Goal: Answer question/provide support: Share knowledge or assist other users

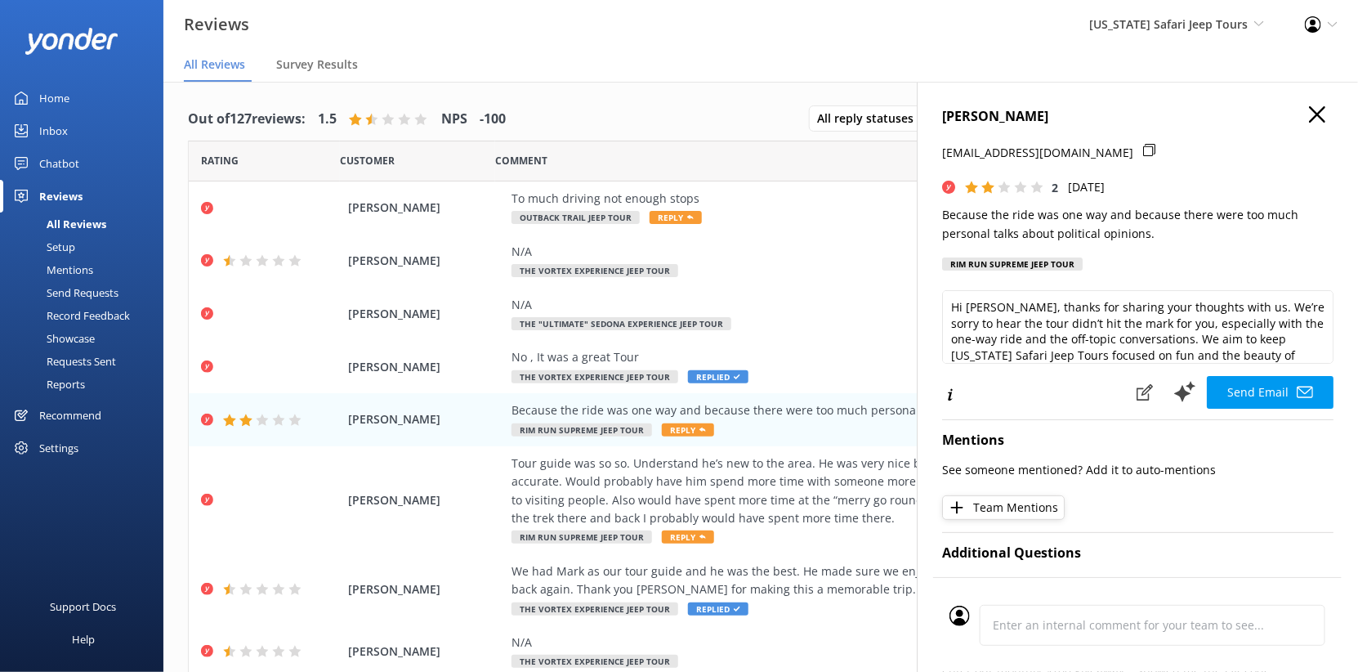
scroll to position [29, 0]
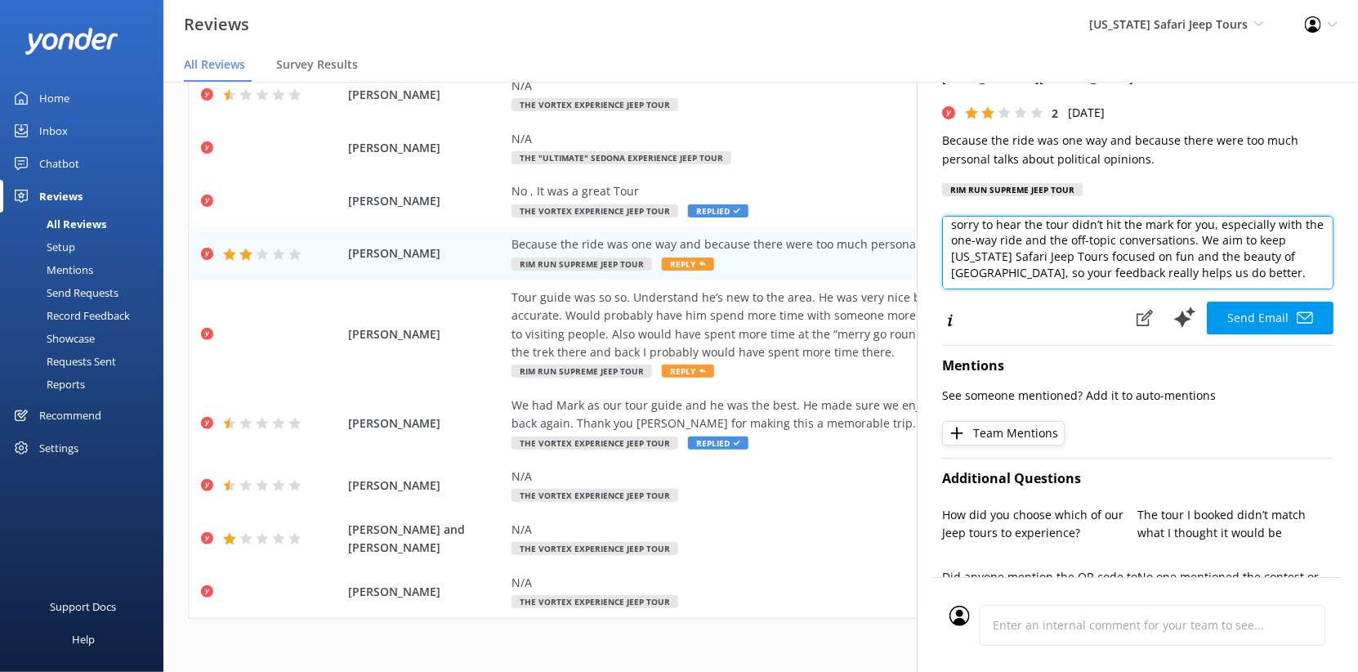
click at [1025, 289] on textarea "Hi Karinna, thanks for sharing your thoughts with us. We’re sorry to hear the t…" at bounding box center [1137, 253] width 391 height 74
paste textarea "Thank you for your feedback. Cowboy Bob is genuinely kind and shares a lot of S…"
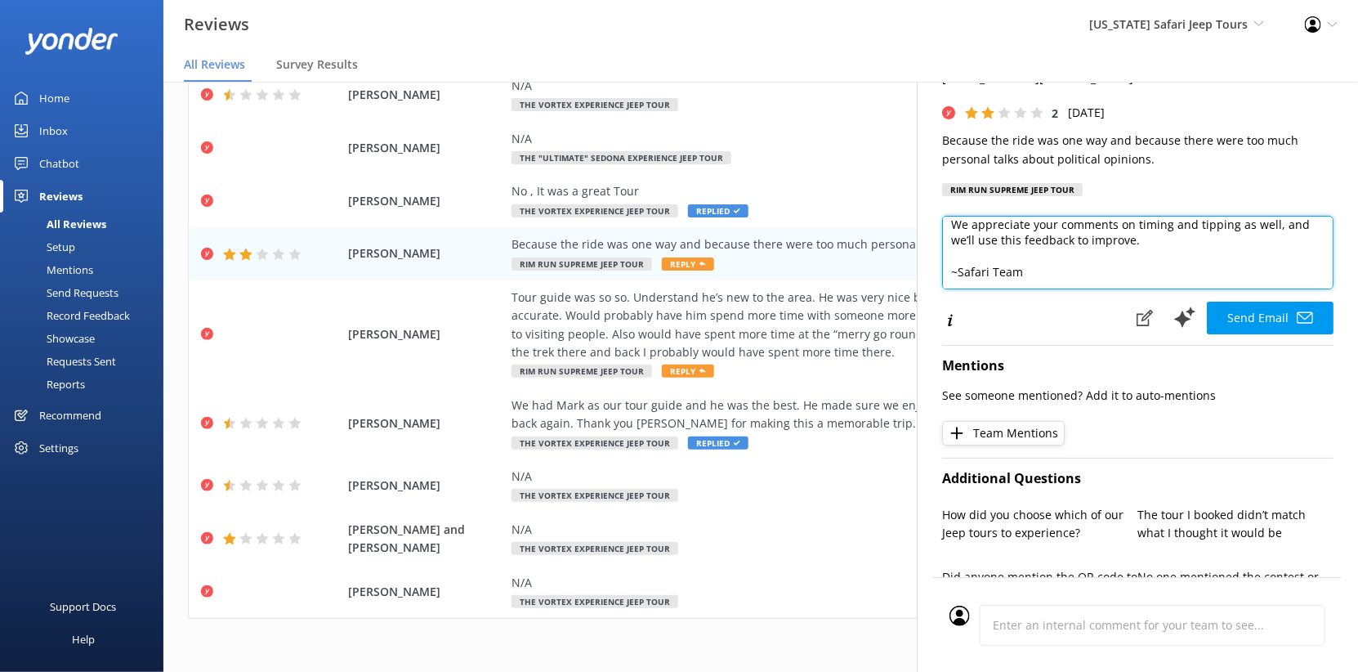
scroll to position [289, 0]
drag, startPoint x: 946, startPoint y: 373, endPoint x: 835, endPoint y: 360, distance: 111.1
click at [917, 360] on div "Karinna Paskalov jpaskalov@gmail.com 2 Tue, 23rd Sep 2025 Because the ride was …" at bounding box center [1137, 418] width 441 height 672
paste textarea "Guest Services, Arizona Safari Jeep Tours”"
click at [942, 289] on textarea "Thank you for your feedback. Cowboy Bob is genuinely kind and shares a lot of S…" at bounding box center [1137, 253] width 391 height 74
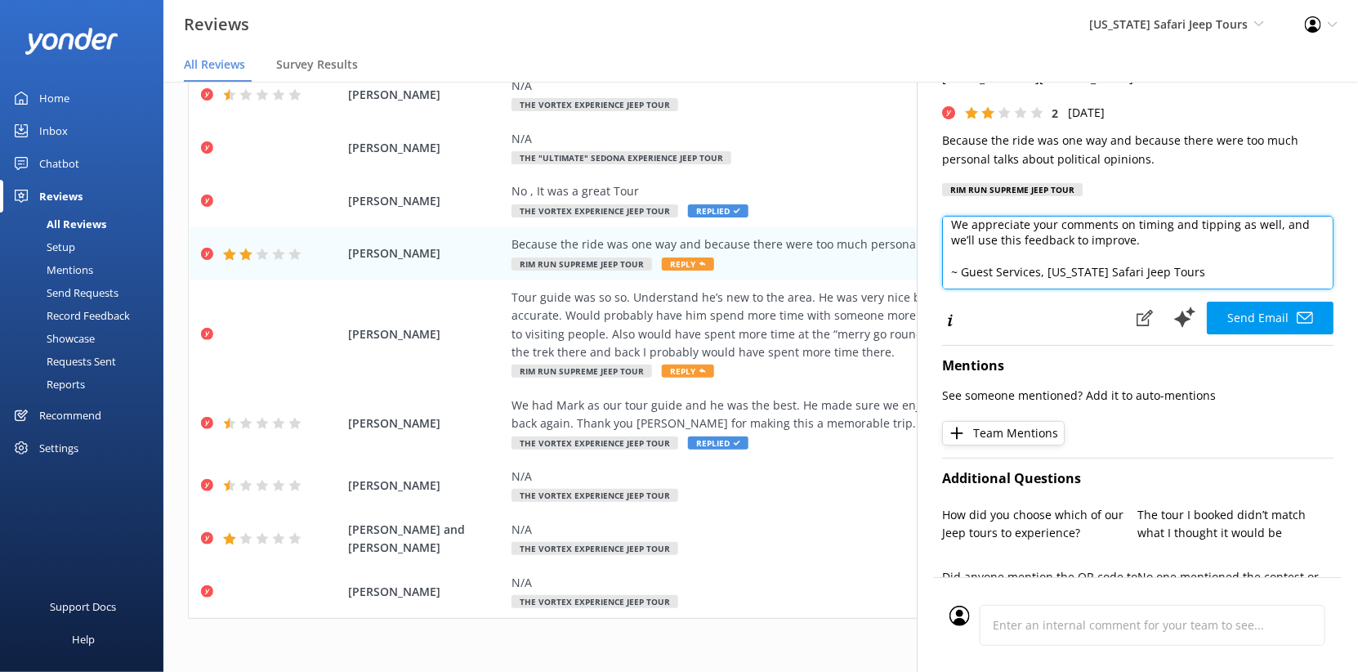
click at [1159, 289] on textarea "Thank you for your feedback. Cowboy Bob is genuinely kind and shares a lot of S…" at bounding box center [1137, 253] width 391 height 74
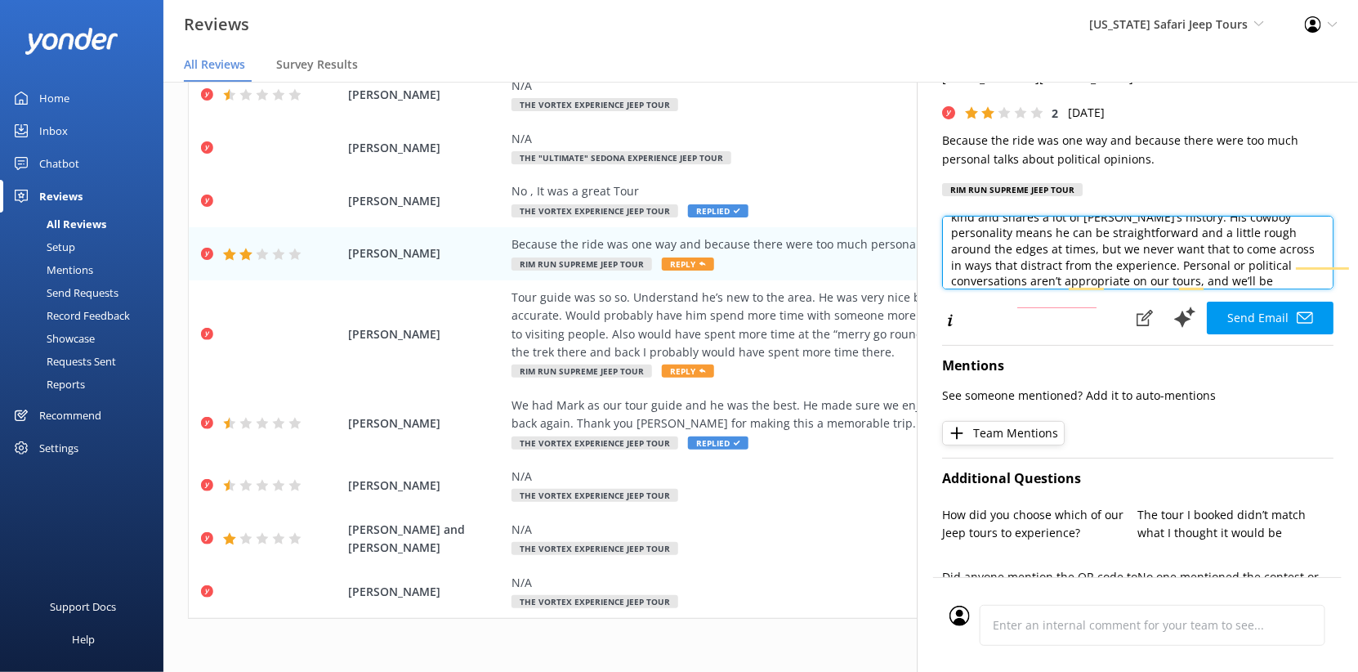
scroll to position [0, 0]
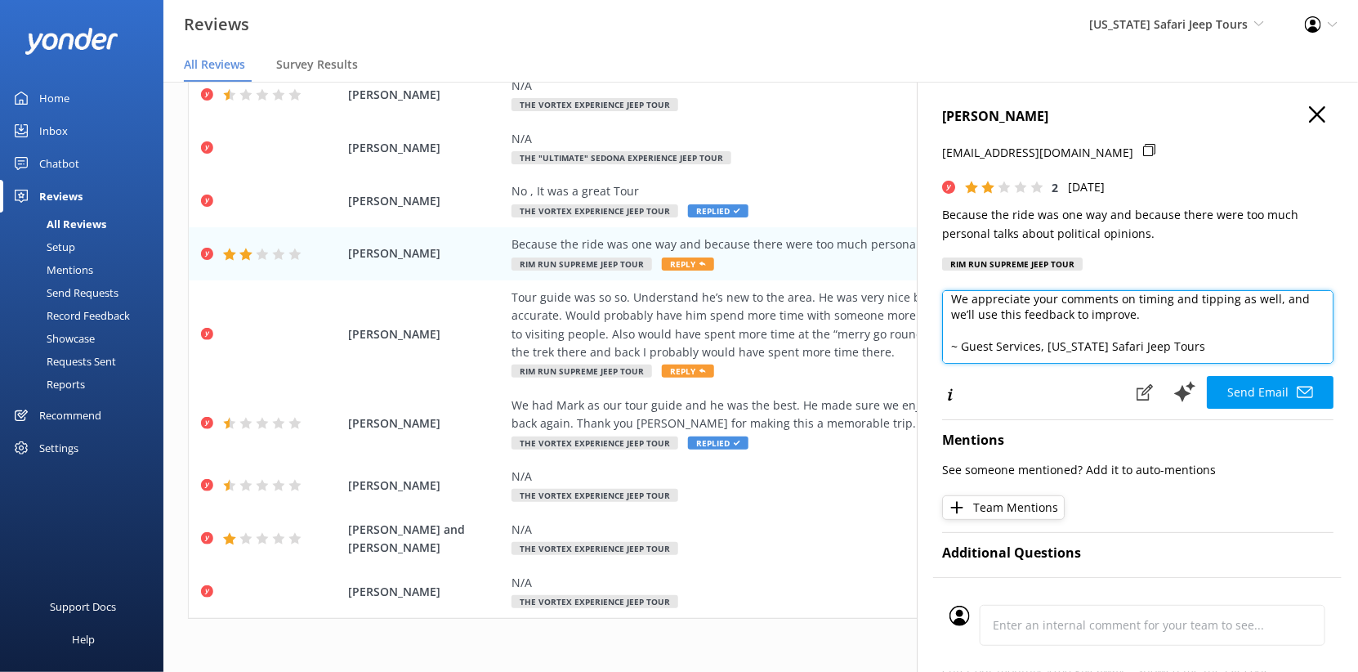
click at [942, 364] on textarea "Thank you for your feedback. Cowboy Bob is genuinely kind and shares a lot of S…" at bounding box center [1137, 327] width 391 height 74
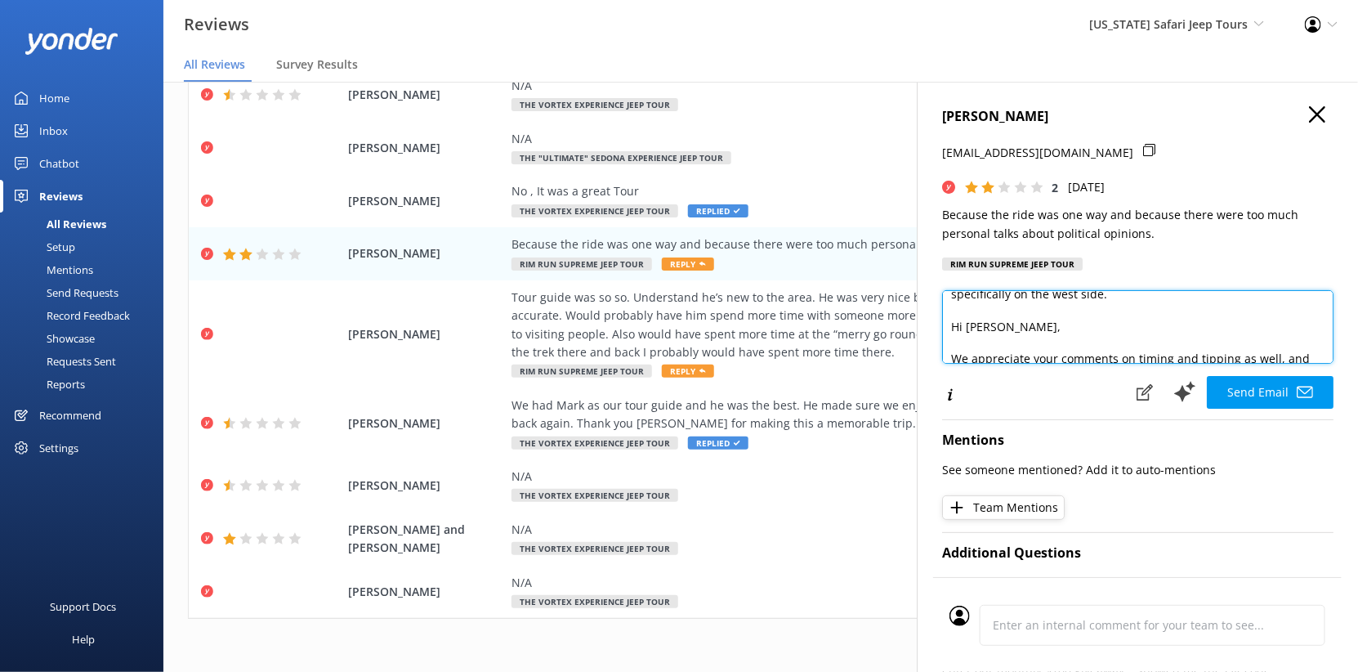
drag, startPoint x: 973, startPoint y: 429, endPoint x: 825, endPoint y: 412, distance: 148.9
click at [917, 418] on div "Karinna Paskalov jpaskalov@gmail.com 2 Tue, 23rd Sep 2025 Because the ride was …" at bounding box center [1137, 418] width 441 height 672
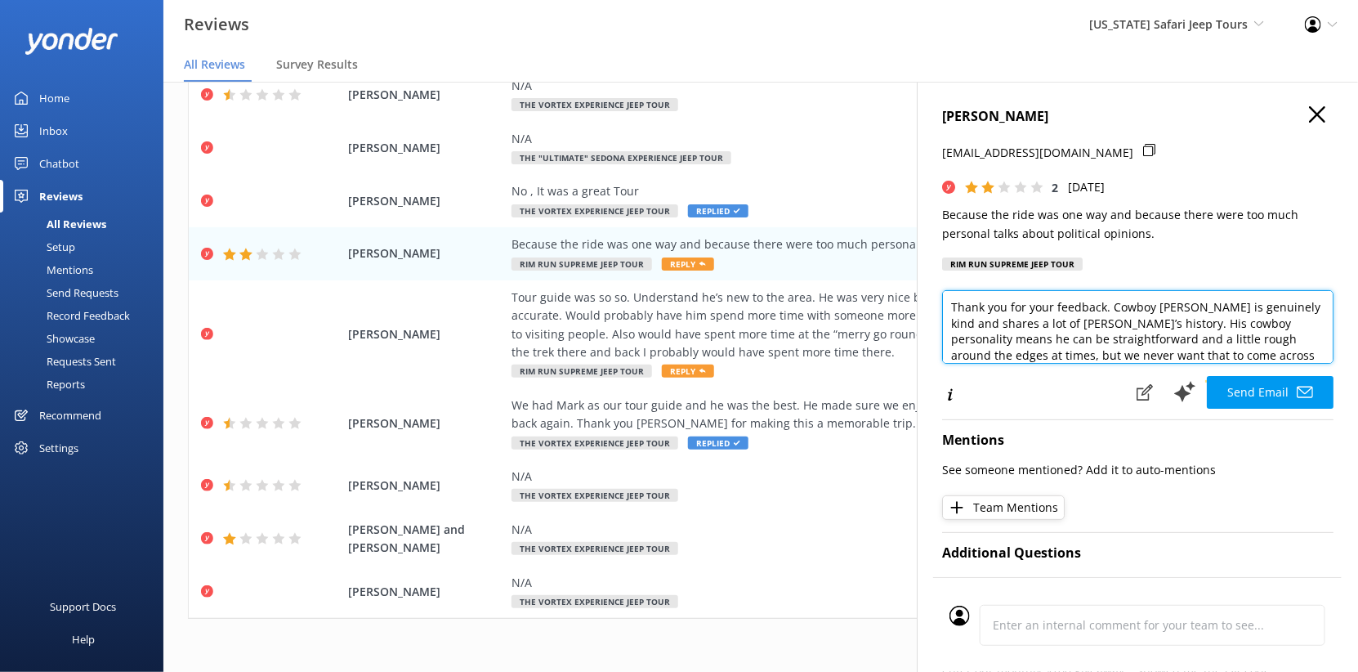
click at [942, 364] on textarea "Thank you for your feedback. Cowboy Bob is genuinely kind and shares a lot of S…" at bounding box center [1137, 327] width 391 height 74
paste textarea "Hi Karinna,"
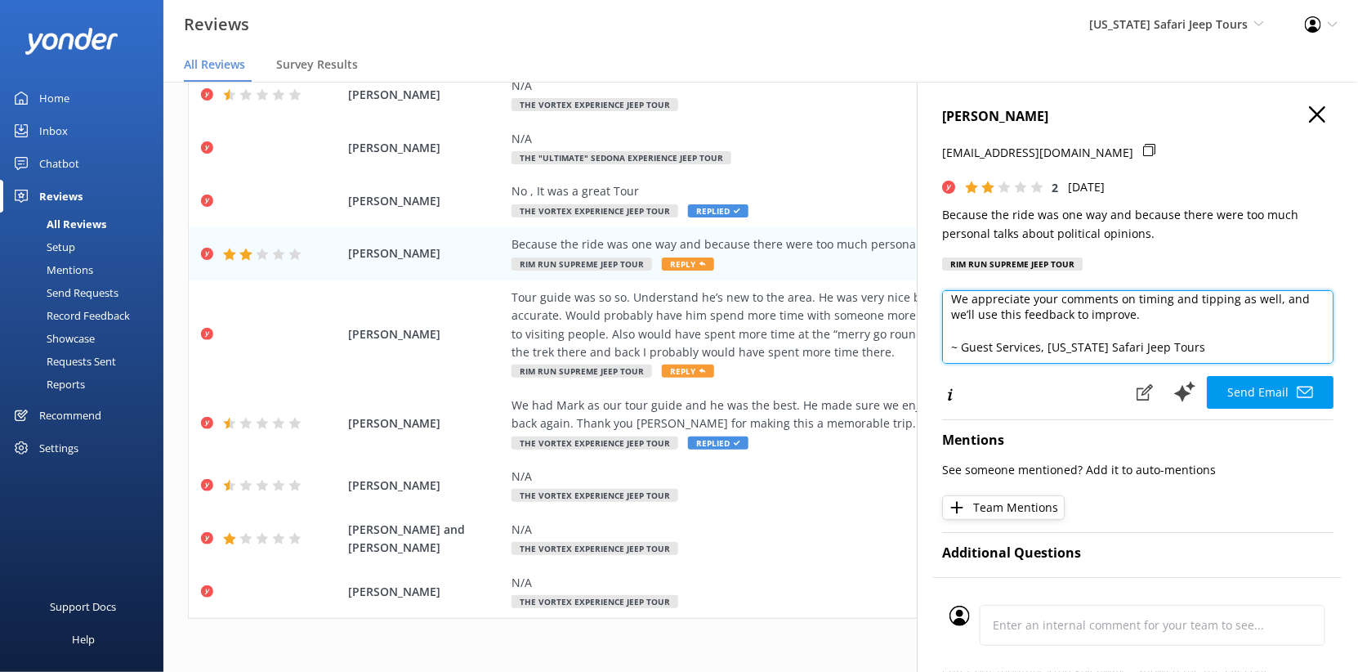
click at [1057, 364] on textarea "Hi Karinna, Thank you for your feedback. Cowboy Bob is genuinely kind and share…" at bounding box center [1137, 327] width 391 height 74
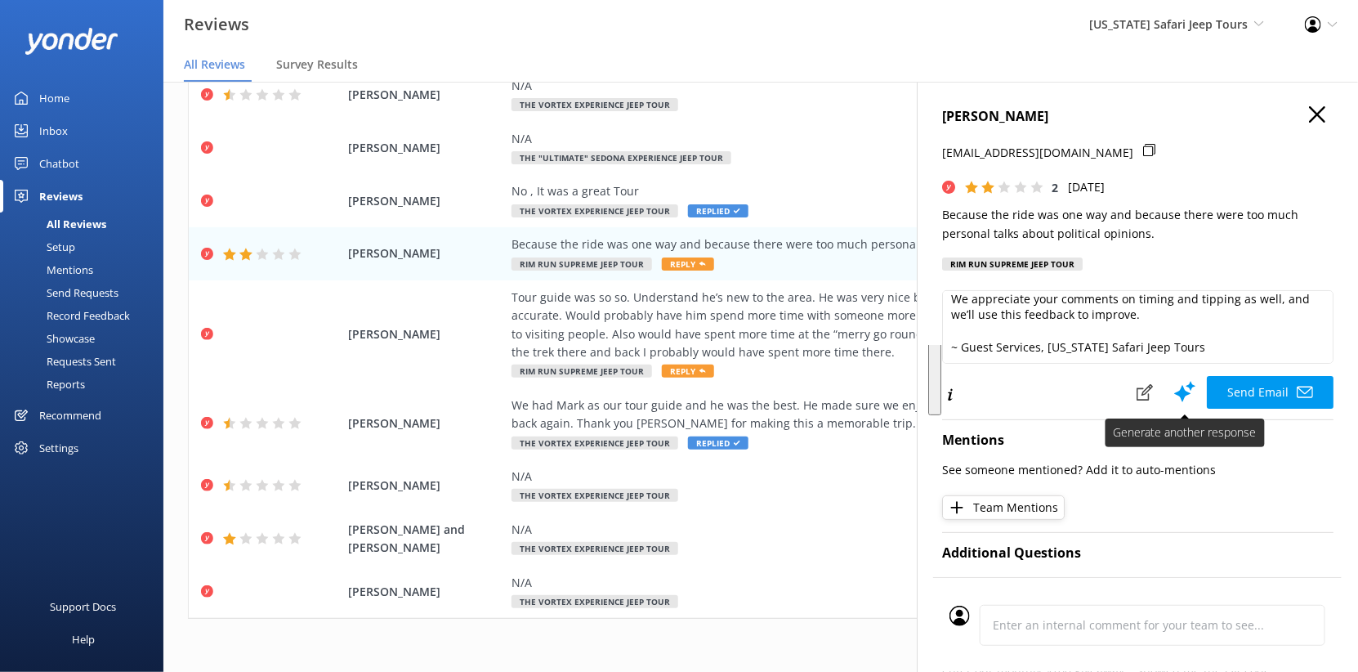
click at [1173, 404] on icon at bounding box center [1185, 391] width 25 height 25
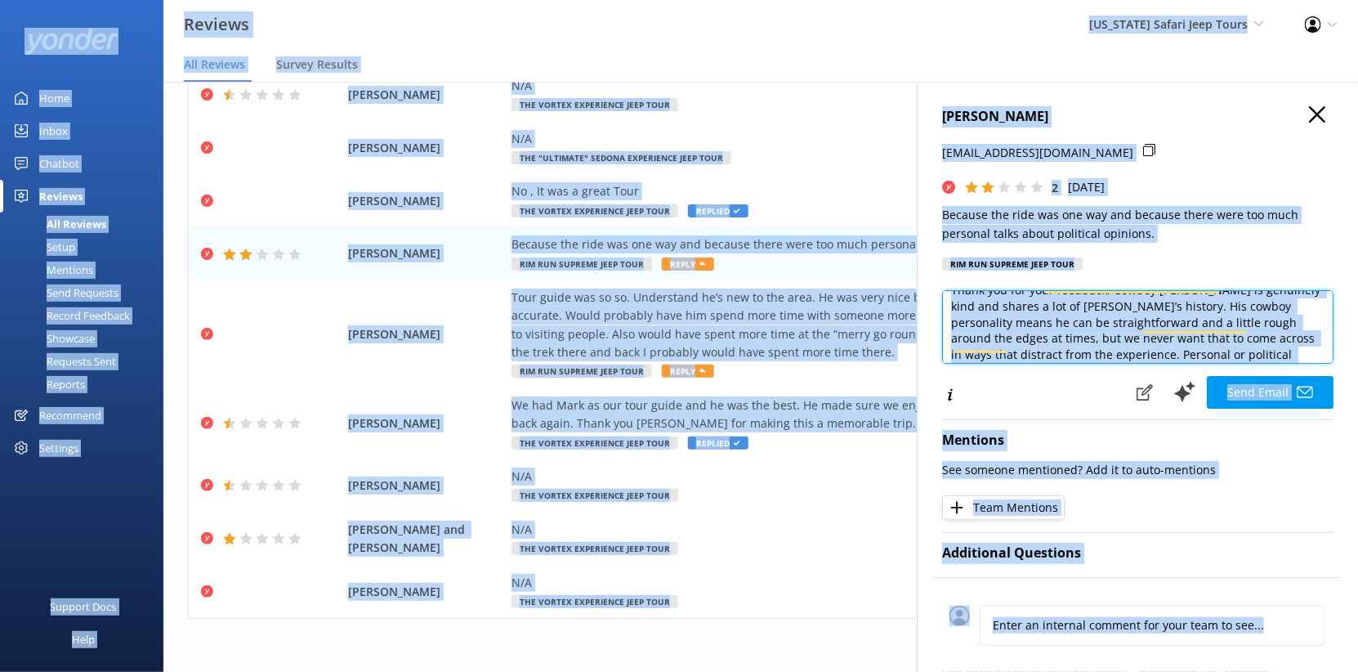
click at [1049, 364] on textarea "Hi Karinna, thanks for sharing your thoughts with us. We’re sorry to hear the t…" at bounding box center [1137, 327] width 391 height 74
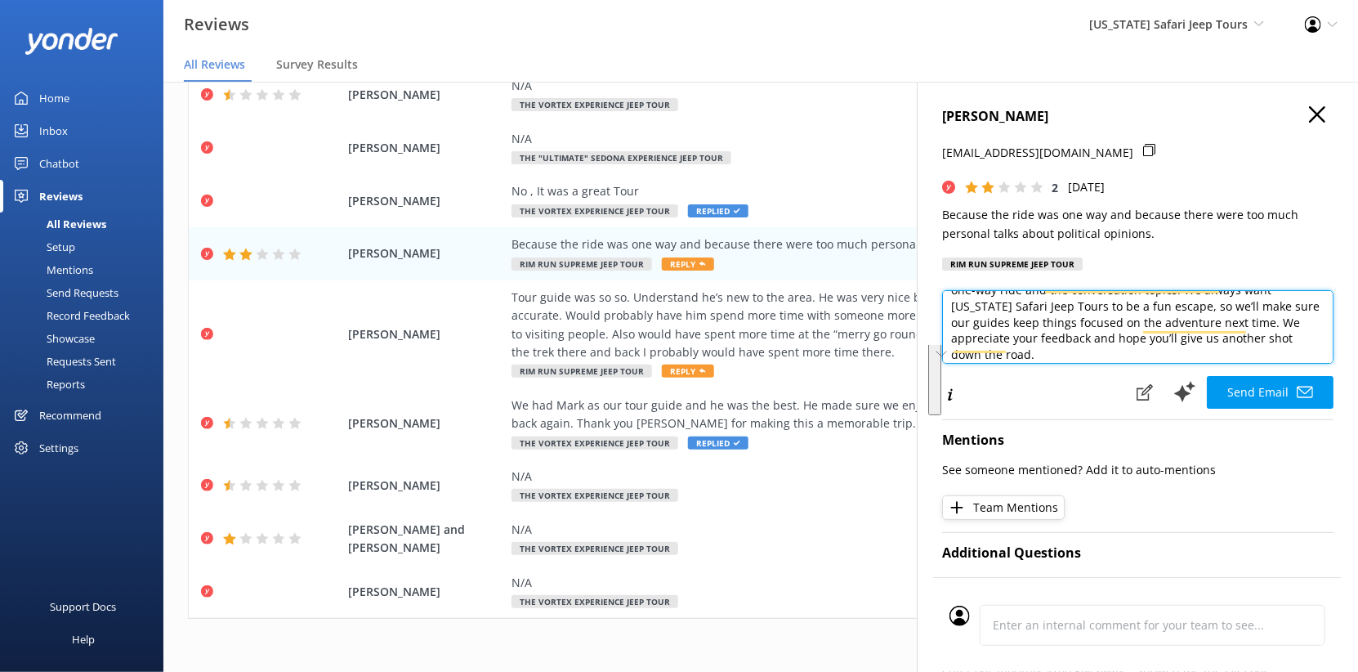
paste textarea "Thank you for your feedback. Cowboy Bob is genuinely kind and shares a lot of S…"
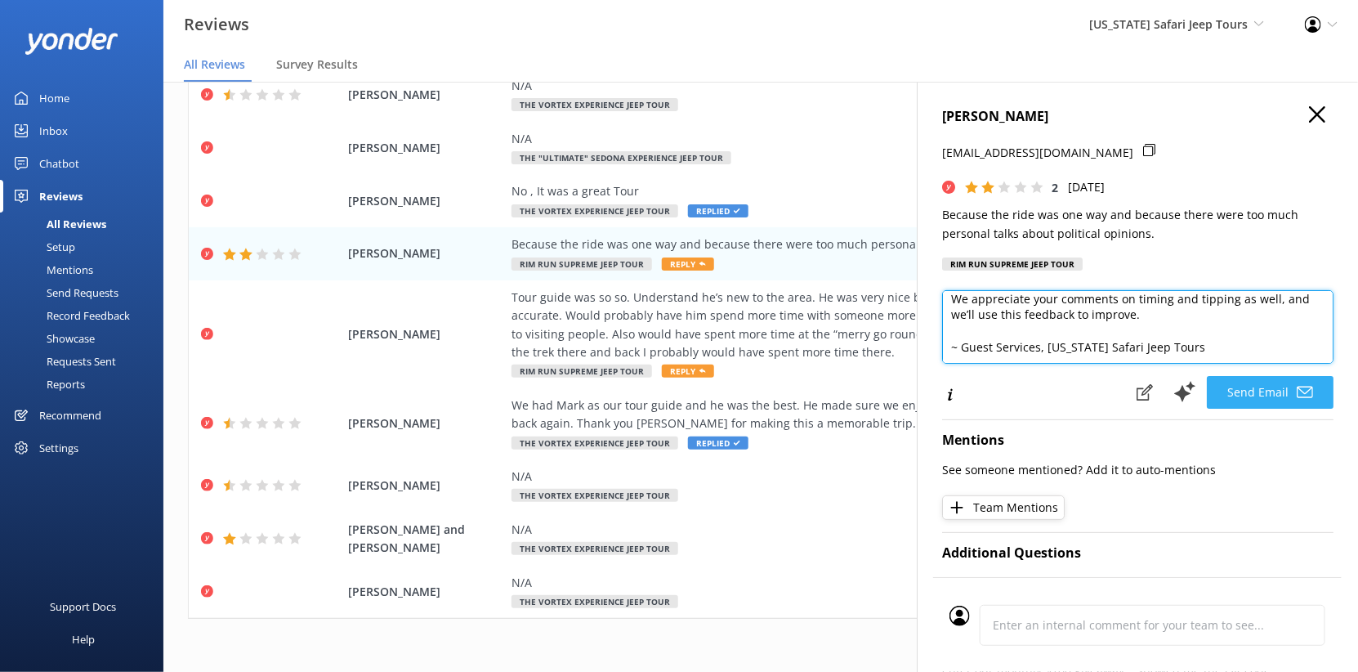
type textarea "Hi Karinna, Thank you for your feedback. Cowboy Bob is genuinely kind and share…"
click at [1216, 409] on button "Send Email" at bounding box center [1270, 392] width 127 height 33
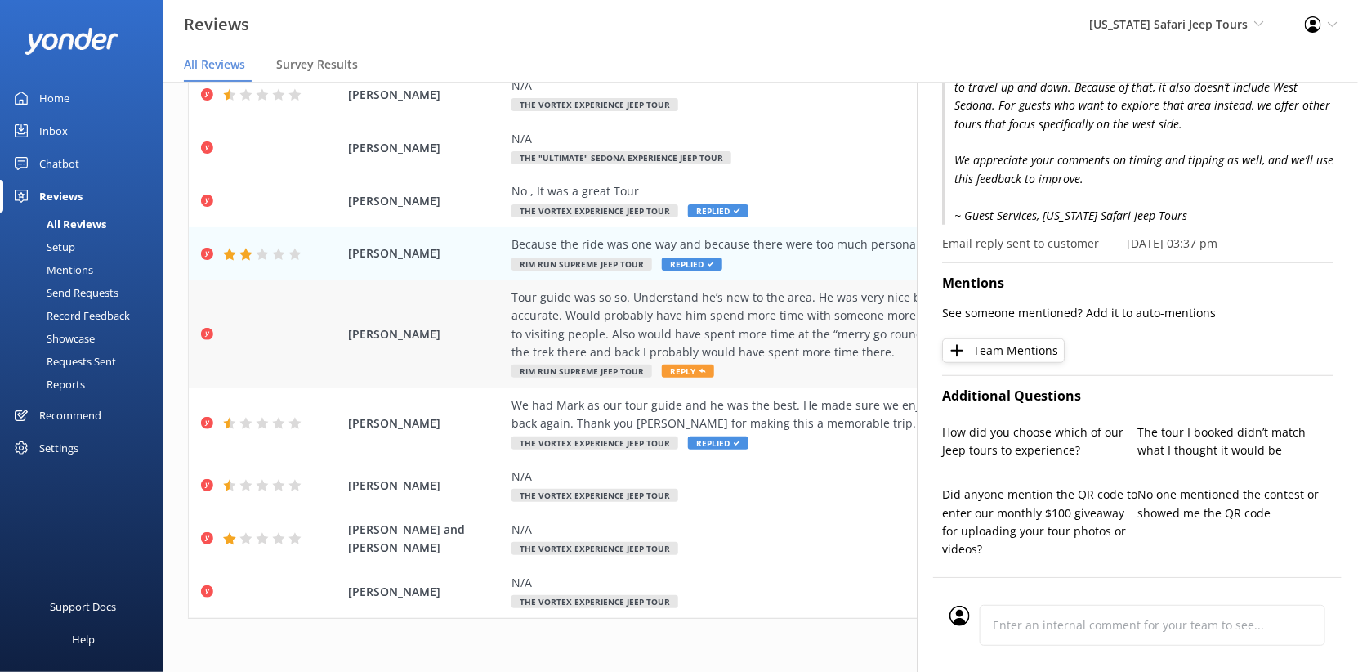
click at [702, 332] on div "Tour guide was so so. Understand he’s new to the area. He was very nice but fel…" at bounding box center [867, 325] width 711 height 74
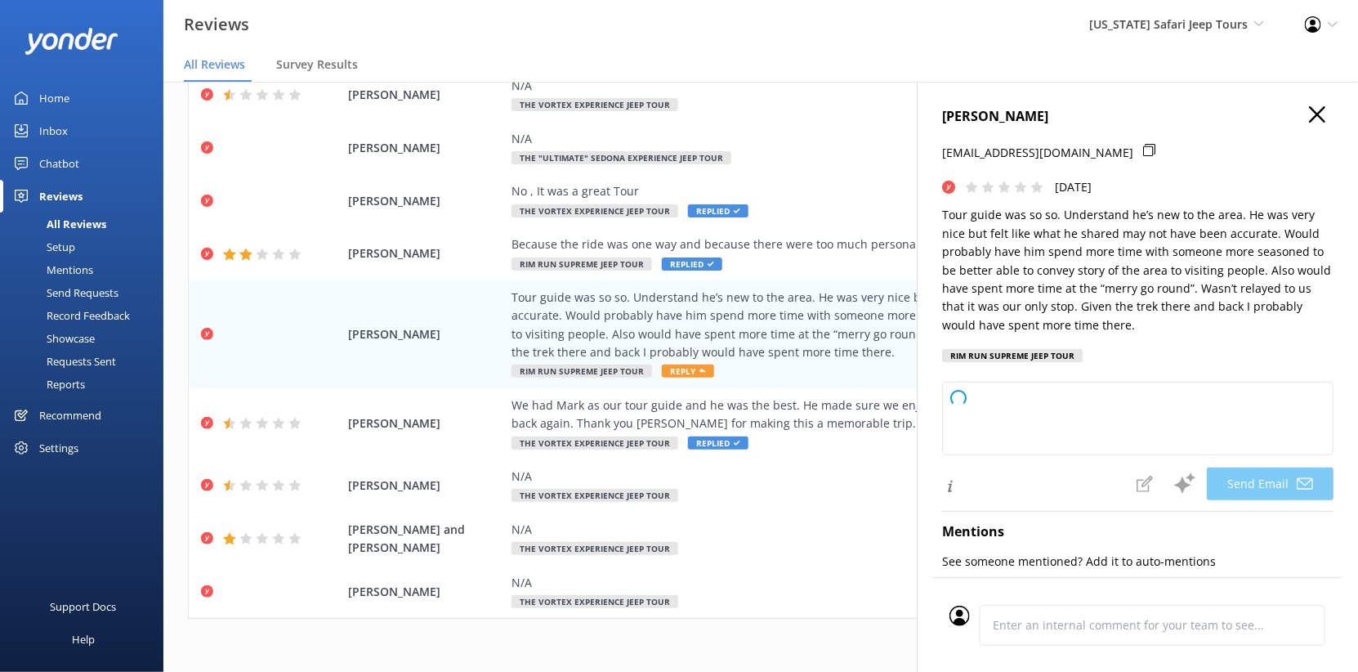
click at [942, 334] on p "Tour guide was so so. Understand he’s new to the area. He was very nice but fel…" at bounding box center [1137, 270] width 391 height 128
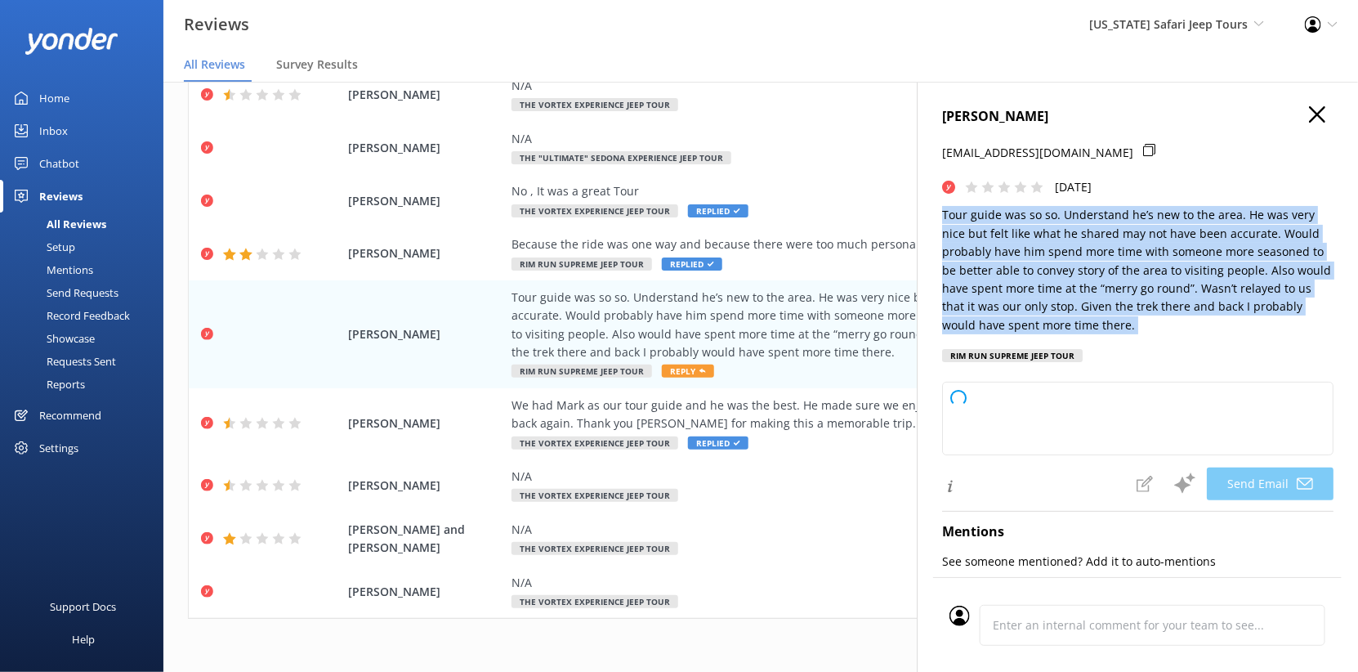
click at [942, 334] on p "Tour guide was so so. Understand he’s new to the area. He was very nice but fel…" at bounding box center [1137, 270] width 391 height 128
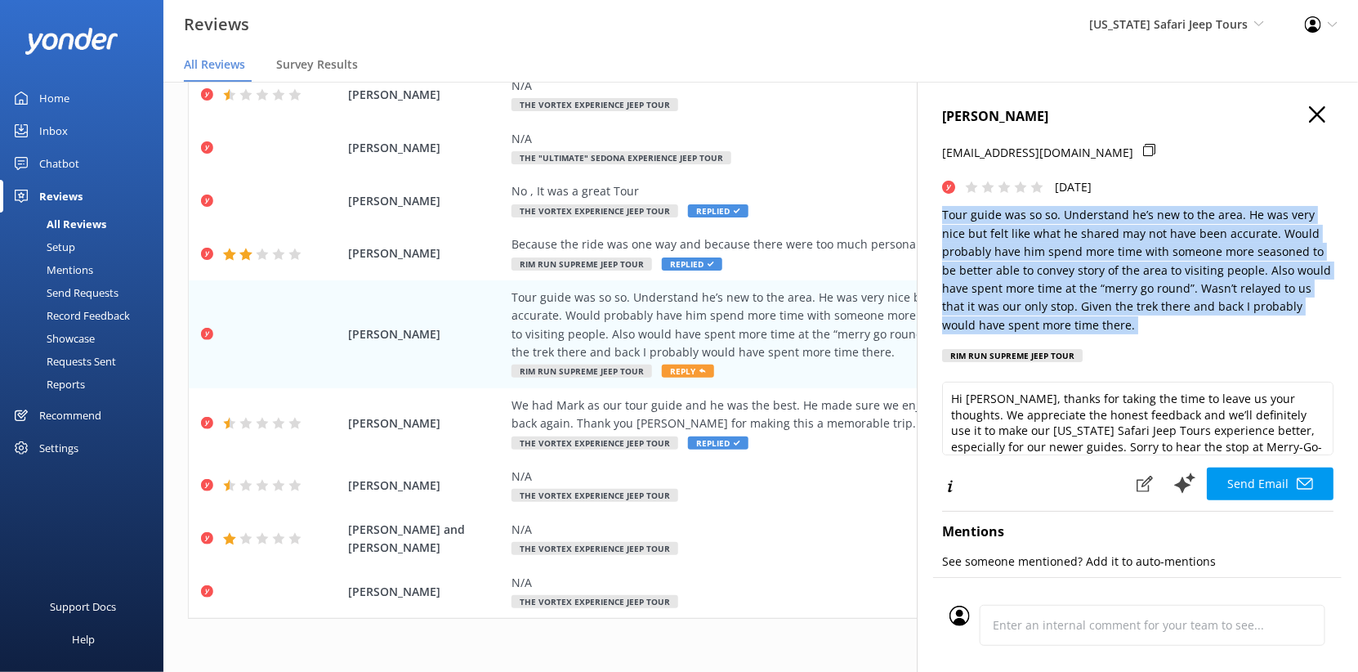
copy p "Tour guide was so so. Understand he’s new to the area. He was very nice but fel…"
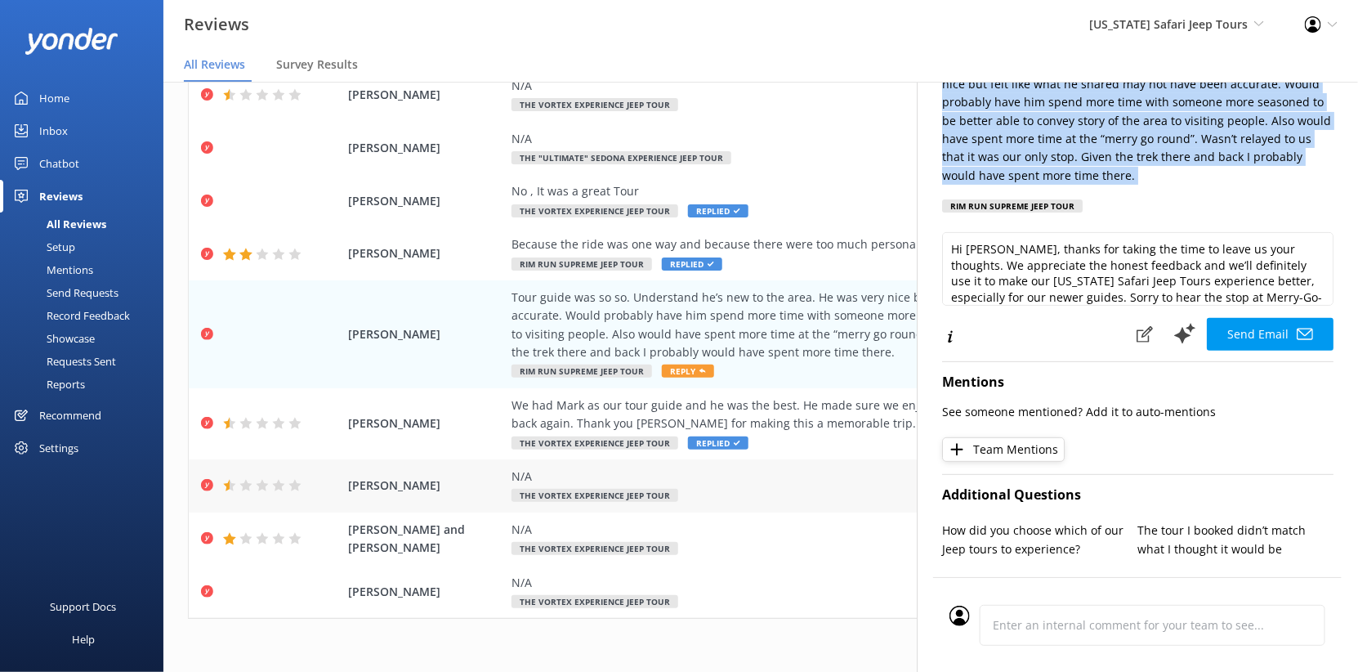
scroll to position [258, 0]
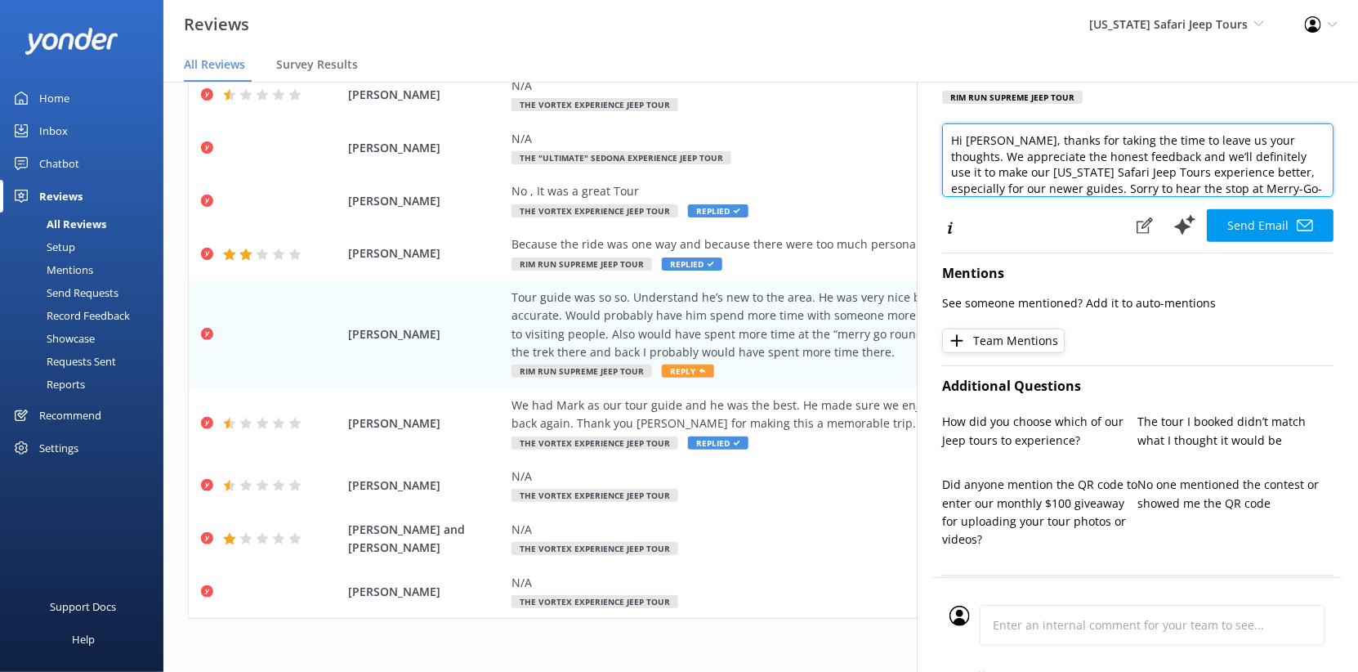
click at [1035, 197] on textarea "Hi Stephanie, thanks for taking the time to leave us your thoughts. We apprecia…" at bounding box center [1137, 160] width 391 height 74
paste textarea "Thank you for taking the time to share your experience with us. We are glad to …"
click at [1031, 197] on textarea "Hi Stephanie, Thank you for taking the time to share your experience with us. W…" at bounding box center [1137, 160] width 391 height 74
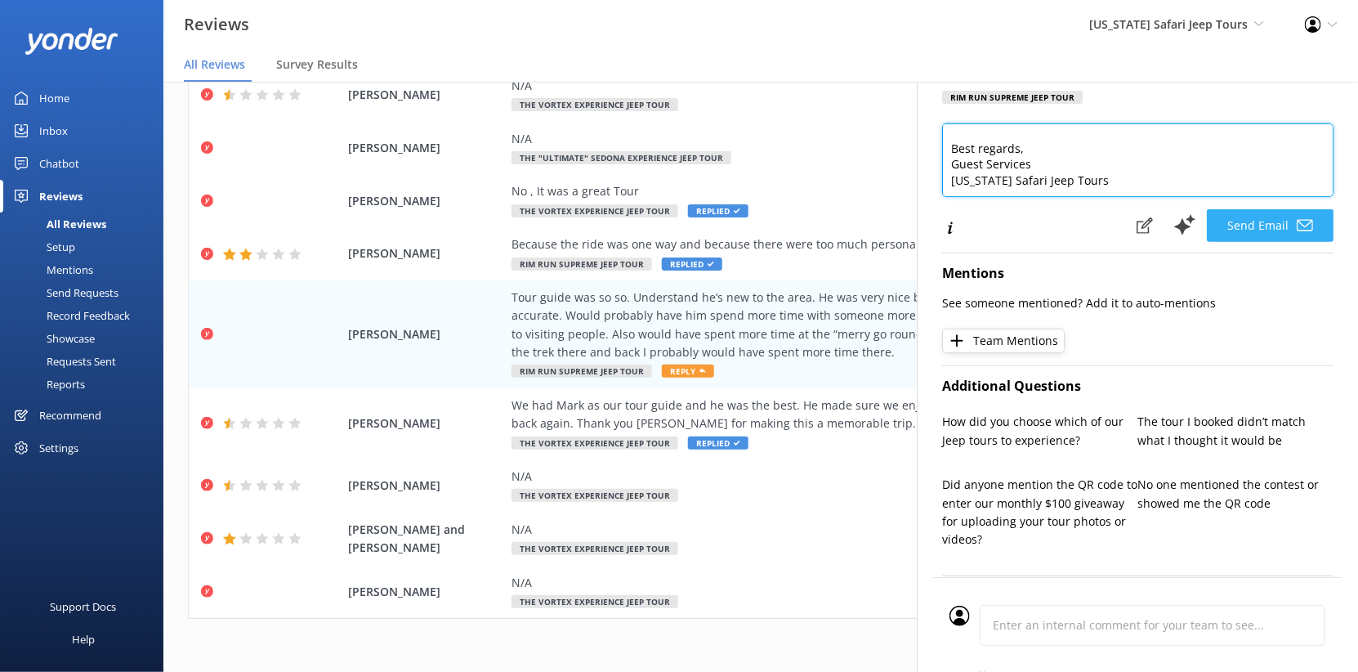
type textarea "Hi Stephanie, Thank you for taking the time to share your experience with us. W…"
click at [1230, 242] on button "Send Email" at bounding box center [1270, 225] width 127 height 33
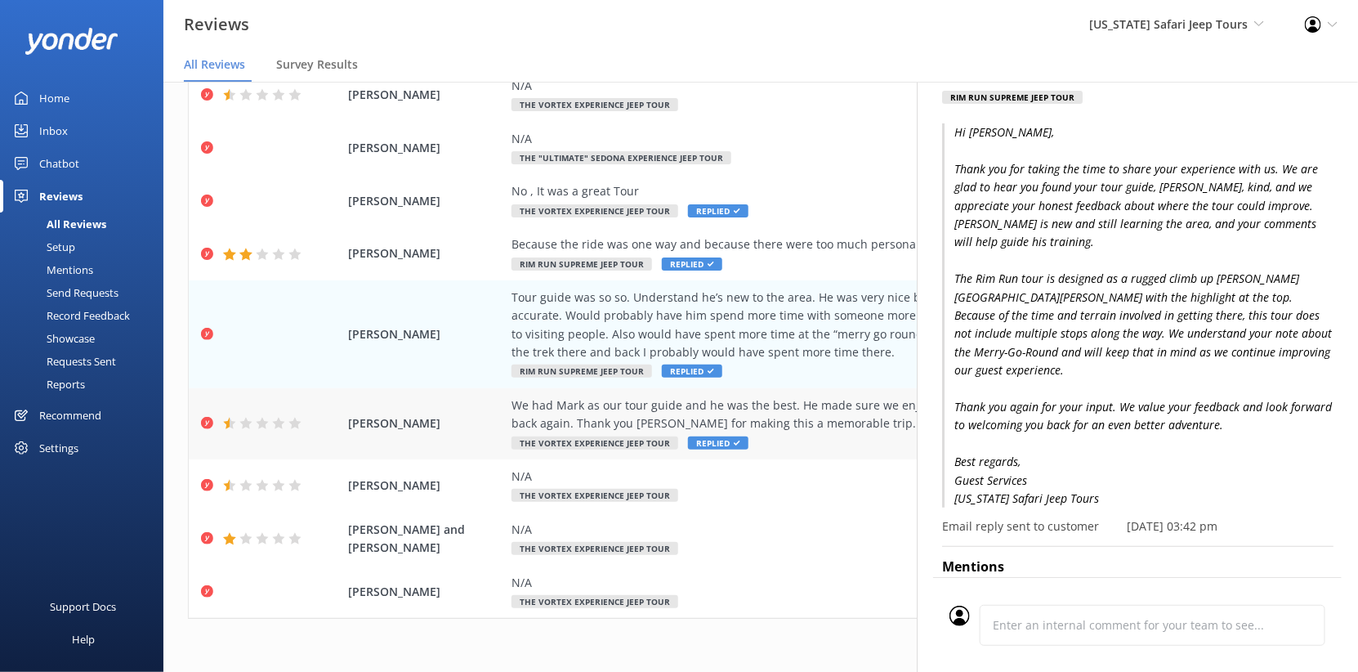
click at [704, 396] on div "We had Mark as our tour guide and he was the best. He made sure we enjoyed our …" at bounding box center [867, 414] width 711 height 37
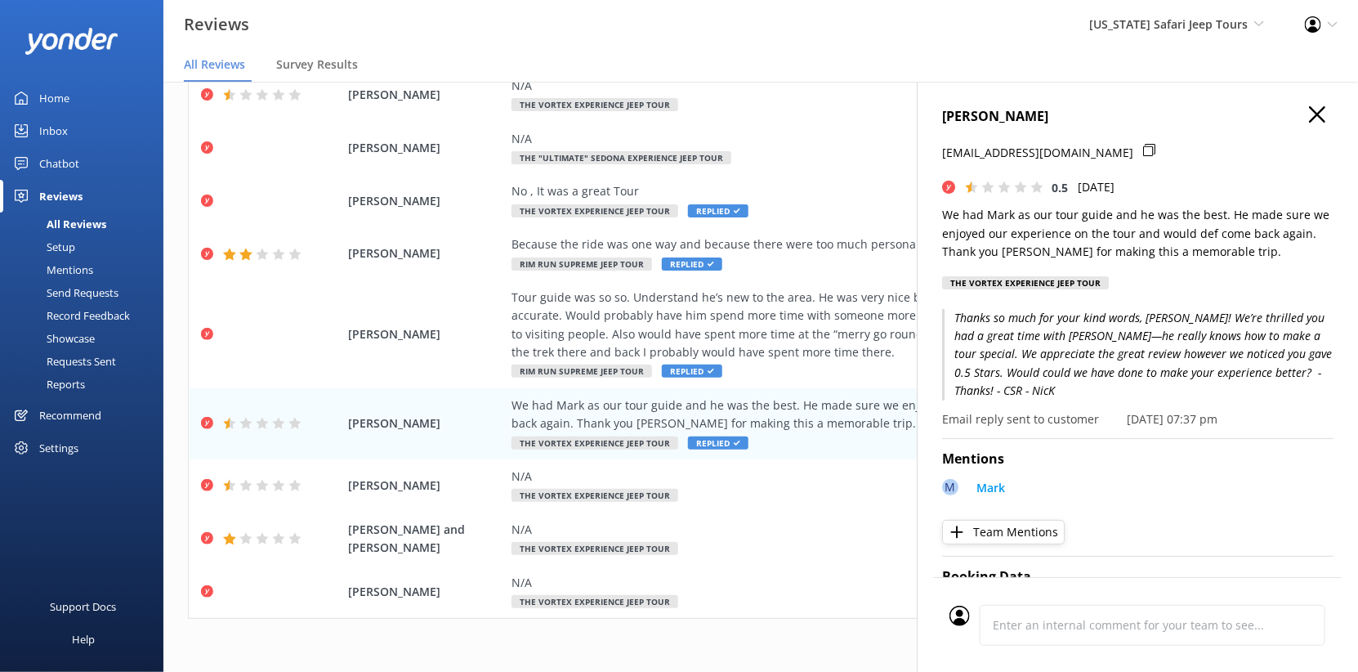
click at [1309, 123] on icon "button" at bounding box center [1317, 114] width 16 height 16
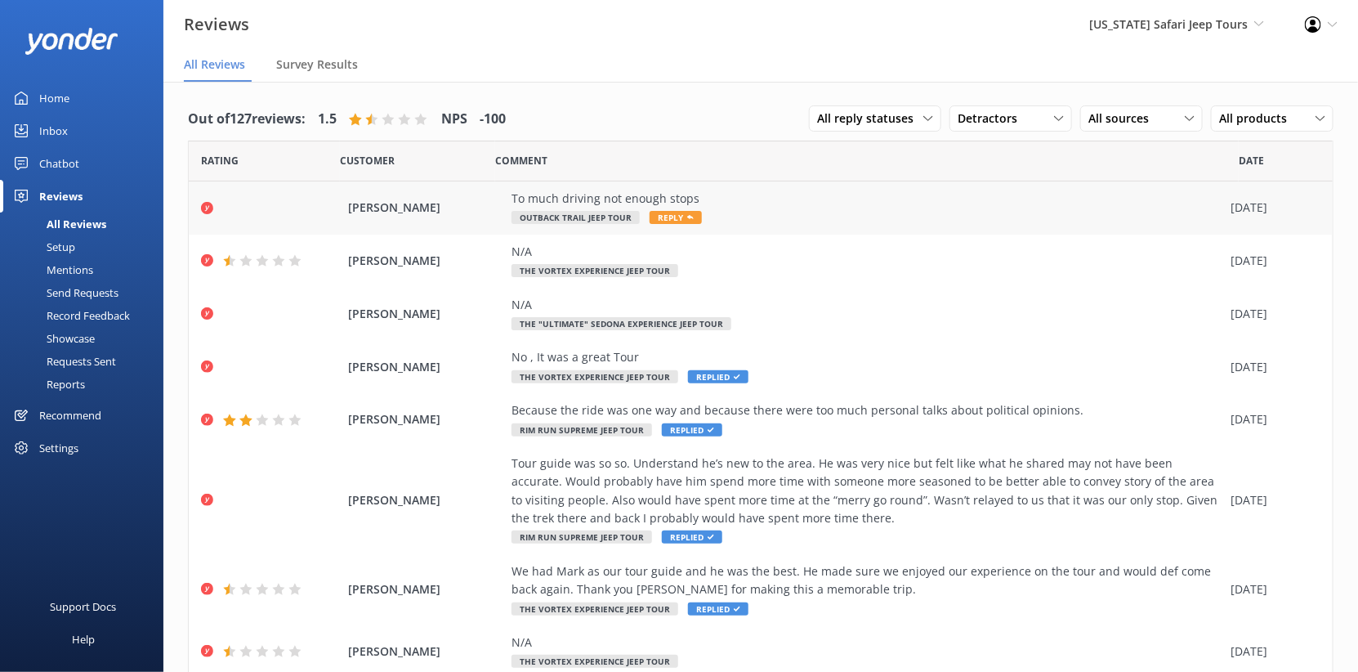
click at [767, 226] on div "To much driving not enough stops Outback Trail Jeep Tour Reply" at bounding box center [867, 208] width 711 height 37
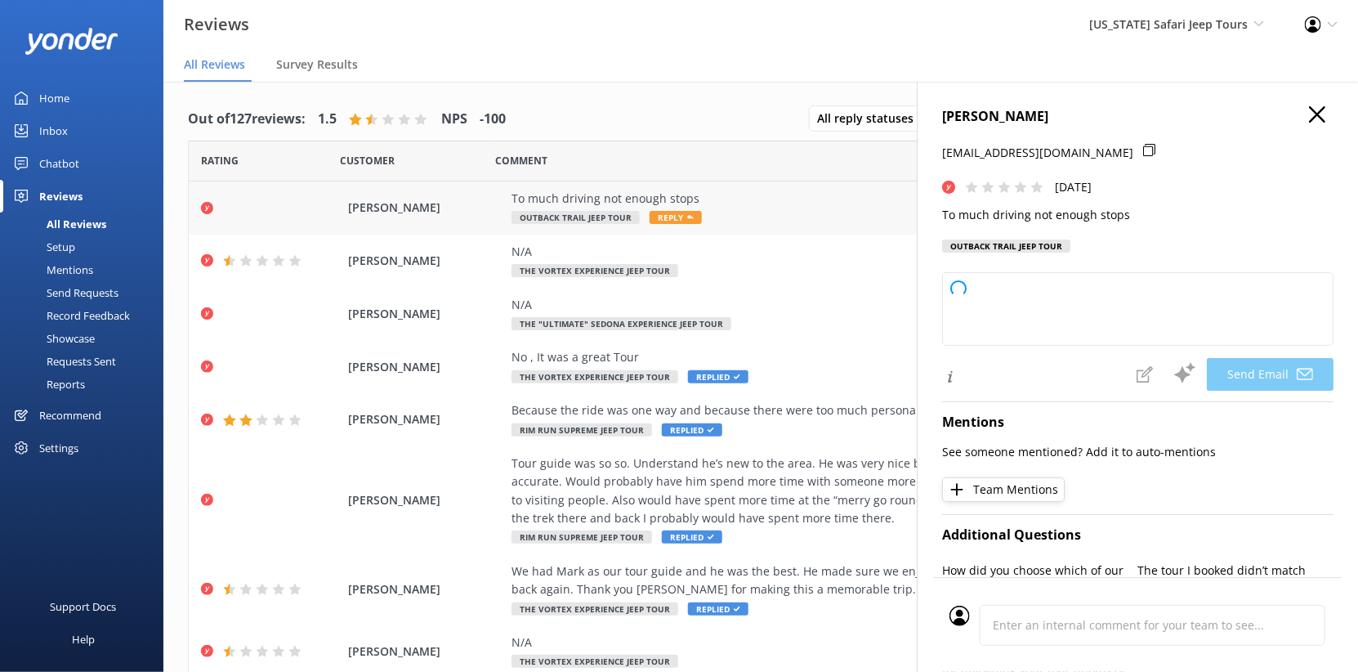
type textarea "Hey Ken, thanks for sharing your feedback. We’re sorry to hear the tour felt a …"
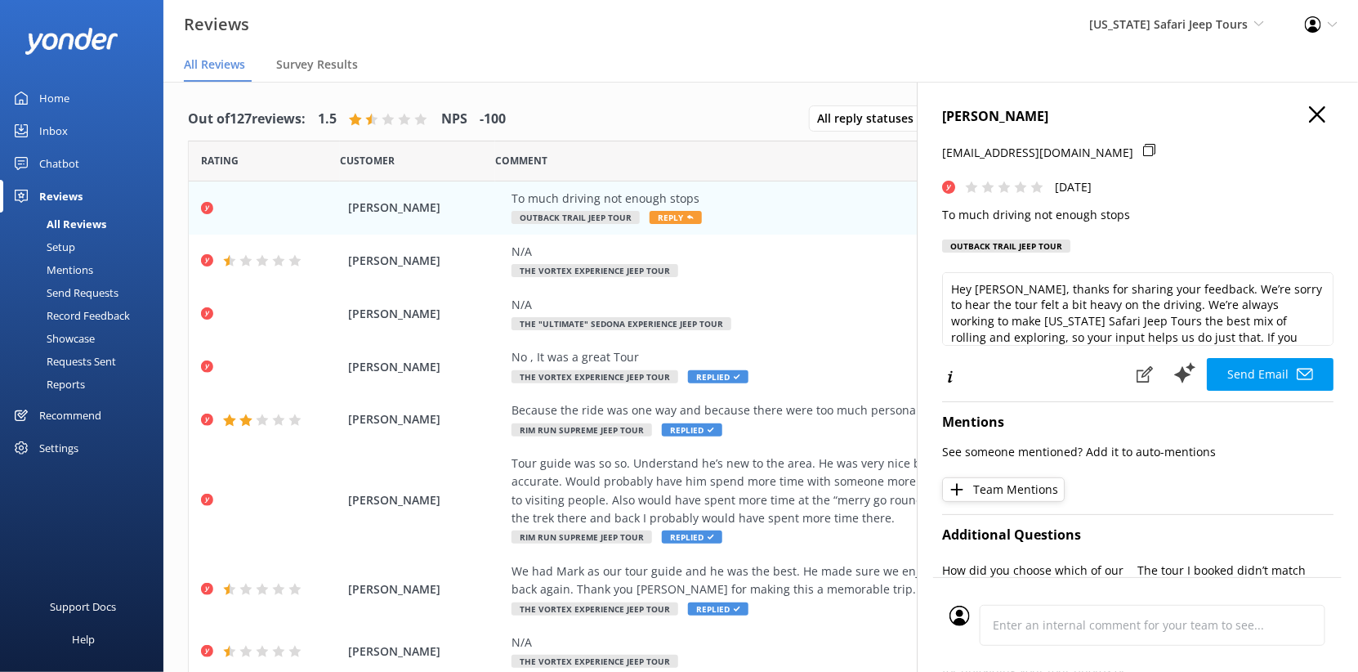
click at [1007, 224] on p "To much driving not enough stops" at bounding box center [1137, 215] width 391 height 18
click at [1309, 123] on use "button" at bounding box center [1317, 114] width 16 height 16
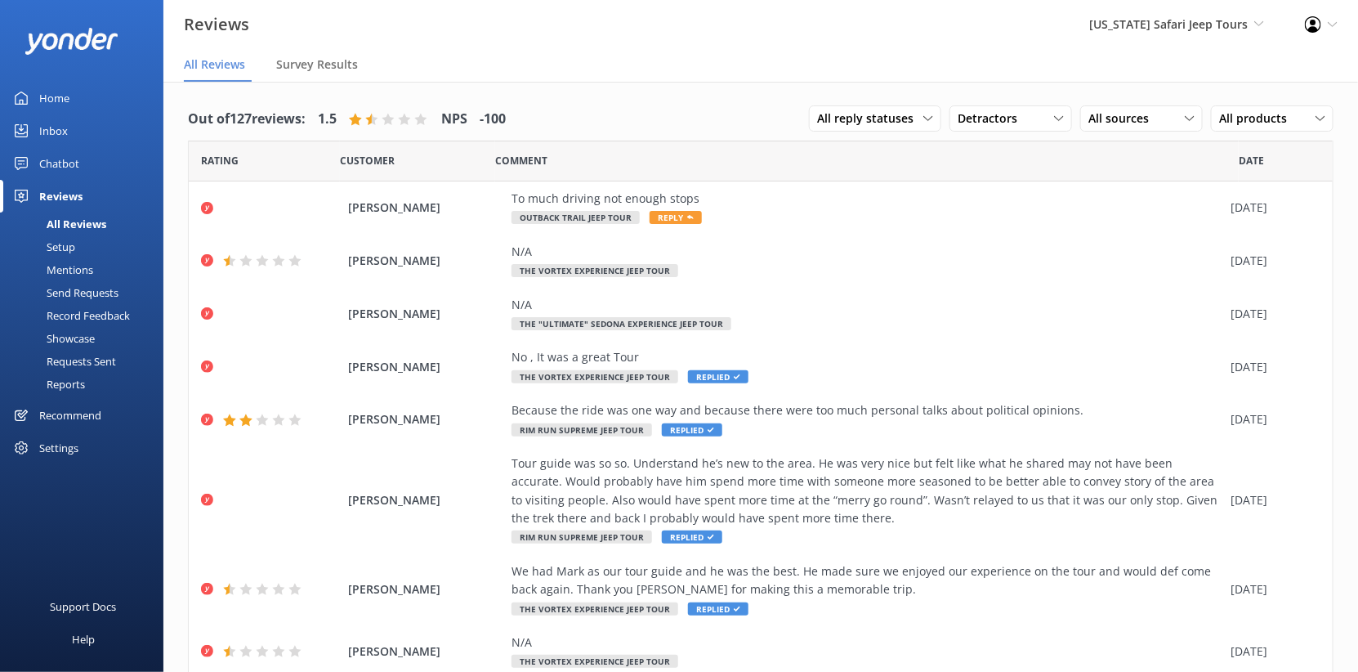
click at [99, 235] on div "All Reviews" at bounding box center [58, 223] width 96 height 23
click at [958, 127] on span "Detractors" at bounding box center [992, 119] width 69 height 18
click at [950, 168] on link "All ratings" at bounding box center [1022, 152] width 145 height 33
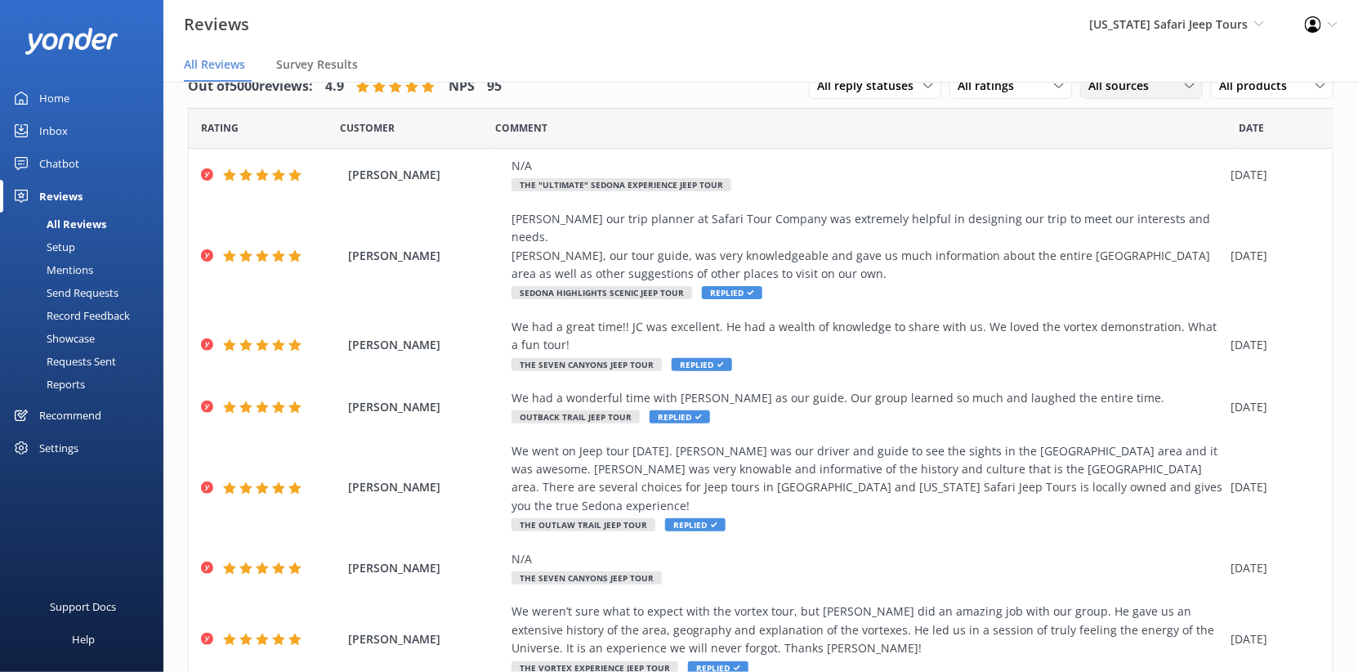
click at [1102, 95] on span "All sources" at bounding box center [1124, 86] width 70 height 18
click at [1104, 227] on div "Google reviews" at bounding box center [1152, 219] width 96 height 16
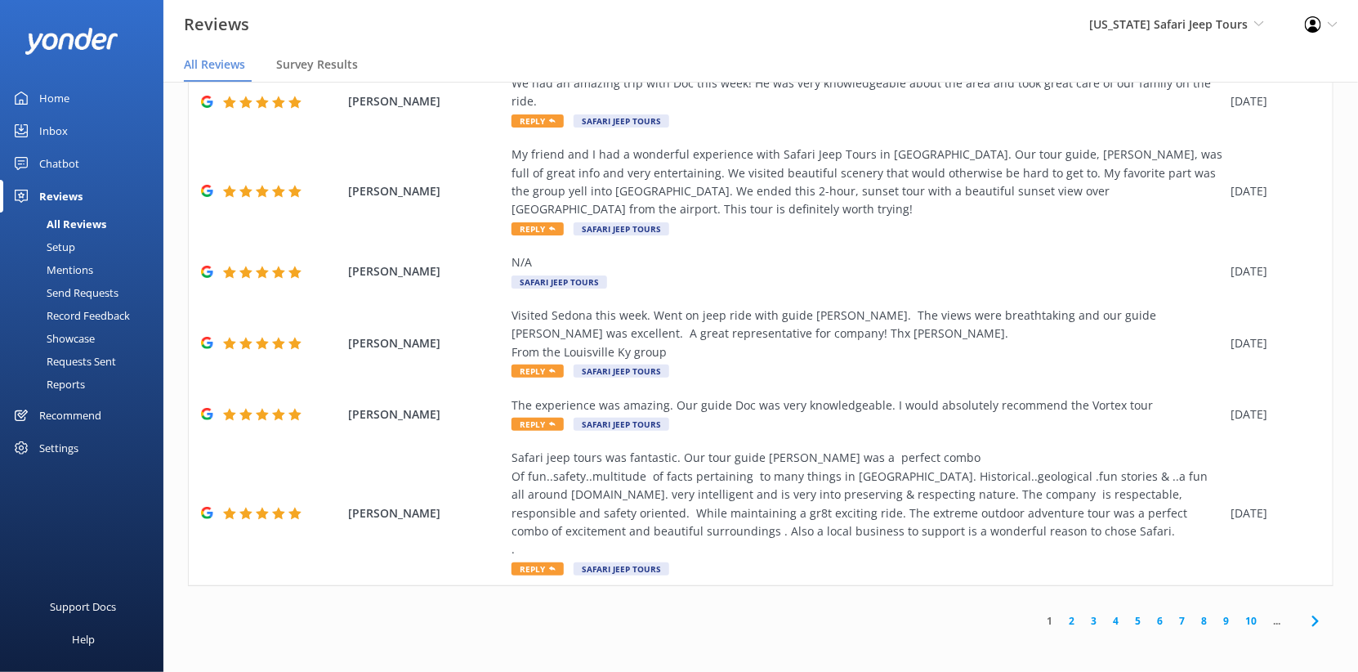
scroll to position [764, 0]
click at [1061, 613] on link "2" at bounding box center [1072, 621] width 22 height 16
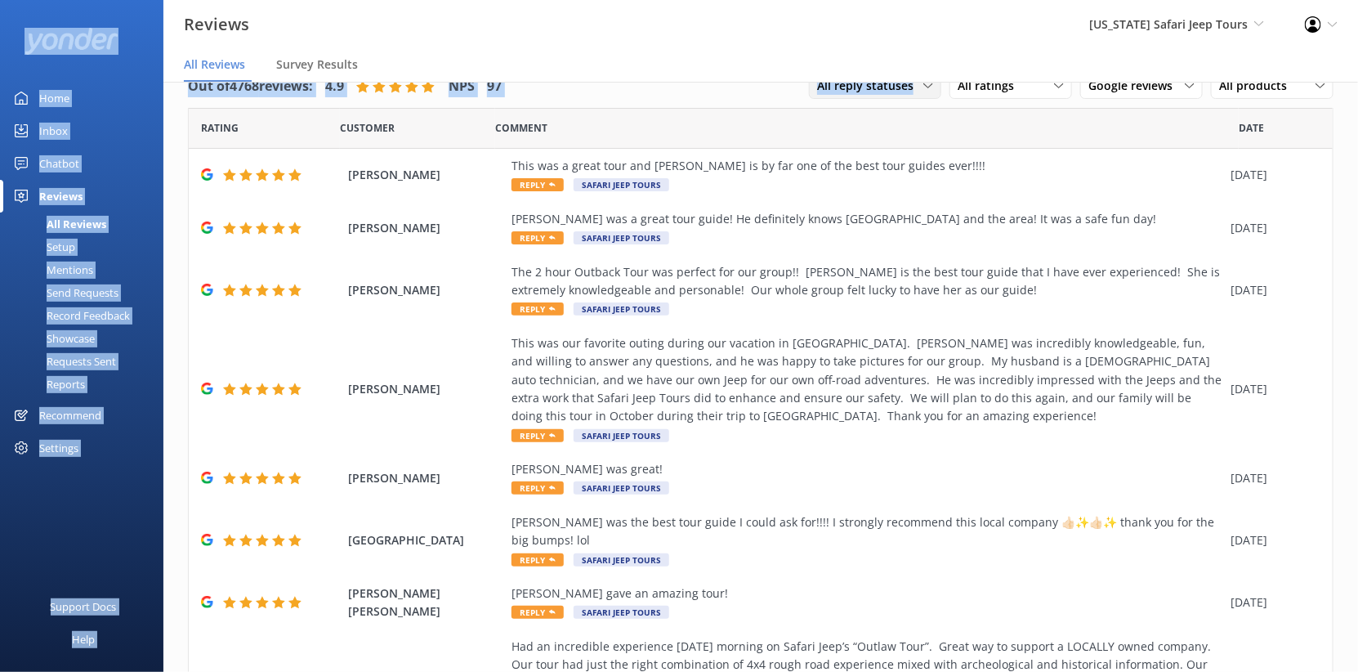
click at [801, 102] on div "Reviews Arizona Safari Jeep Tours Arizona Safari Jeep Tours Arizona ATV Adventu…" at bounding box center [679, 344] width 1358 height 590
click at [817, 95] on span "All reply statuses" at bounding box center [870, 86] width 106 height 18
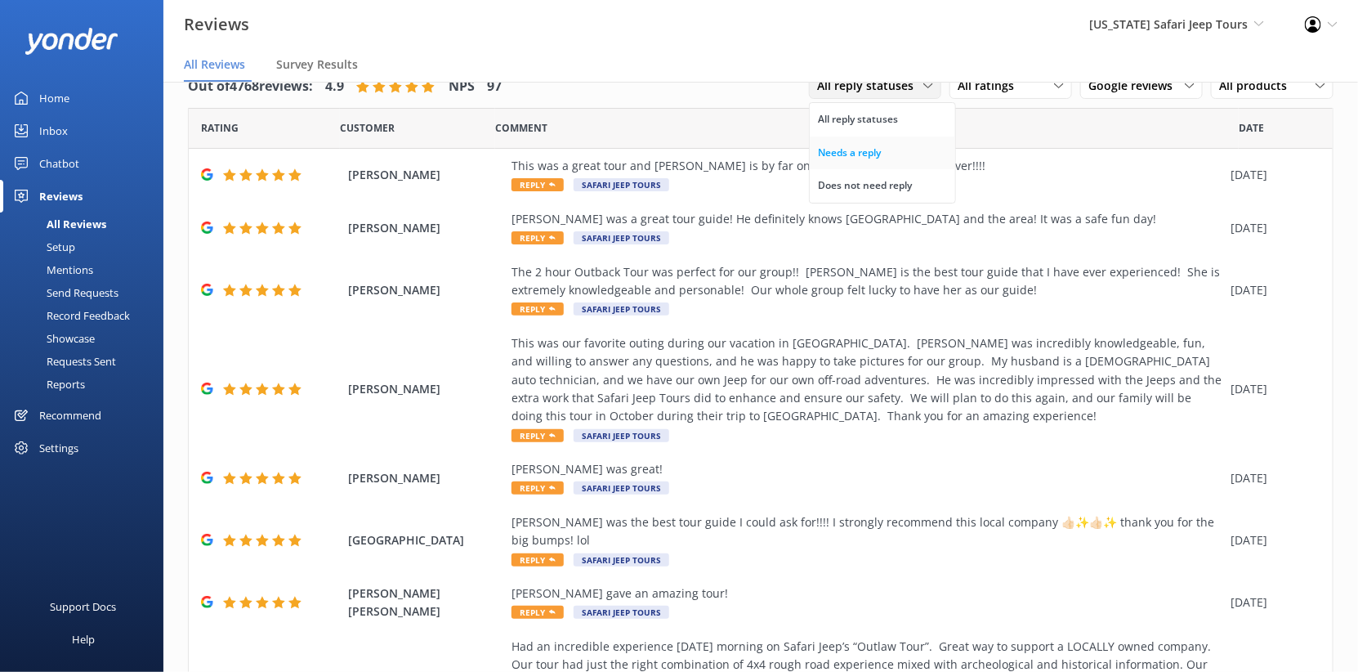
click at [810, 169] on link "Needs a reply" at bounding box center [882, 152] width 145 height 33
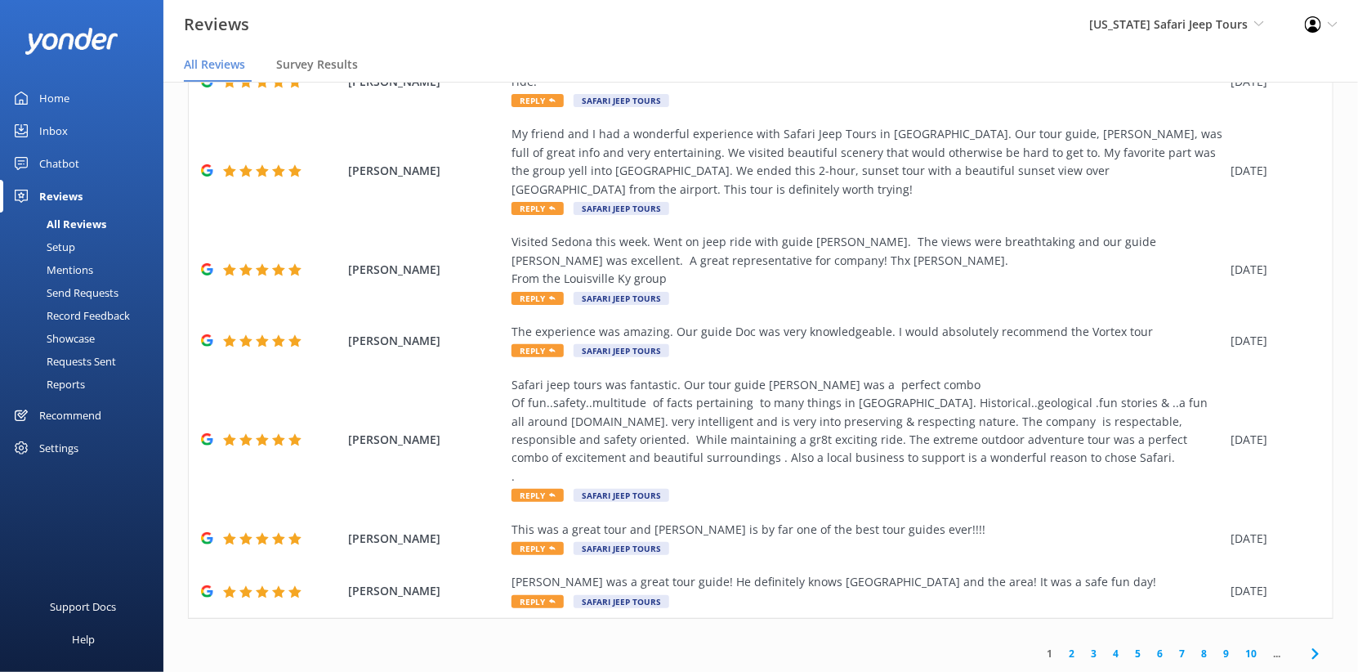
scroll to position [41, 0]
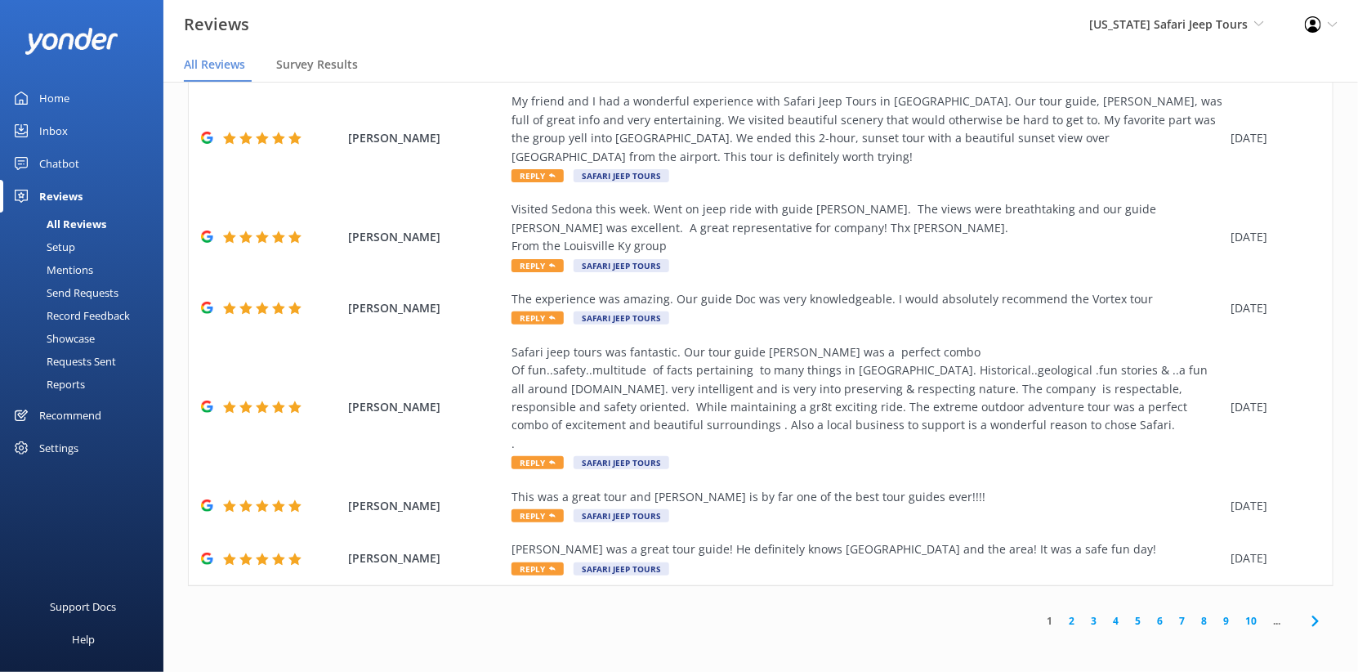
click at [1061, 613] on link "2" at bounding box center [1072, 621] width 22 height 16
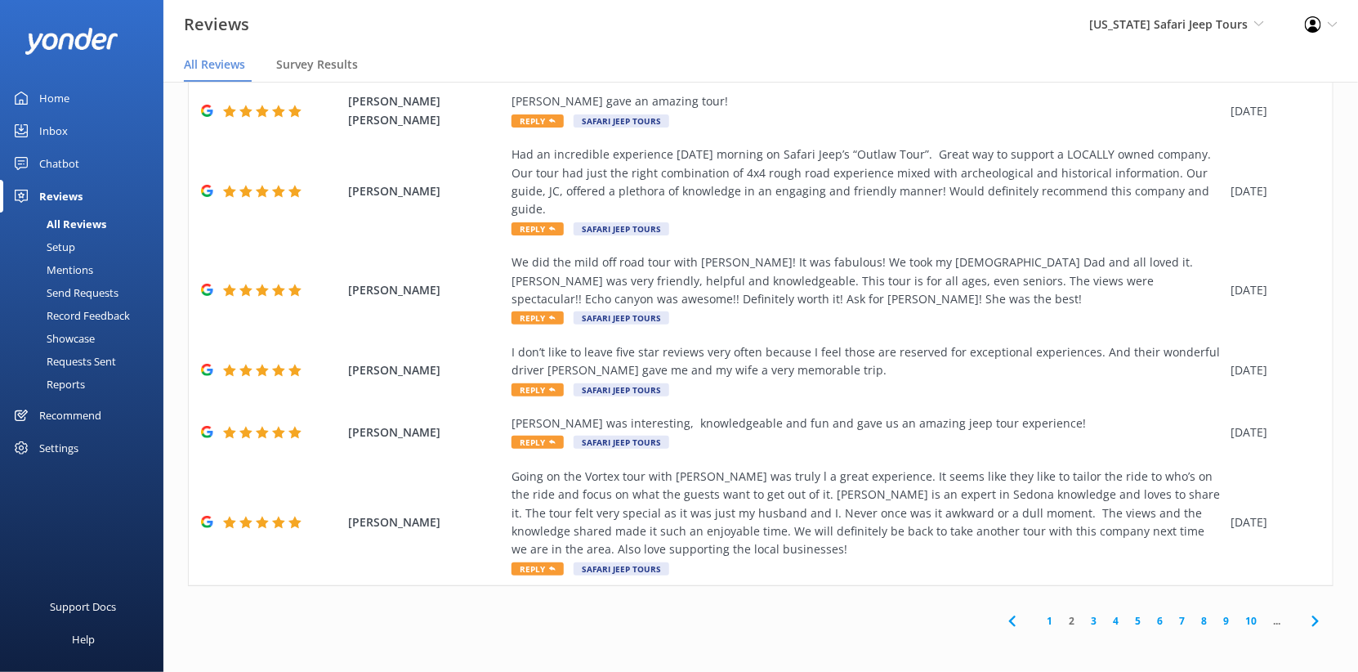
scroll to position [764, 0]
click at [1083, 613] on link "3" at bounding box center [1094, 621] width 22 height 16
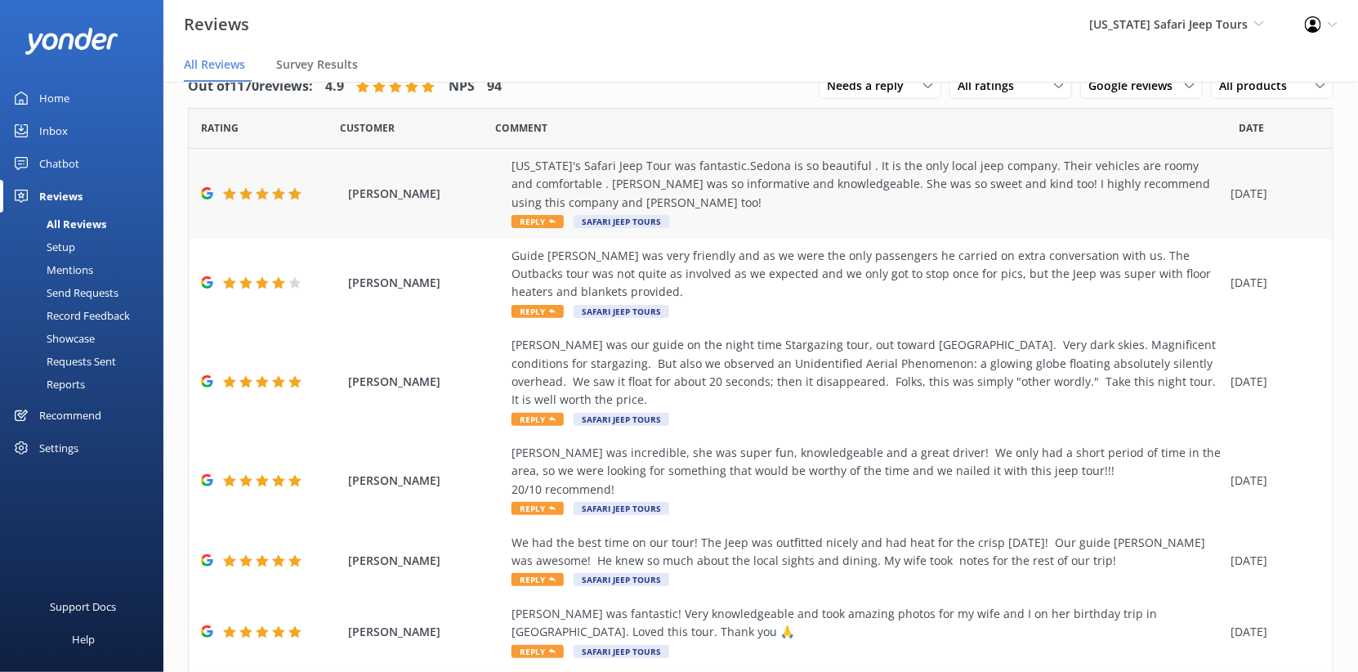
click at [879, 212] on div "Arizona's Safari Jeep Tour was fantastic.Sedona is so beautiful . It is the onl…" at bounding box center [867, 184] width 711 height 55
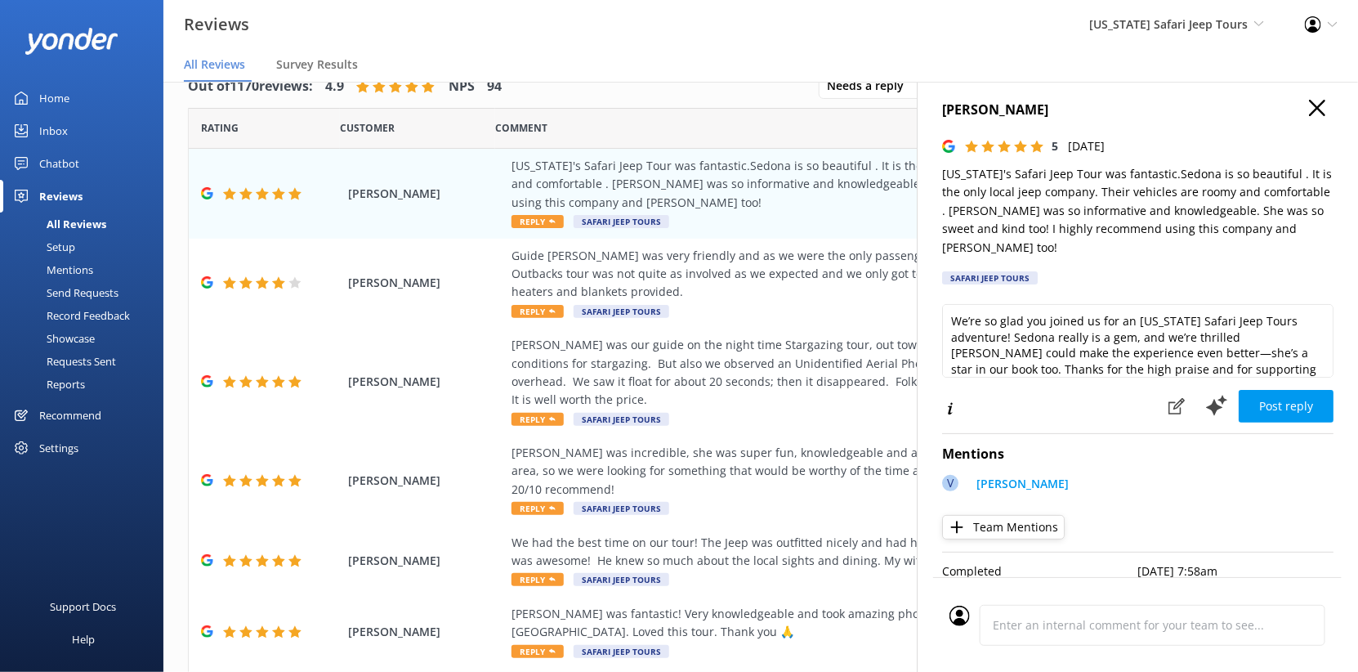
scroll to position [29, 0]
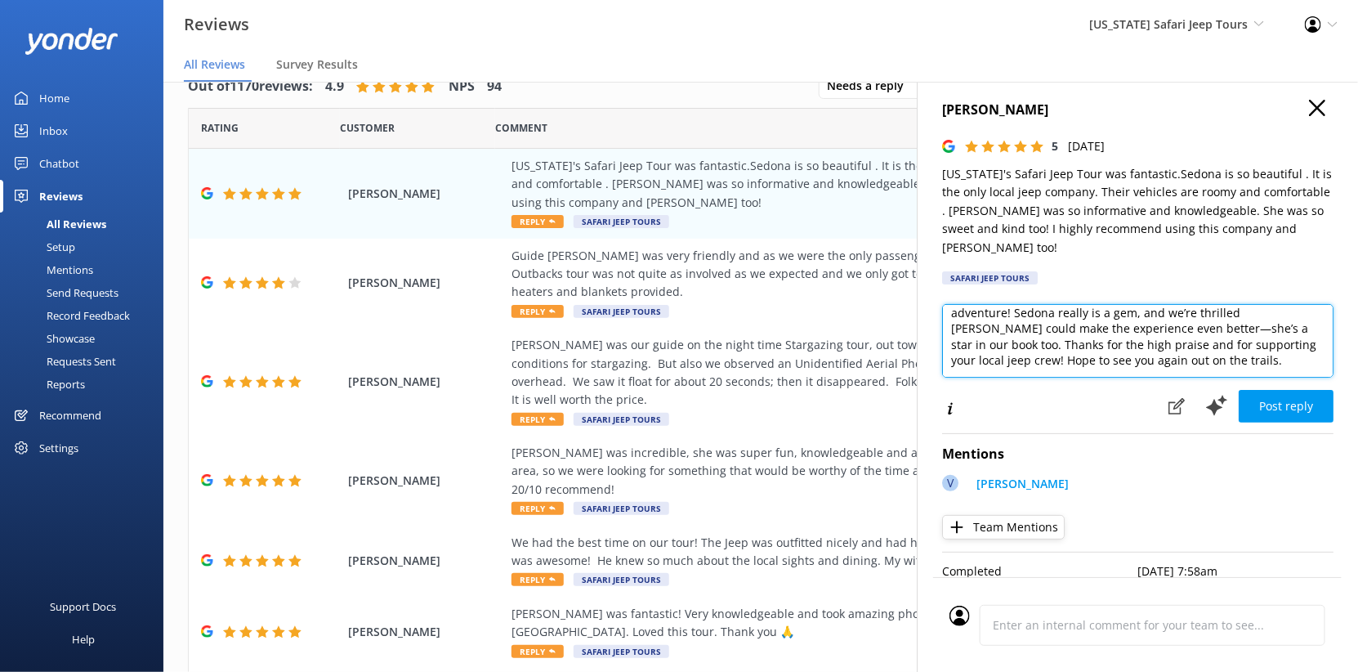
click at [1173, 347] on textarea "We’re so glad you joined us for an Arizona Safari Jeep Tours adventure! Sedona …" at bounding box center [1137, 341] width 391 height 74
type textarea "We’re so glad you joined us for an Arizona Safari Jeep Tours adventure! Sedona …"
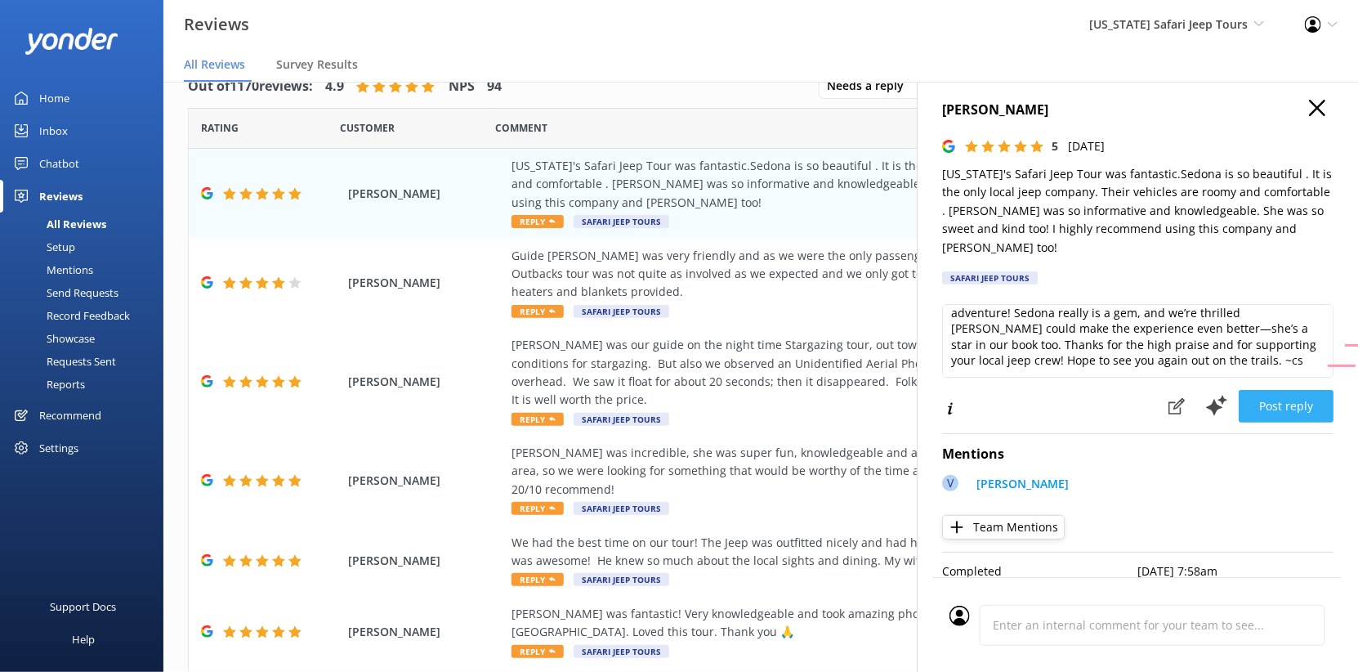
click at [1262, 400] on button "Post reply" at bounding box center [1286, 406] width 95 height 33
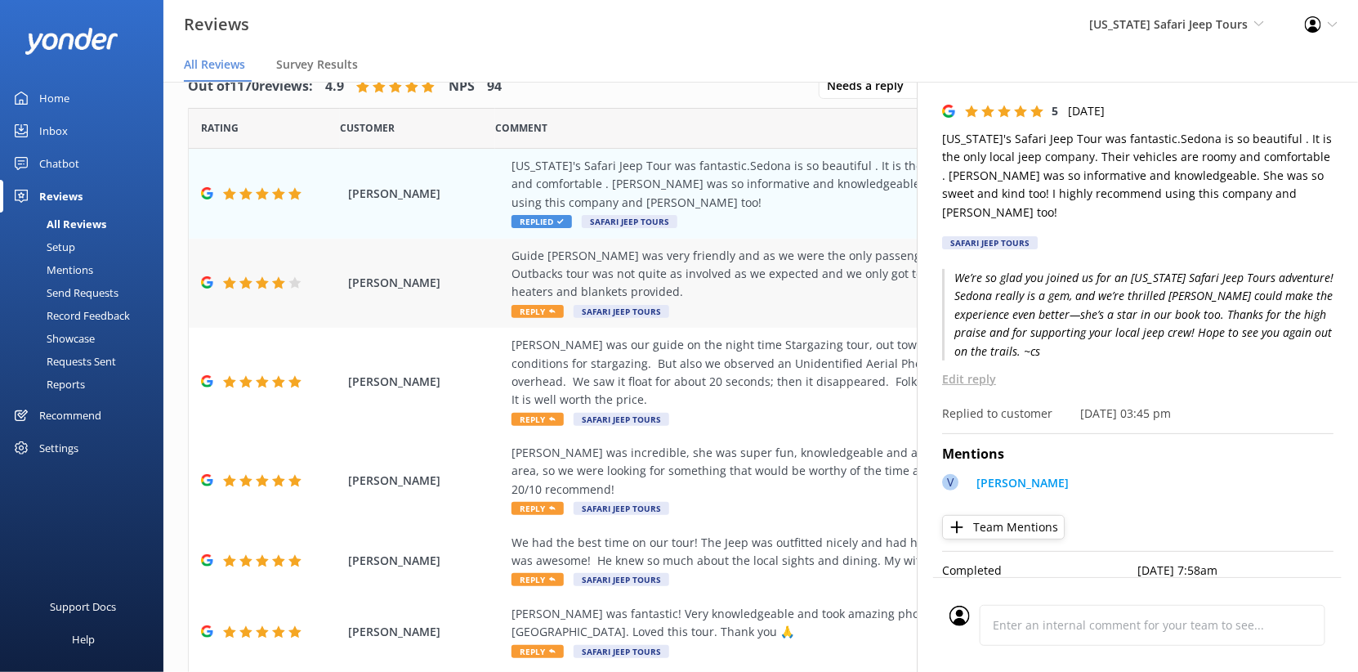
click at [756, 302] on div "Guide Carmine was very friendly and as we were the only passengers he carried o…" at bounding box center [867, 274] width 711 height 55
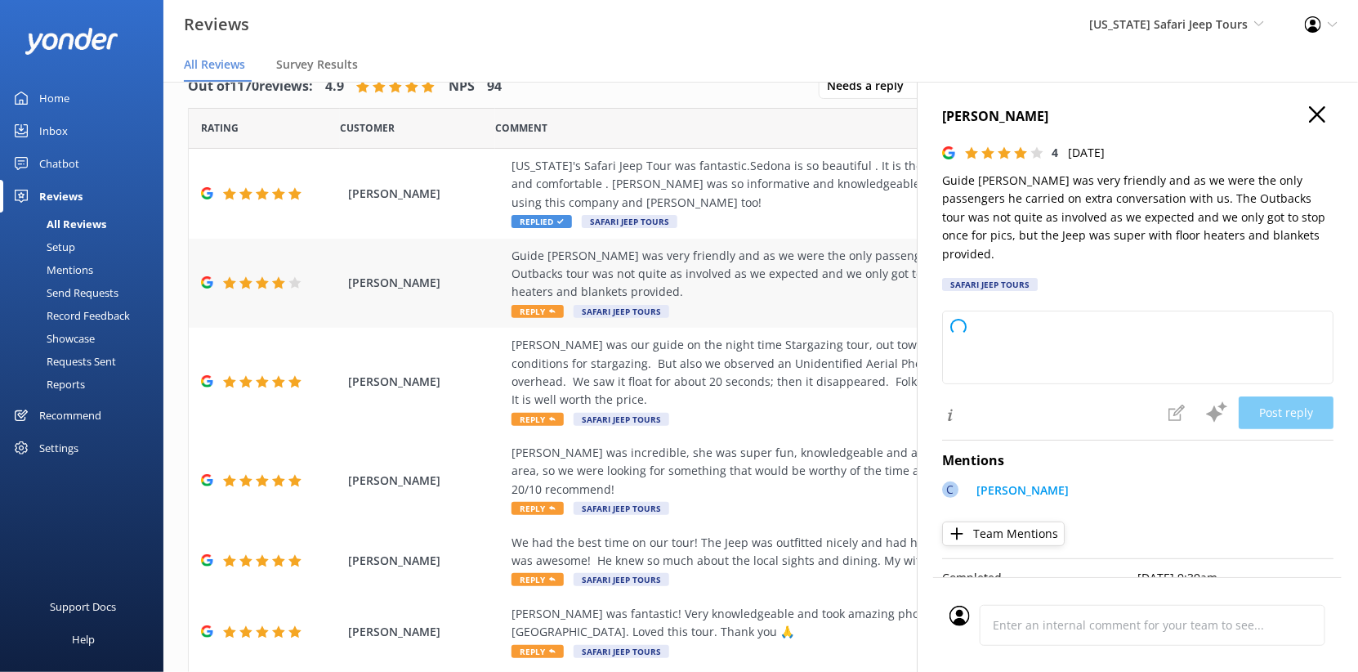
type textarea "Thanks so much for rolling with us on the Outback tour! We're glad you enjoyed …"
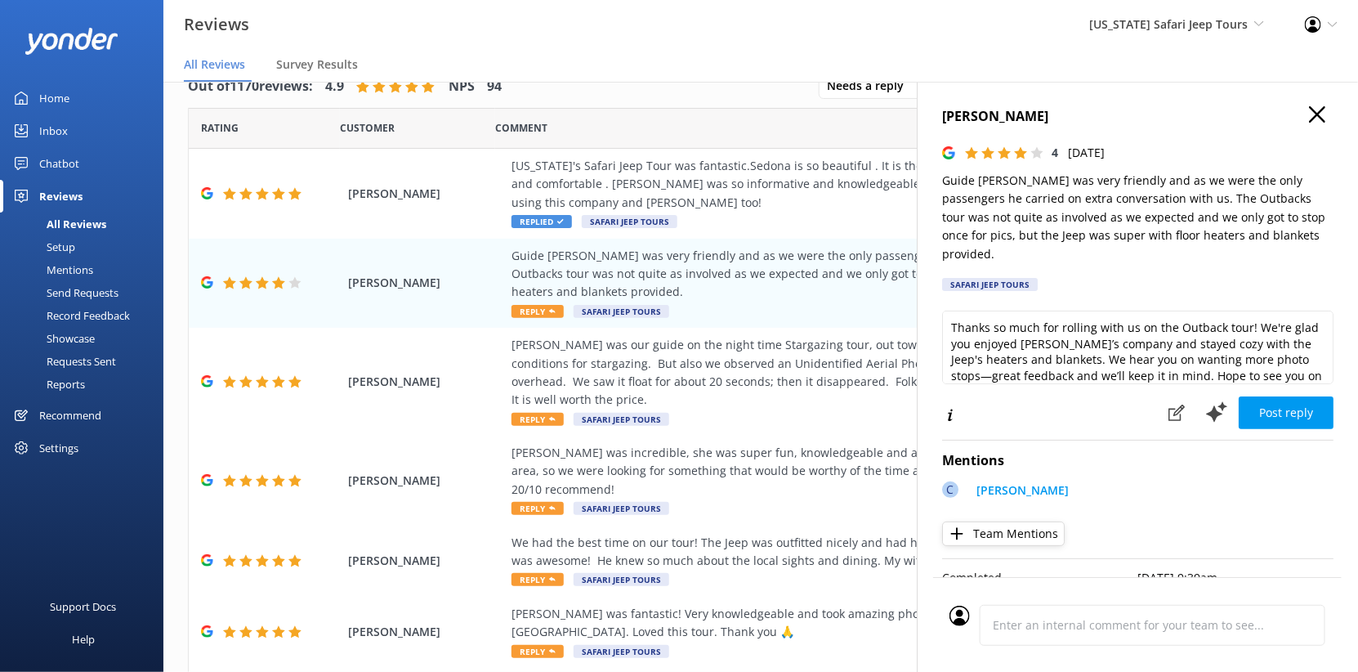
click at [1309, 123] on use "button" at bounding box center [1317, 114] width 16 height 16
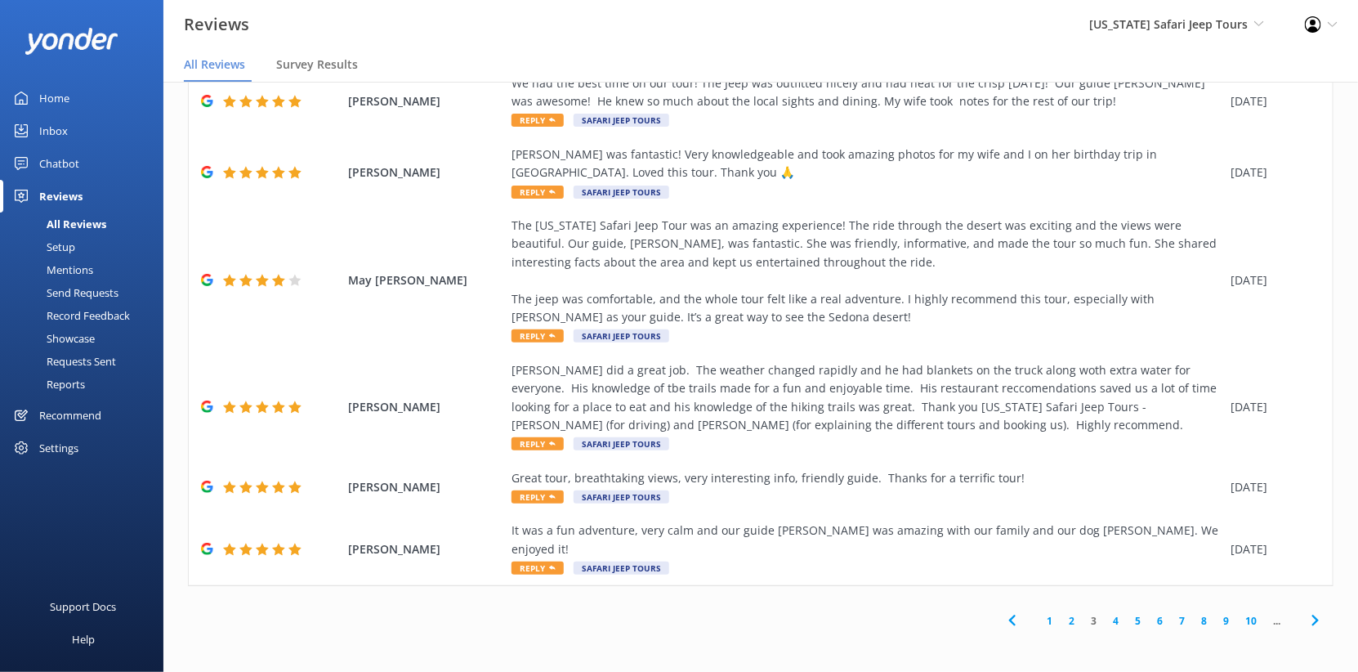
scroll to position [855, 0]
click at [1061, 613] on link "2" at bounding box center [1072, 621] width 22 height 16
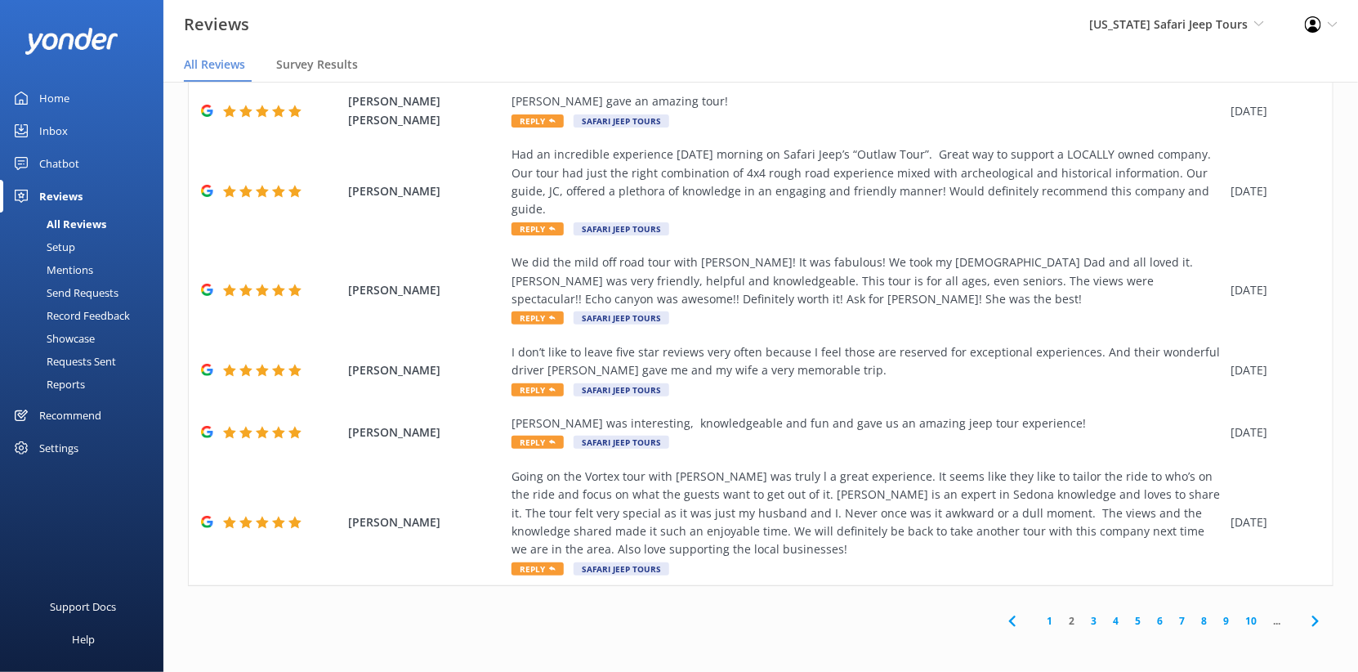
scroll to position [764, 0]
click at [834, 472] on div "Going on the Vortex tour with [PERSON_NAME] was truly l a great experience. It …" at bounding box center [867, 513] width 711 height 92
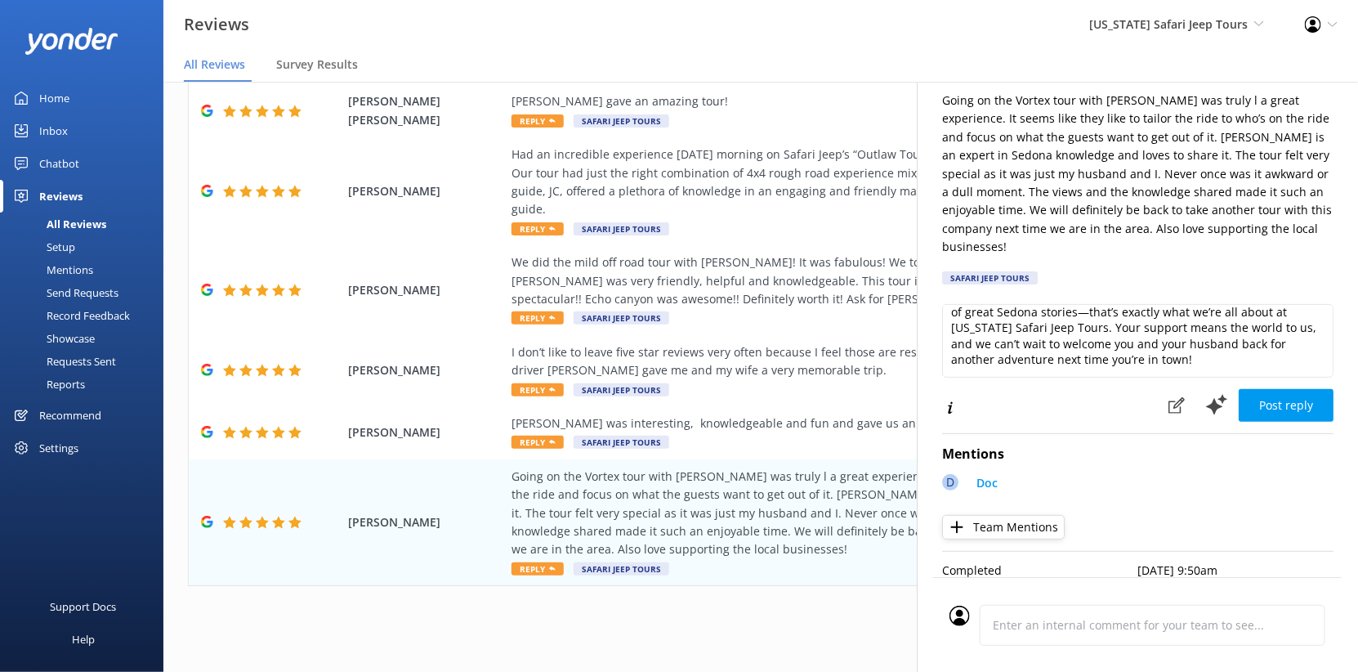
scroll to position [48, 0]
click at [1094, 339] on textarea "Thank you so much for sharing your experience with Doc and our Vortex tour! We'…" at bounding box center [1137, 341] width 391 height 74
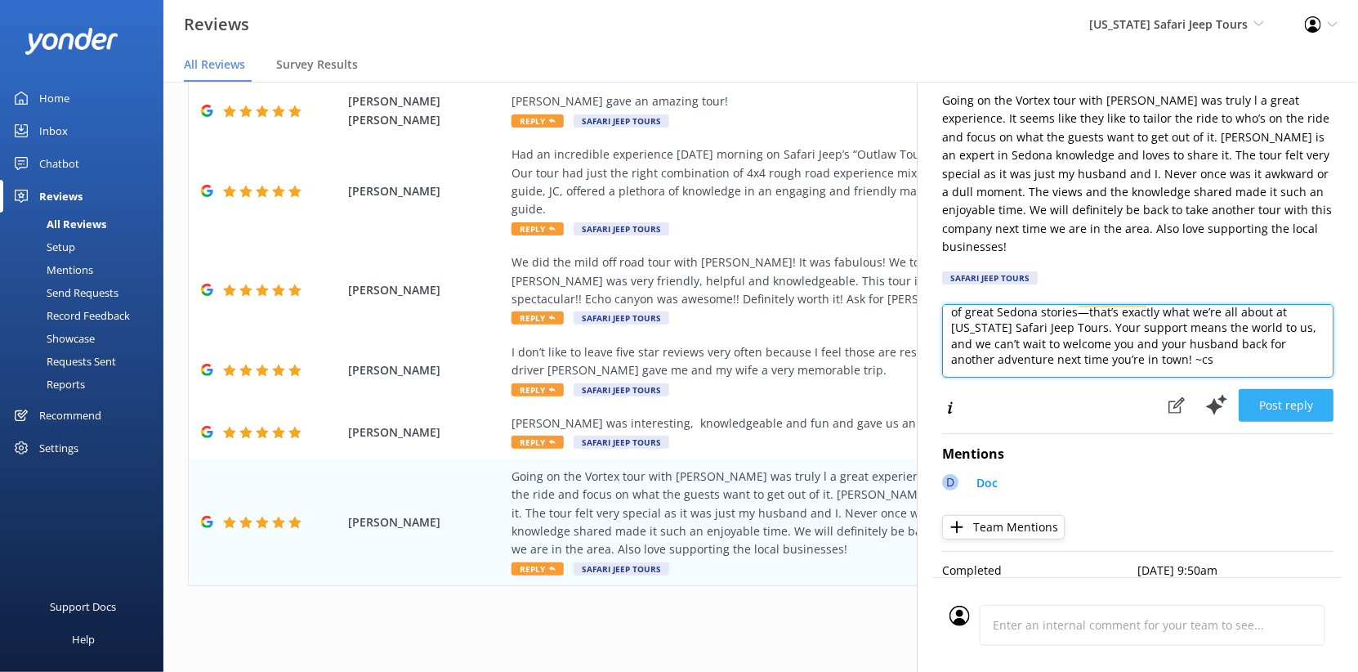
type textarea "Thank you so much for sharing your experience with Doc and our Vortex tour! We'…"
click at [1252, 392] on button "Post reply" at bounding box center [1286, 405] width 95 height 33
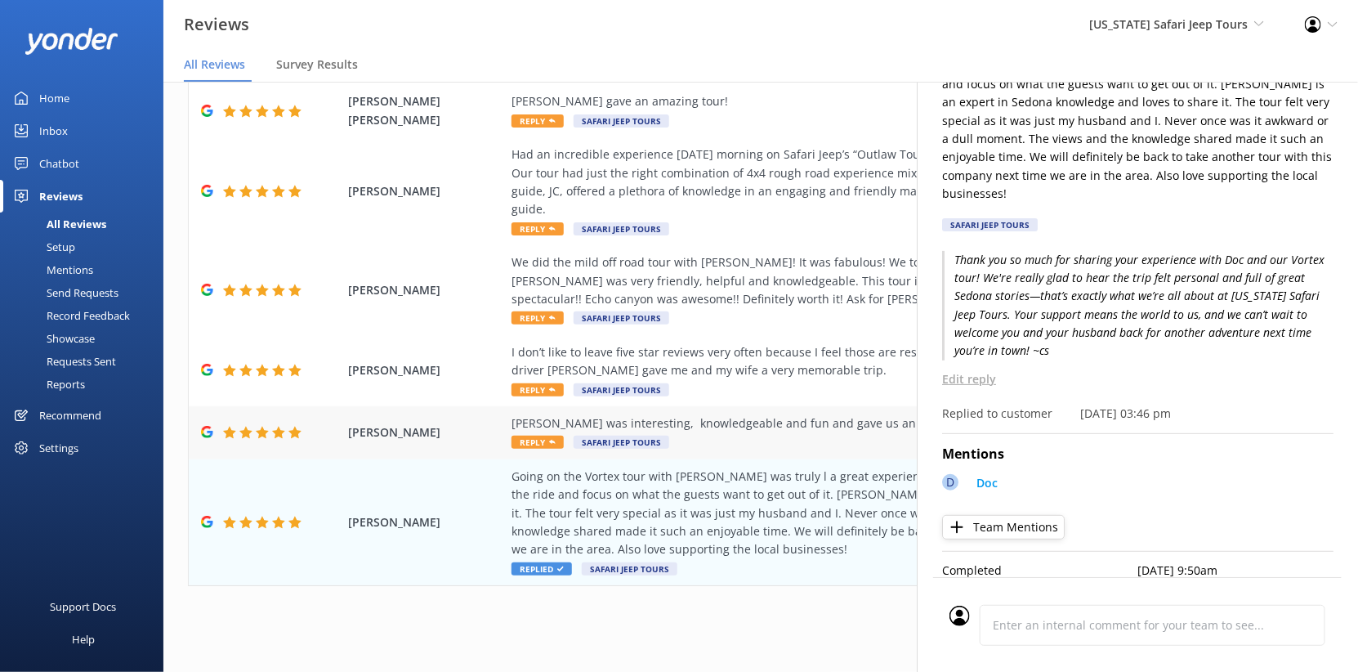
click at [705, 414] on div "[PERSON_NAME] was interesting, knowledgeable and fun and gave us an amazing jee…" at bounding box center [867, 423] width 711 height 18
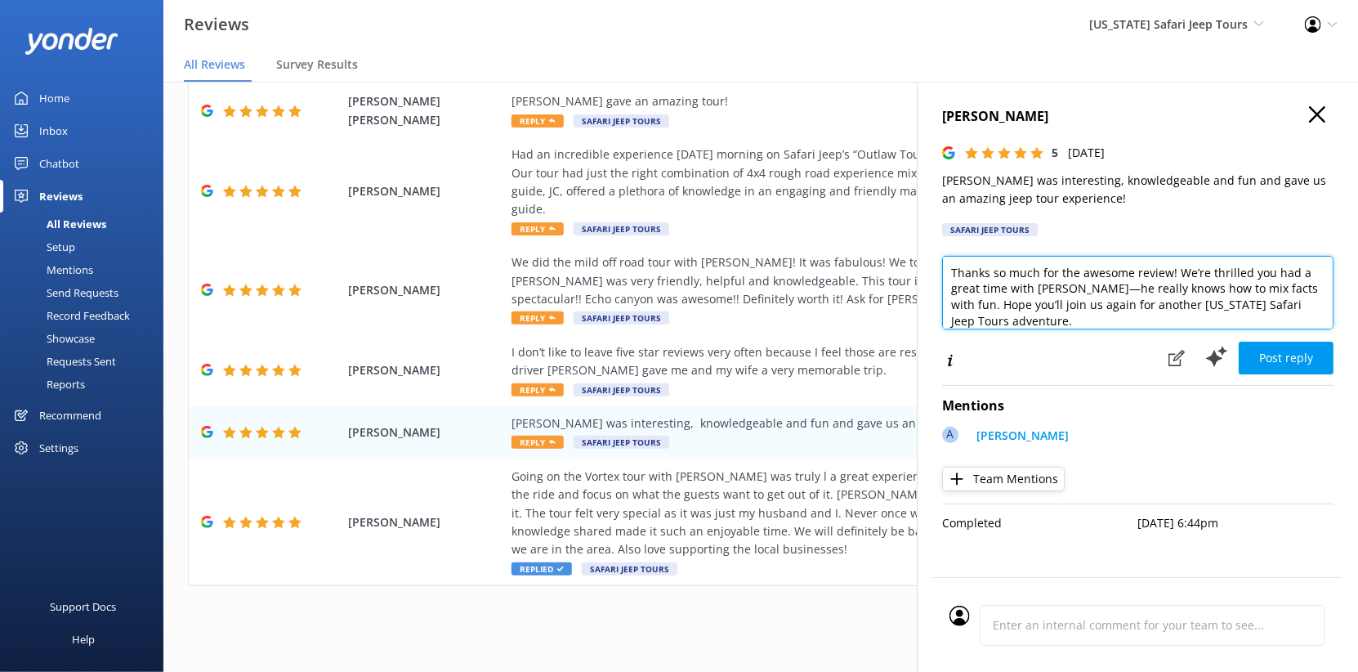
click at [1007, 329] on textarea "Thanks so much for the awesome review! We’re thrilled you had a great time with…" at bounding box center [1137, 293] width 391 height 74
click at [972, 329] on textarea "Thanks so much for the awesome review! We’re thrilled you had a great time with…" at bounding box center [1137, 293] width 391 height 74
click at [1020, 329] on textarea "Thanks so much for the awesome review! We’re thrilled you had a great time with…" at bounding box center [1137, 293] width 391 height 74
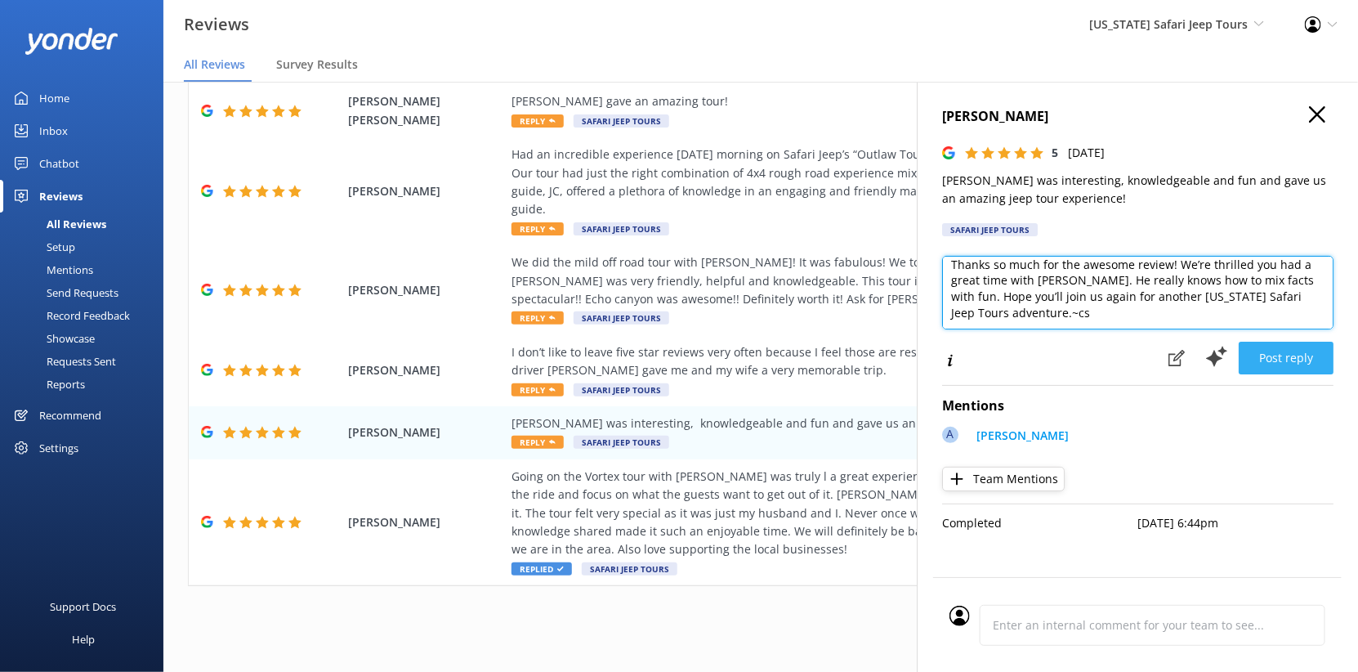
type textarea "Thanks so much for the awesome review! We’re thrilled you had a great time with…"
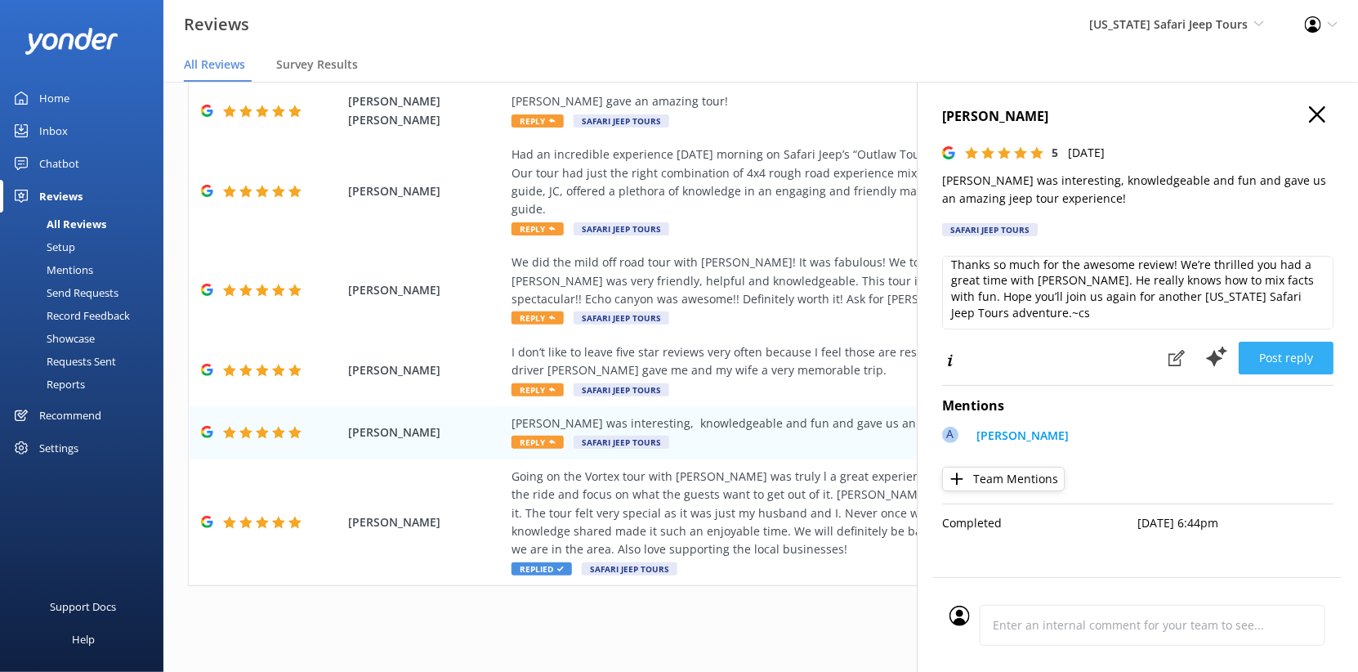
click at [1266, 374] on button "Post reply" at bounding box center [1286, 358] width 95 height 33
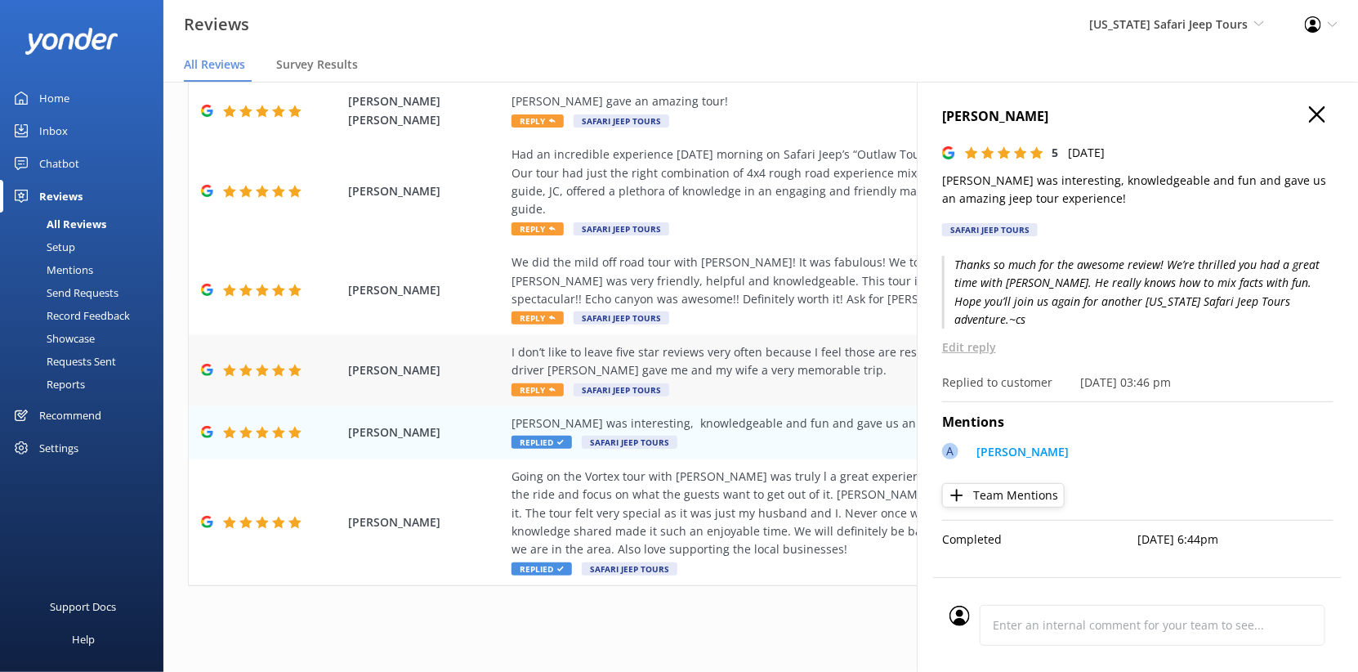
click at [730, 343] on div "I don’t like to leave five star reviews very often because I feel those are res…" at bounding box center [867, 361] width 711 height 37
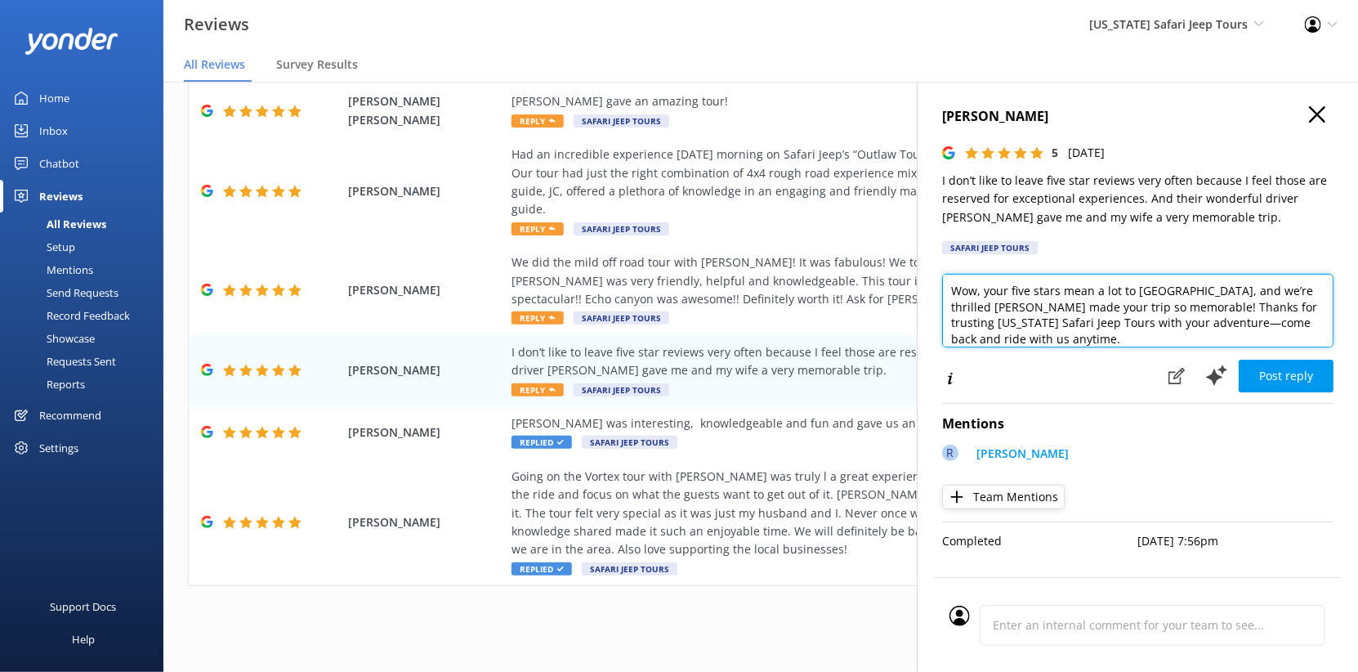
click at [1000, 347] on textarea "Wow, your five stars mean a lot to us, and we’re thrilled Rob made your trip so…" at bounding box center [1137, 311] width 391 height 74
click at [942, 347] on textarea "Wow, your five stars mean a lot to us, and we’re thrilled Rob made your trip so…" at bounding box center [1137, 311] width 391 height 74
click at [1153, 347] on textarea "Wow, your five stars mean a lot to us, and we’re thrilled Rob made your trip so…" at bounding box center [1137, 311] width 391 height 74
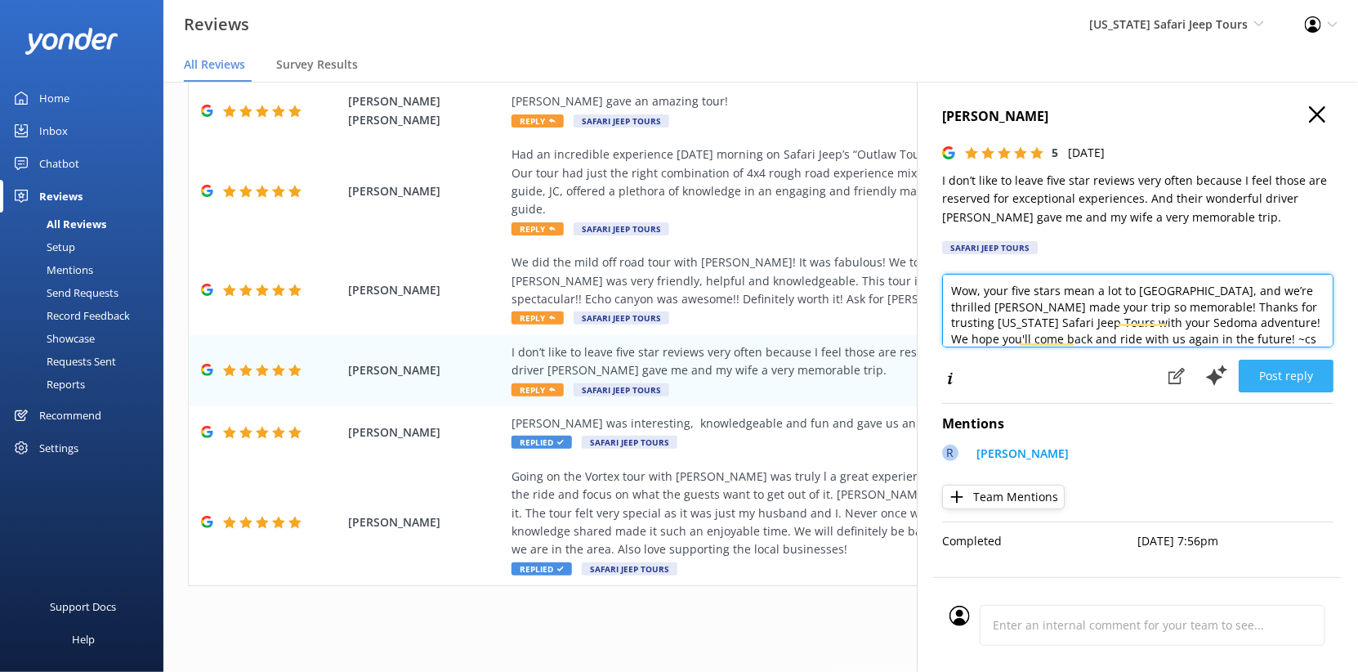
type textarea "Wow, your five stars mean a lot to us, and we’re thrilled Rob made your trip so…"
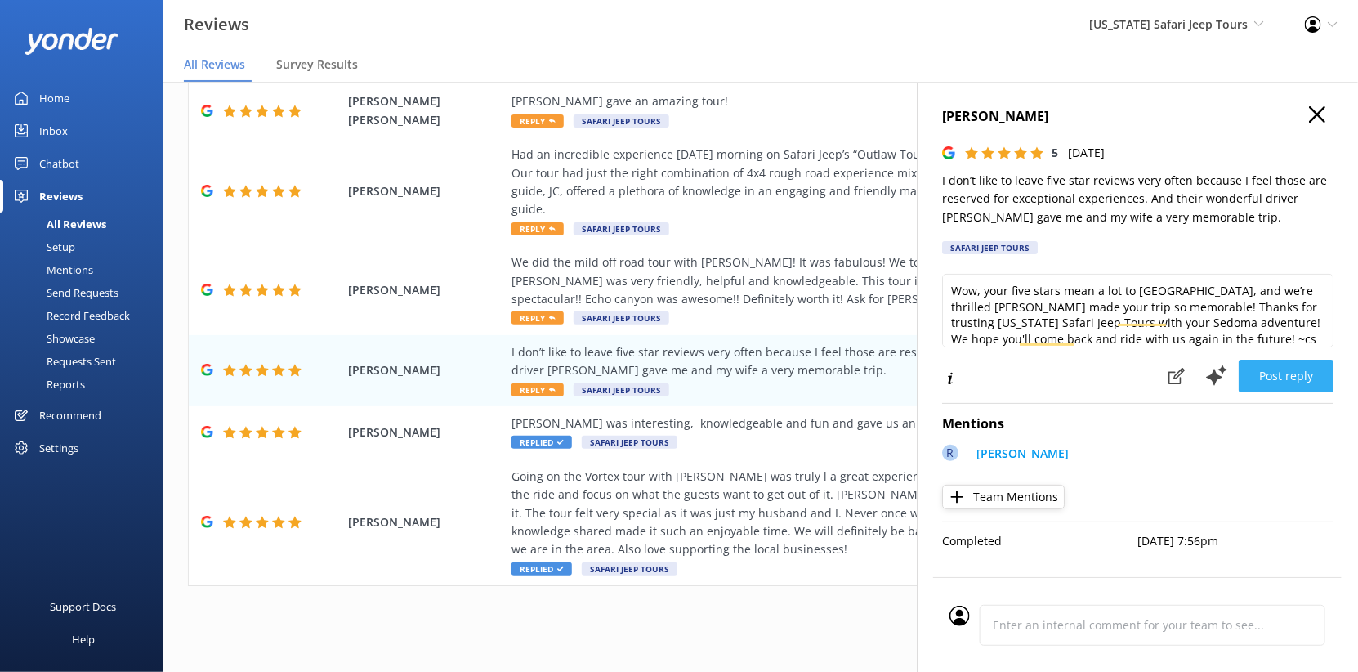
click at [1250, 392] on button "Post reply" at bounding box center [1286, 376] width 95 height 33
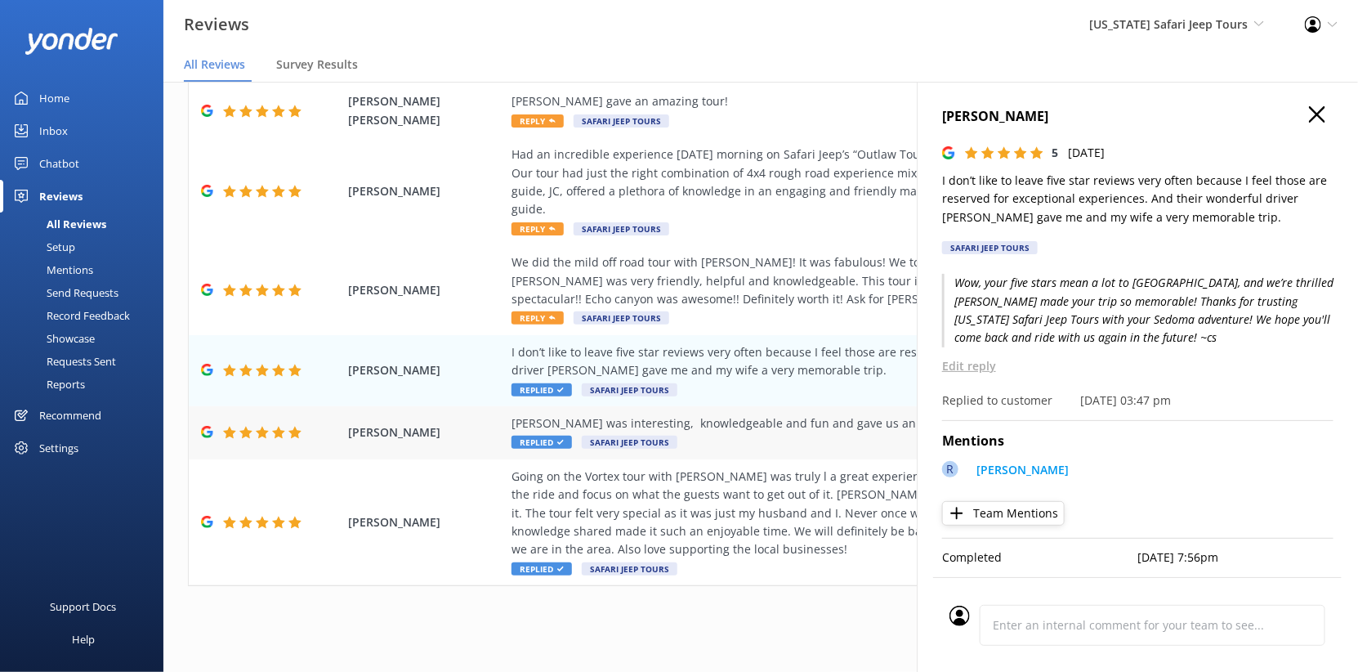
scroll to position [623, 0]
click at [673, 299] on div "We did the mild off road tour with [PERSON_NAME]! It was fabulous! We took my […" at bounding box center [867, 280] width 711 height 55
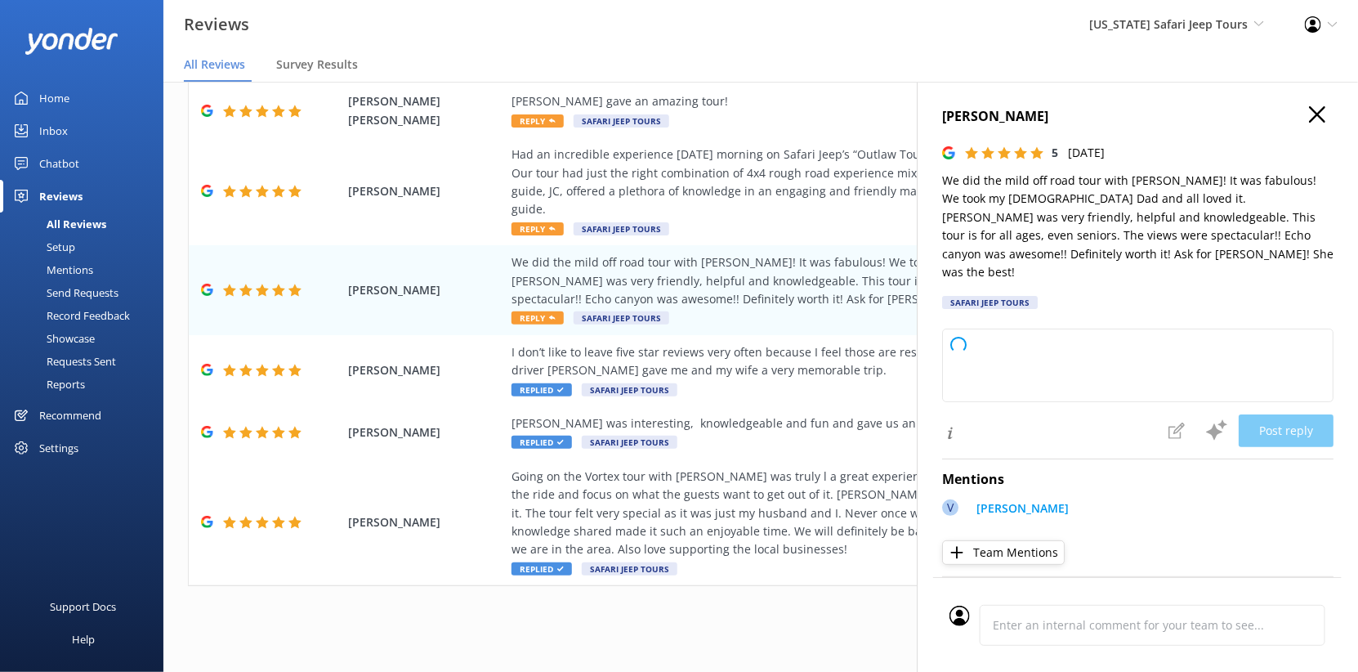
type textarea "Thanks so much for joining us and bringing your dad along for the adventure! We…"
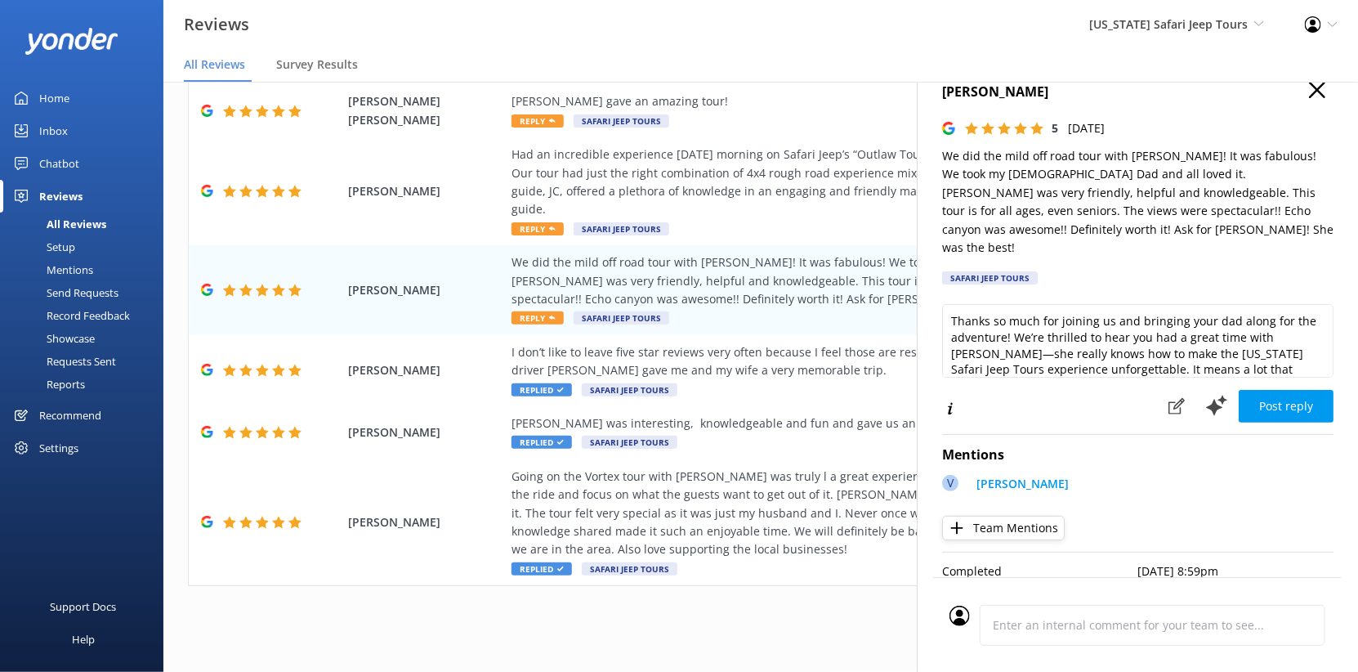
scroll to position [157, 0]
click at [1205, 393] on icon at bounding box center [1217, 405] width 25 height 25
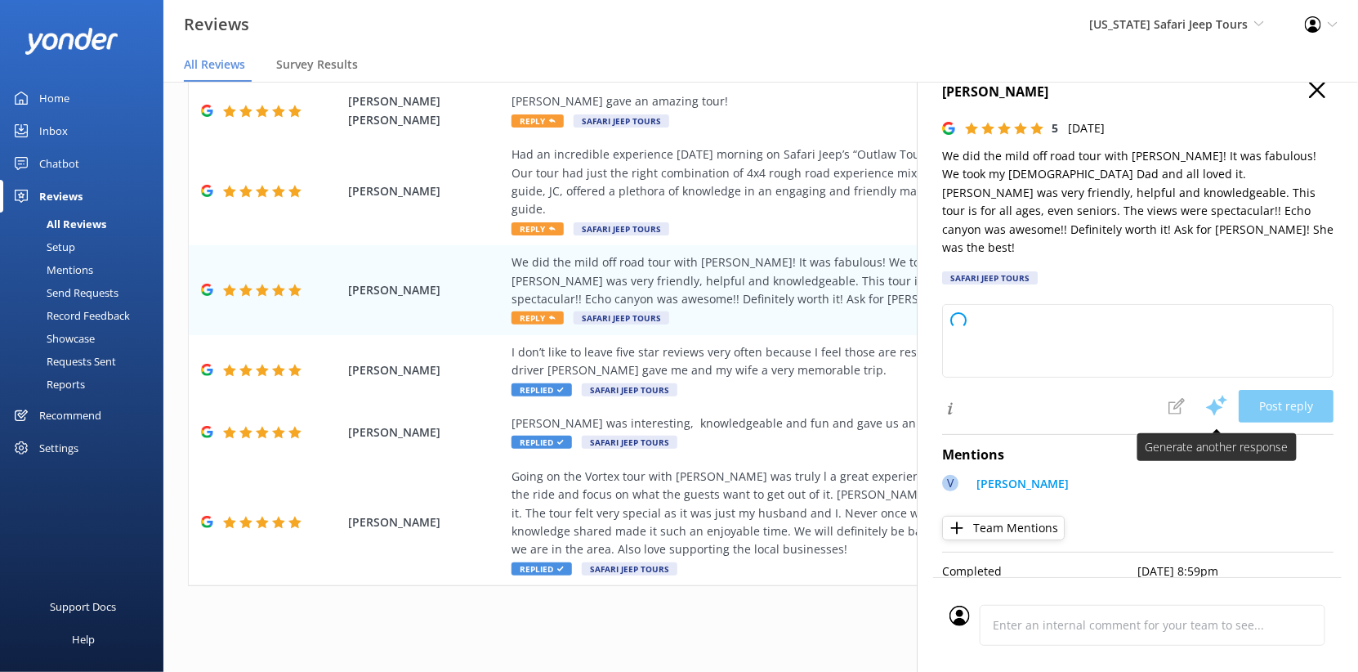
type textarea "Thanks so much for taking the time to share your experience! We’re thrilled to …"
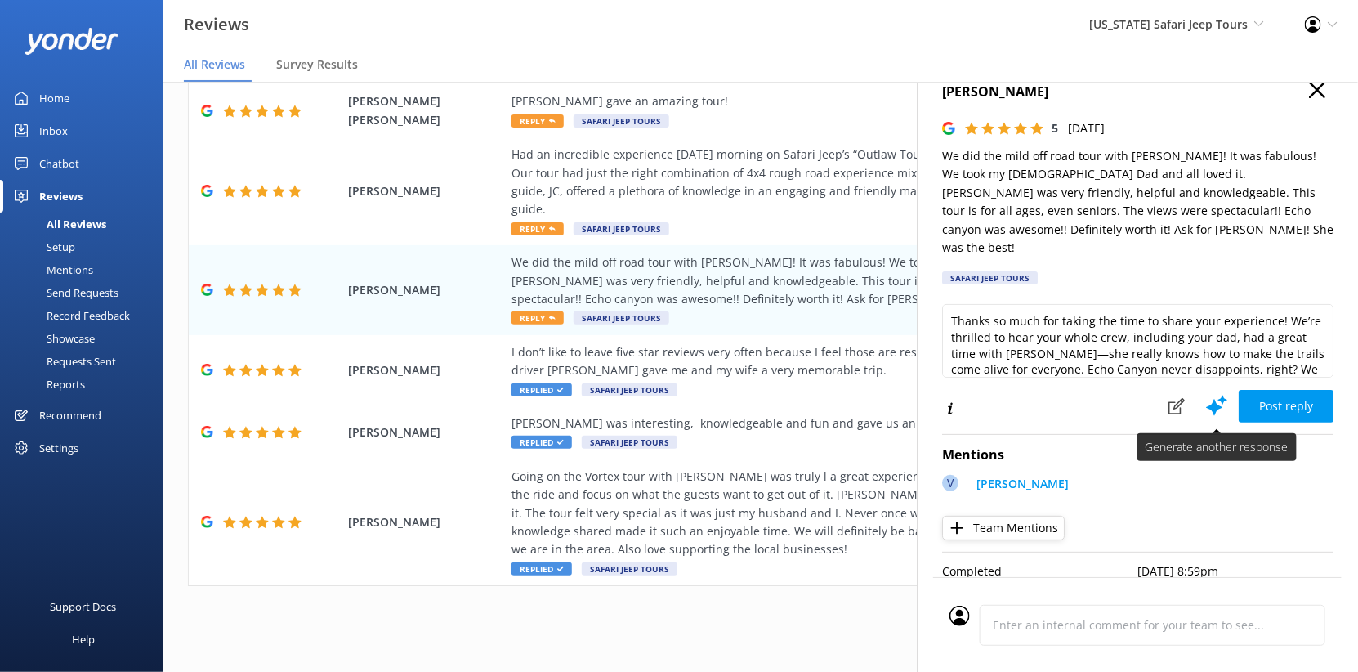
click at [1195, 389] on button at bounding box center [1217, 405] width 44 height 33
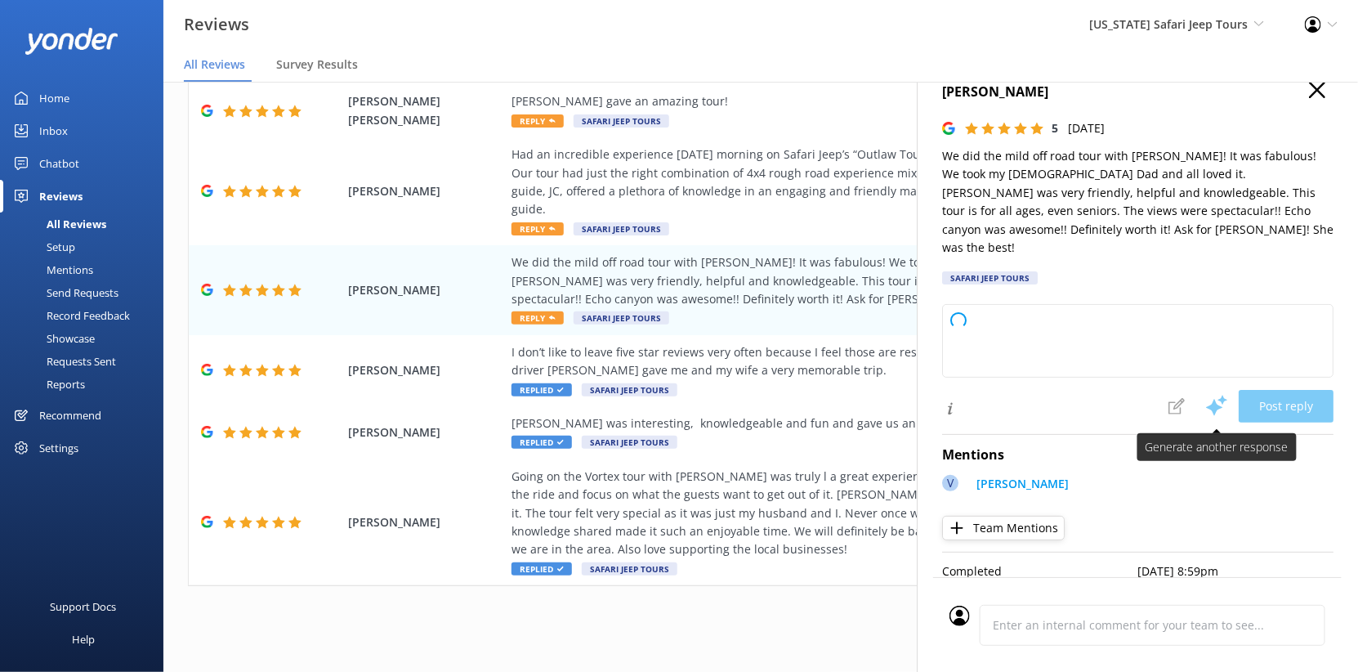
type textarea "We love hearing you and your family had such a memorable ride with Vivian! Than…"
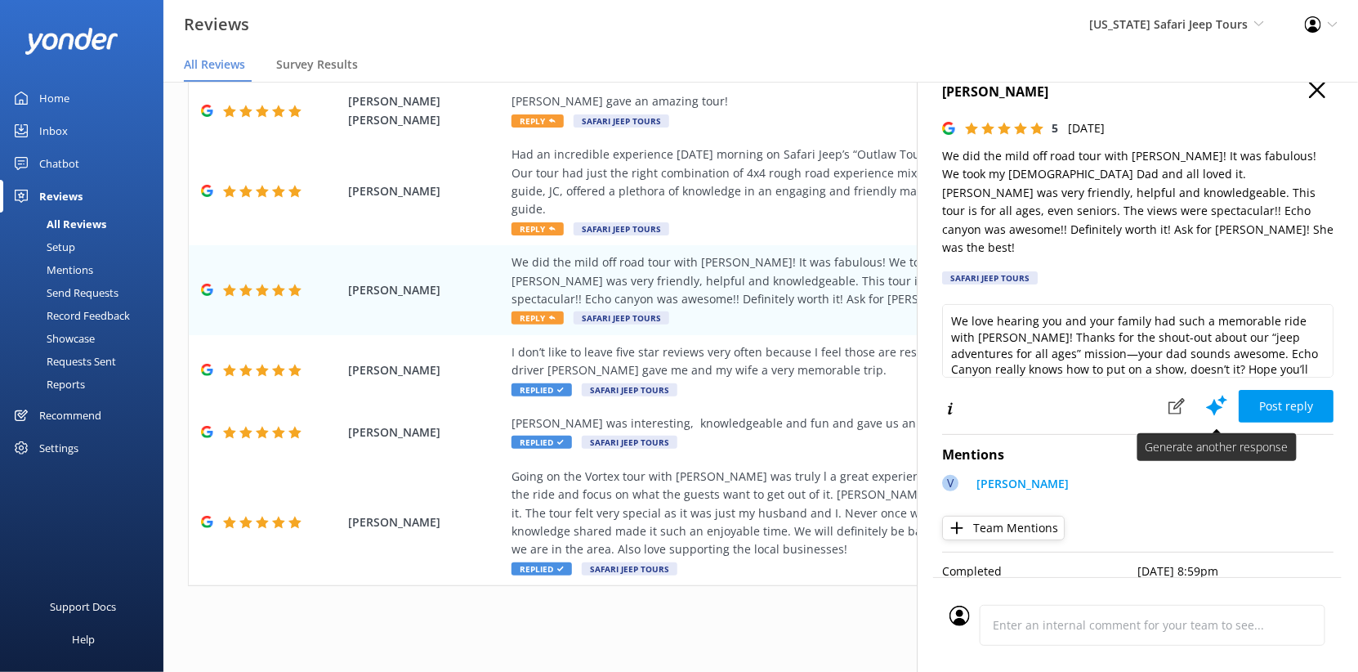
click at [1205, 393] on icon at bounding box center [1217, 405] width 25 height 25
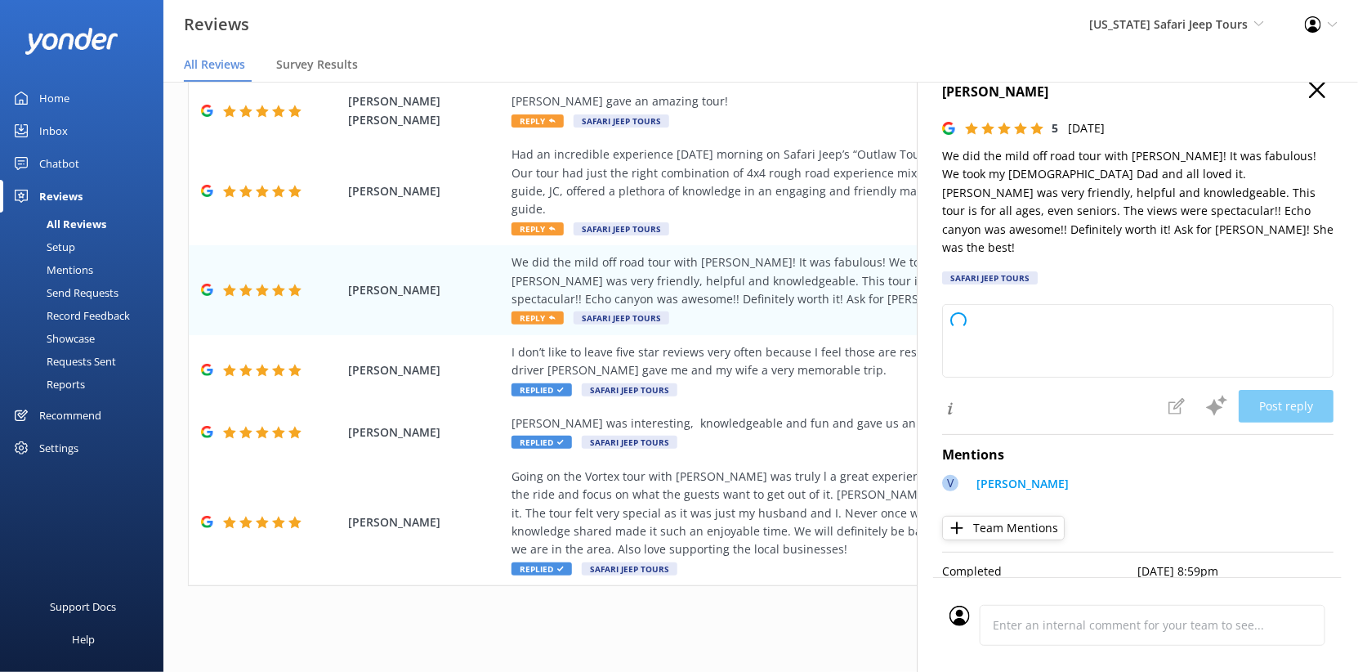
type textarea "Wow, thanks for this amazing review! We’re thrilled to hear your whole crew (ev…"
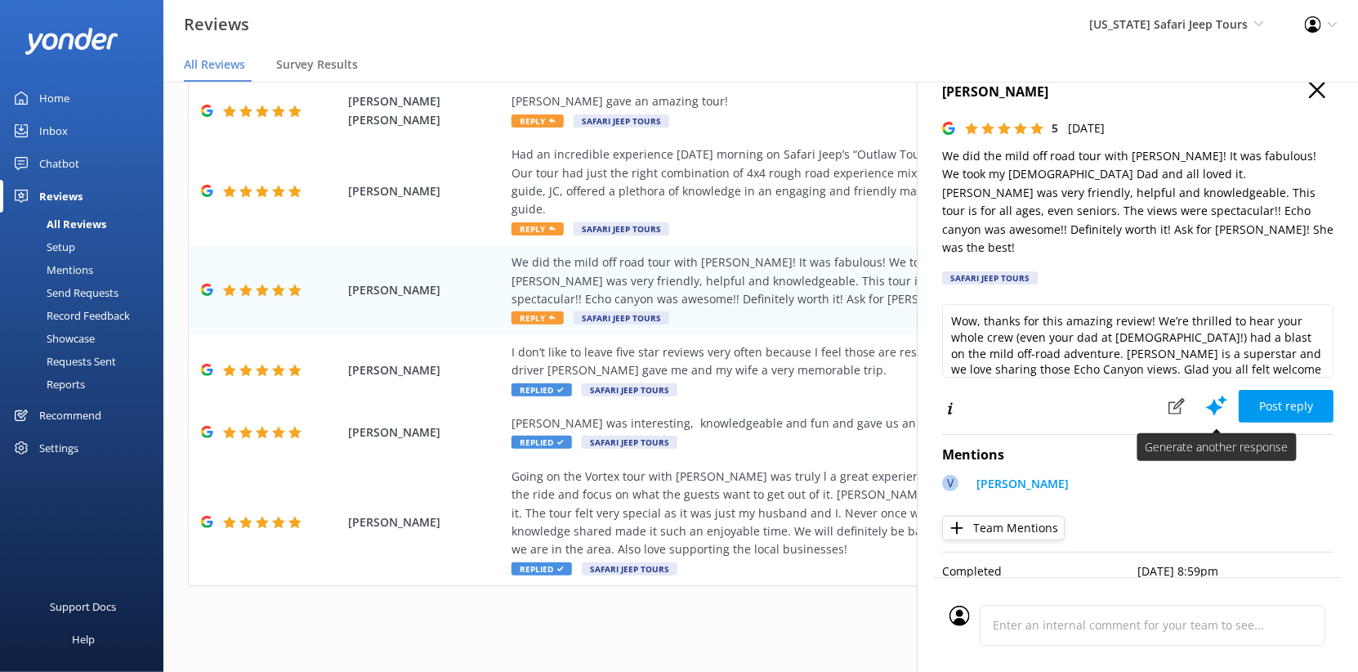
click at [1205, 393] on icon at bounding box center [1217, 405] width 25 height 25
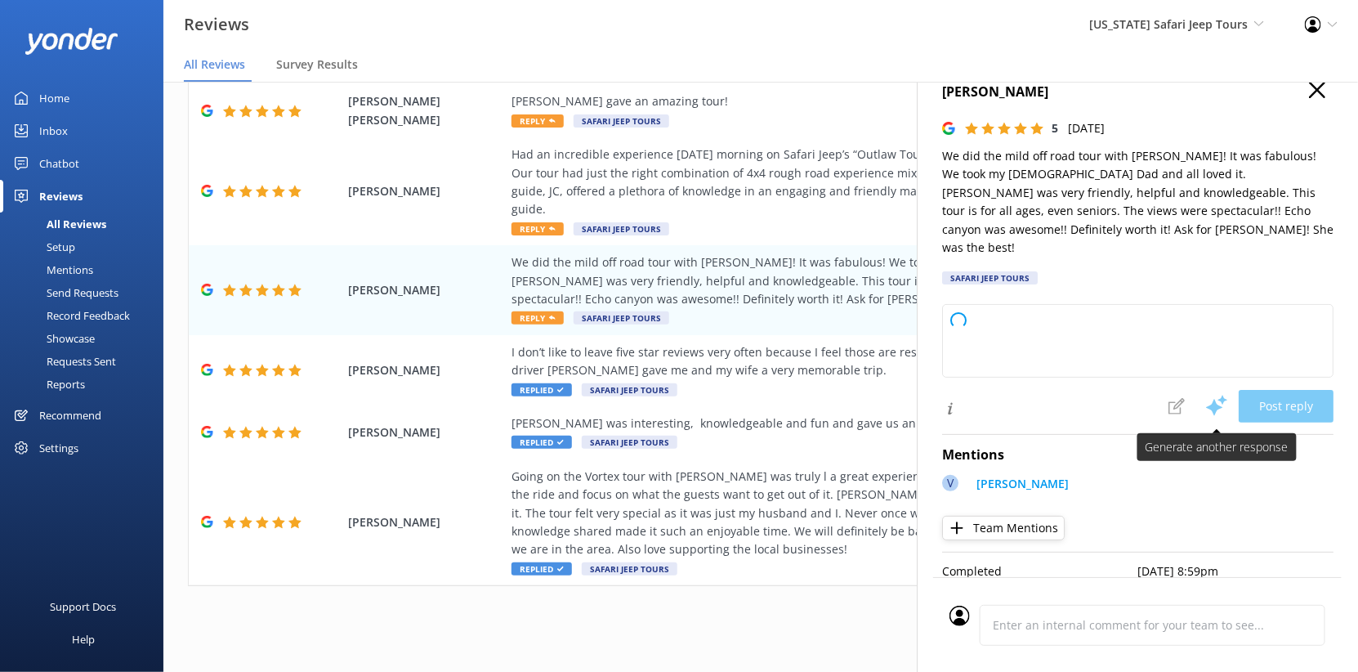
type textarea "Love hearing your dad had an awesome time with us—our tours really are for ever…"
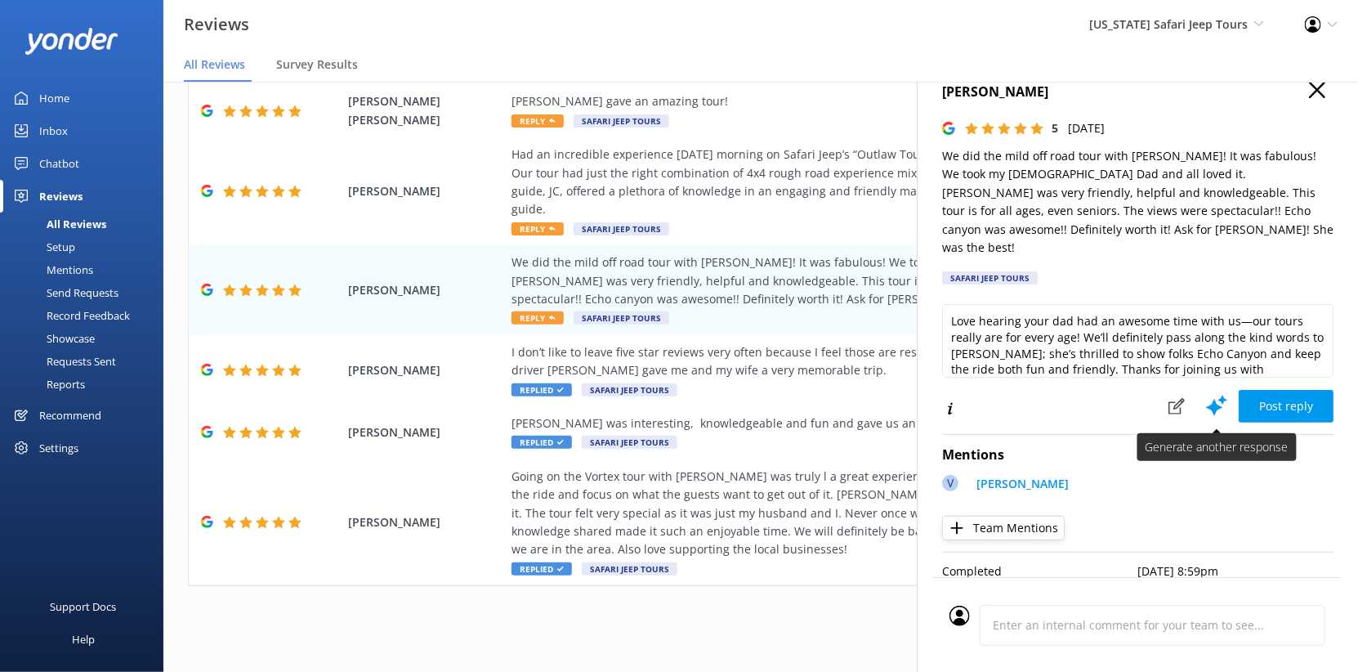
click at [1205, 393] on icon at bounding box center [1217, 405] width 25 height 25
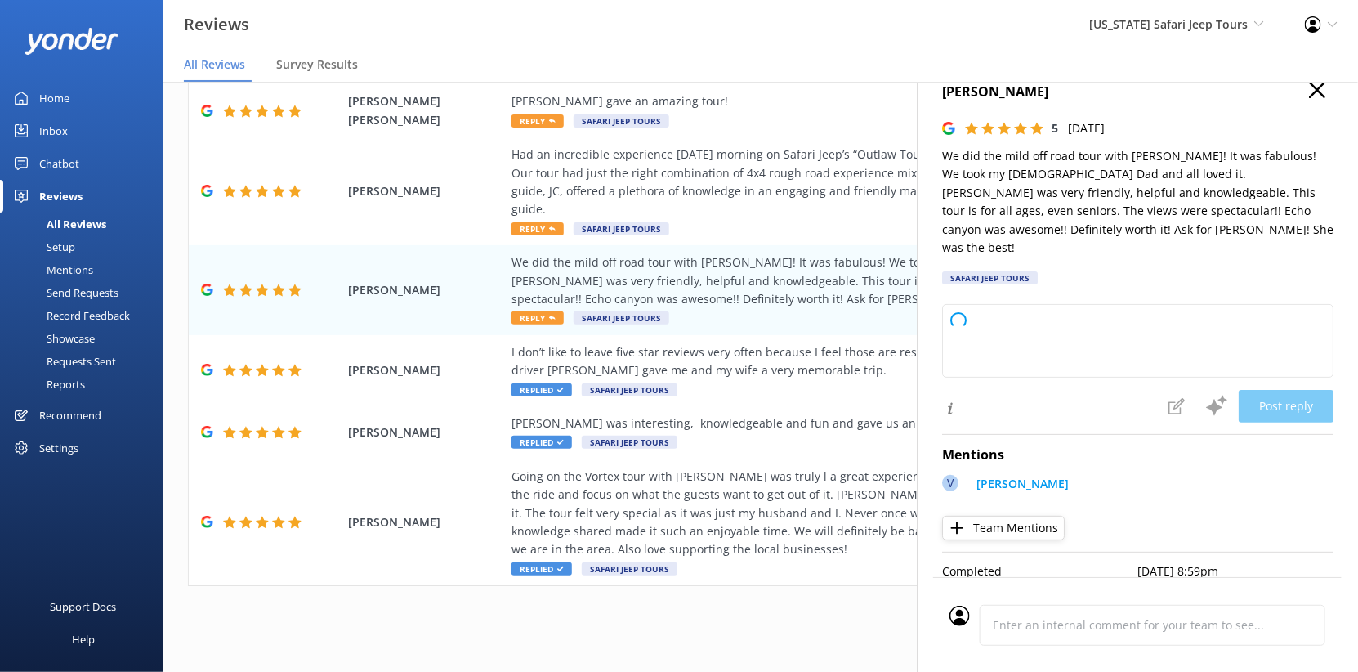
type textarea "Wow, thanks so much for sharing this! We're thrilled your whole crew (including…"
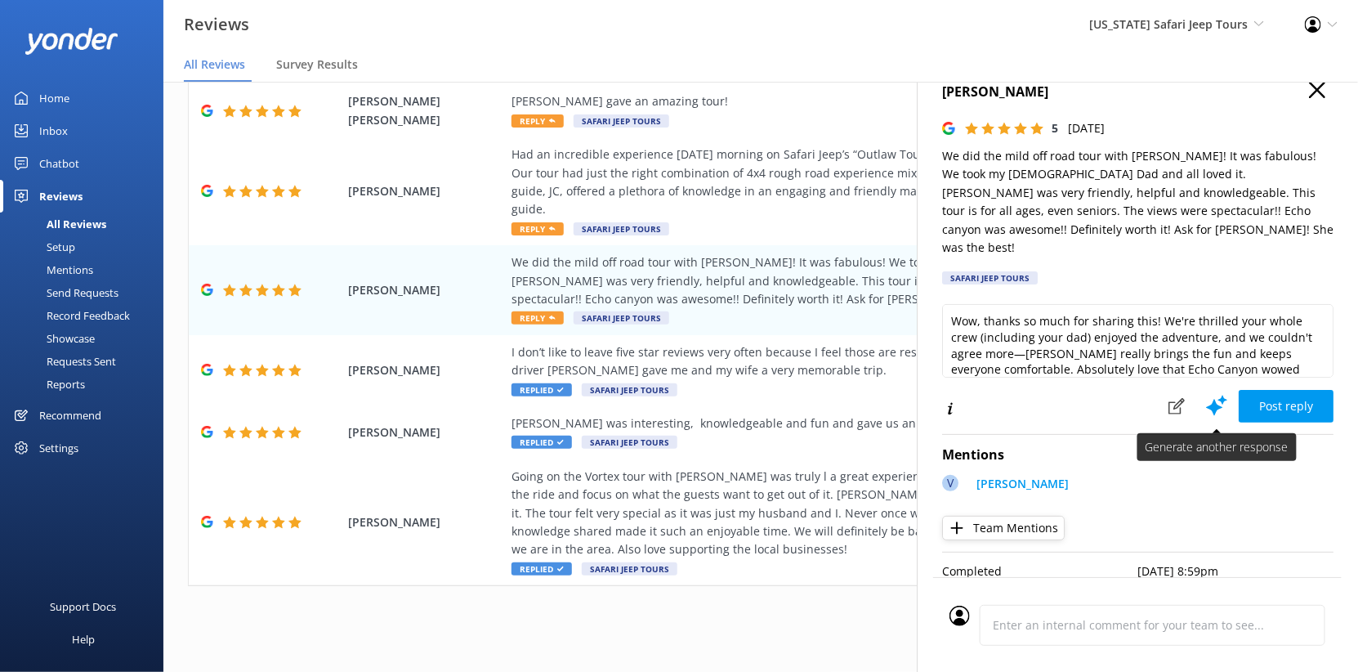
click at [1206, 395] on use at bounding box center [1216, 405] width 21 height 20
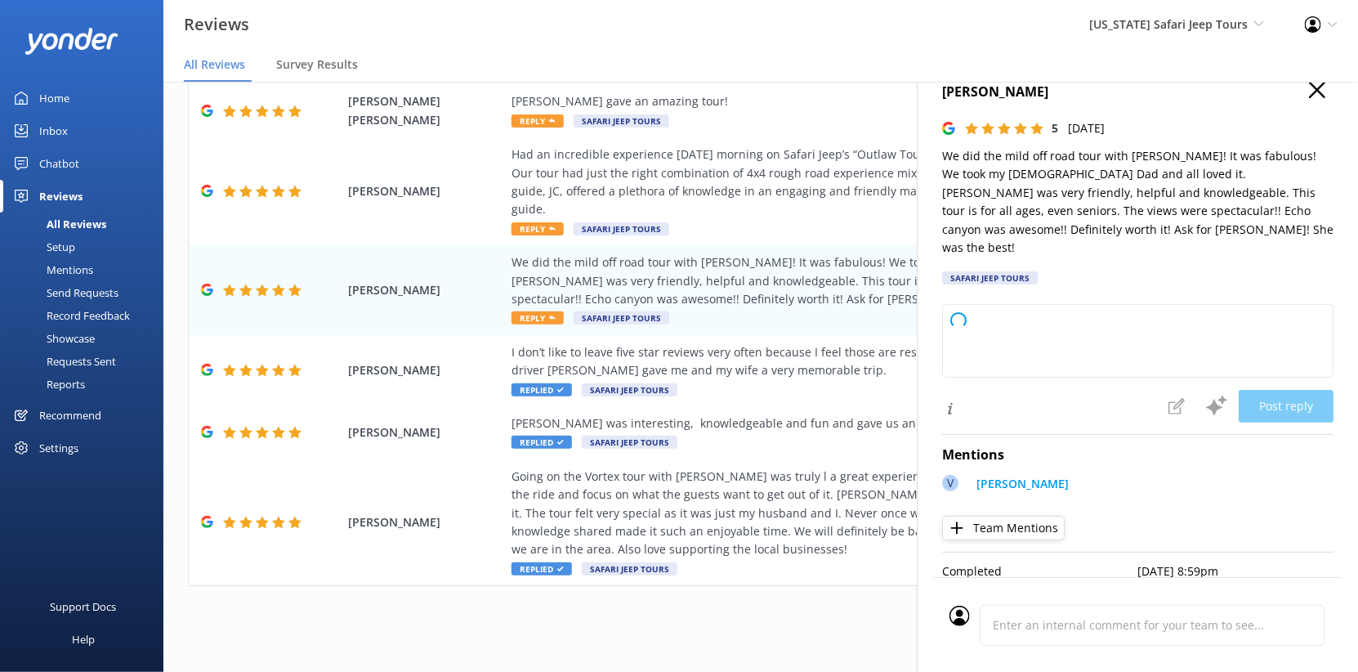
type textarea "Thanks so much for hopping in our jeep and exploring with us! We’re thrilled to…"
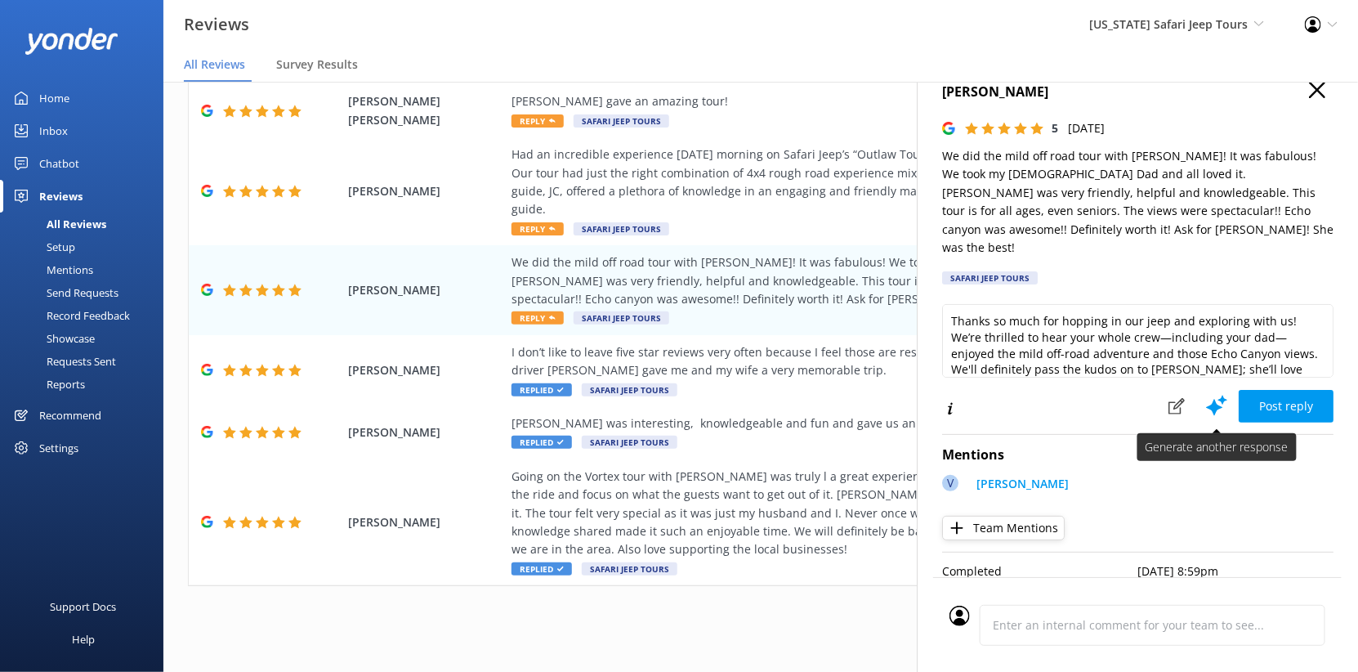
click at [1206, 395] on use at bounding box center [1216, 405] width 21 height 20
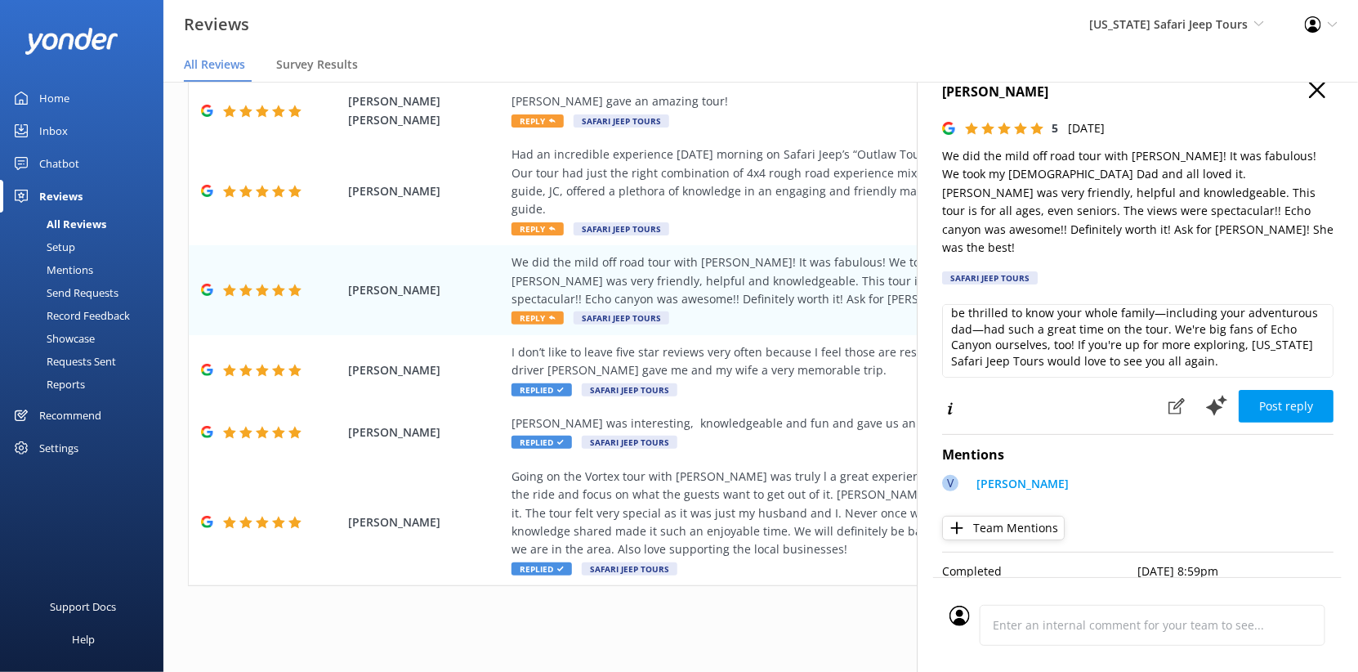
scroll to position [29, 0]
click at [1096, 312] on textarea "What an awesome review, thank you so much! Vivian will be thrilled to know your…" at bounding box center [1137, 341] width 391 height 74
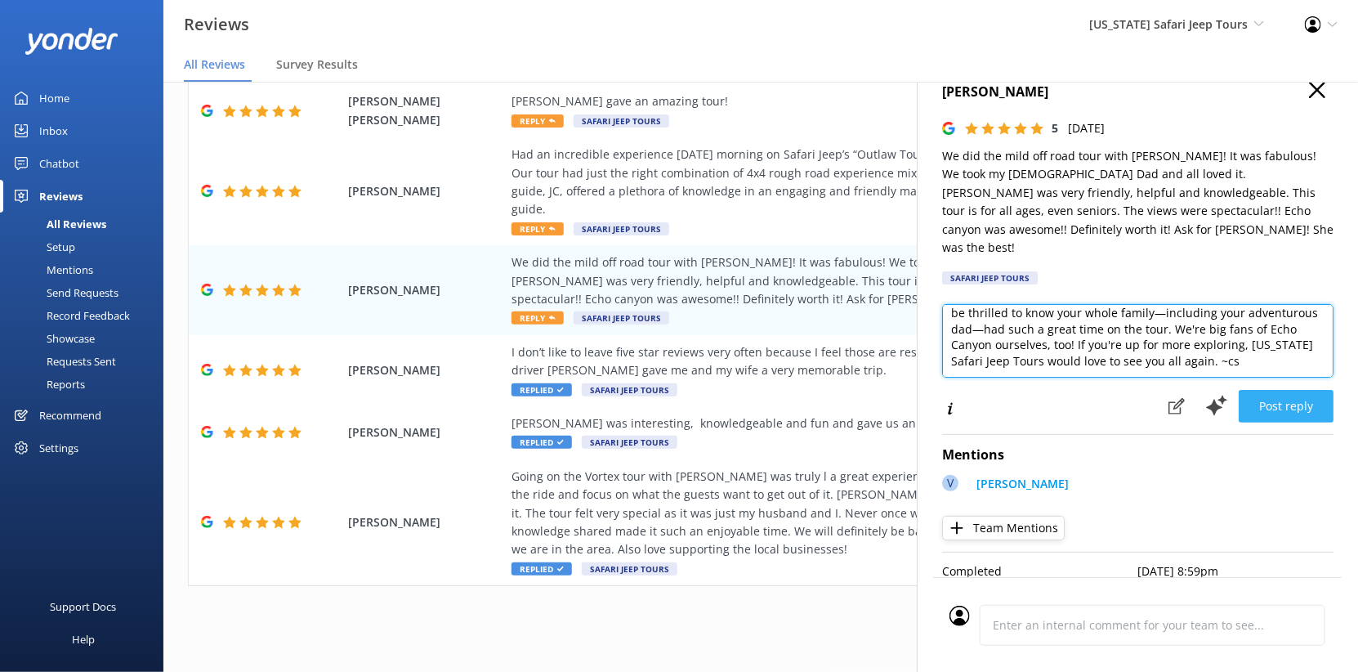
type textarea "What an awesome review, thank you so much! Vivian will be thrilled to know your…"
click at [1246, 390] on button "Post reply" at bounding box center [1286, 406] width 95 height 33
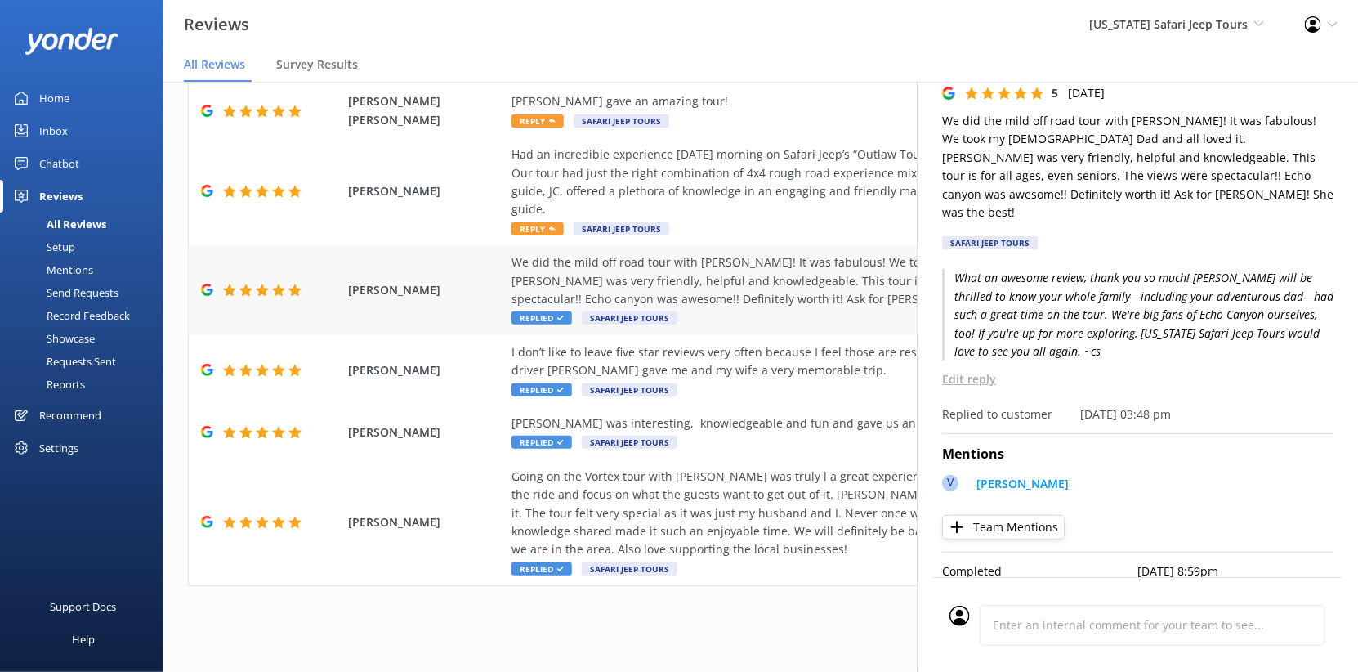
scroll to position [529, 0]
click at [643, 219] on div "Had an incredible experience [DATE] morning on Safari Jeep’s “Outlaw Tour”. Gre…" at bounding box center [867, 182] width 711 height 74
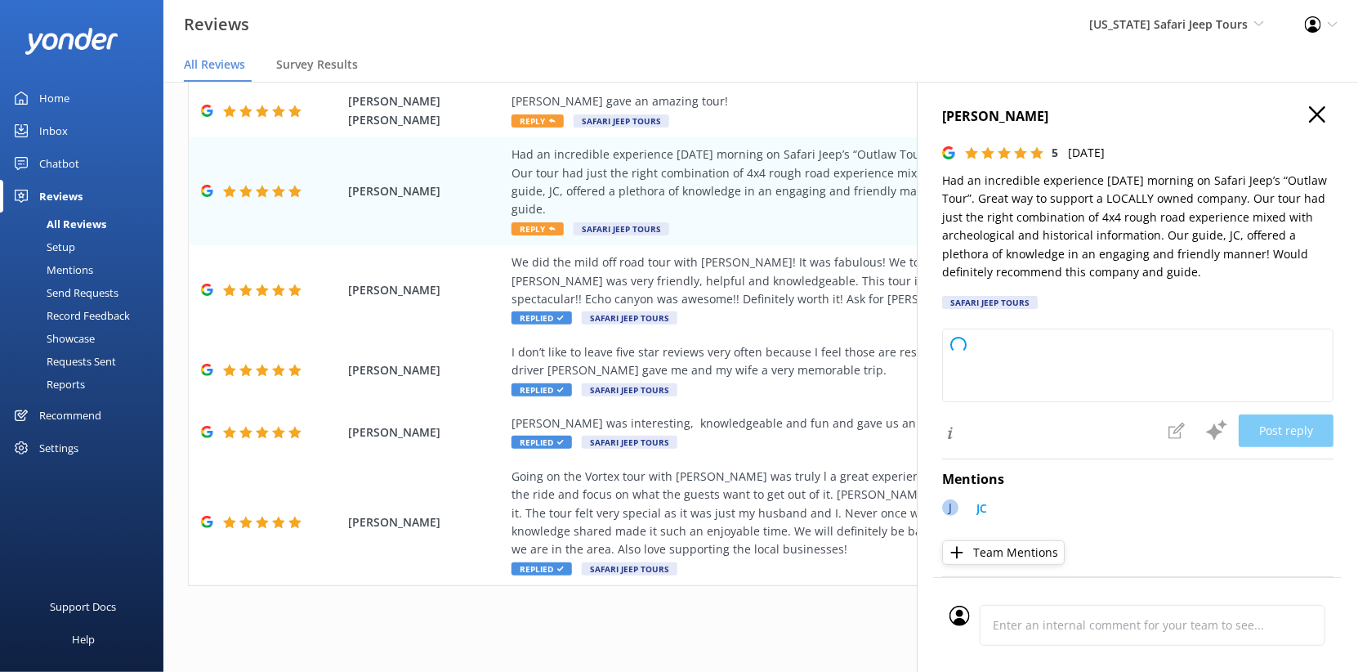
type textarea "Wow, thanks for this awesome review! We’re happy you dug the history and bumpy …"
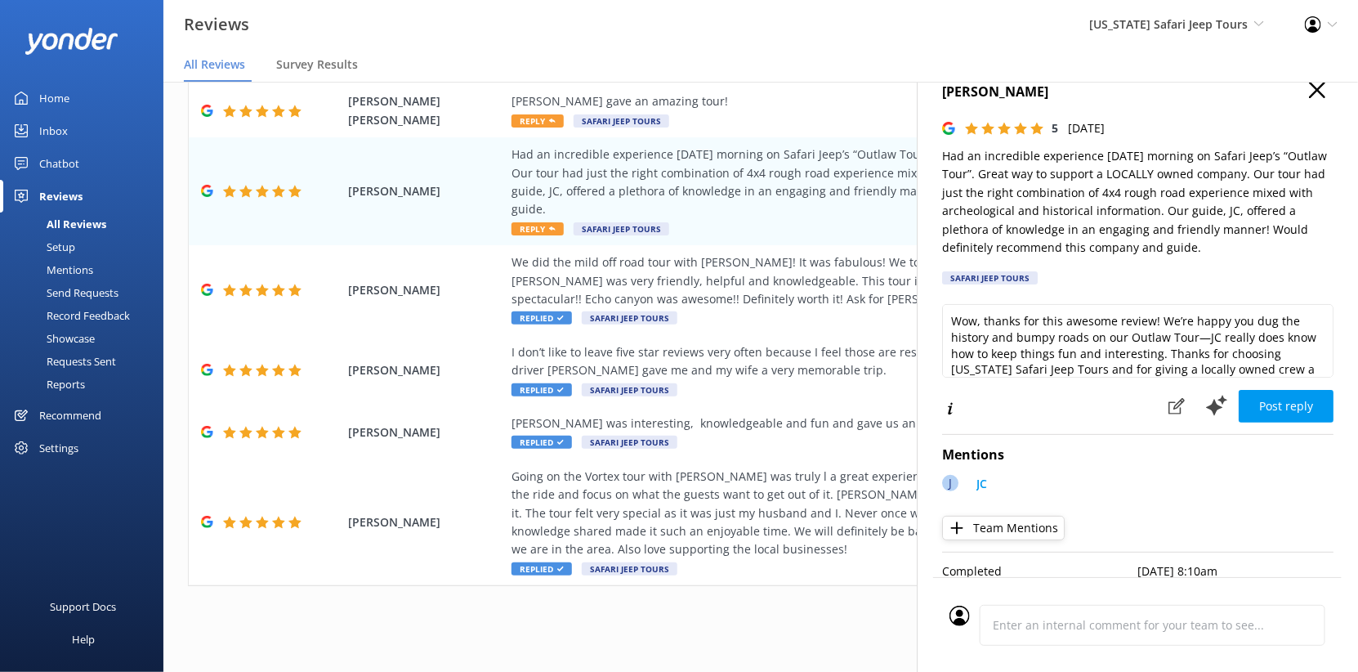
scroll to position [112, 0]
click at [1205, 418] on icon at bounding box center [1217, 405] width 25 height 25
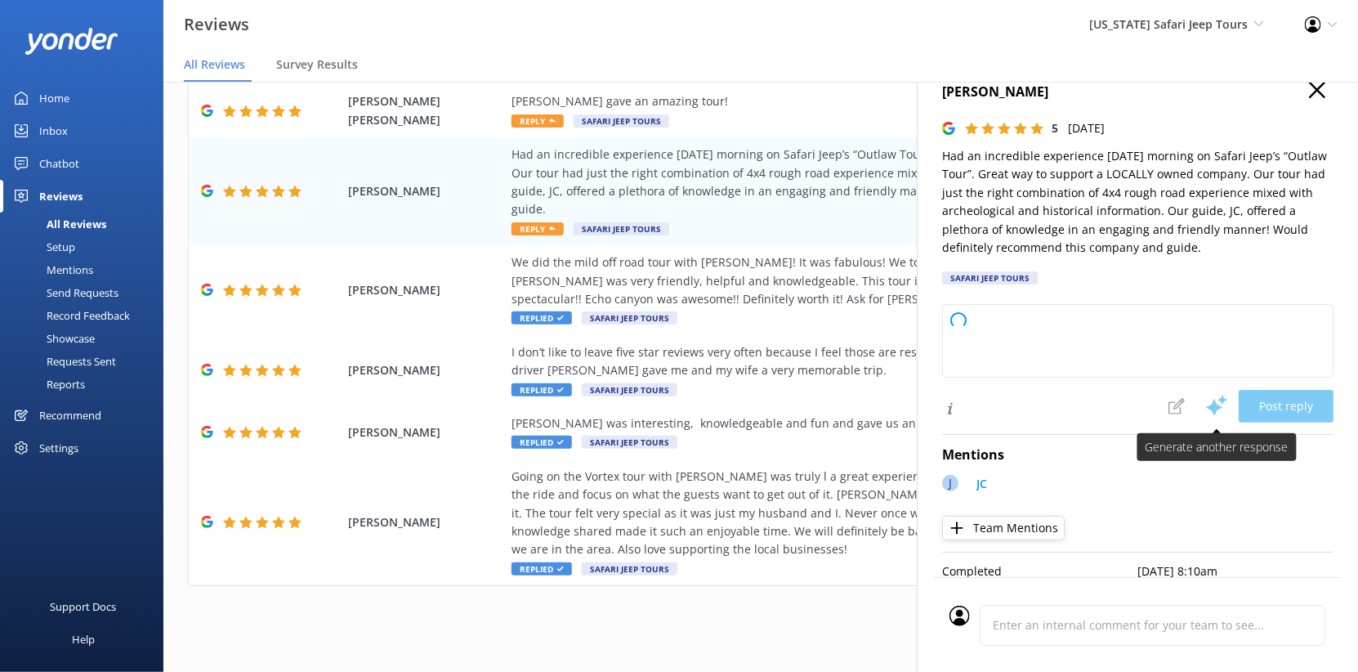
type textarea "Thanks a ton for rolling with us on the Outlaw Tour! [PERSON_NAME] will be thri…"
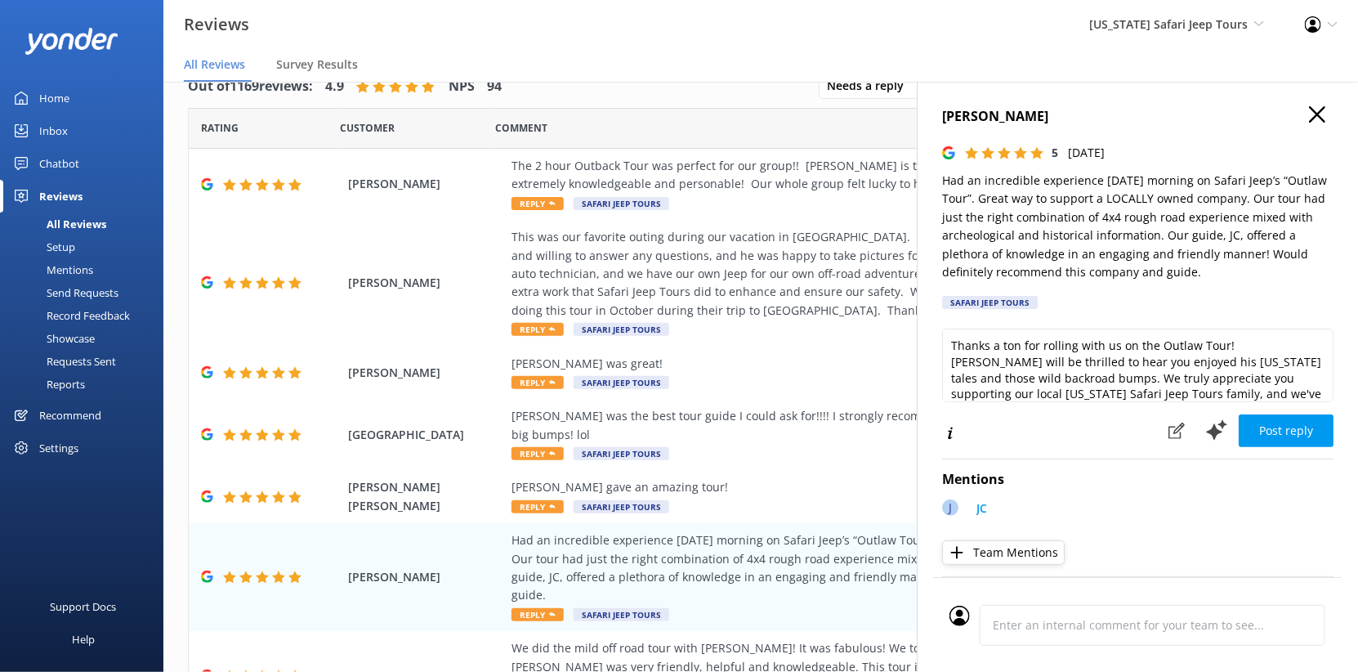
scroll to position [112, 0]
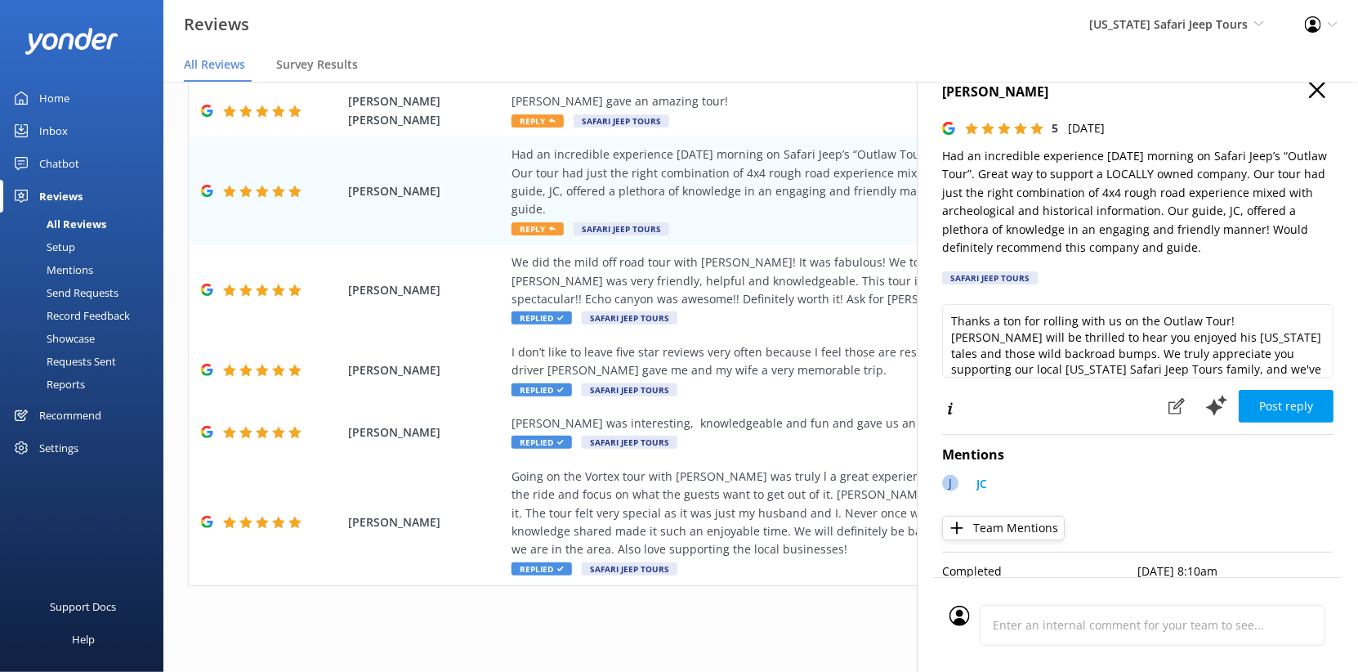
click at [1205, 418] on icon at bounding box center [1217, 405] width 25 height 25
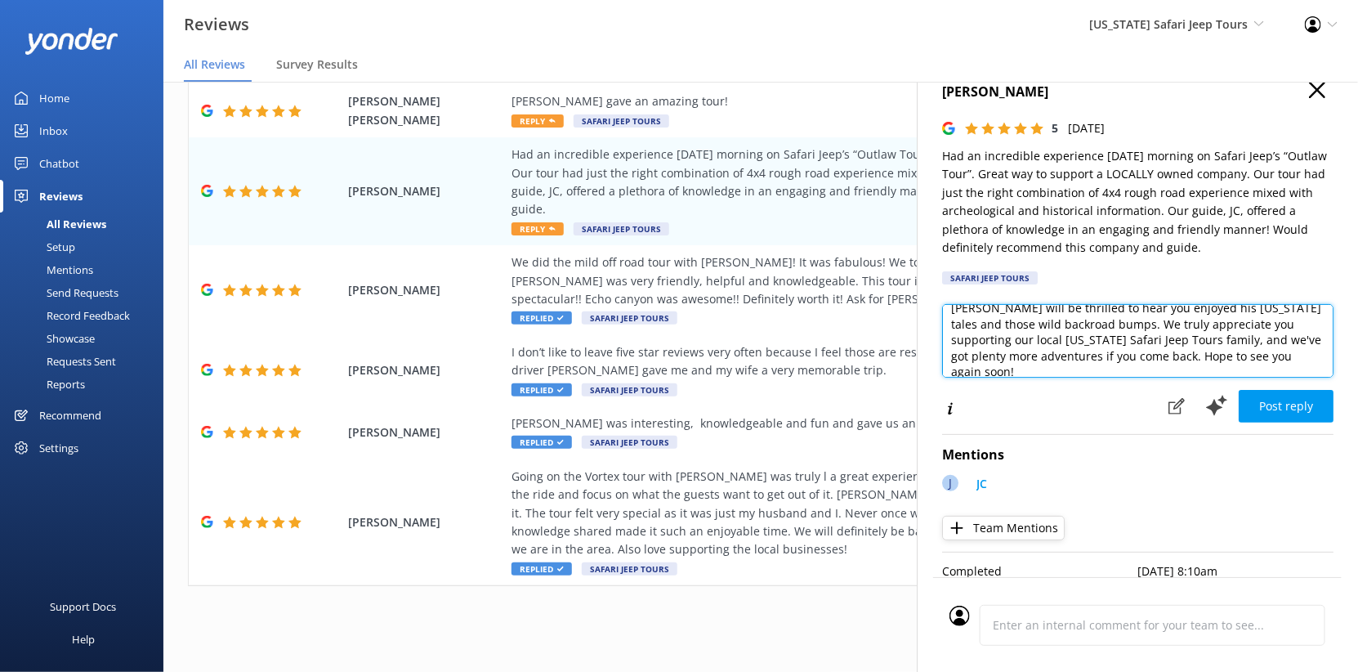
click at [1304, 376] on textarea "Thanks so much for joining our Outlaw Tour and for supporting a locally owned […" at bounding box center [1137, 341] width 391 height 74
type textarea "Thanks so much for joining our Outlaw Tour and for supporting a locally owned […"
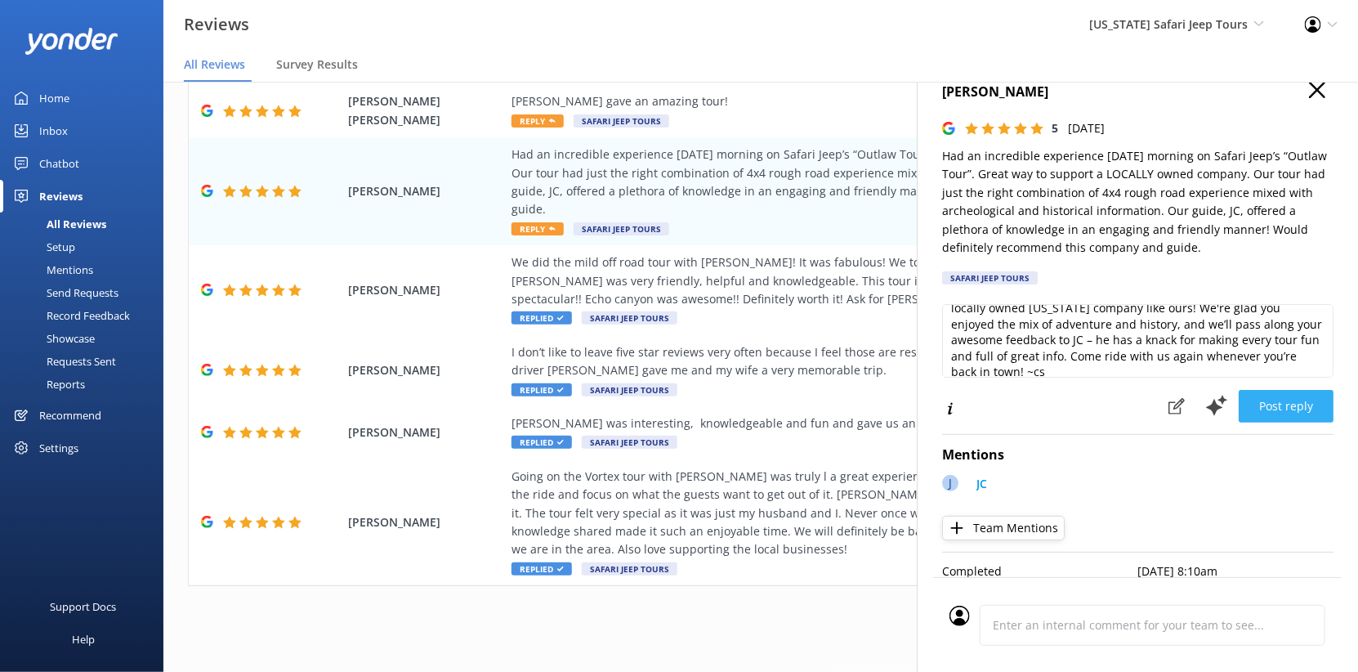
click at [1267, 423] on button "Post reply" at bounding box center [1286, 406] width 95 height 33
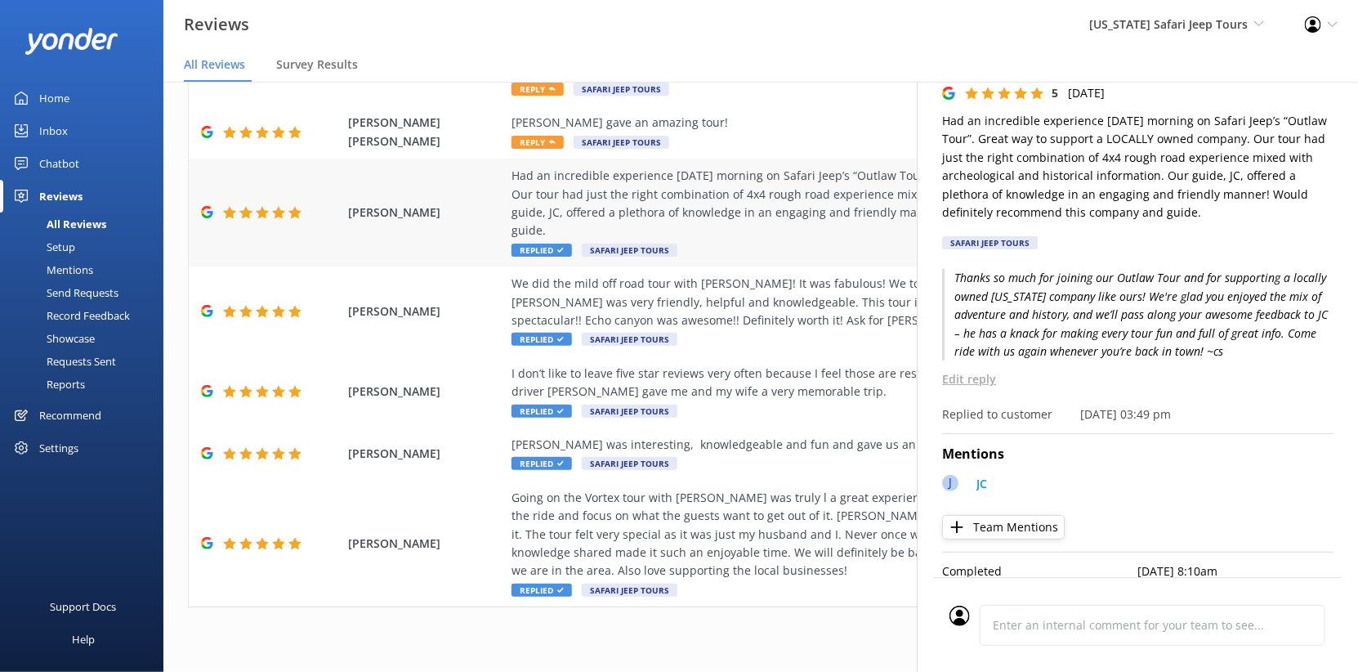
scroll to position [344, 0]
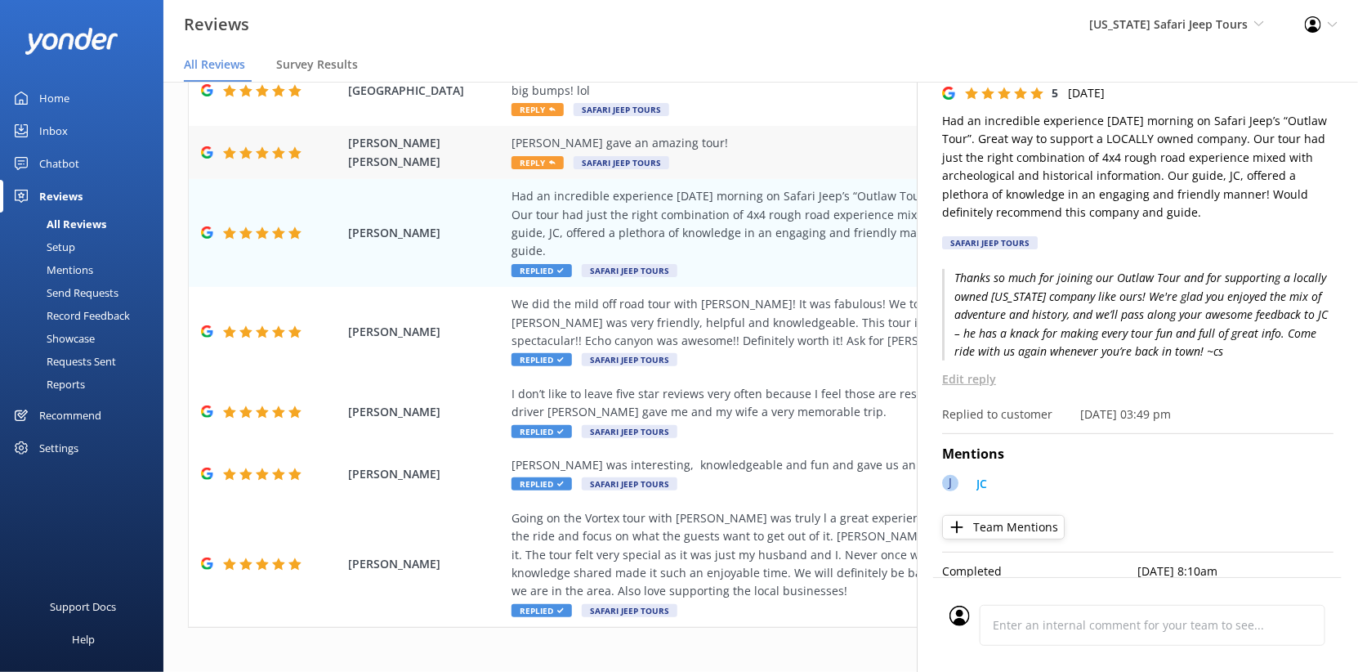
click at [718, 152] on div "[PERSON_NAME] gave an amazing tour!" at bounding box center [867, 143] width 711 height 18
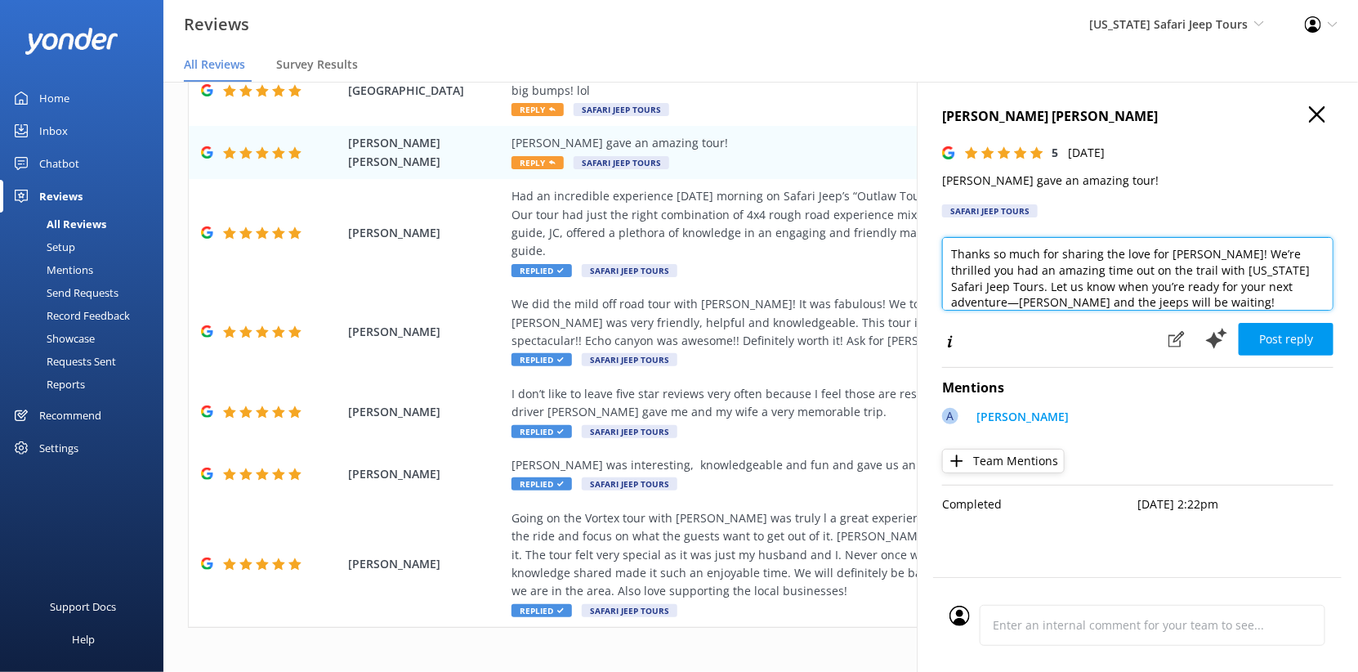
click at [1089, 311] on textarea "Thanks so much for sharing the love for [PERSON_NAME]! We’re thrilled you had a…" at bounding box center [1137, 274] width 391 height 74
click at [1269, 311] on textarea "Thanks so much for sharing the love for [PERSON_NAME]! We’re thrilled you had a…" at bounding box center [1137, 274] width 391 height 74
type textarea "Thanks so much for sharing the love for [PERSON_NAME]! We’re thrilled you had a…"
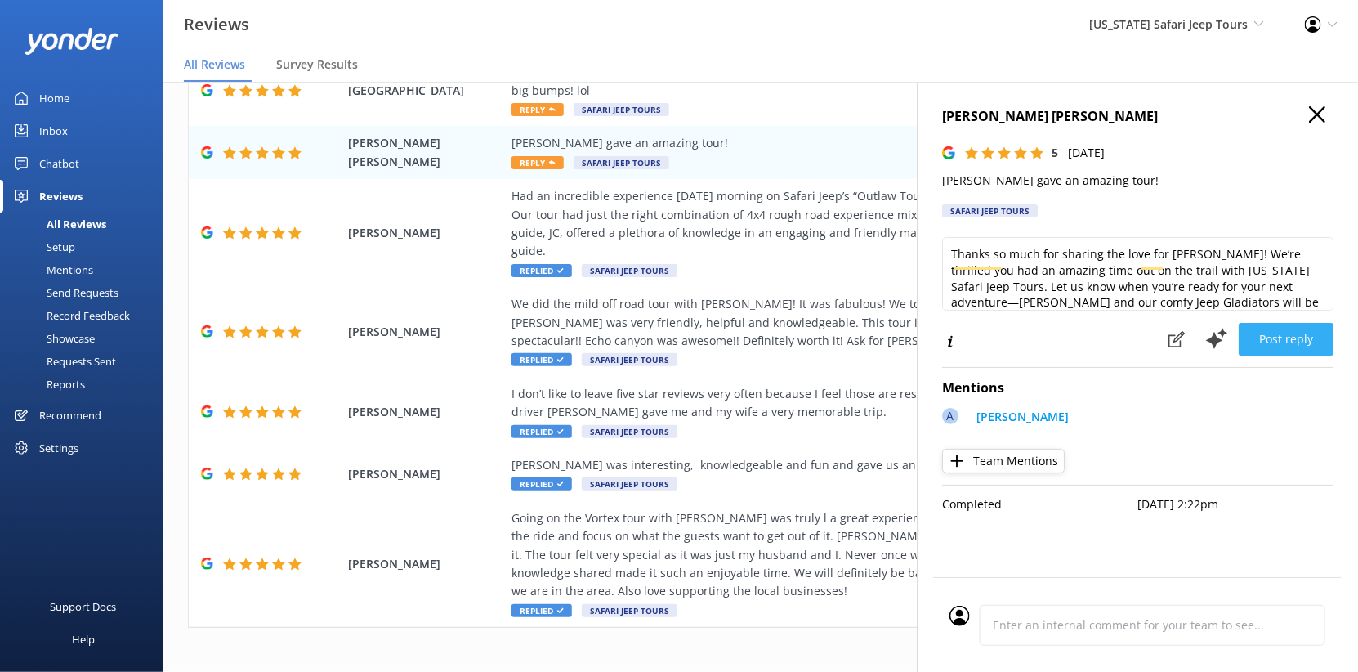
click at [1286, 355] on button "Post reply" at bounding box center [1286, 339] width 95 height 33
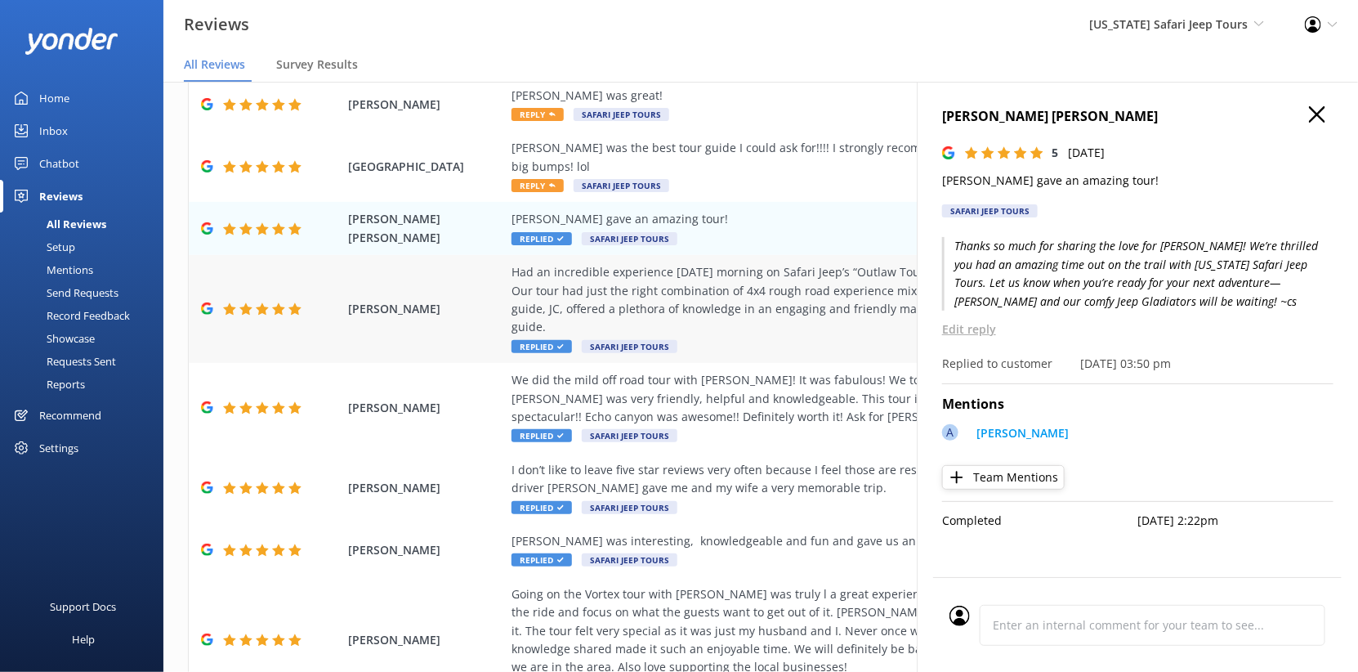
scroll to position [247, 0]
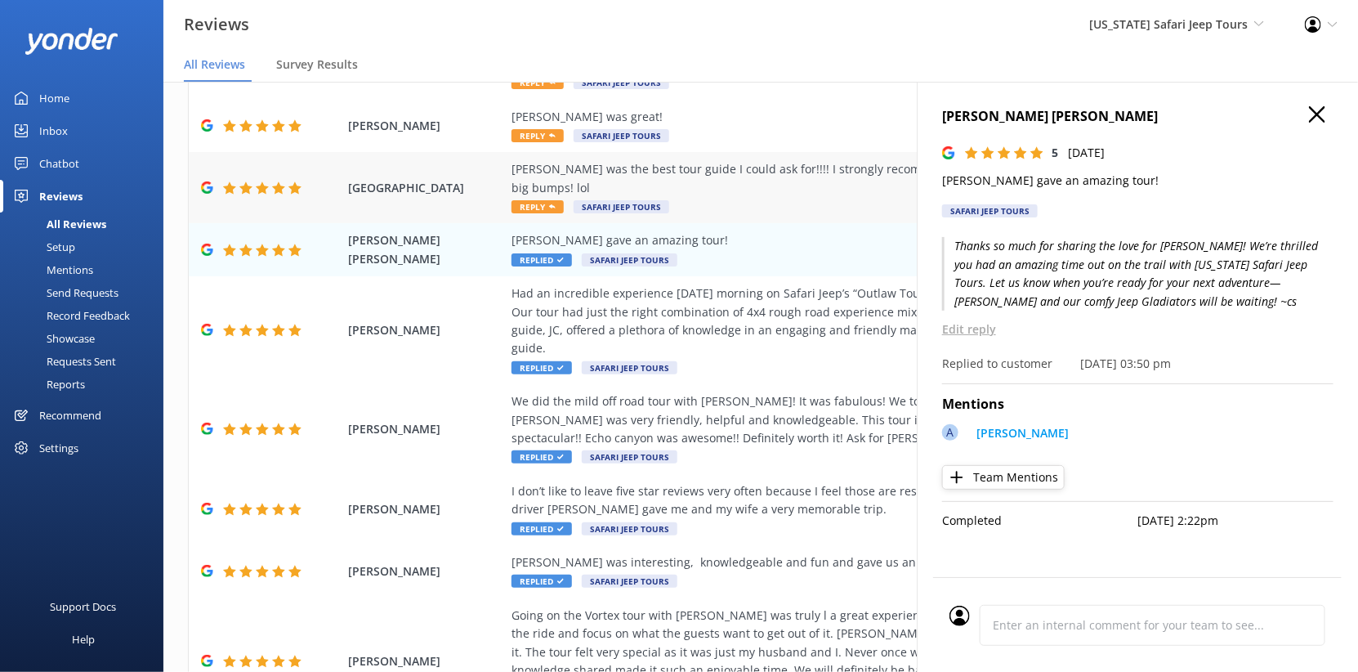
click at [706, 197] on div "[PERSON_NAME] was the best tour guide I could ask for!!!! I strongly recommend …" at bounding box center [867, 178] width 711 height 37
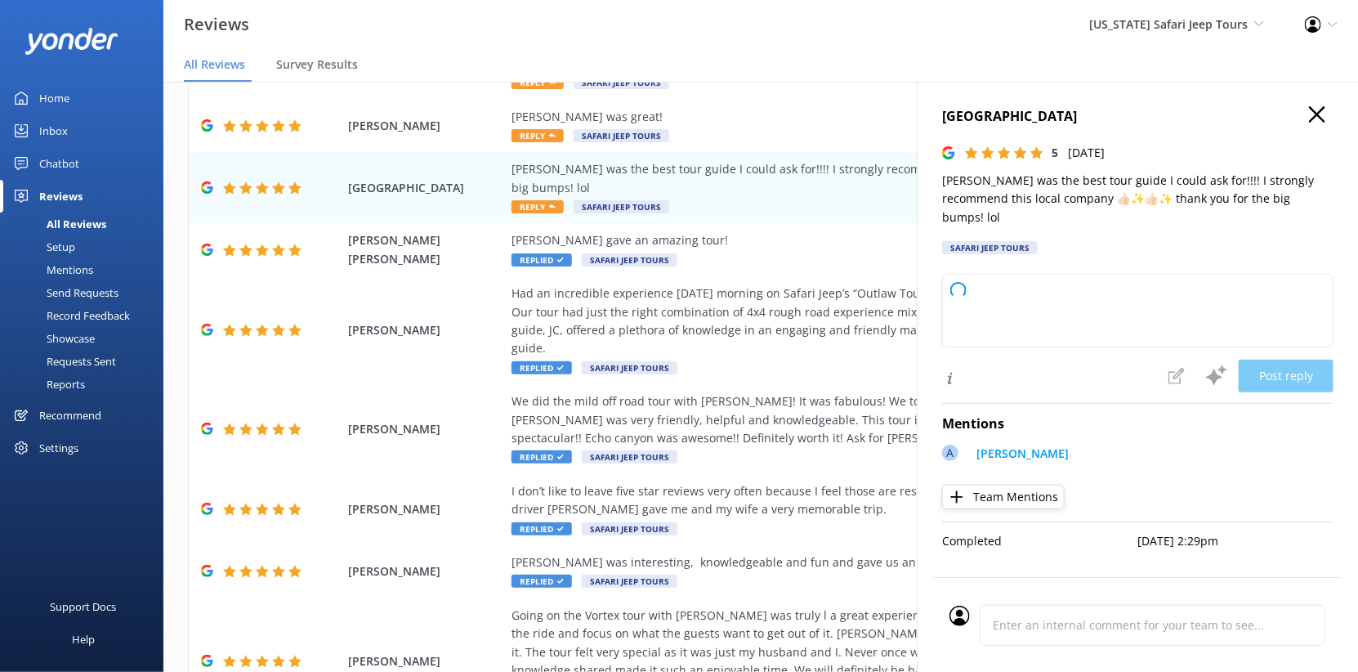
type textarea "Thanks so much for rolling with [PERSON_NAME]—he loves showing off those legend…"
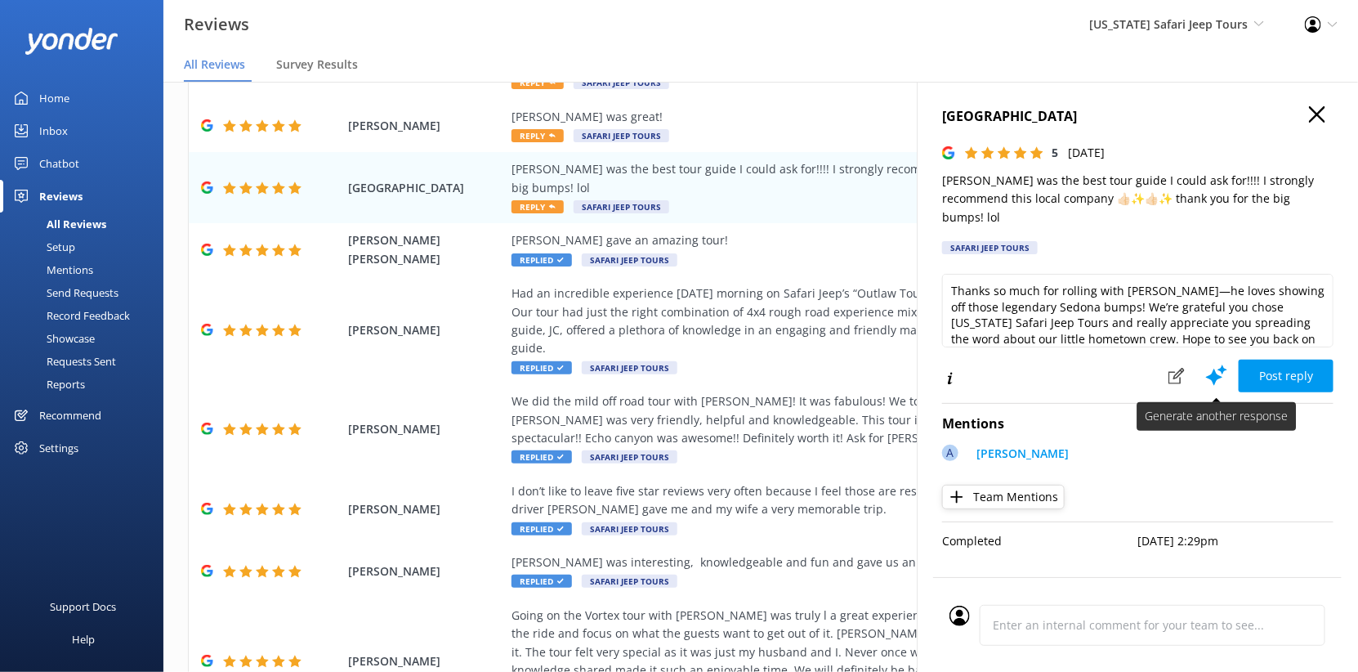
click at [1205, 387] on icon at bounding box center [1217, 375] width 25 height 25
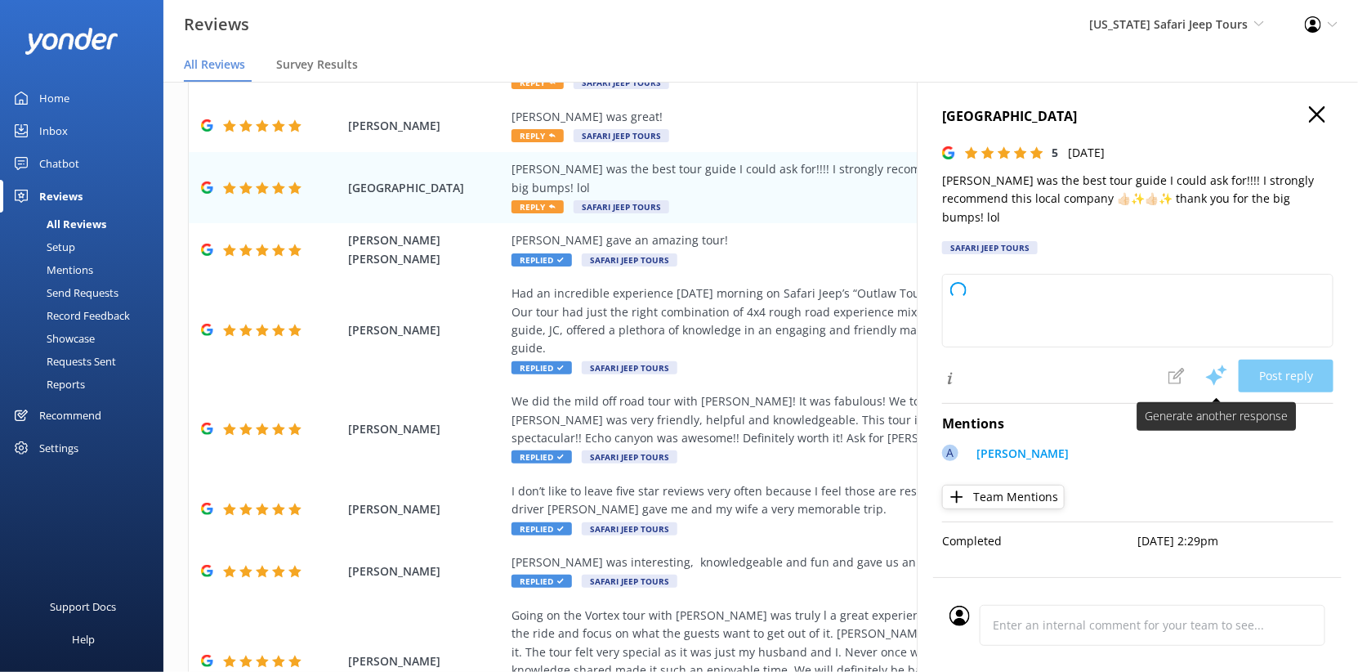
type textarea "Thanks so much for taking the tour with us! [PERSON_NAME]’s got a real knack fo…"
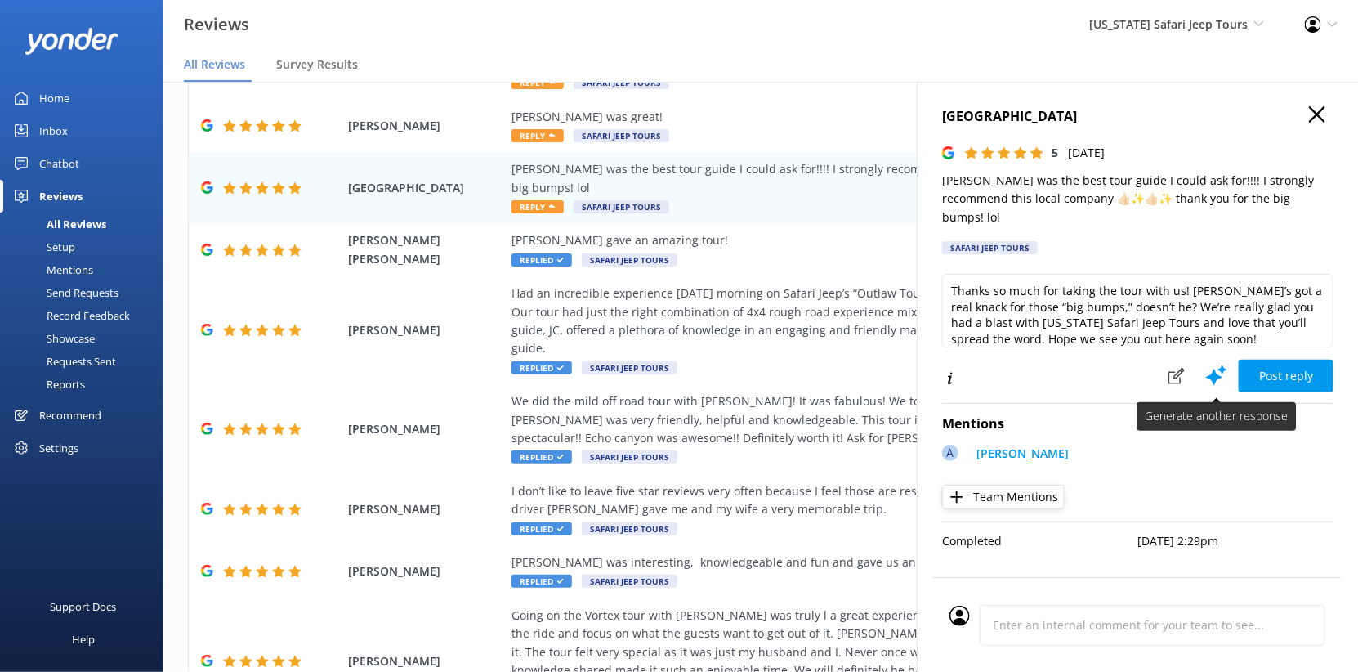
click at [1205, 387] on icon at bounding box center [1217, 375] width 25 height 25
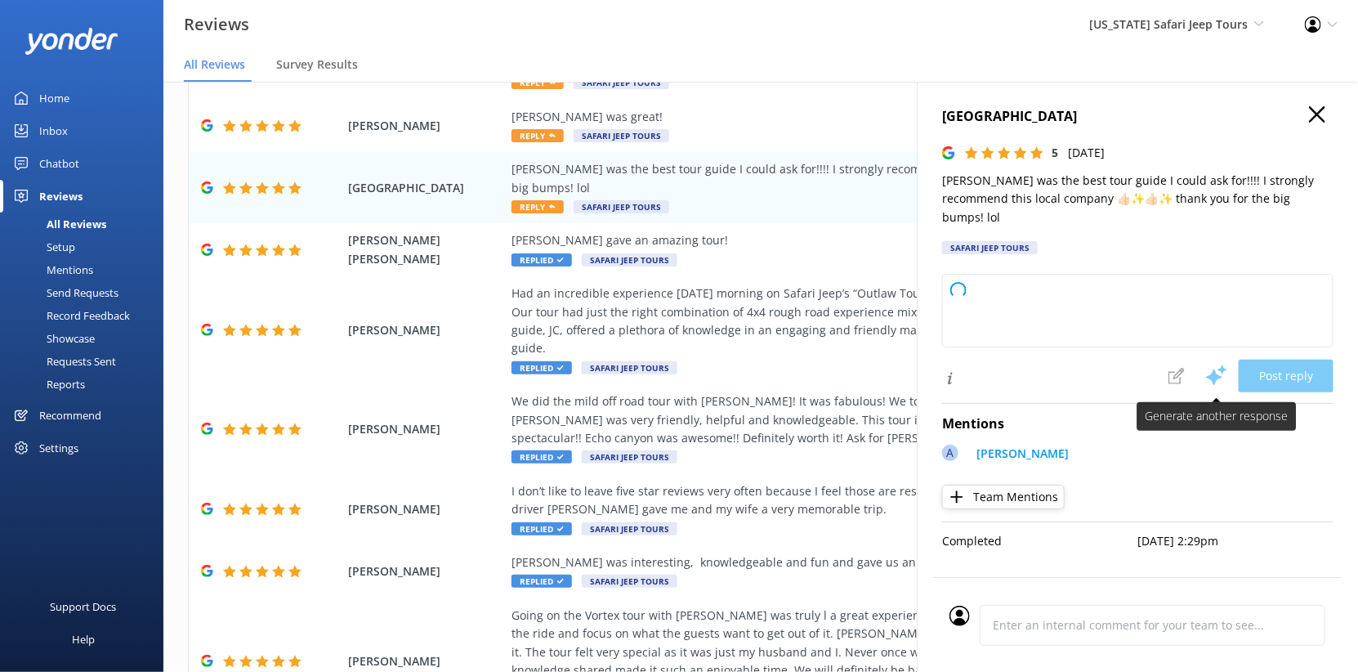
type textarea "We’re so glad you had the chance to adventure with [PERSON_NAME]—he does have a…"
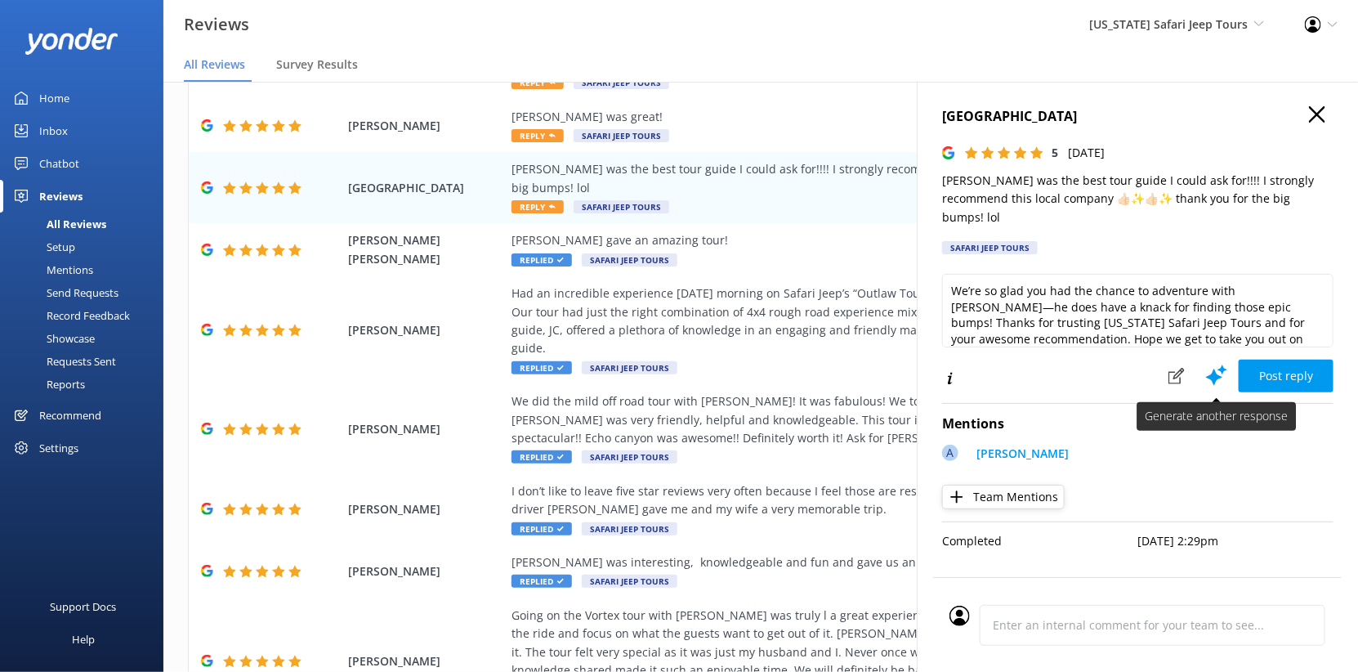
click at [1205, 387] on icon at bounding box center [1217, 375] width 25 height 25
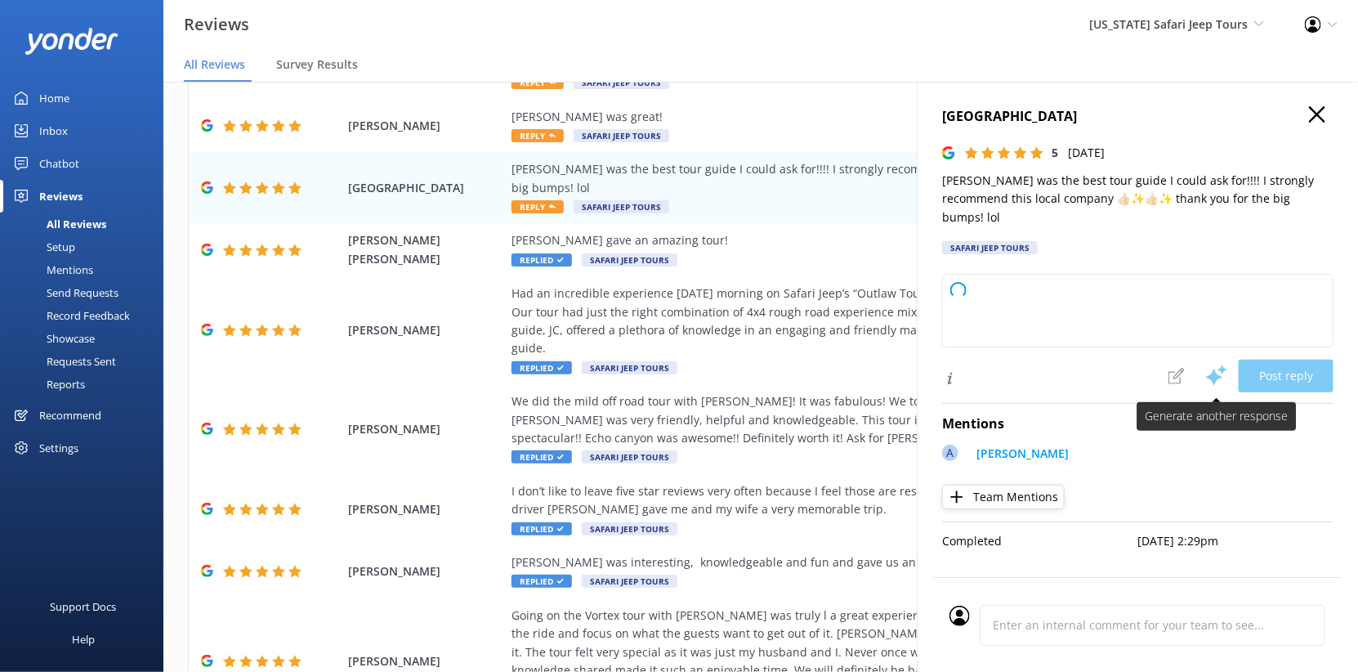
type textarea "Thanks so much for the awesome review! We're stoked you had a blast with [PERSO…"
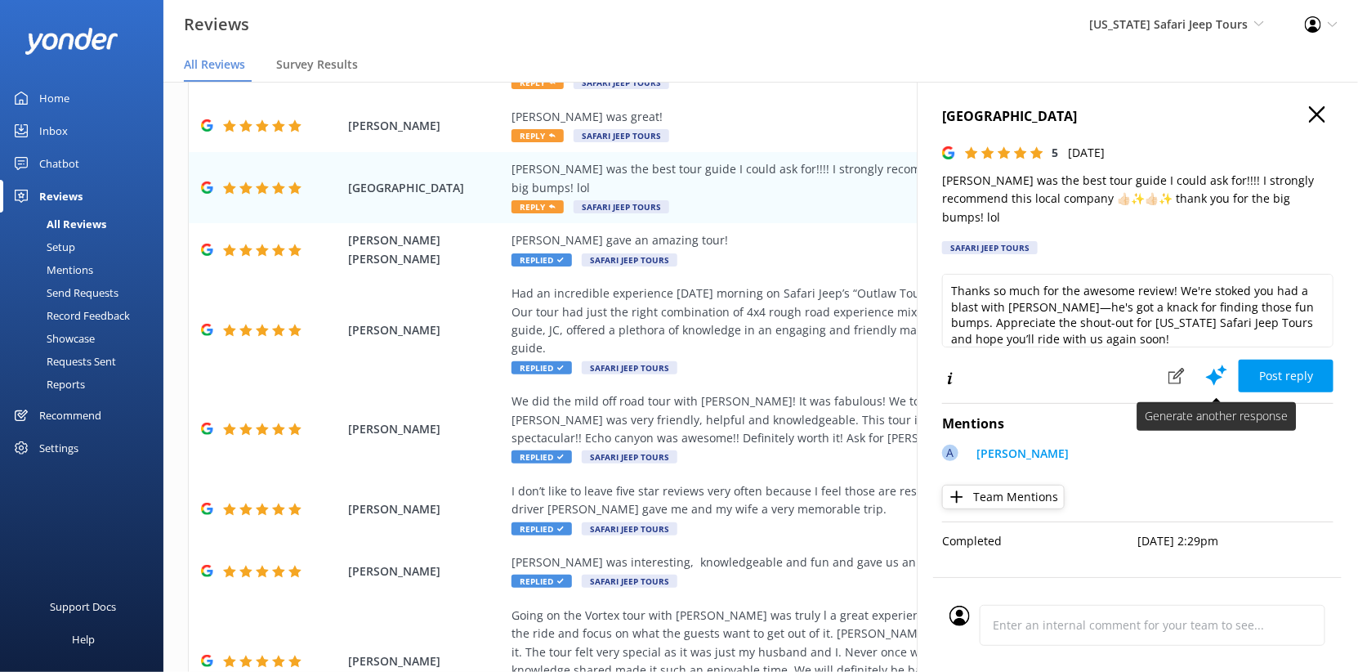
click at [1205, 387] on icon at bounding box center [1217, 375] width 25 height 25
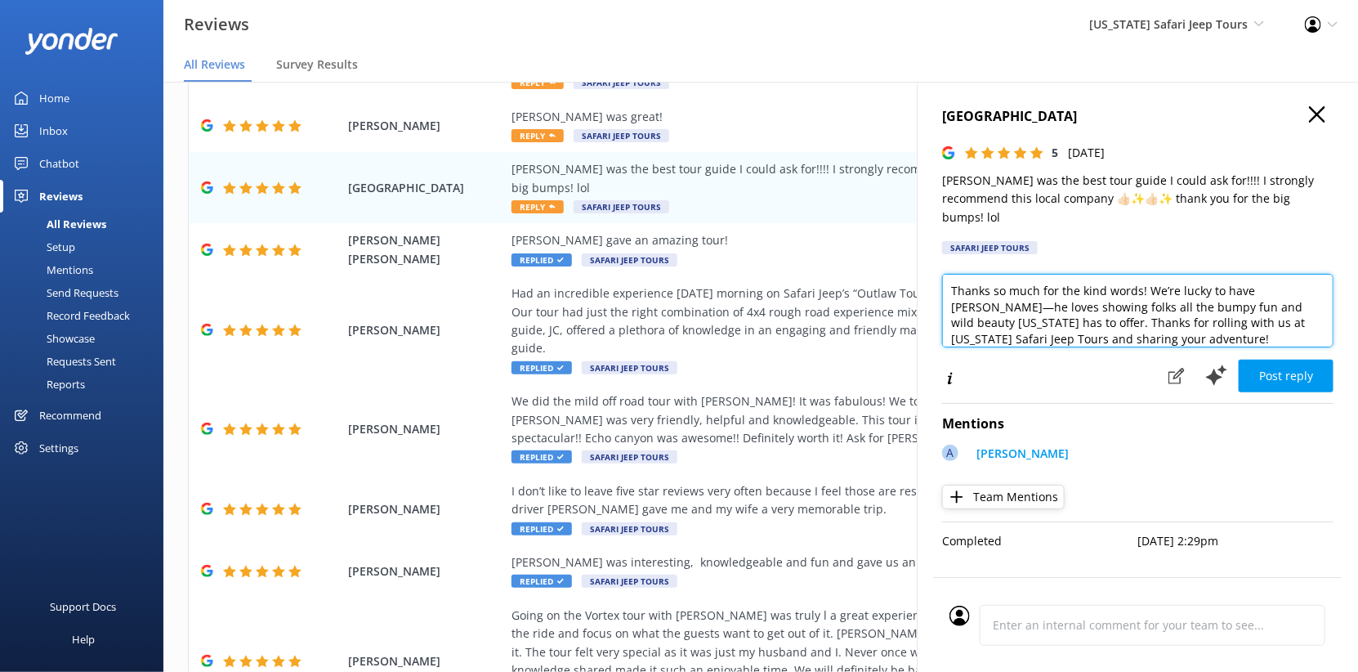
click at [994, 347] on textarea "Thanks so much for the kind words! We’re lucky to have [PERSON_NAME]—he loves s…" at bounding box center [1137, 311] width 391 height 74
click at [995, 347] on textarea "Thanks so much for the kind words! We’re lucky to have [PERSON_NAME]—he loves s…" at bounding box center [1137, 311] width 391 height 74
click at [1049, 347] on textarea "Thanks so much for the kind words! We’re lucky to have [PERSON_NAME]—he loves s…" at bounding box center [1137, 311] width 391 height 74
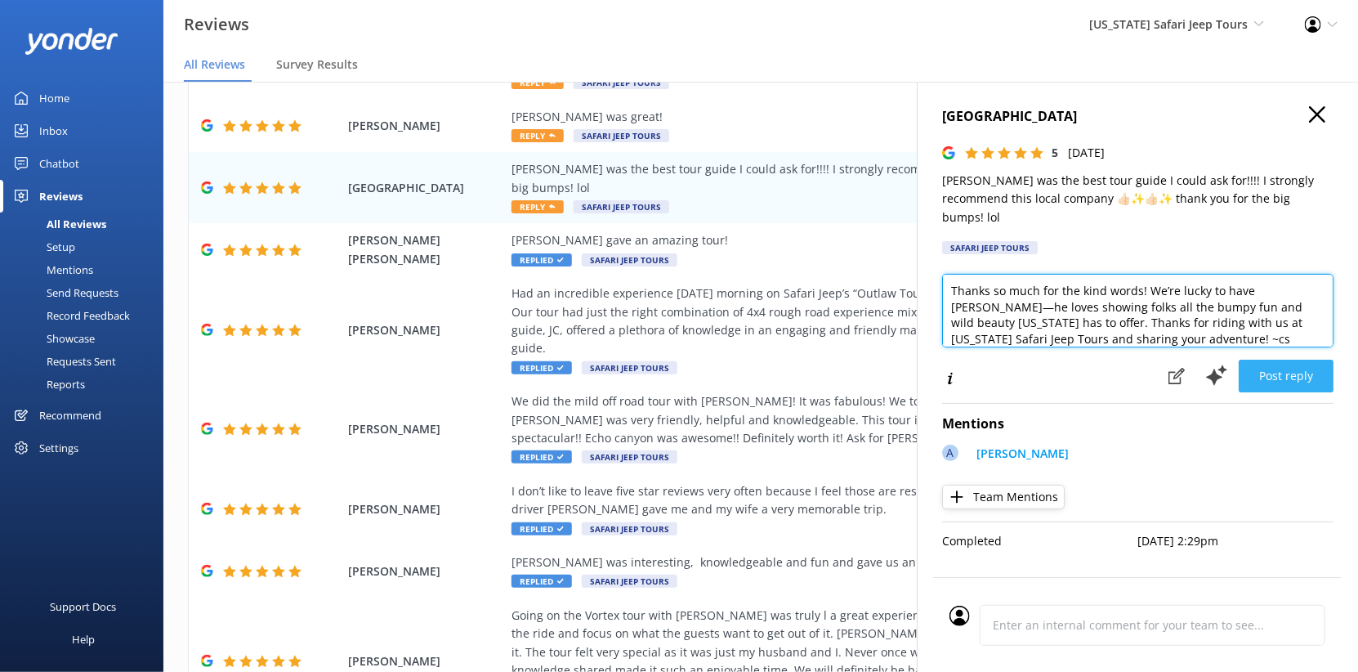
type textarea "Thanks so much for the kind words! We’re lucky to have [PERSON_NAME]—he loves s…"
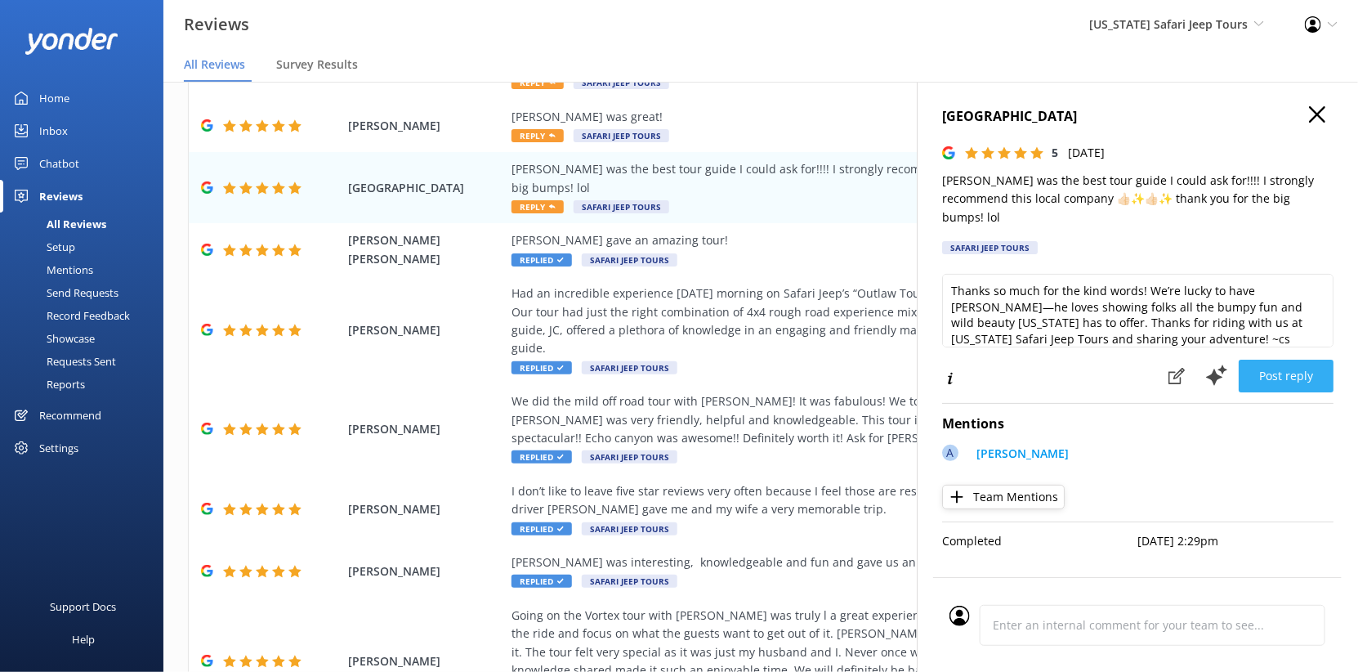
click at [1281, 392] on button "Post reply" at bounding box center [1286, 376] width 95 height 33
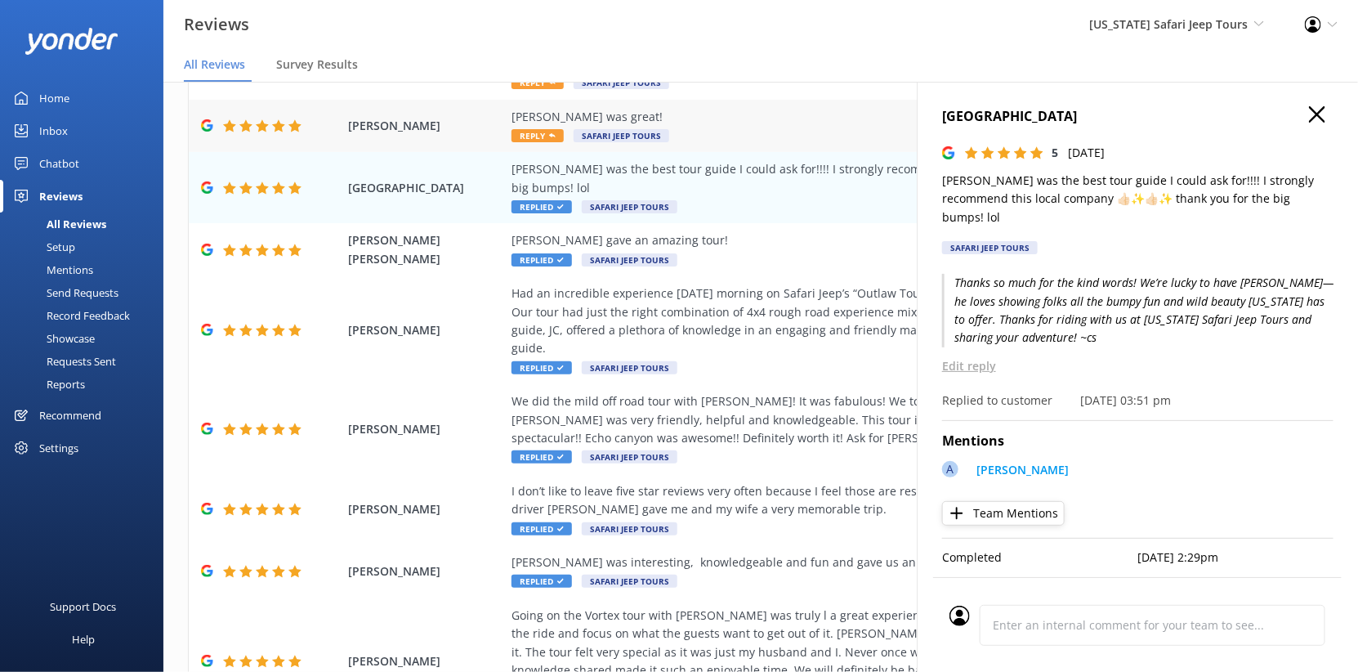
click at [677, 126] on div "[PERSON_NAME] was great!" at bounding box center [867, 117] width 711 height 18
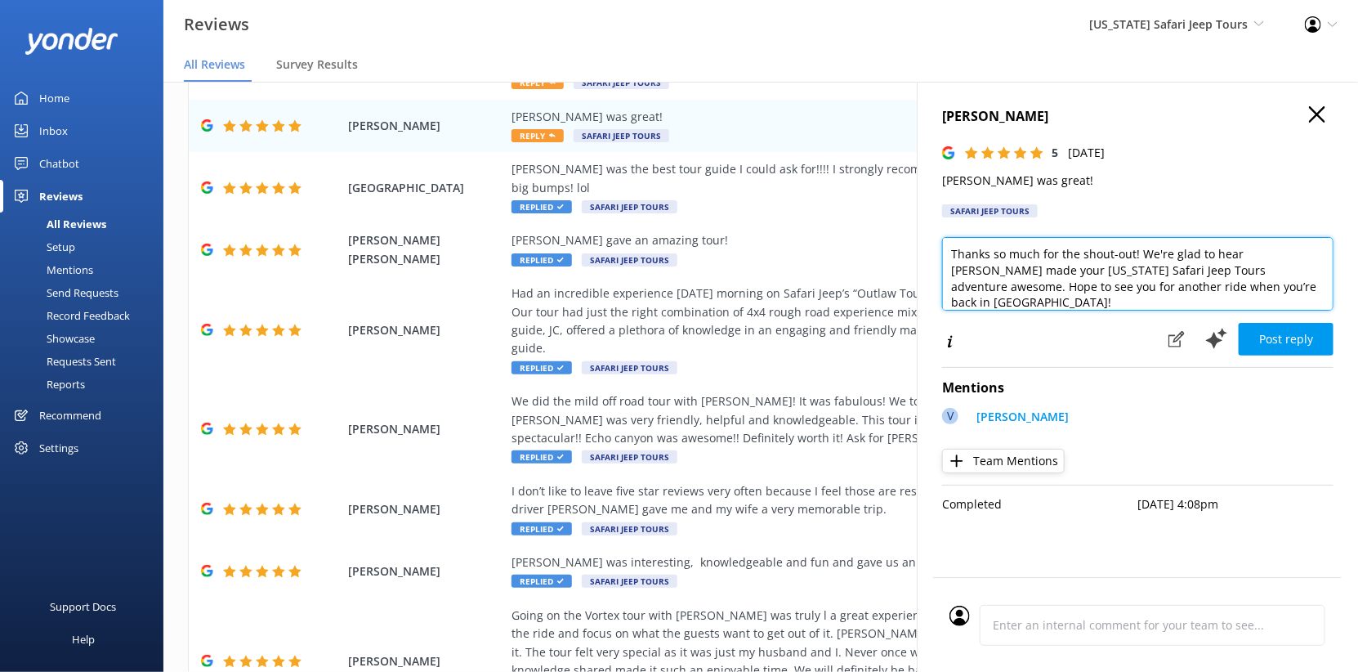
click at [1188, 311] on textarea "Thanks so much for the shout-out! We're glad to hear [PERSON_NAME] made your [U…" at bounding box center [1137, 274] width 391 height 74
type textarea "Thanks so much for the shout-out! We're glad to hear [PERSON_NAME] made your [U…"
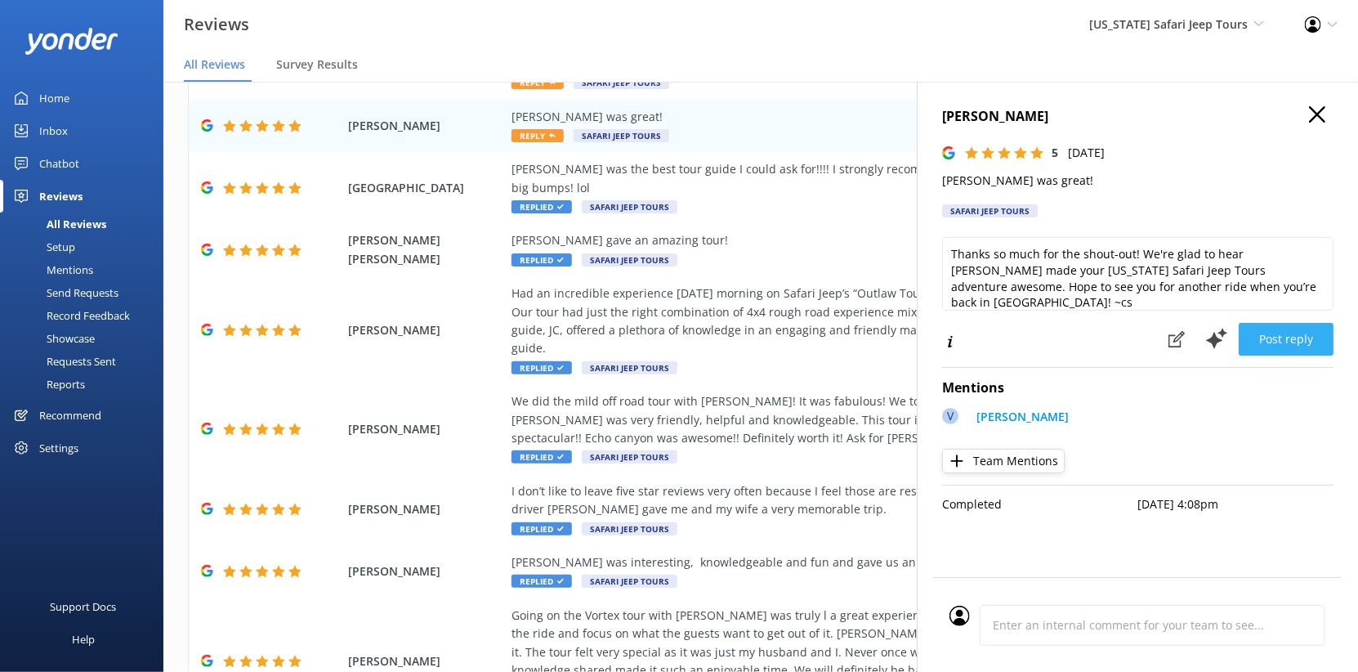
click at [1268, 355] on button "Post reply" at bounding box center [1286, 339] width 95 height 33
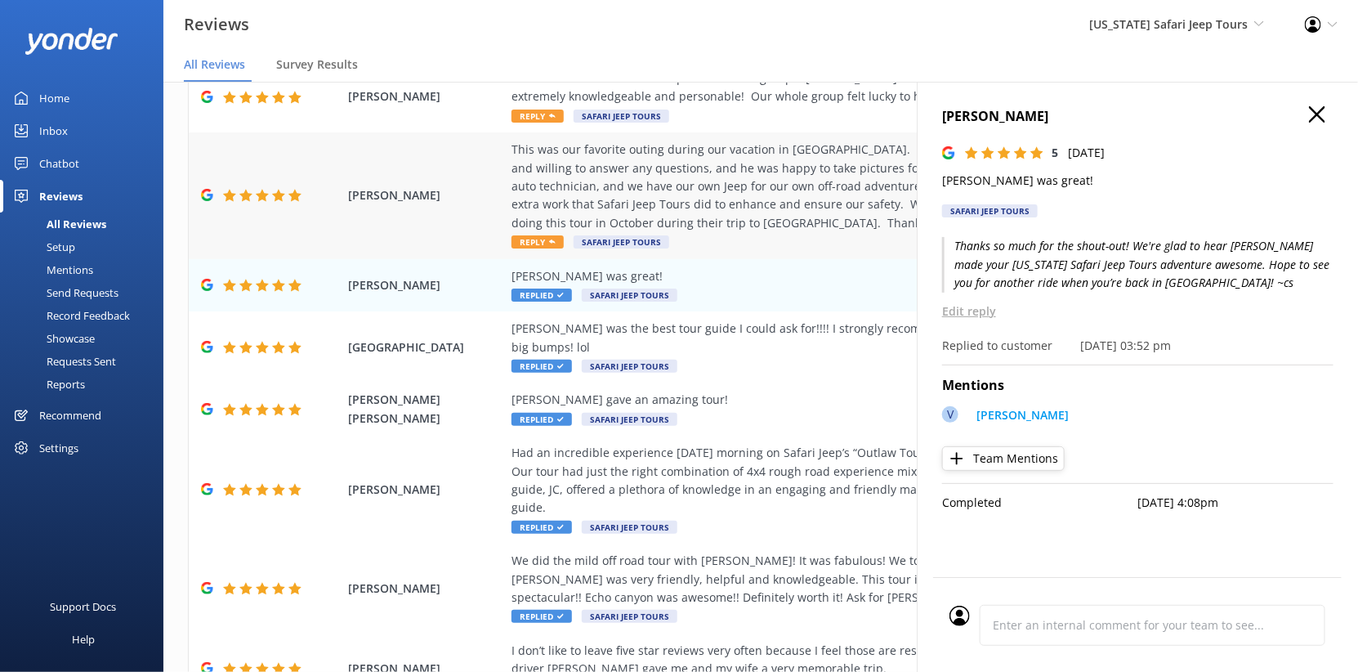
scroll to position [83, 0]
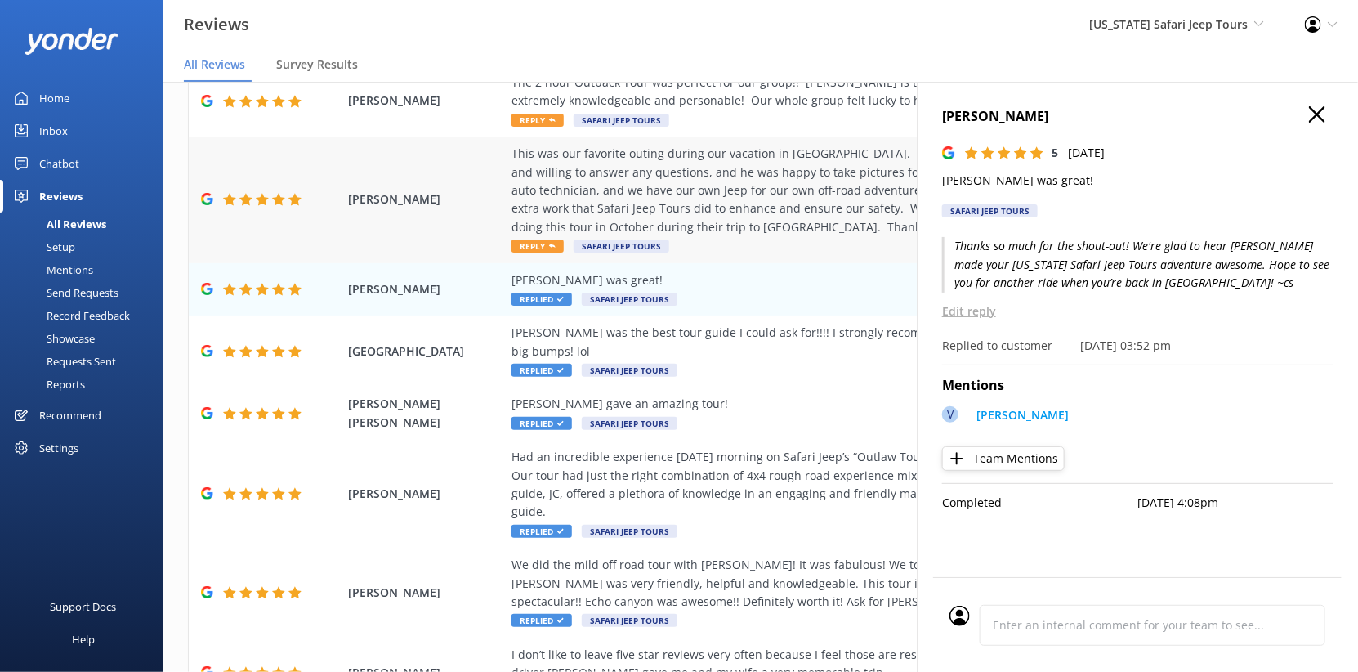
click at [683, 236] on div "This was our favorite outing during our vacation in [GEOGRAPHIC_DATA]. [PERSON_…" at bounding box center [867, 191] width 711 height 92
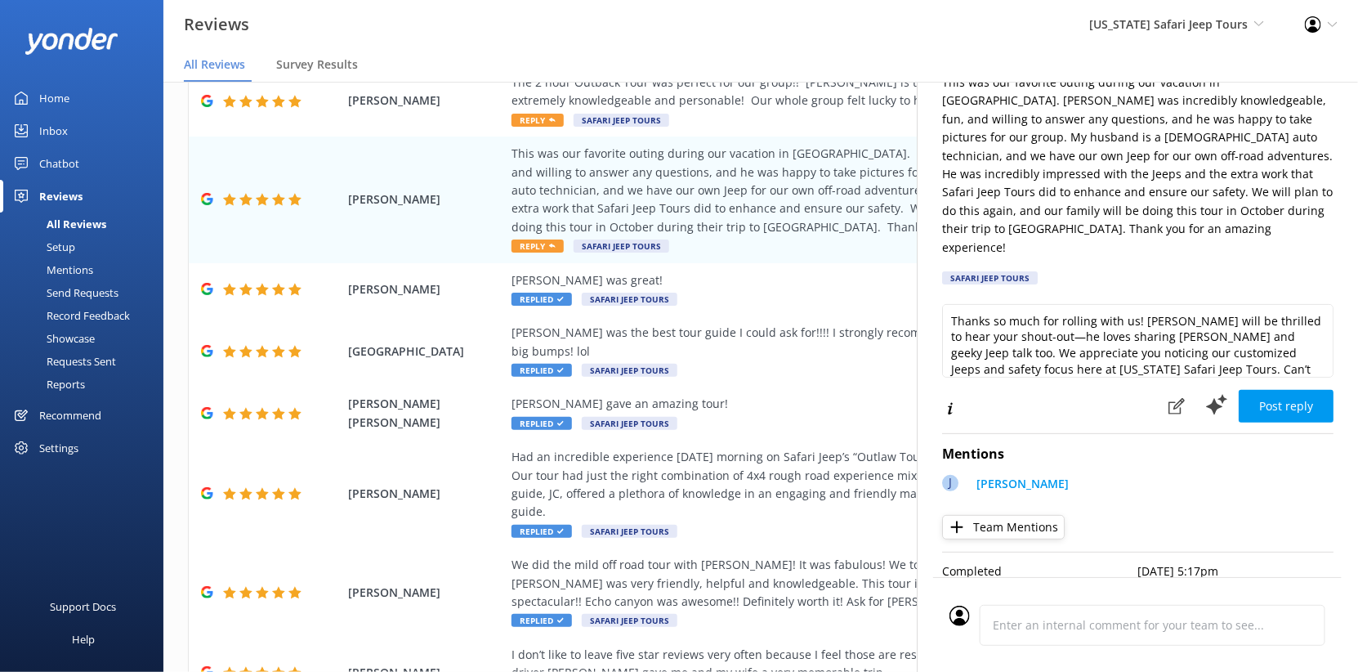
scroll to position [137, 0]
click at [1150, 192] on p "This was our favorite outing during our vacation in [GEOGRAPHIC_DATA]. [PERSON_…" at bounding box center [1137, 165] width 391 height 183
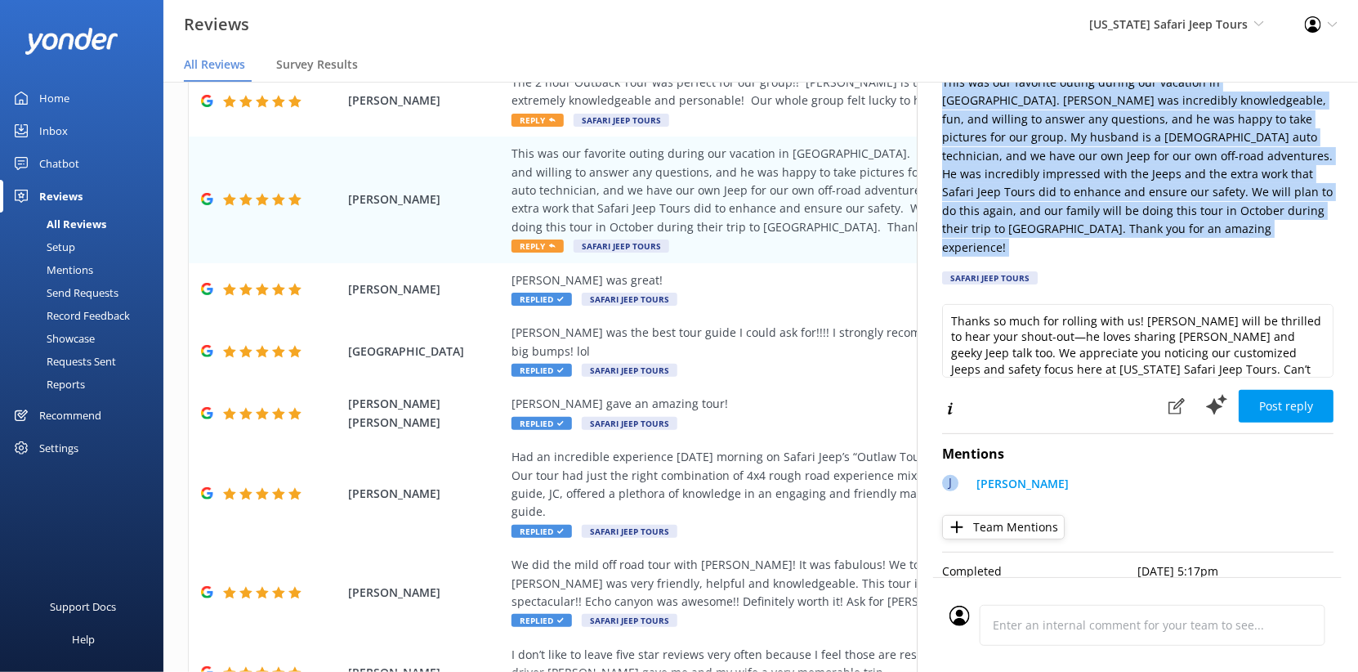
click at [1150, 192] on p "This was our favorite outing during our vacation in [GEOGRAPHIC_DATA]. [PERSON_…" at bounding box center [1137, 165] width 391 height 183
copy p "This was our favorite outing during our vacation in [GEOGRAPHIC_DATA]. [PERSON_…"
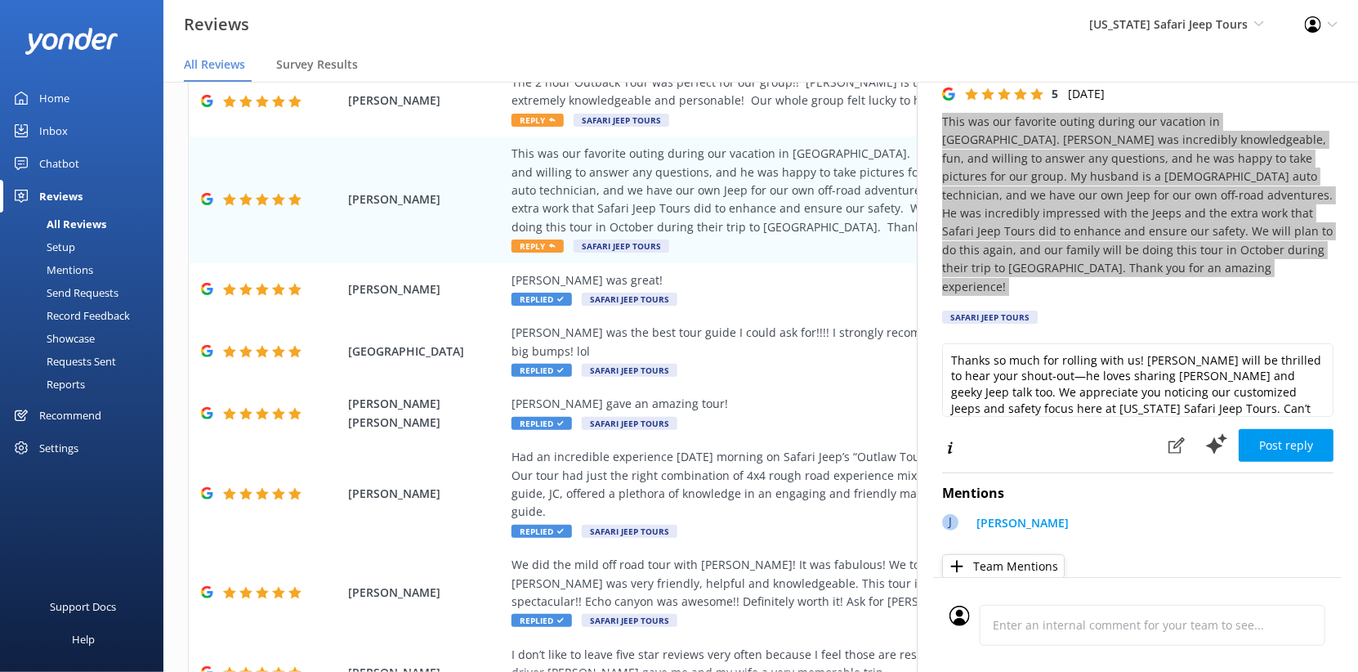
scroll to position [54, 0]
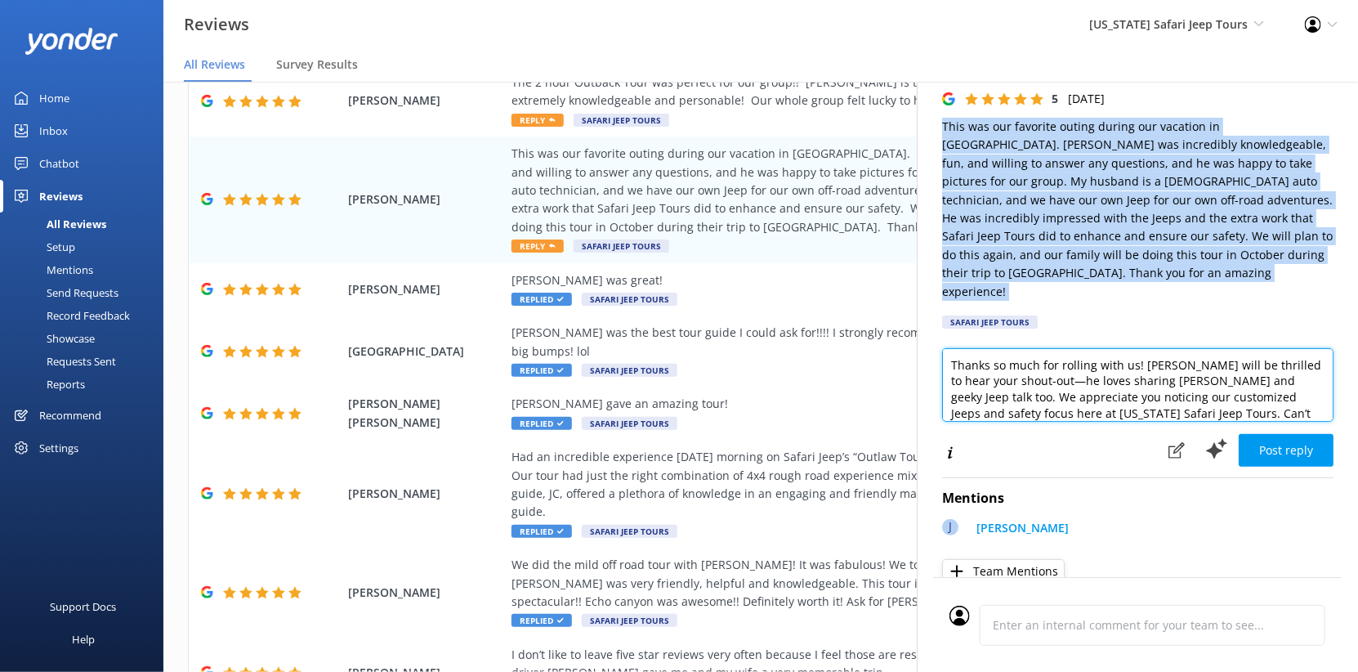
click at [942, 422] on textarea "Thanks so much for rolling with us! [PERSON_NAME] will be thrilled to hear your…" at bounding box center [1137, 385] width 391 height 74
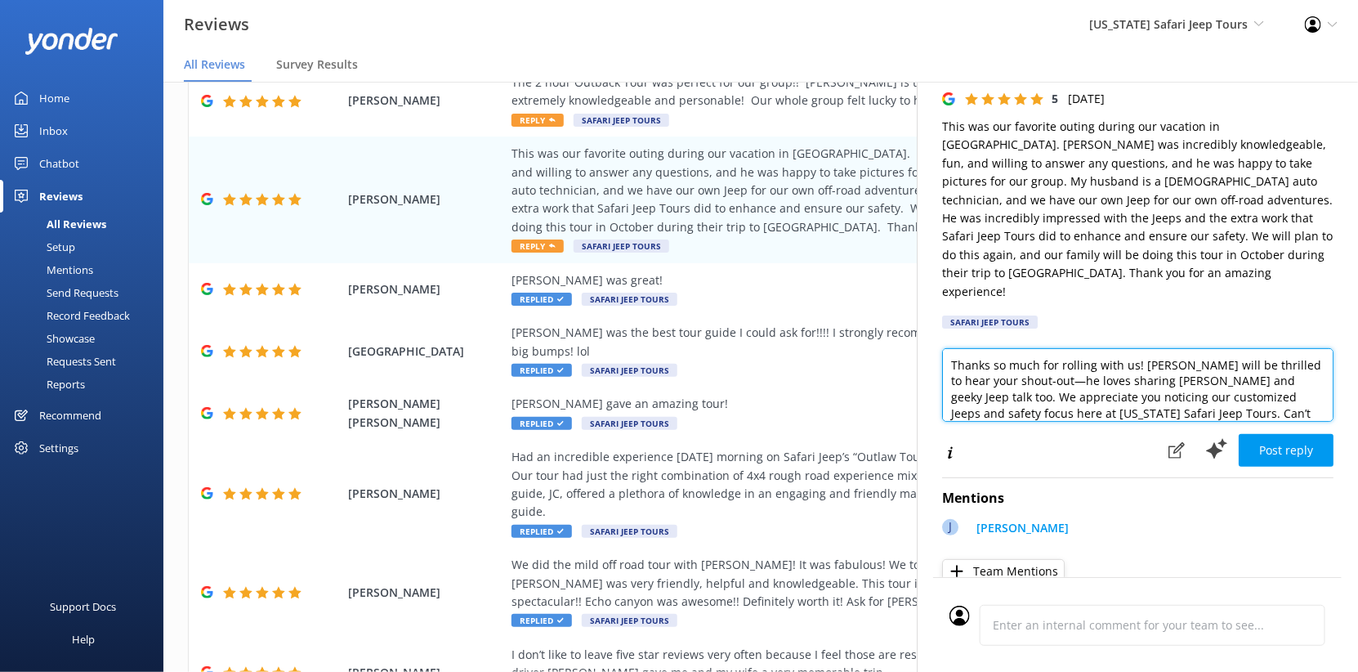
click at [942, 422] on textarea "Thanks so much for rolling with us! [PERSON_NAME] will be thrilled to hear your…" at bounding box center [1137, 385] width 391 height 74
paste textarea "you for sharing your experience! We’re so glad [PERSON_NAME] made your tour a h…"
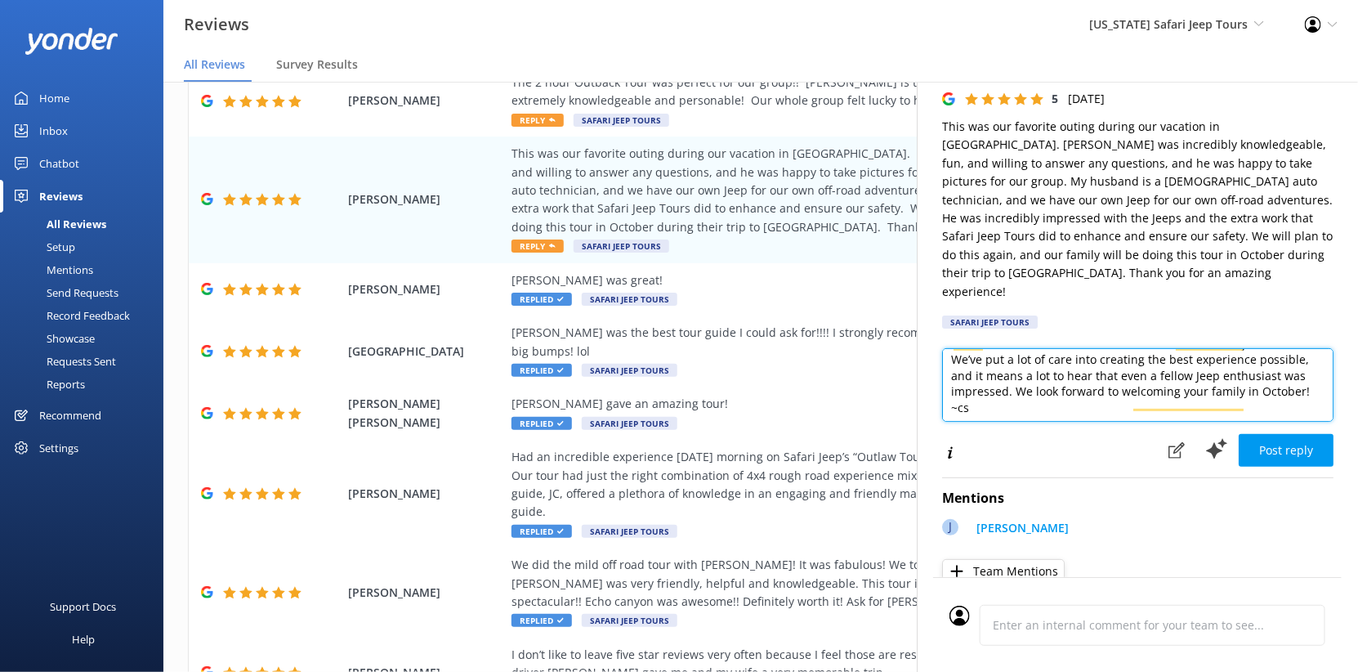
scroll to position [0, 0]
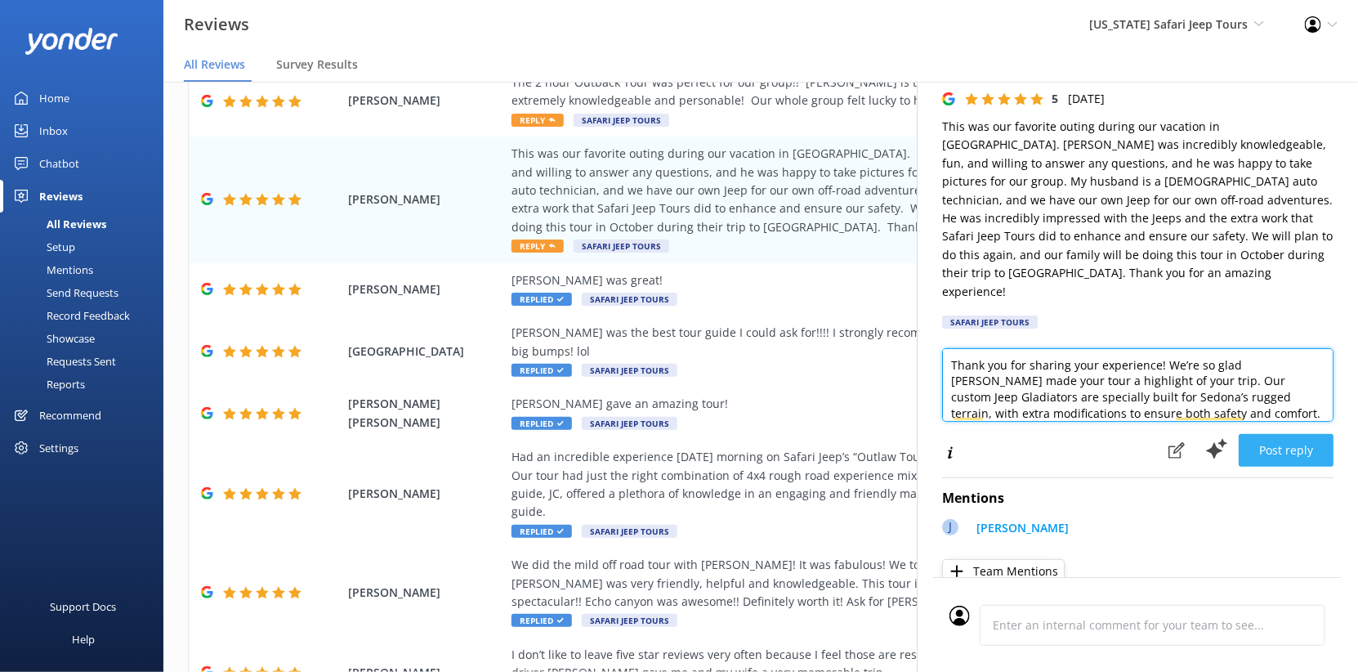
type textarea "Thank you for sharing your experience! We’re so glad [PERSON_NAME] made your to…"
click at [1272, 467] on button "Post reply" at bounding box center [1286, 450] width 95 height 33
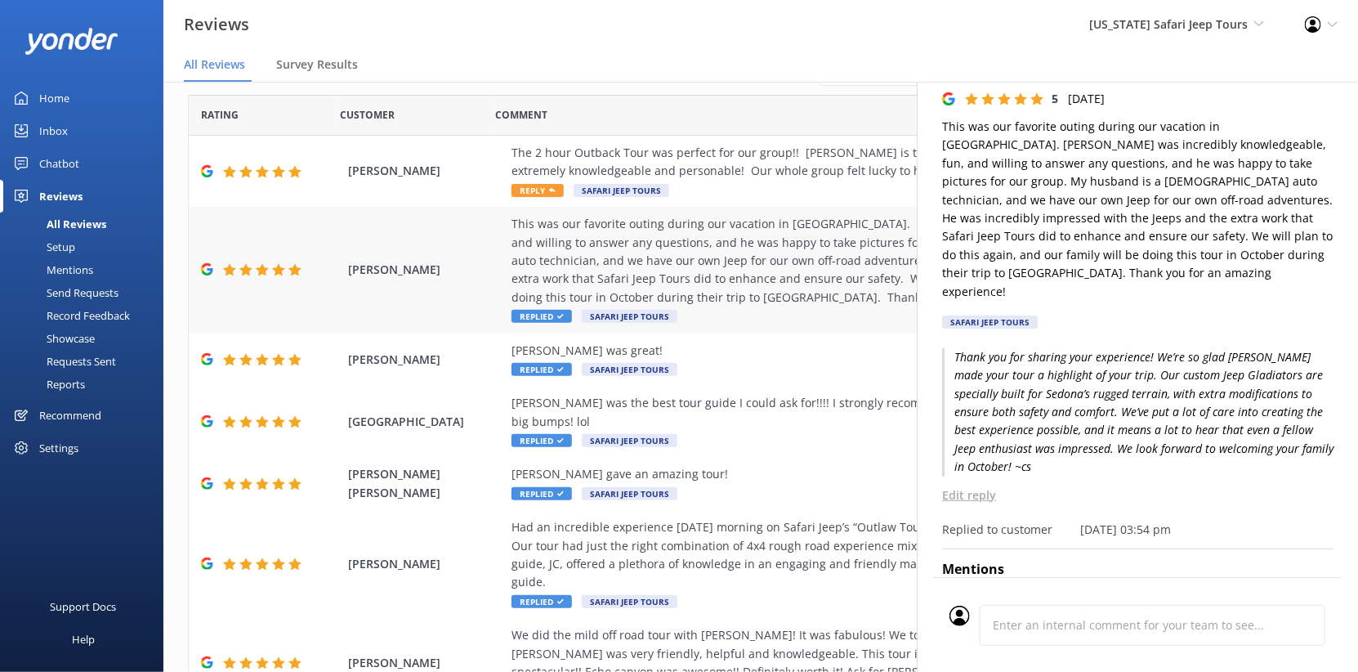
scroll to position [8, 0]
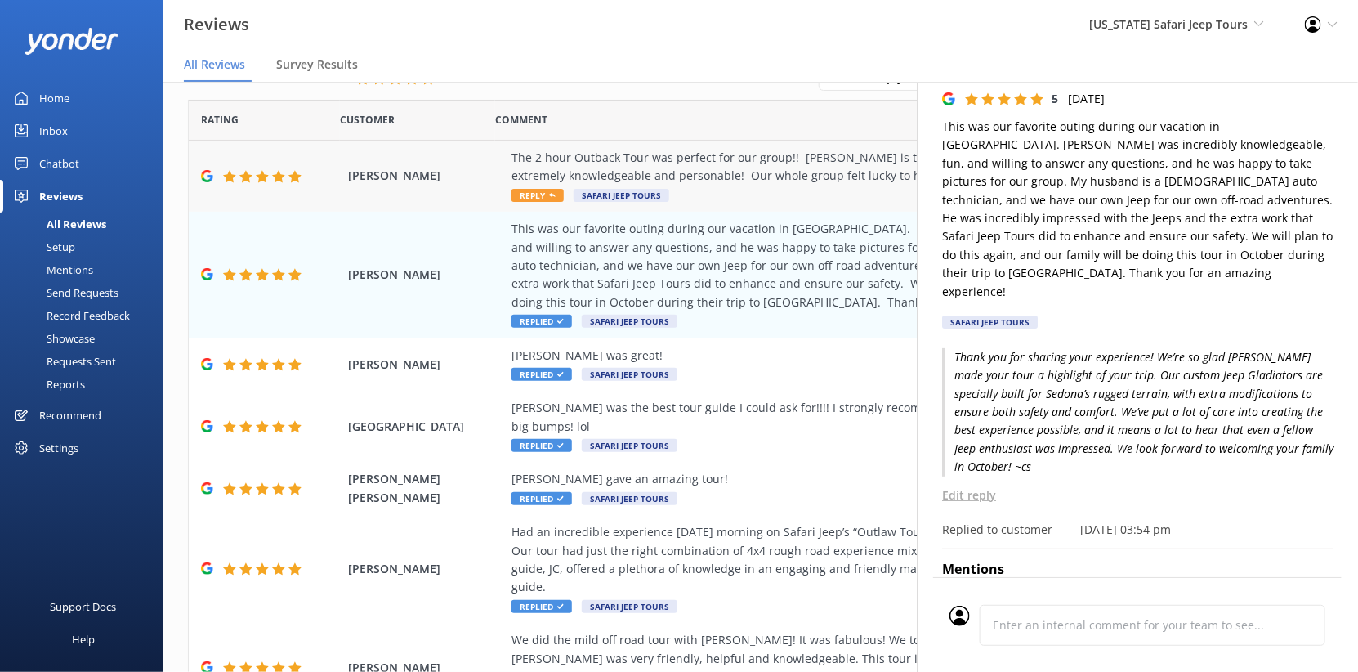
click at [669, 186] on div "The 2 hour Outback Tour was perfect for our group!! [PERSON_NAME] is the best t…" at bounding box center [867, 167] width 711 height 37
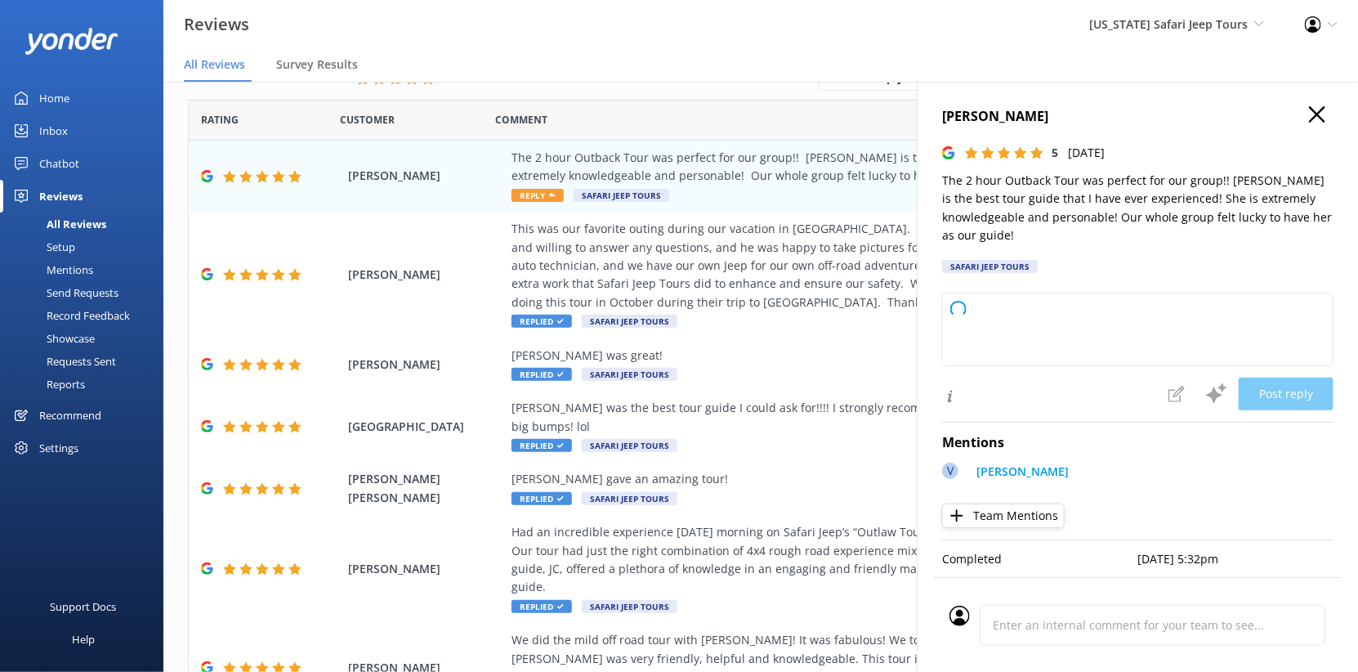
type textarea "Thank you so much for hopping on the Outback Tour with us! We’re lucky to have …"
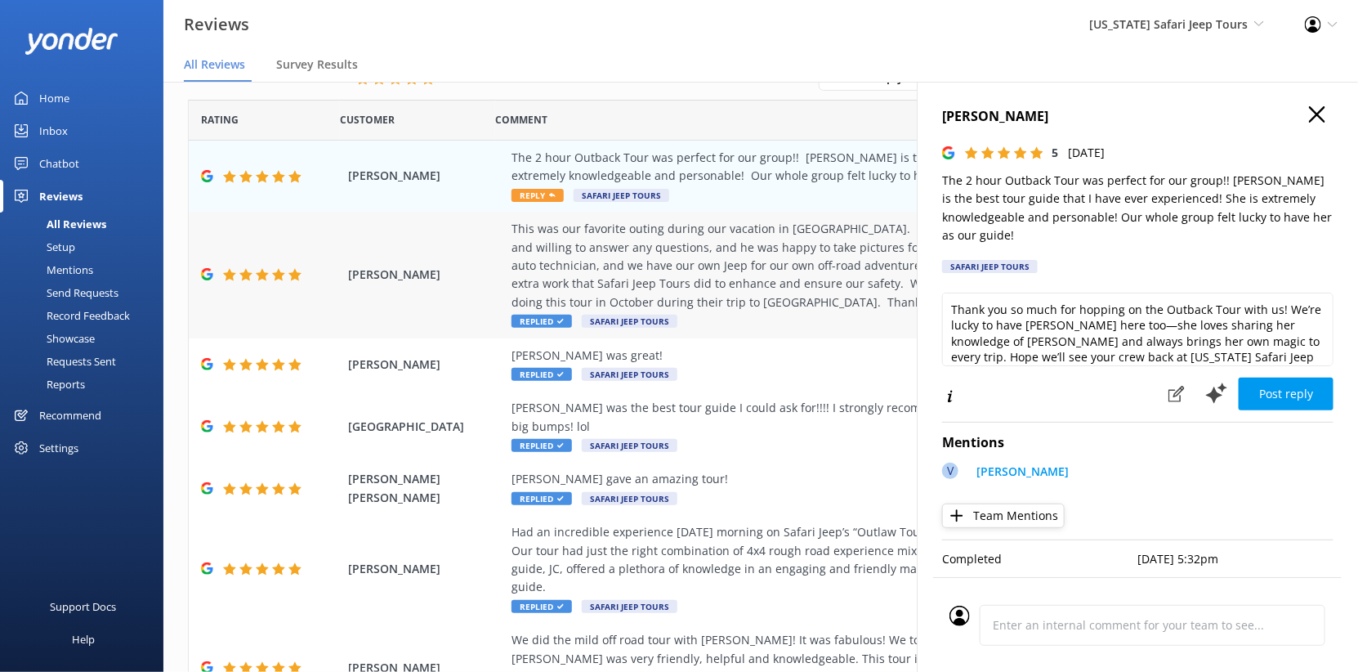
click at [673, 311] on div "This was our favorite outing during our vacation in [GEOGRAPHIC_DATA]. [PERSON_…" at bounding box center [867, 266] width 711 height 92
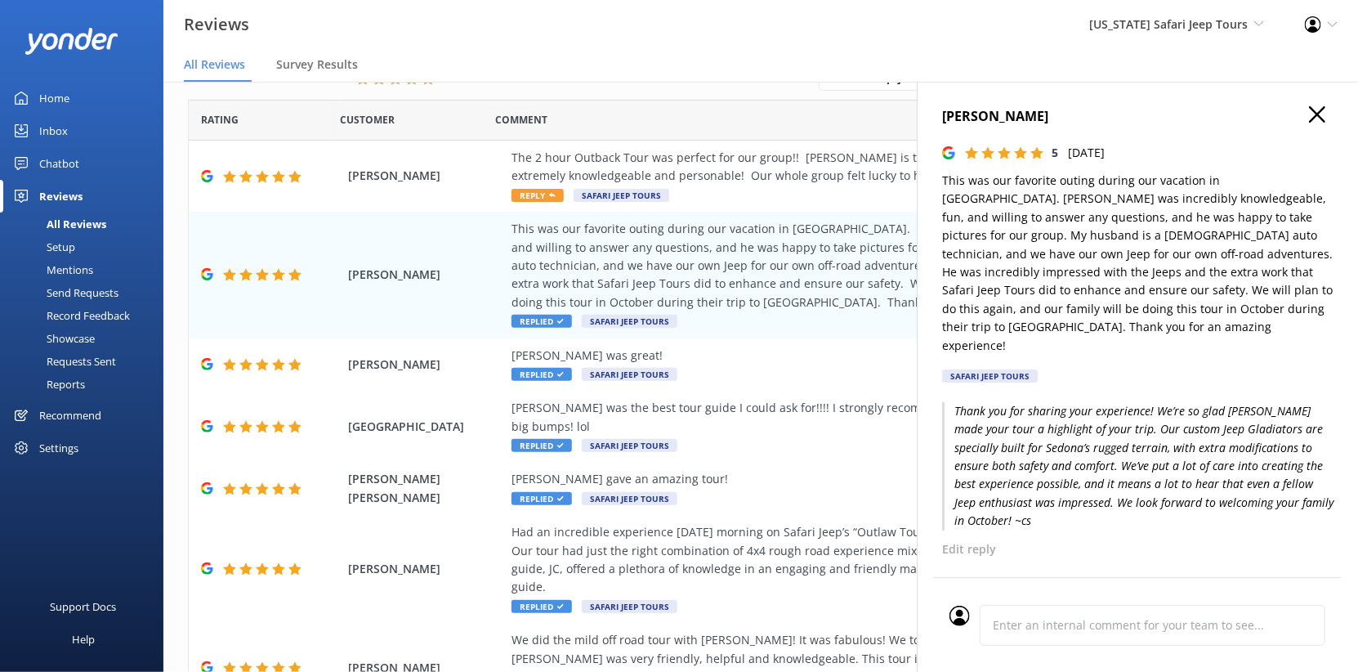
scroll to position [311, 0]
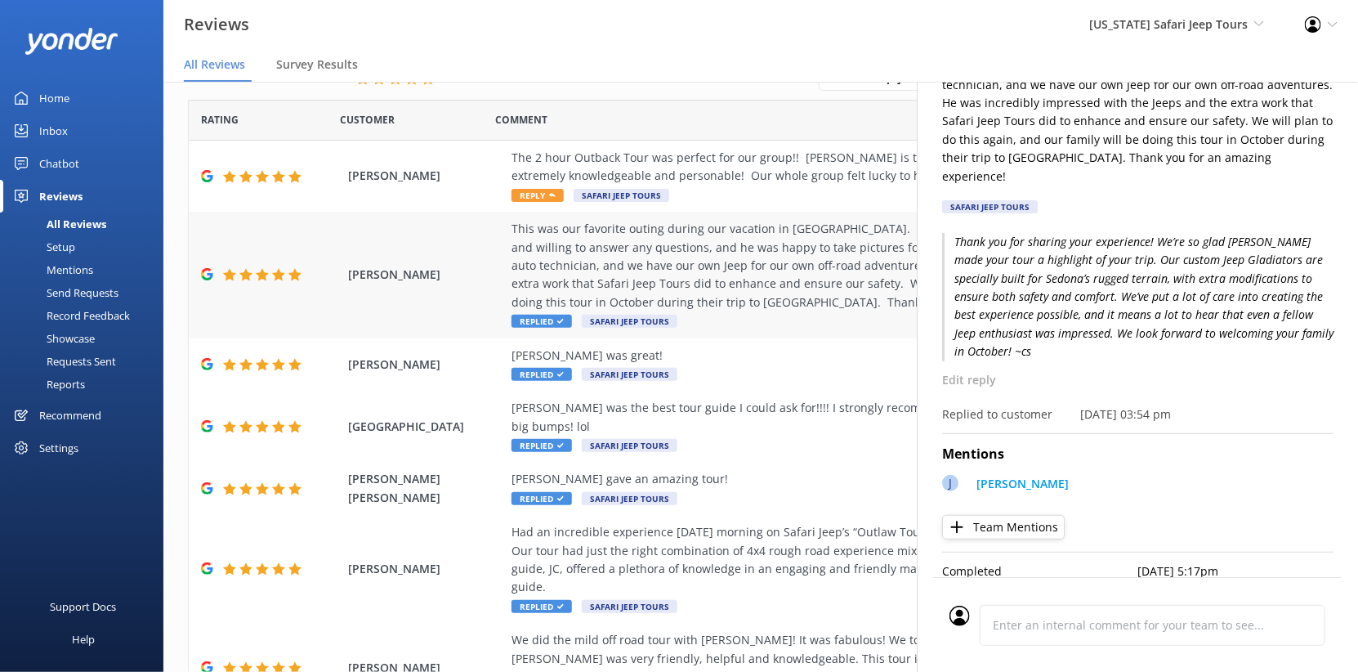
click at [721, 311] on div "This was our favorite outing during our vacation in [GEOGRAPHIC_DATA]. [PERSON_…" at bounding box center [867, 266] width 711 height 92
click at [742, 186] on div "The 2 hour Outback Tour was perfect for our group!! [PERSON_NAME] is the best t…" at bounding box center [867, 167] width 711 height 37
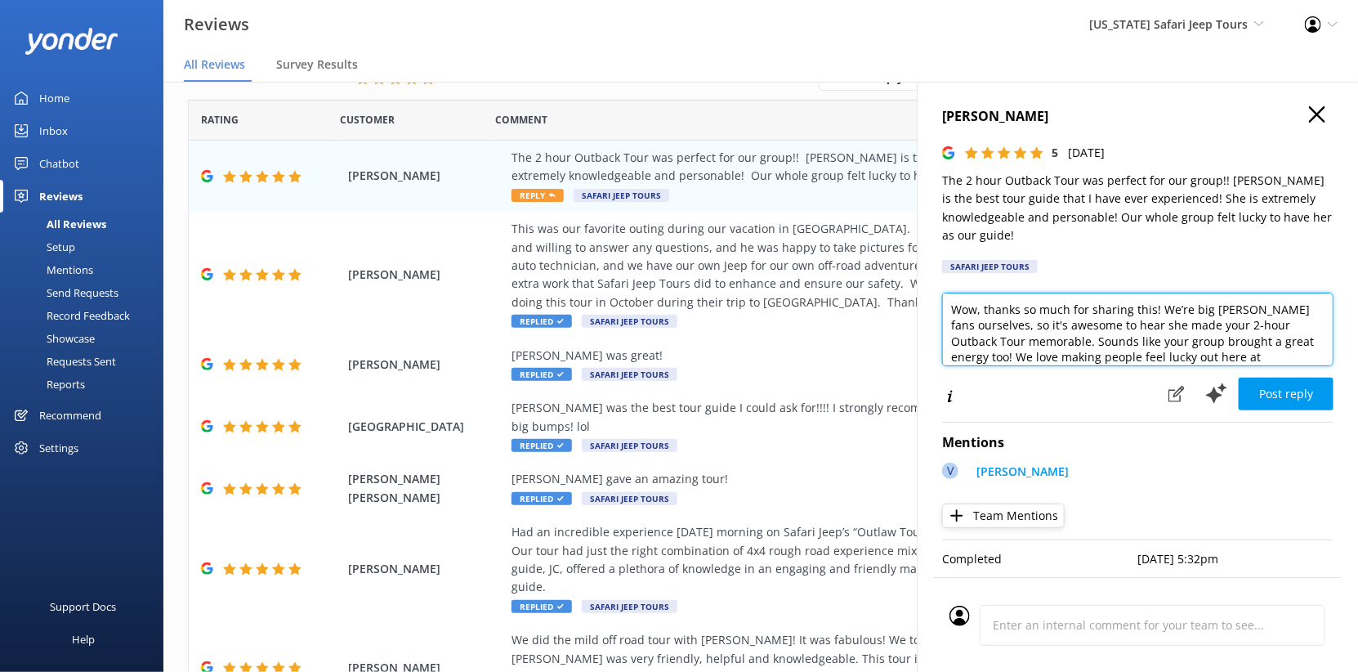
click at [1317, 366] on textarea "Wow, thanks so much for sharing this! We’re big [PERSON_NAME] fans ourselves, s…" at bounding box center [1137, 330] width 391 height 74
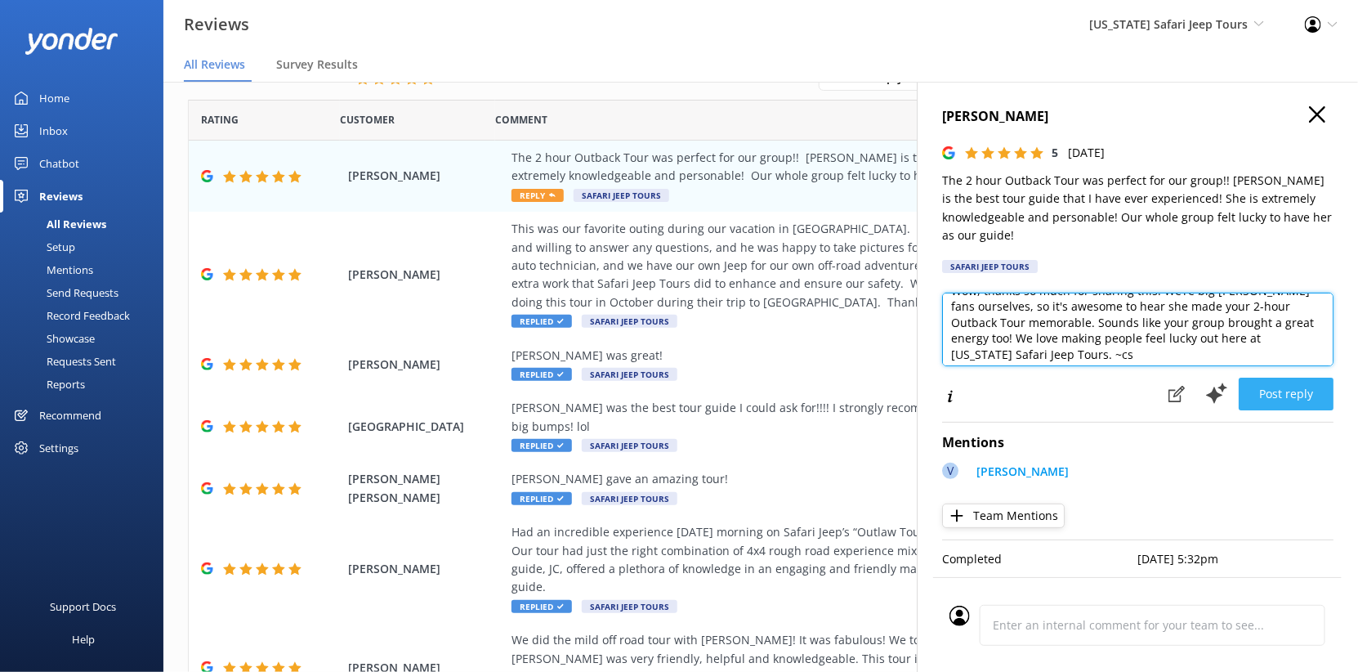
type textarea "Wow, thanks so much for sharing this! We’re big [PERSON_NAME] fans ourselves, s…"
click at [1245, 410] on button "Post reply" at bounding box center [1286, 394] width 95 height 33
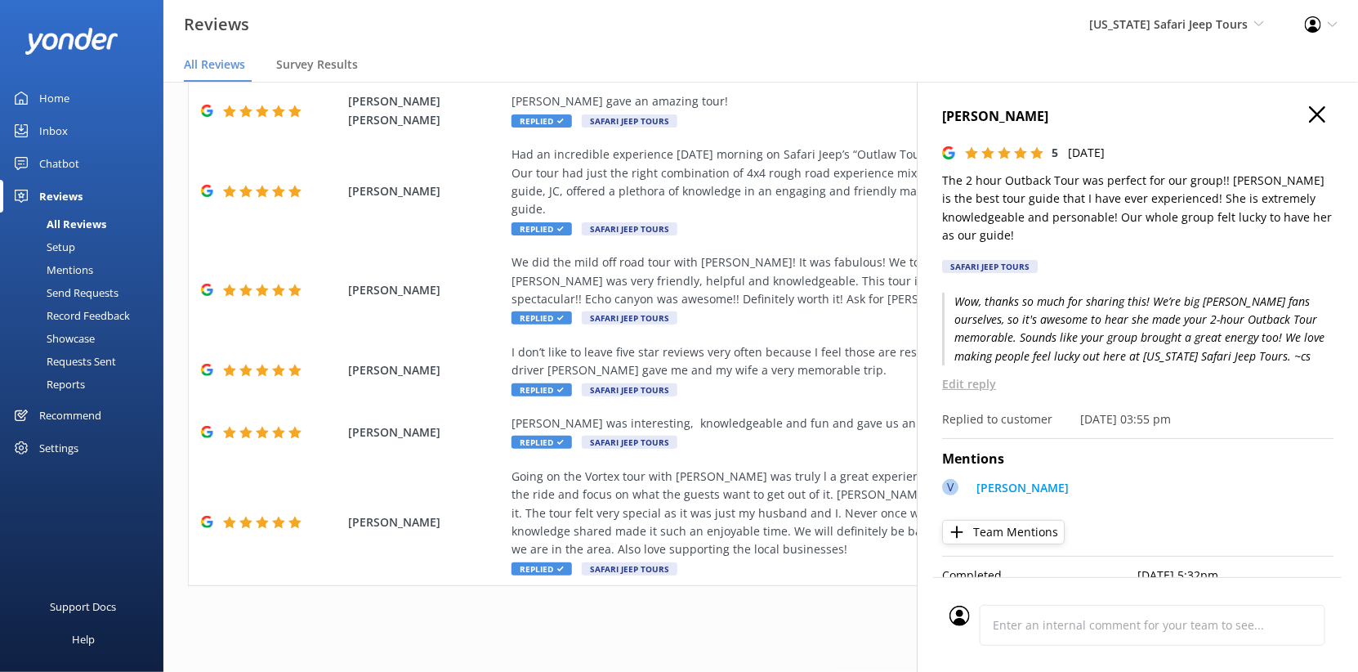
scroll to position [764, 0]
click at [642, 575] on div "Out of 1169 reviews: 4.9 NPS 94 Needs a reply All reply statuses Needs a reply …" at bounding box center [760, 159] width 1195 height 992
click at [1309, 123] on icon "button" at bounding box center [1317, 114] width 16 height 16
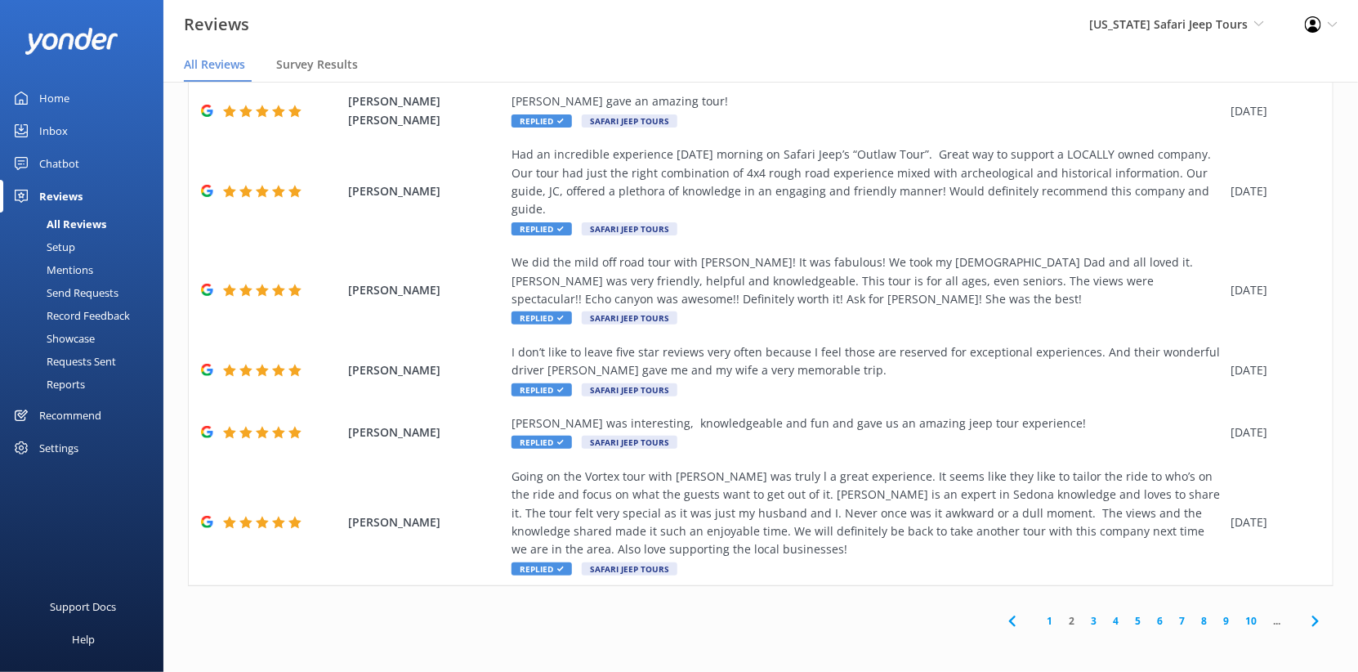
click at [1039, 613] on link "1" at bounding box center [1050, 621] width 22 height 16
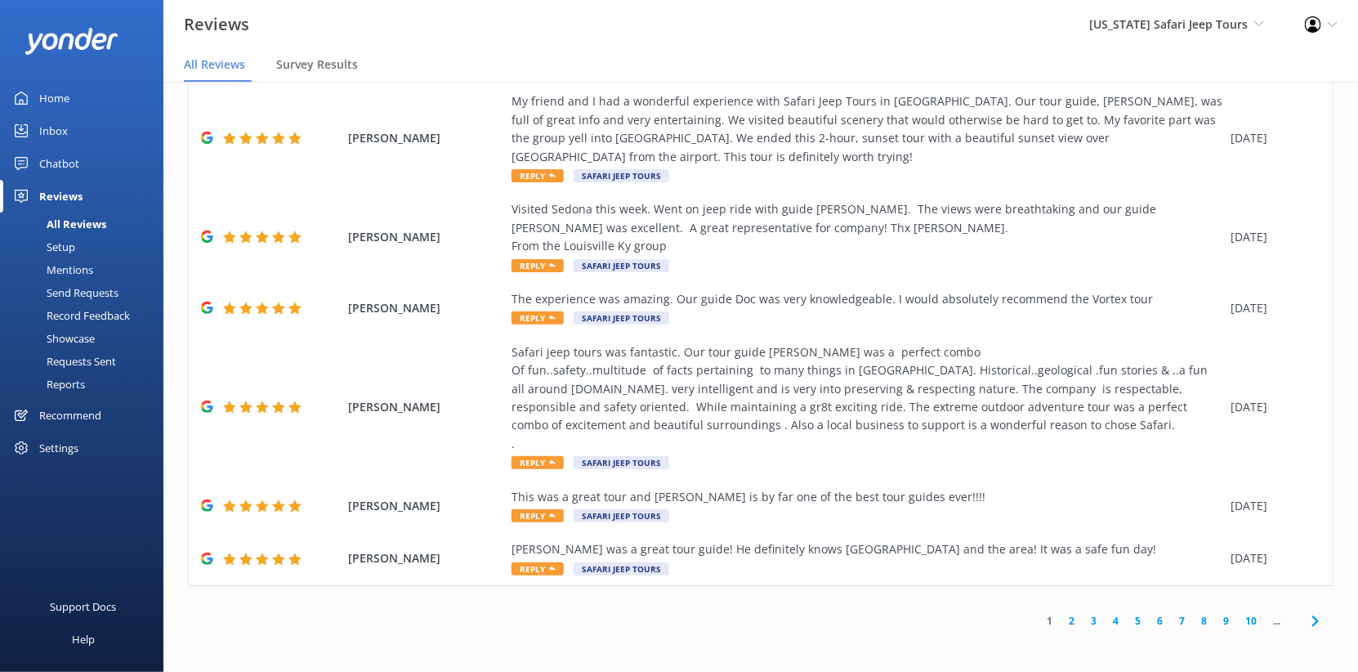
scroll to position [764, 0]
click at [911, 540] on div "[PERSON_NAME] was a great tour guide! He definitely knows [GEOGRAPHIC_DATA] and…" at bounding box center [867, 549] width 711 height 18
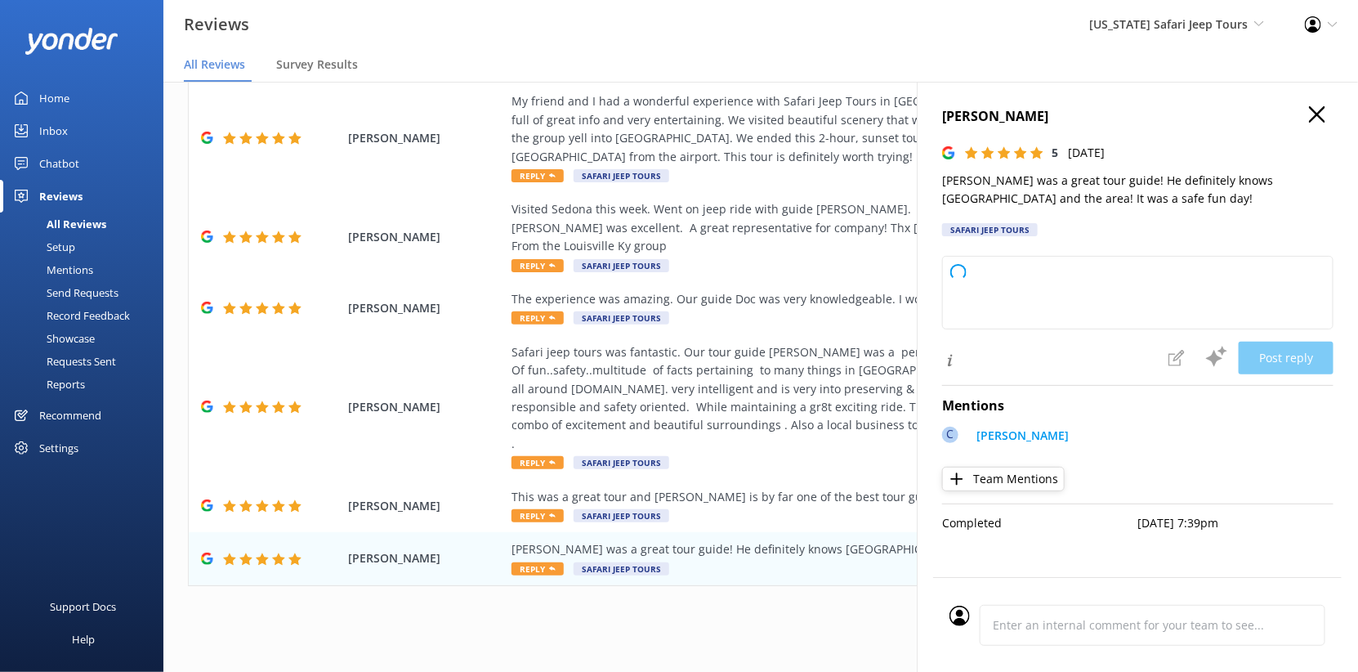
type textarea "Thanks so much for joining us and shouting out [PERSON_NAME]—he really loves th…"
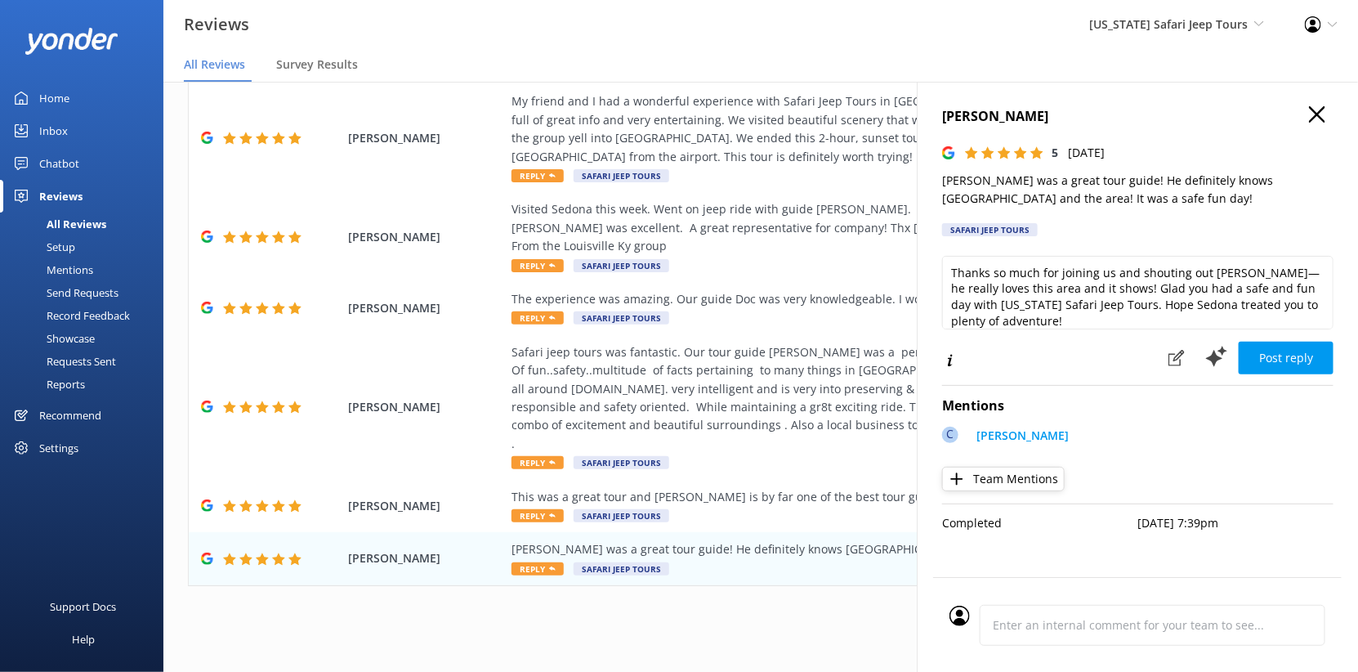
click at [1309, 123] on use "button" at bounding box center [1317, 114] width 16 height 16
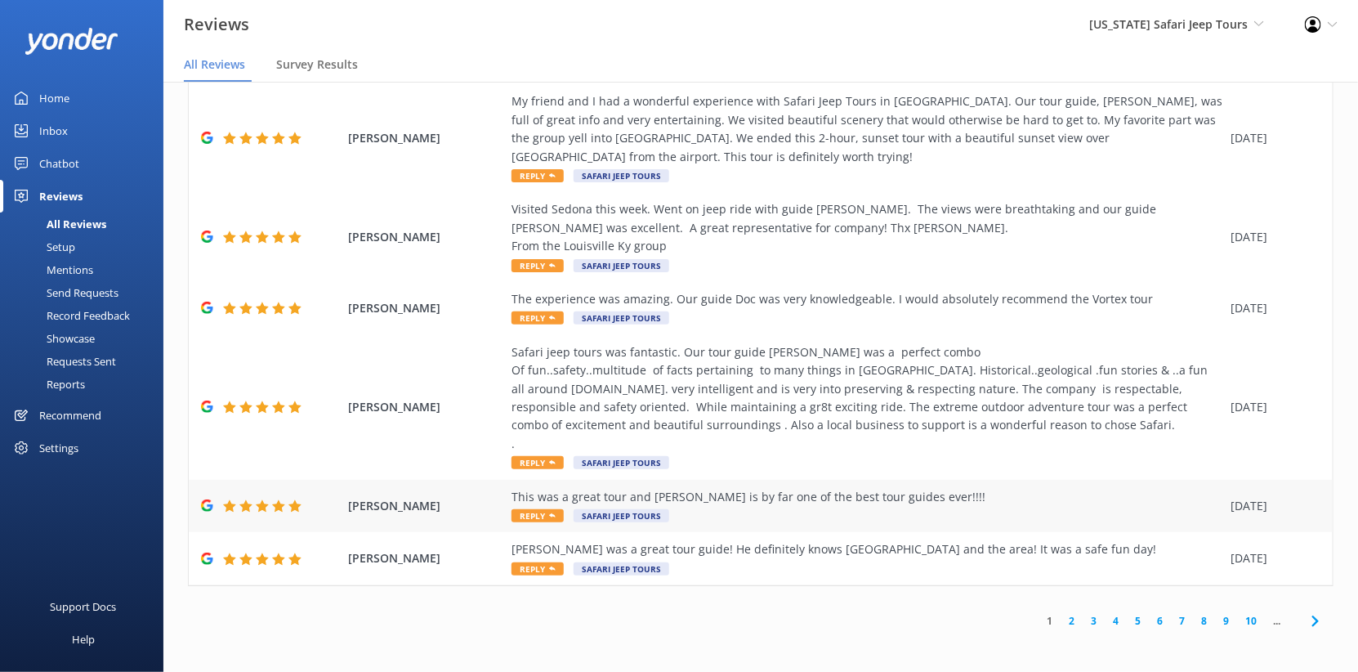
click at [843, 488] on div "This was a great tour and [PERSON_NAME] is by far one of the best tour guides e…" at bounding box center [867, 497] width 711 height 18
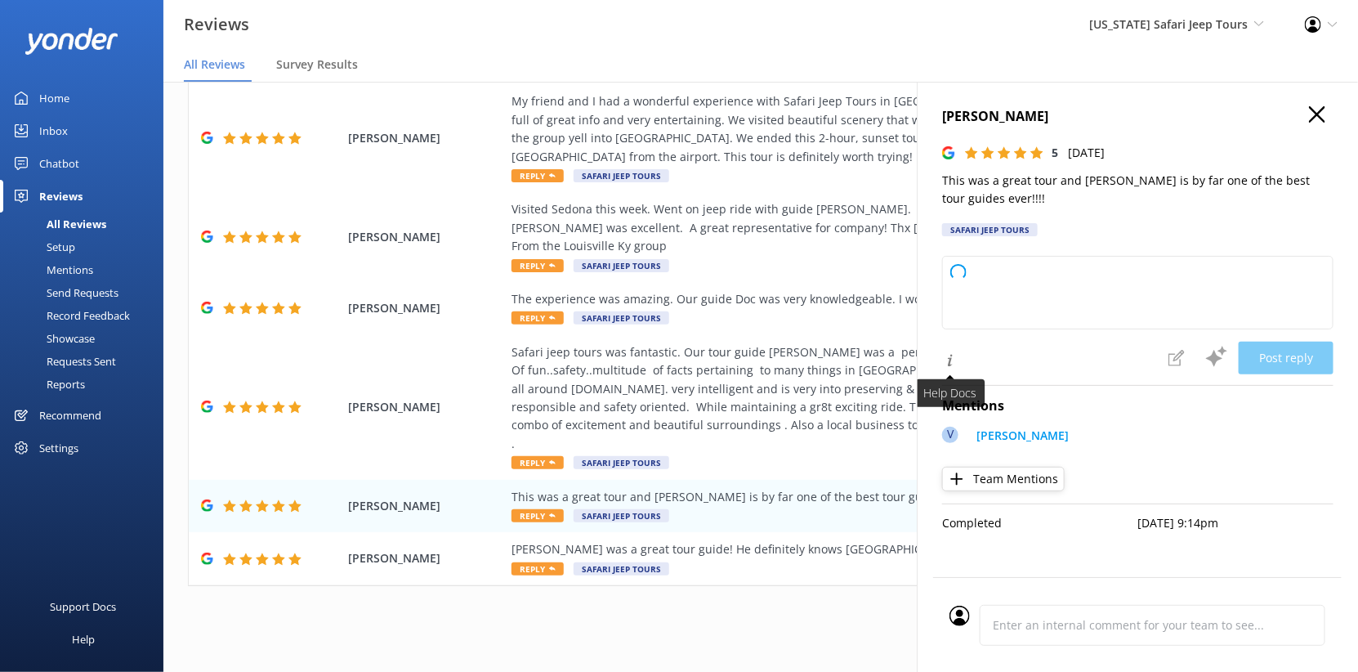
type textarea "We love all these exclamation points almost as much as we love hearing how much…"
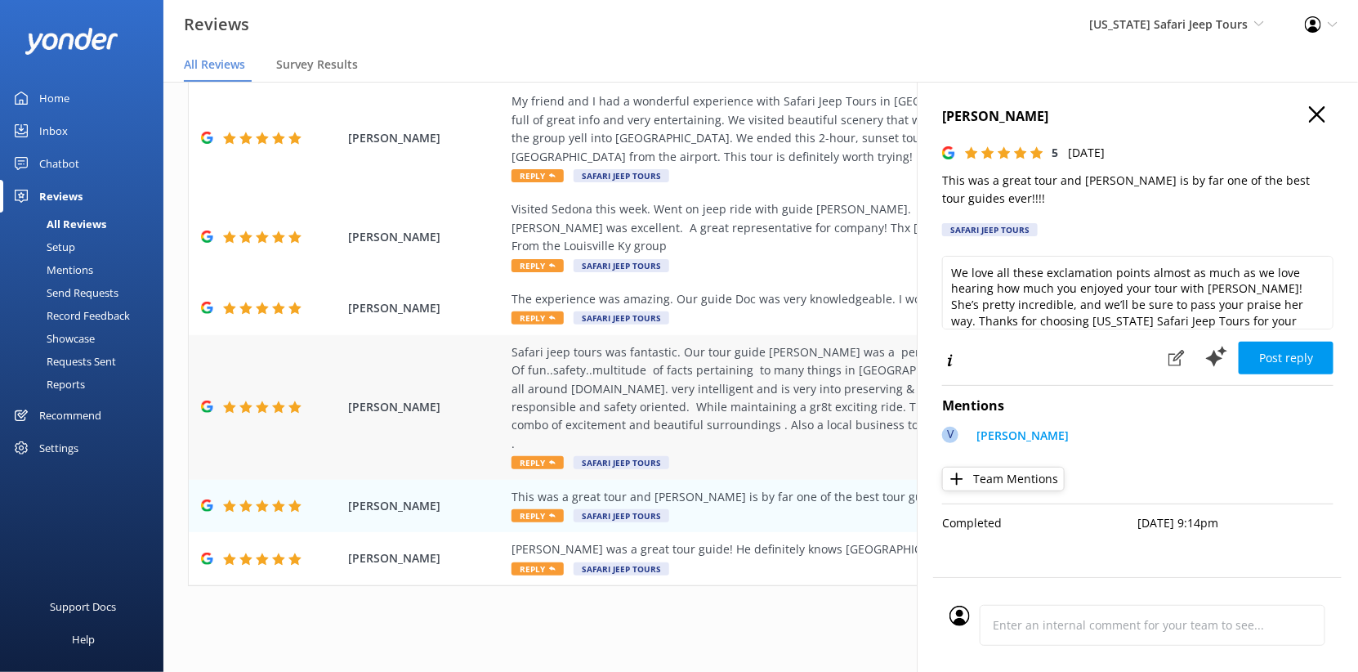
click at [718, 343] on div "Safari jeep tours was fantastic. Our tour guide [PERSON_NAME] was a perfect com…" at bounding box center [867, 398] width 711 height 110
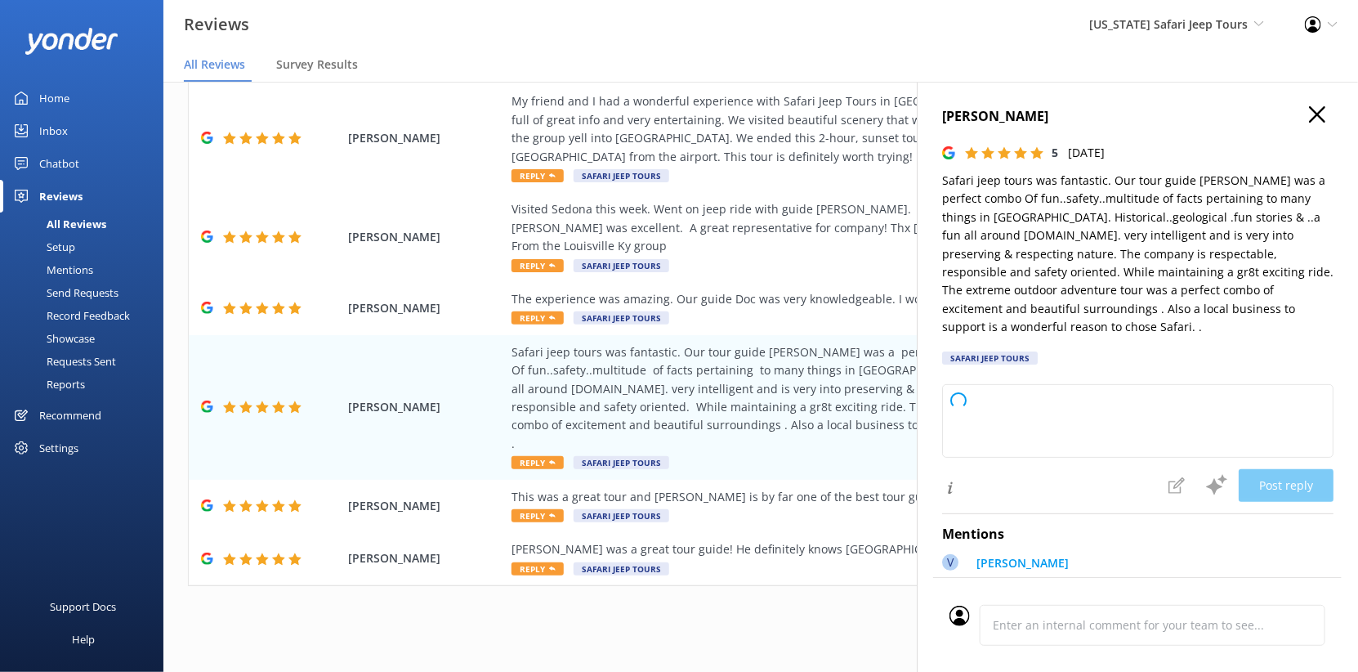
type textarea "Wow, thanks so much for the awesome review! We’re lucky to have [PERSON_NAME] b…"
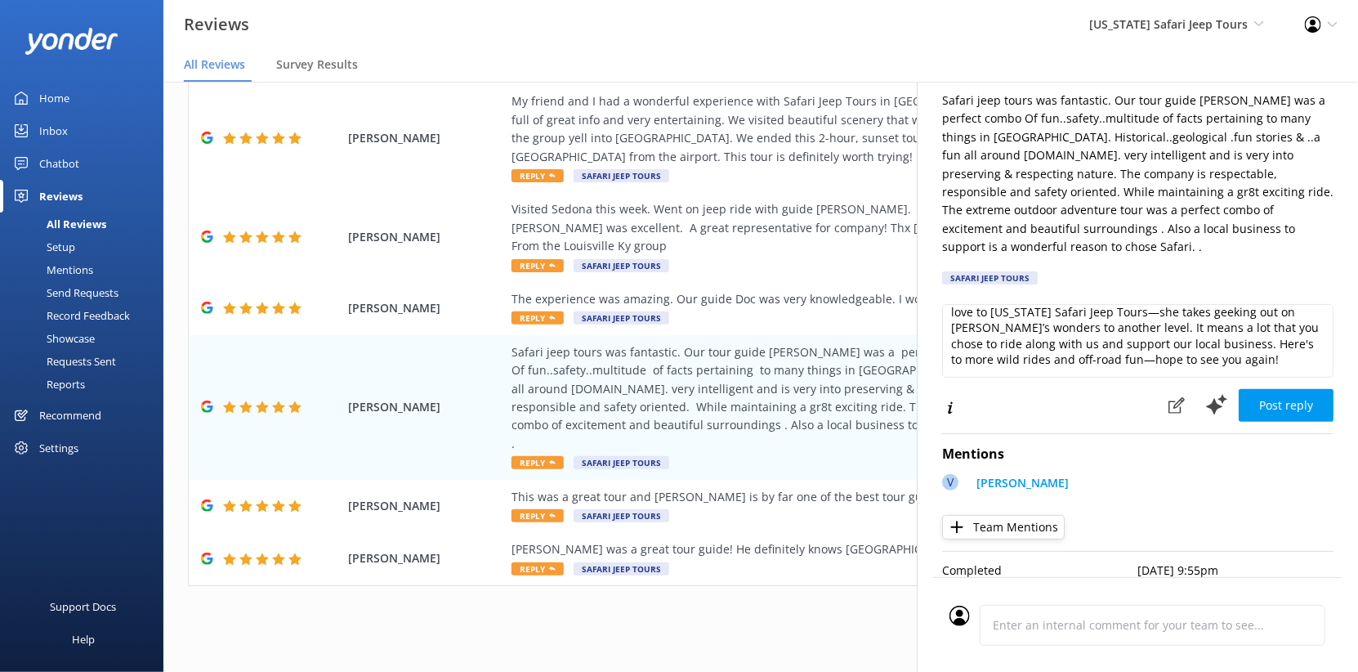
scroll to position [243, 0]
click at [1205, 392] on icon at bounding box center [1217, 404] width 25 height 25
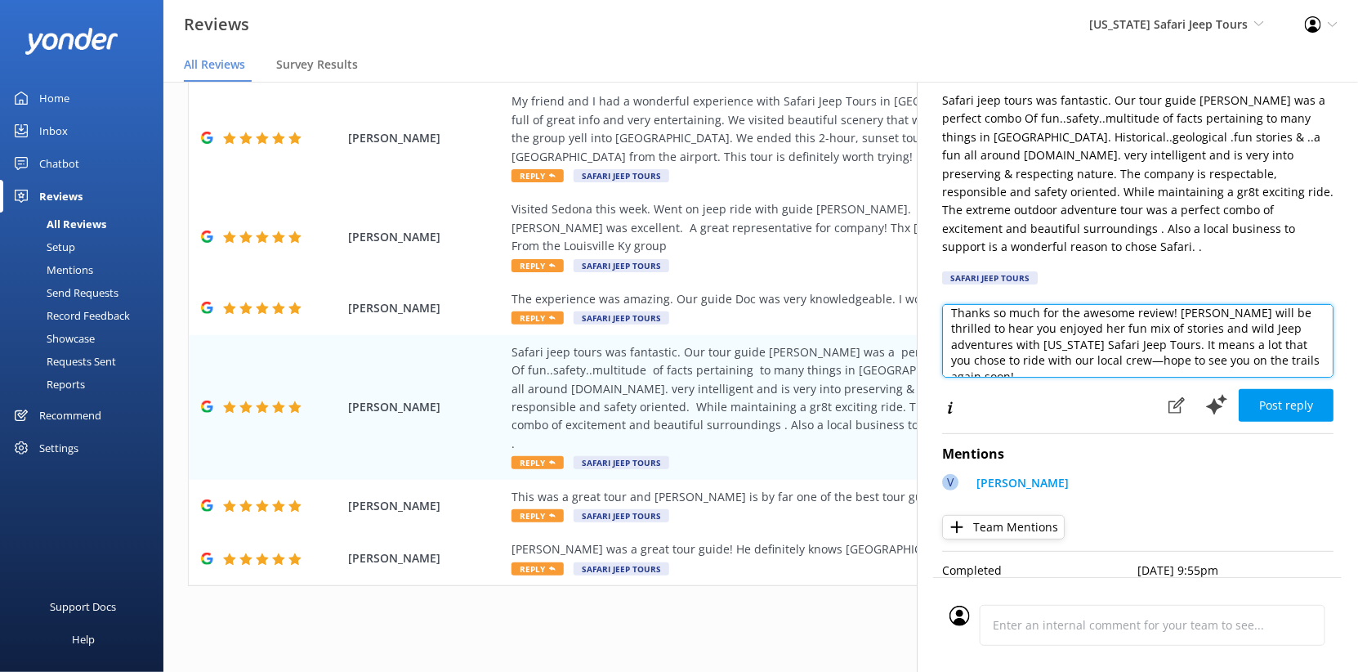
click at [1268, 304] on textarea "Thanks so much for the awesome review! [PERSON_NAME] will be thrilled to hear y…" at bounding box center [1137, 341] width 391 height 74
type textarea "Thanks so much for the awesome review! [PERSON_NAME] will be thrilled to hear y…"
click at [1281, 389] on button "Post reply" at bounding box center [1286, 405] width 95 height 33
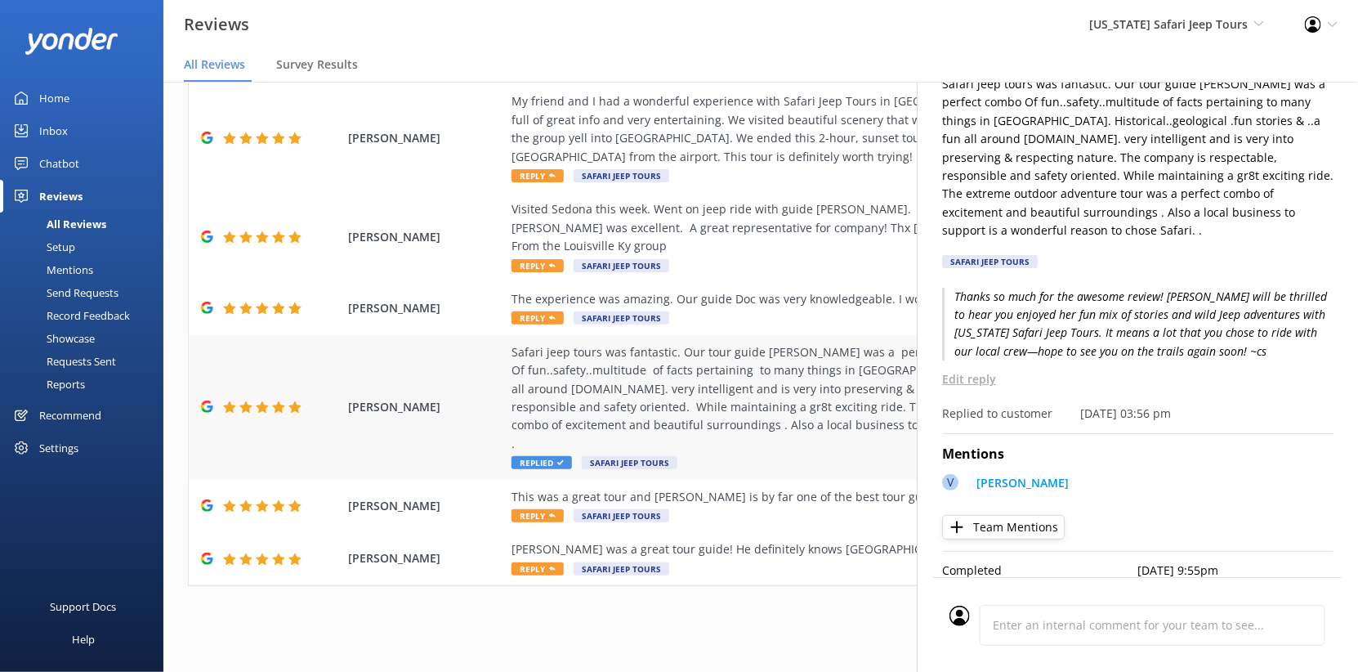
scroll to position [670, 0]
click at [690, 290] on div "The experience was amazing. Our guide Doc was very knowledgeable. I would absol…" at bounding box center [867, 299] width 711 height 18
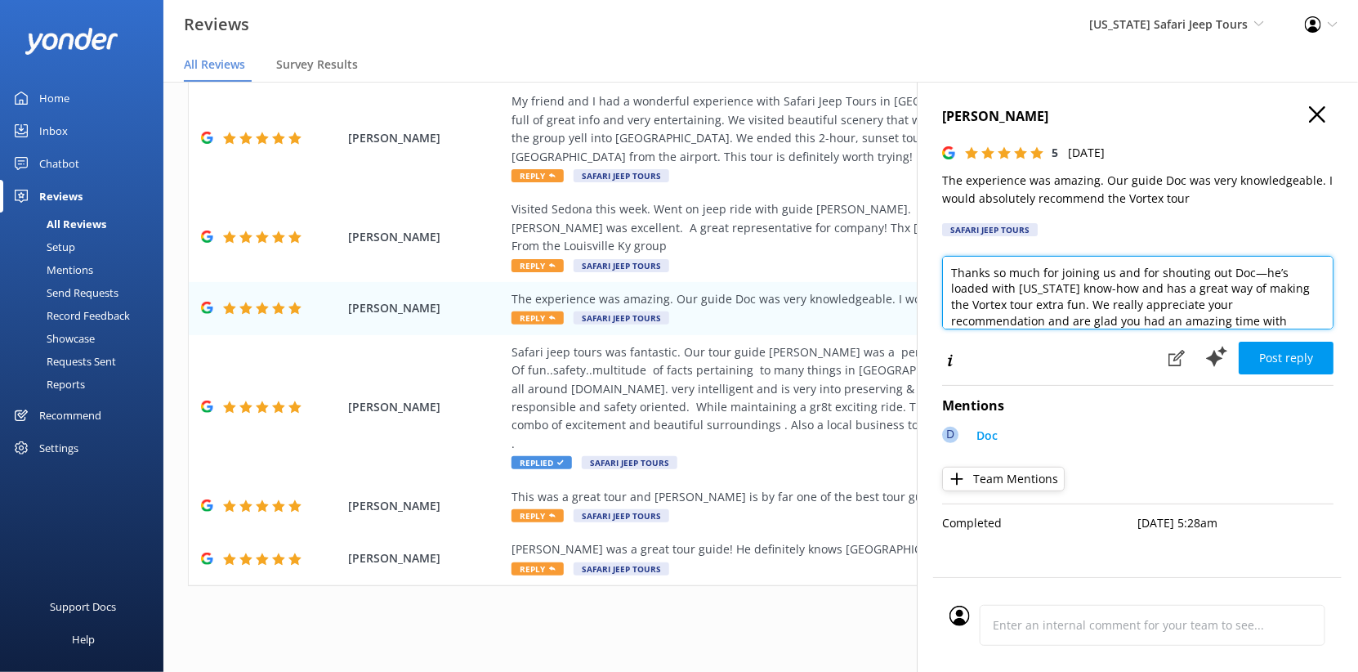
click at [1253, 329] on textarea "Thanks so much for joining us and for shouting out Doc—he’s loaded with [US_STA…" at bounding box center [1137, 293] width 391 height 74
type textarea "Thanks so much for joining us and for shouting out Doc—he’s loaded with [US_STA…"
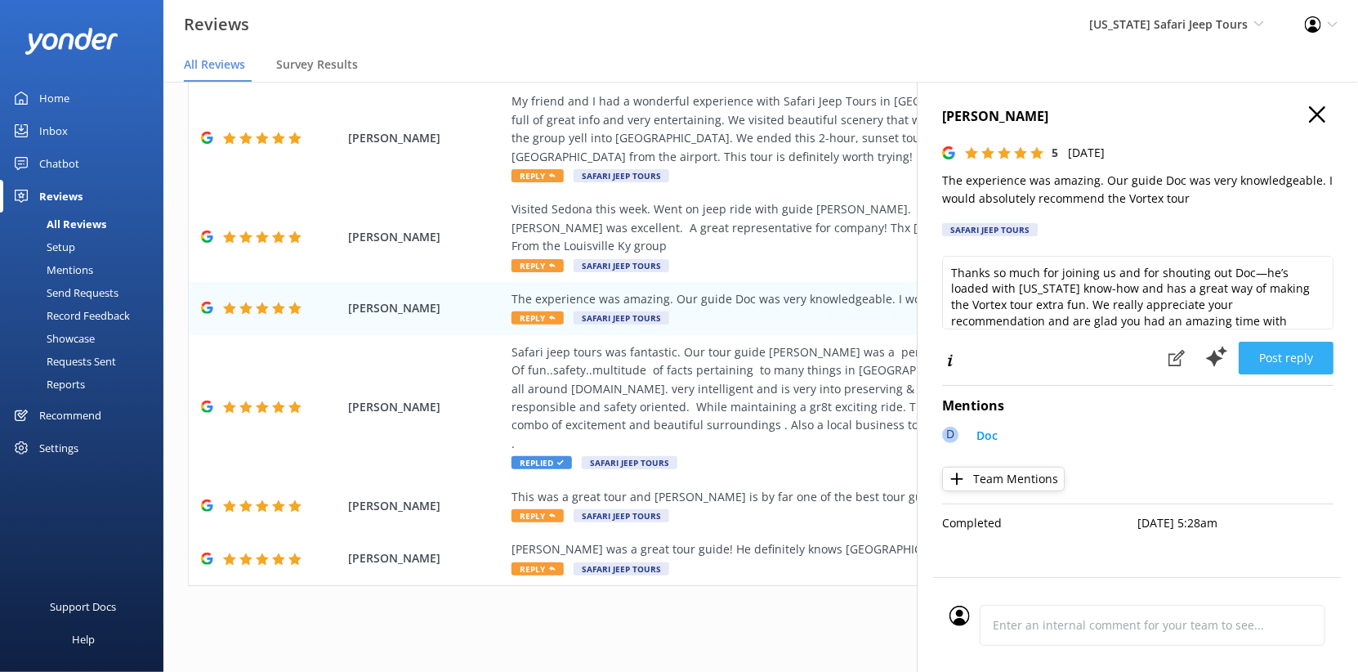
click at [1290, 374] on button "Post reply" at bounding box center [1286, 358] width 95 height 33
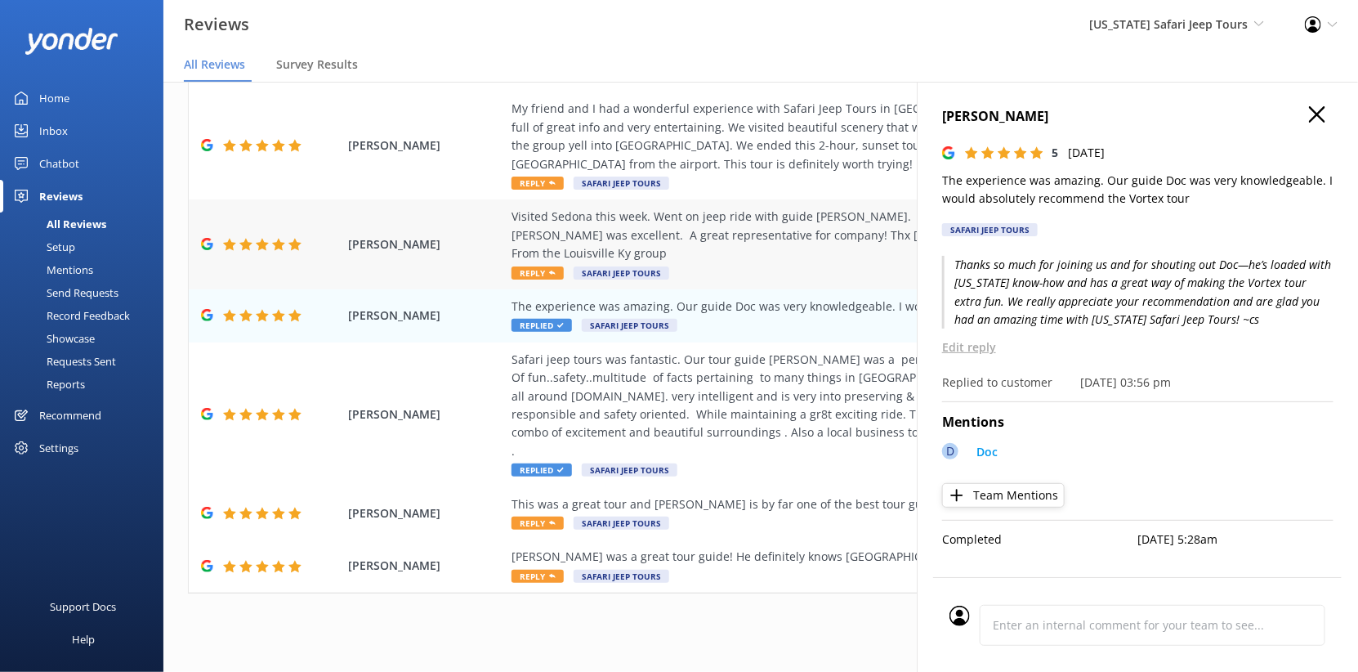
scroll to position [365, 0]
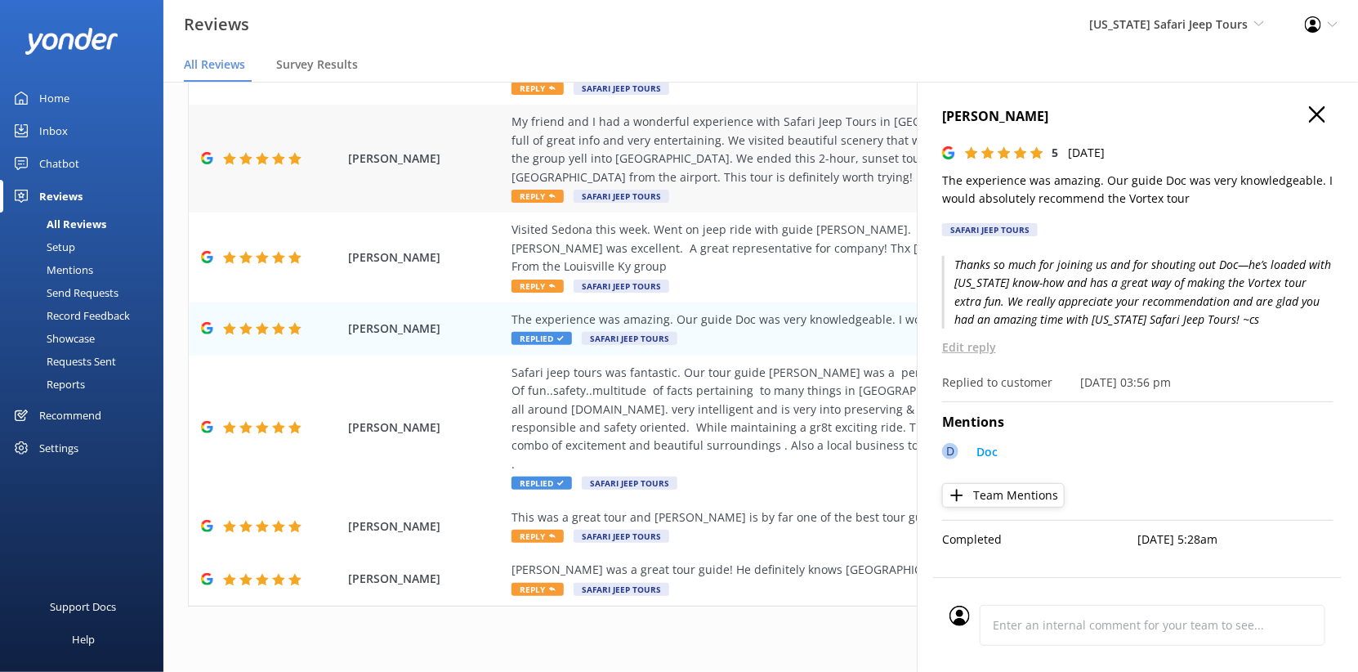
click at [671, 186] on div "My friend and I had a wonderful experience with Safari Jeep Tours in [GEOGRAPHI…" at bounding box center [867, 150] width 711 height 74
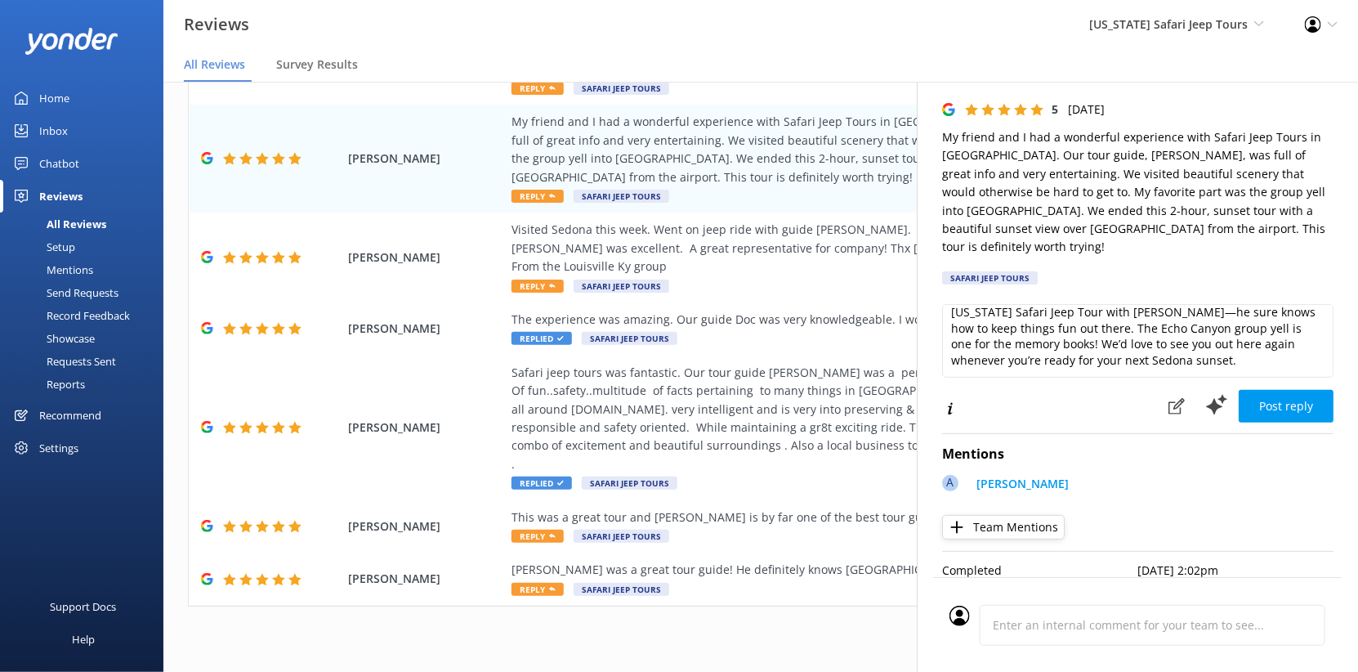
scroll to position [49, 0]
click at [1040, 316] on textarea "Thank you so much for sharing your adventure with us! We’re thrilled you and yo…" at bounding box center [1137, 341] width 391 height 74
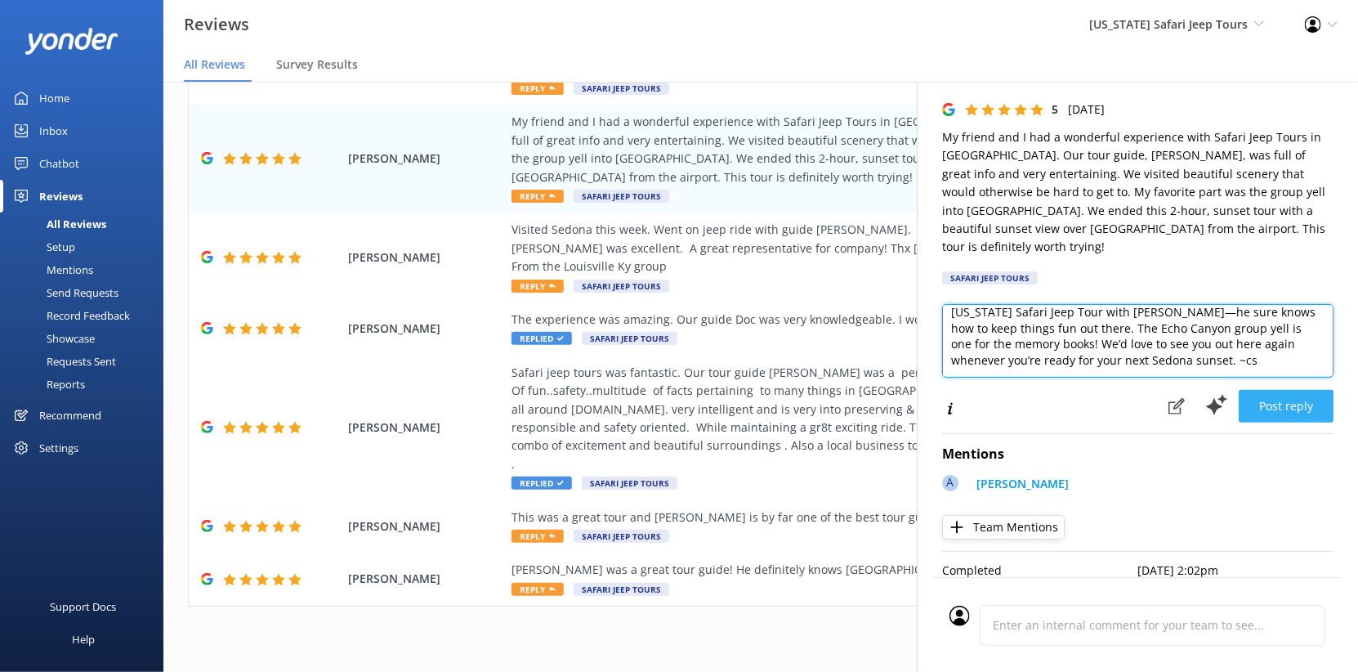
type textarea "Thank you so much for sharing your adventure with us! We’re thrilled you and yo…"
click at [1278, 390] on button "Post reply" at bounding box center [1286, 406] width 95 height 33
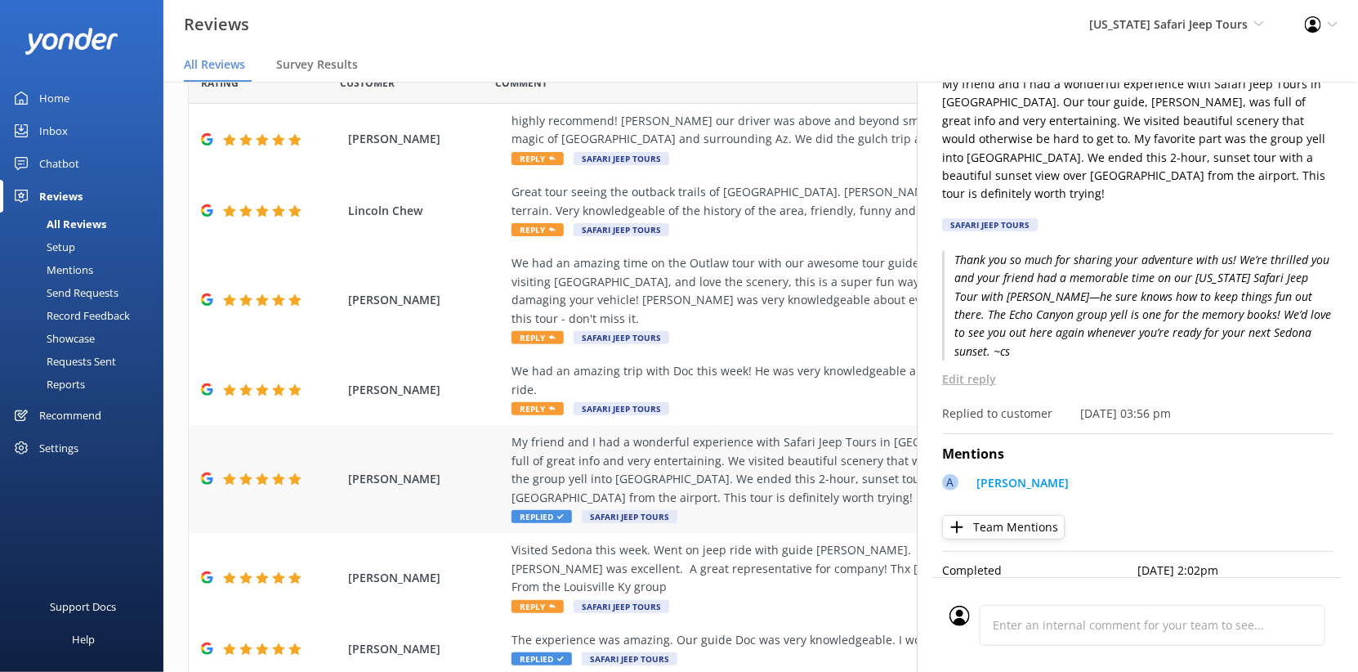
scroll to position [0, 0]
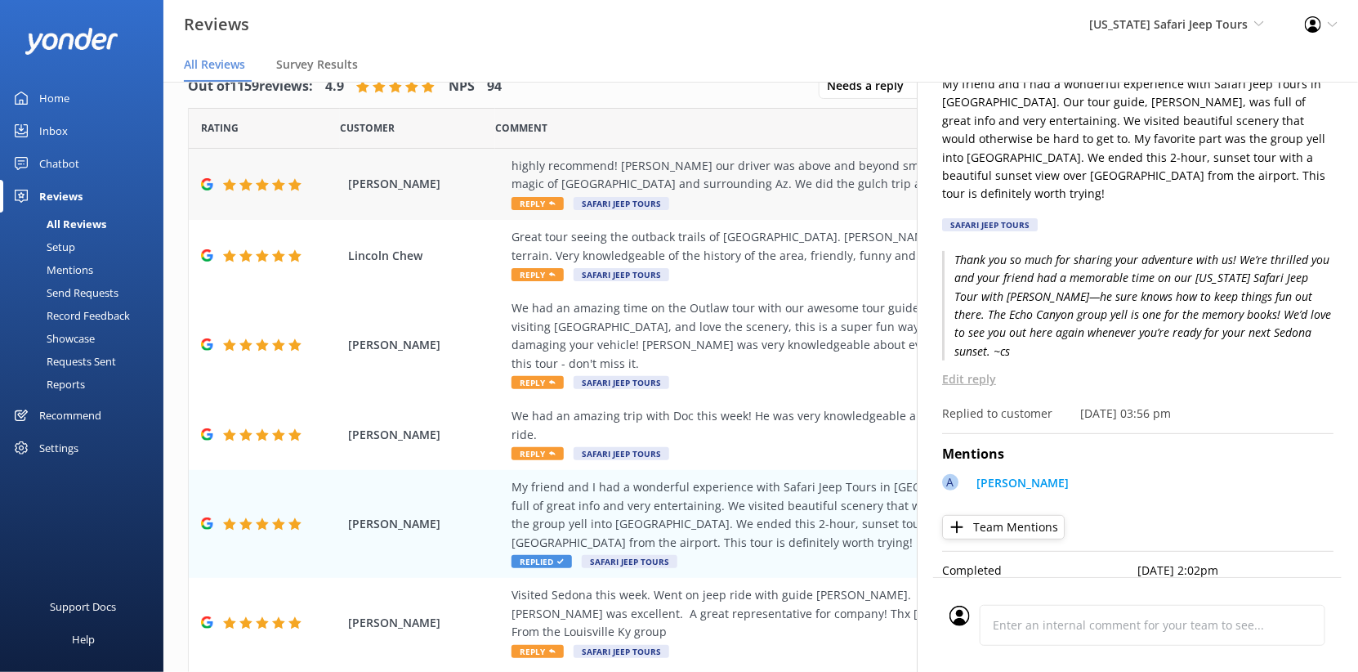
click at [686, 194] on div "highly recommend! [PERSON_NAME] our driver was above and beyond smart and an ex…" at bounding box center [867, 175] width 711 height 37
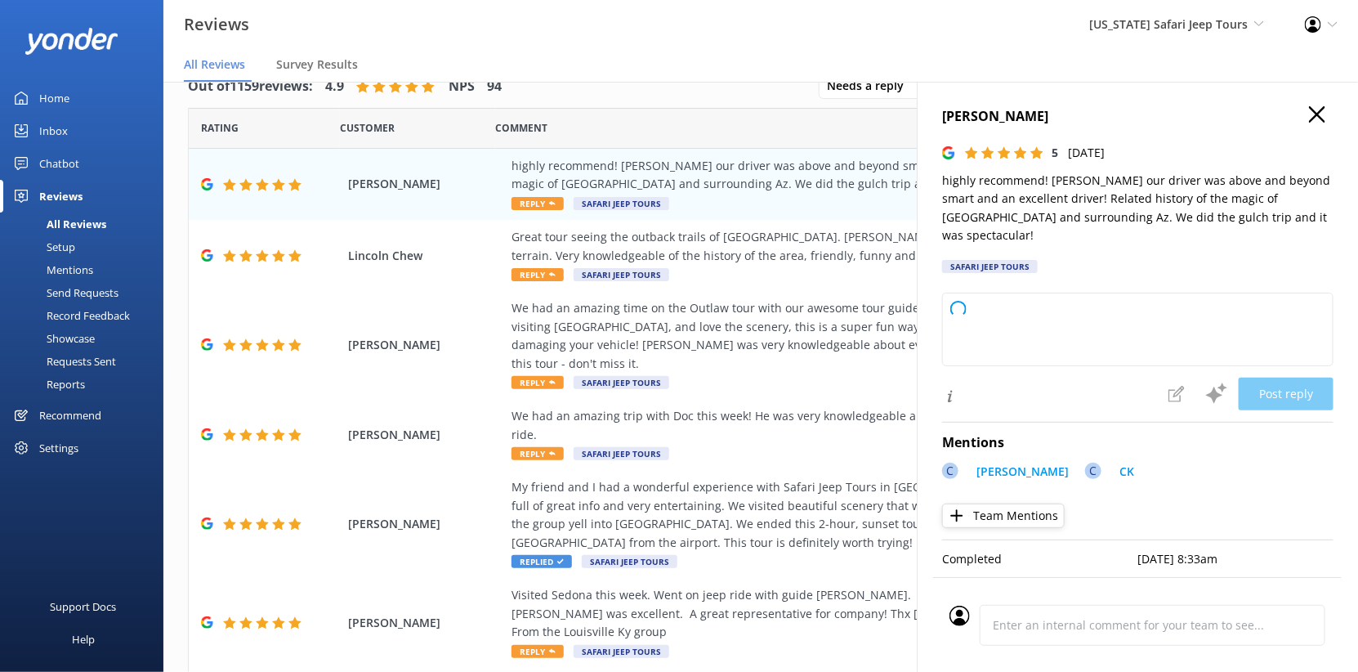
type textarea "What an awesome review! So glad you had a spectacular time exploring the gulch …"
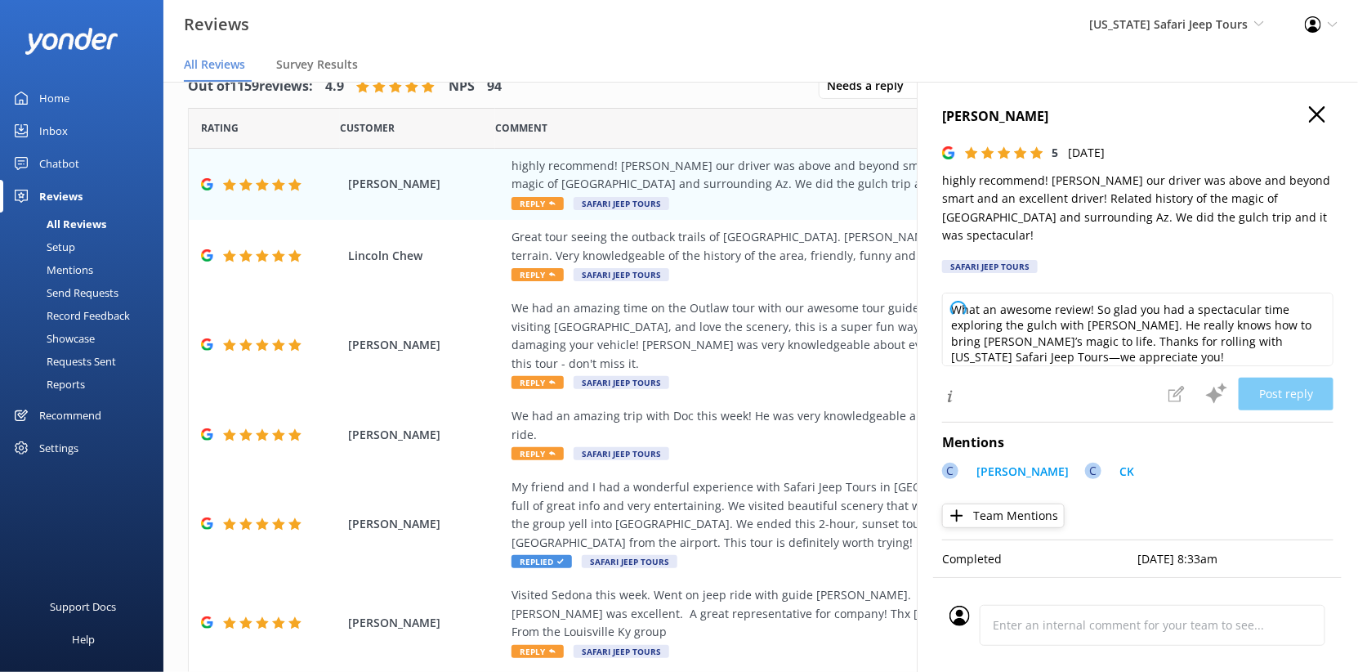
click at [1309, 123] on icon "button" at bounding box center [1317, 114] width 16 height 16
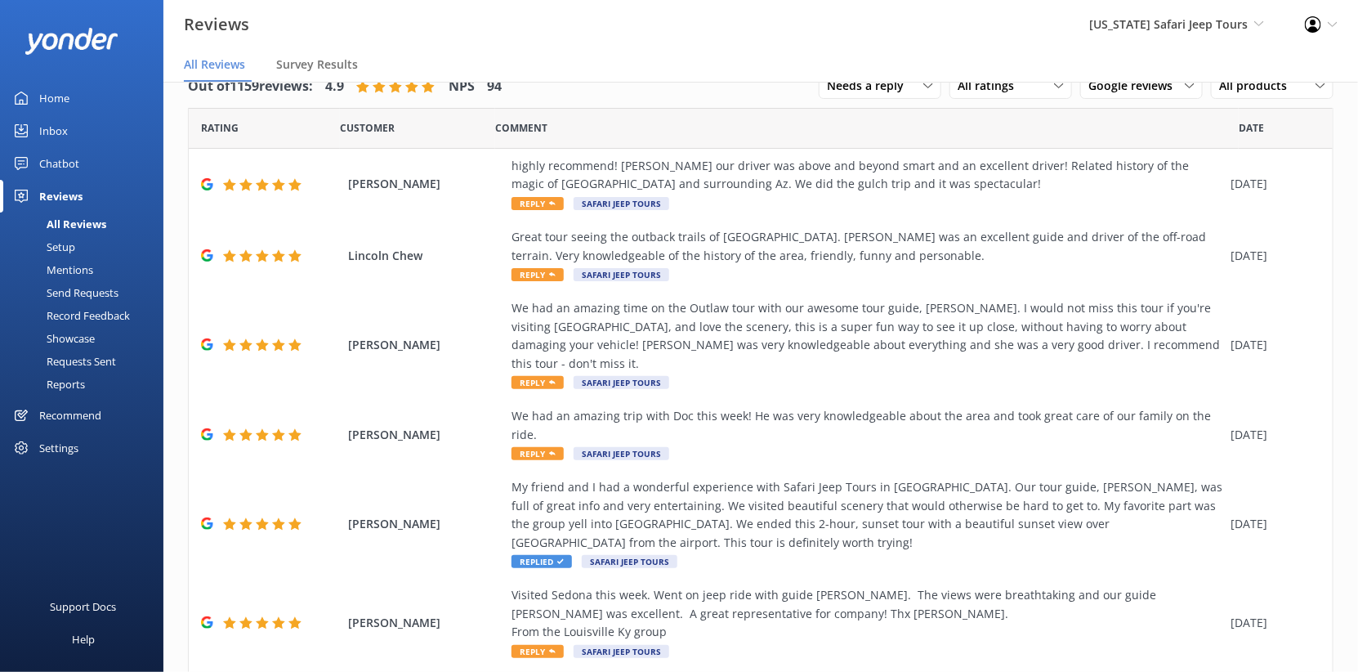
click at [68, 147] on div "Inbox" at bounding box center [53, 130] width 29 height 33
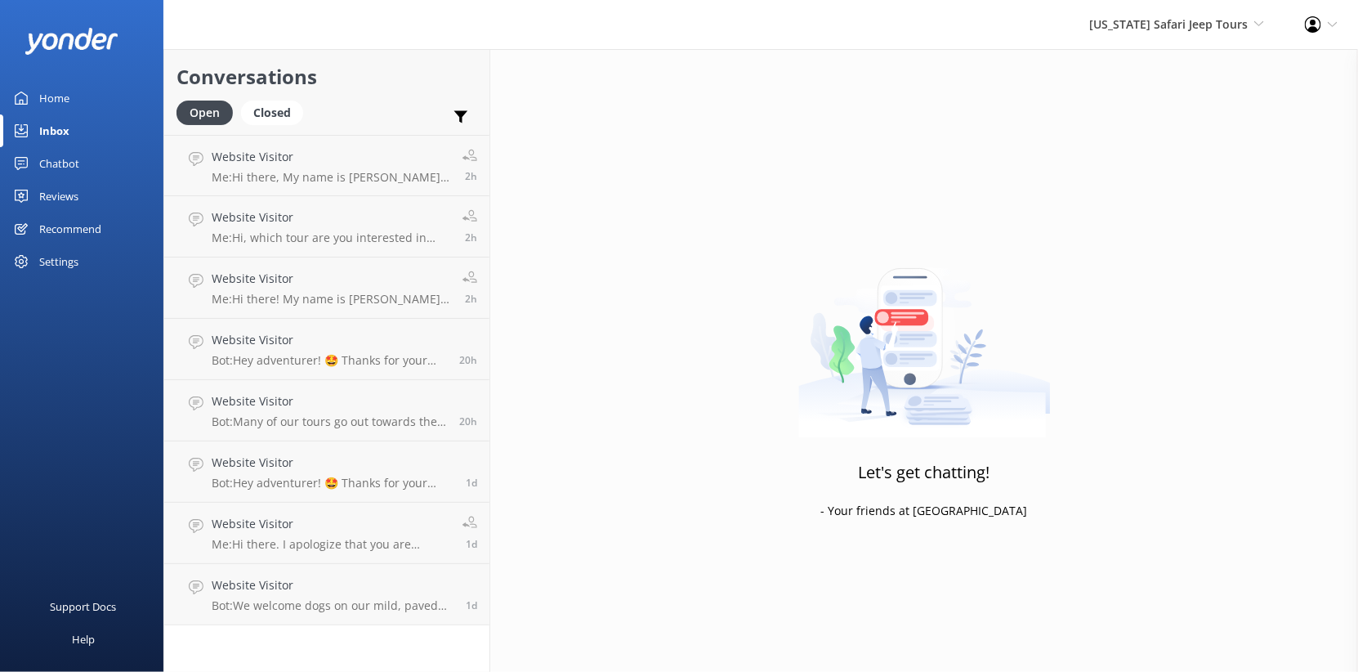
click at [429, 185] on p "Me: Hi there, My name is [PERSON_NAME]. We have several tours that are availabl…" at bounding box center [331, 177] width 239 height 15
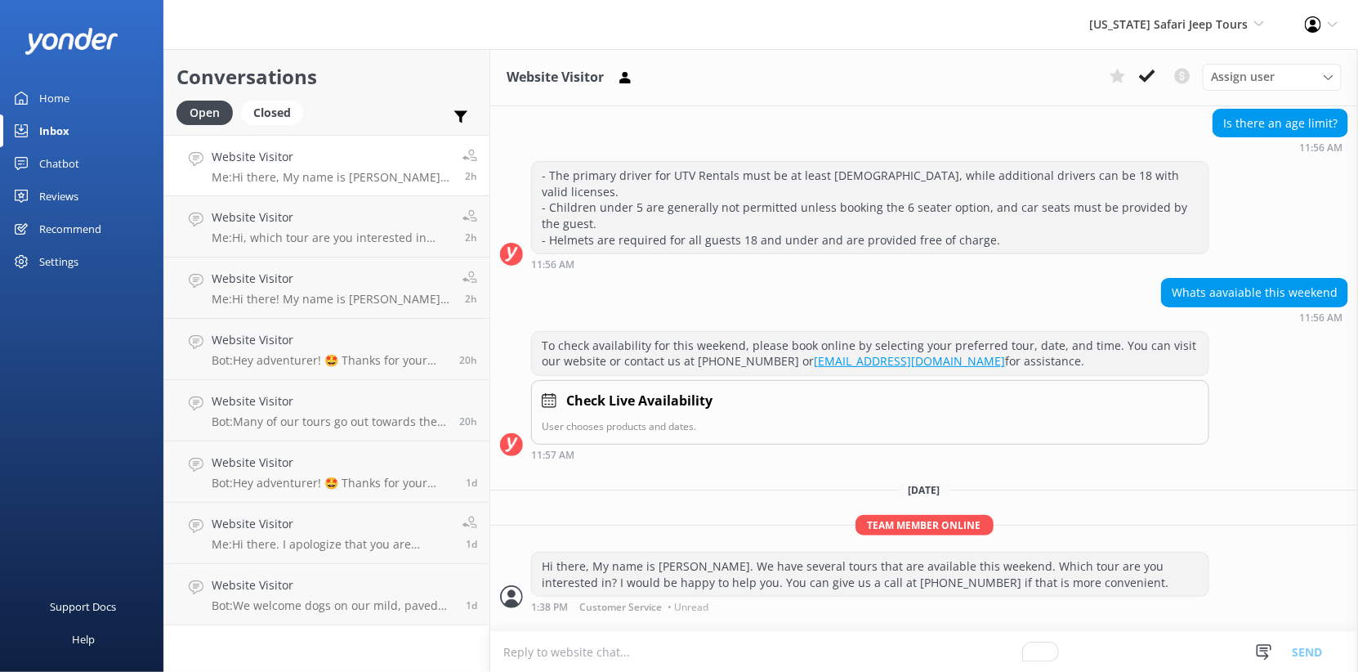
scroll to position [200, 0]
click at [817, 253] on div "- The primary driver for UTV Rentals must be at least [DEMOGRAPHIC_DATA], while…" at bounding box center [870, 208] width 677 height 92
click at [1216, 137] on div "Is there an age limit?" at bounding box center [1281, 124] width 134 height 28
click at [1004, 253] on div "- The primary driver for UTV Rentals must be at least [DEMOGRAPHIC_DATA], while…" at bounding box center [870, 208] width 677 height 92
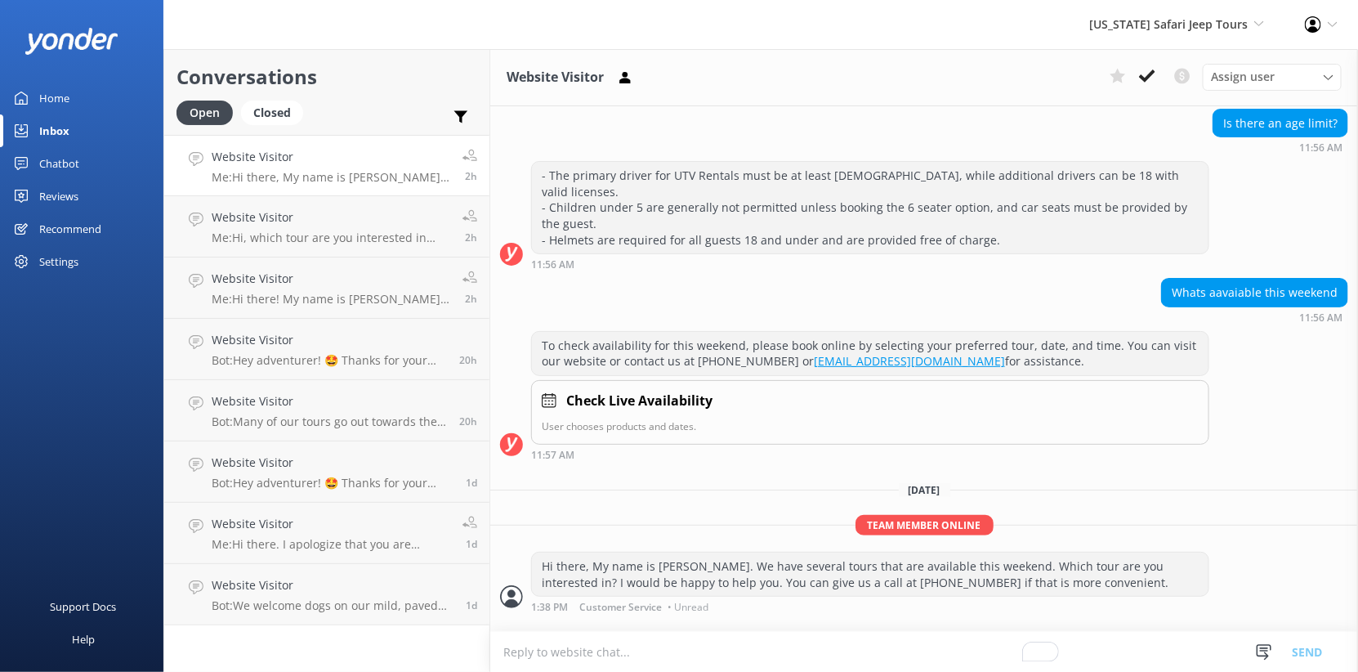
click at [698, 253] on div "- The primary driver for UTV Rentals must be at least [DEMOGRAPHIC_DATA], while…" at bounding box center [870, 208] width 677 height 92
click at [840, 270] on div "11:56 AM" at bounding box center [870, 263] width 678 height 11
click at [803, 253] on div "- The primary driver for UTV Rentals must be at least [DEMOGRAPHIC_DATA], while…" at bounding box center [870, 208] width 677 height 92
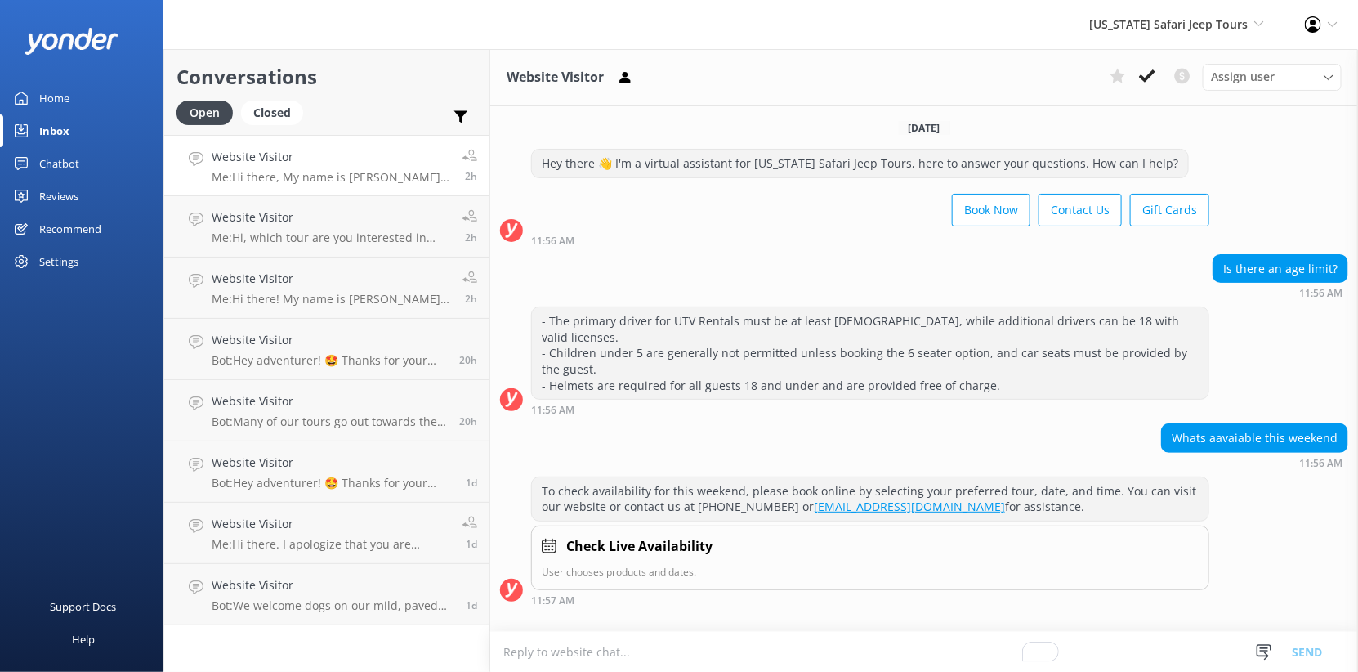
scroll to position [152, 0]
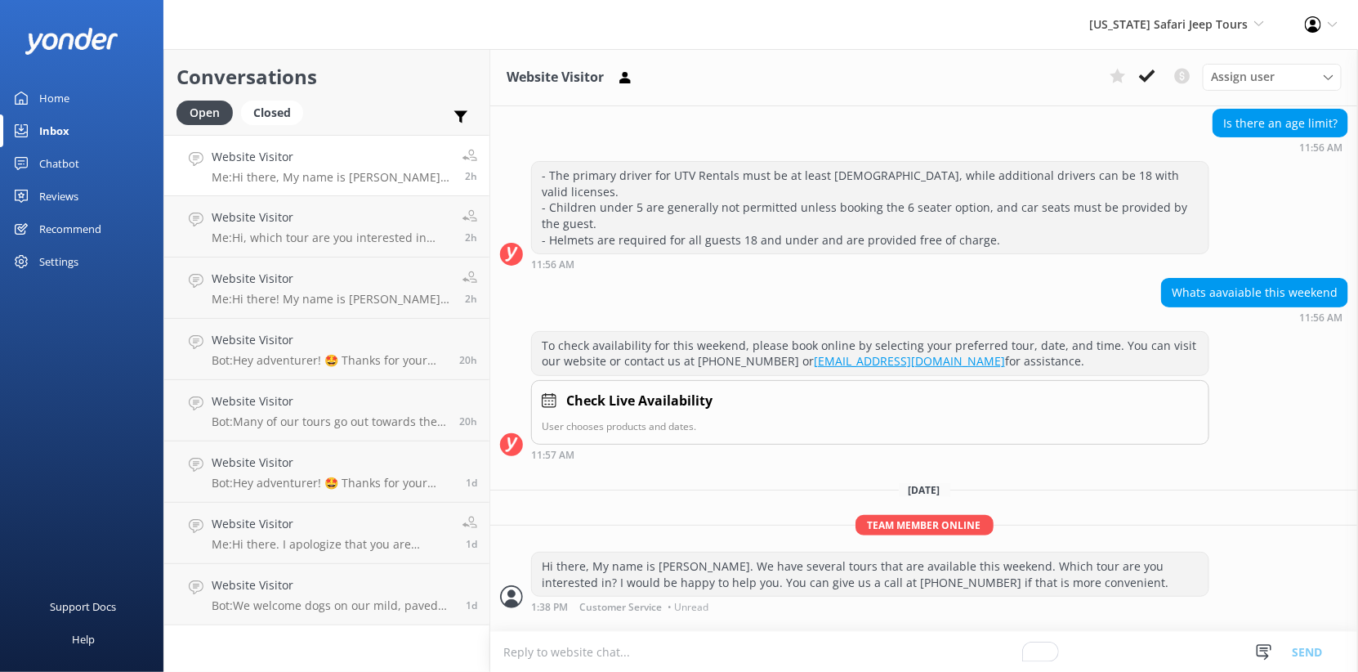
click at [69, 147] on div "Inbox" at bounding box center [54, 130] width 30 height 33
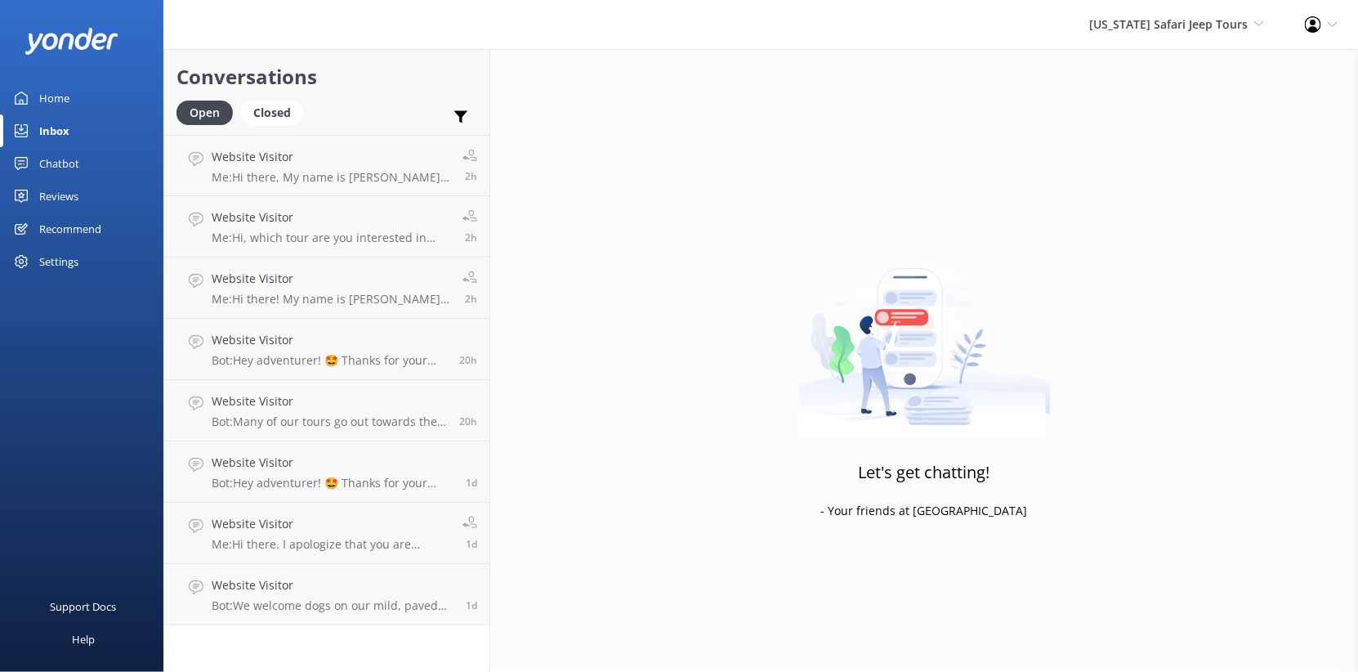
click at [79, 180] on div "Chatbot" at bounding box center [59, 163] width 40 height 33
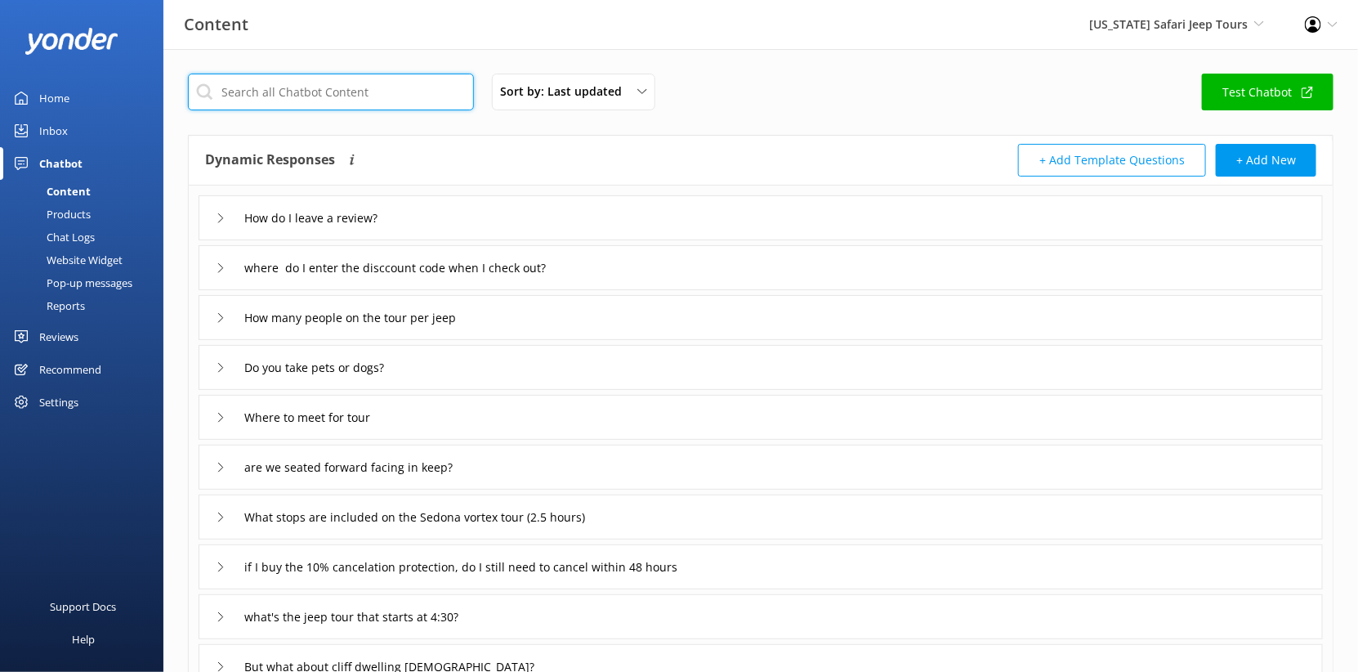
click at [333, 110] on input "text" at bounding box center [331, 92] width 286 height 37
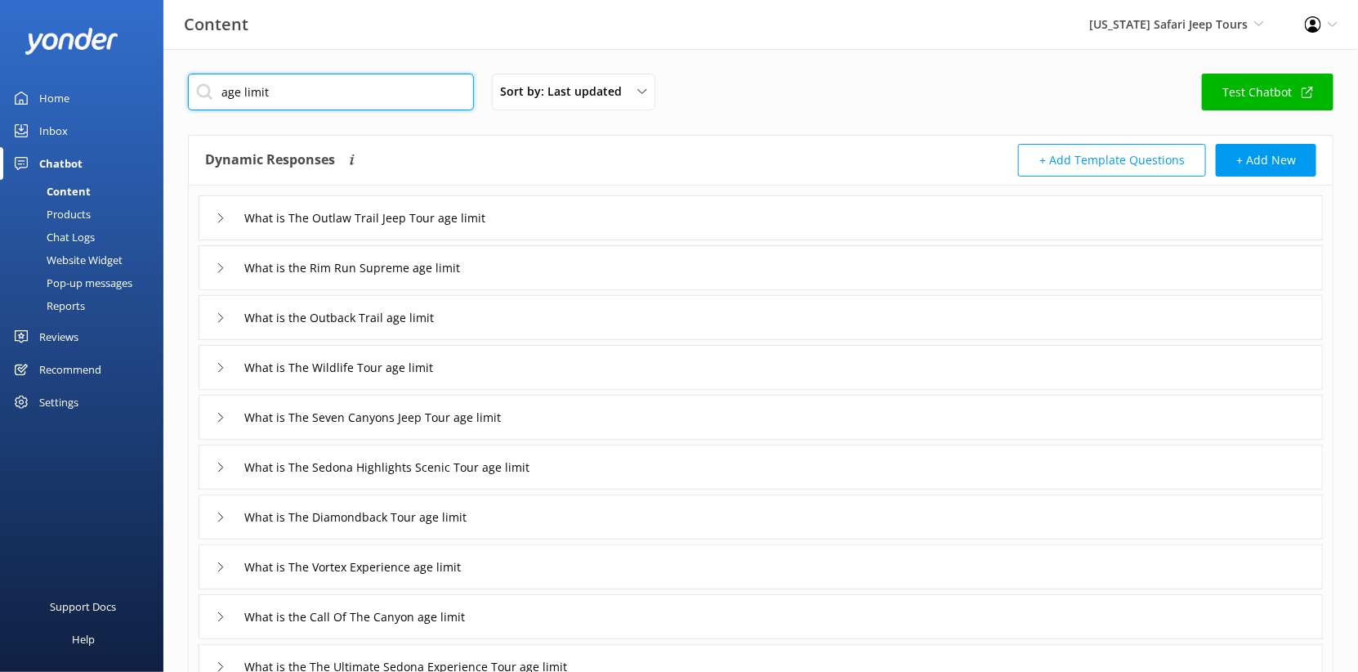
scroll to position [15, 0]
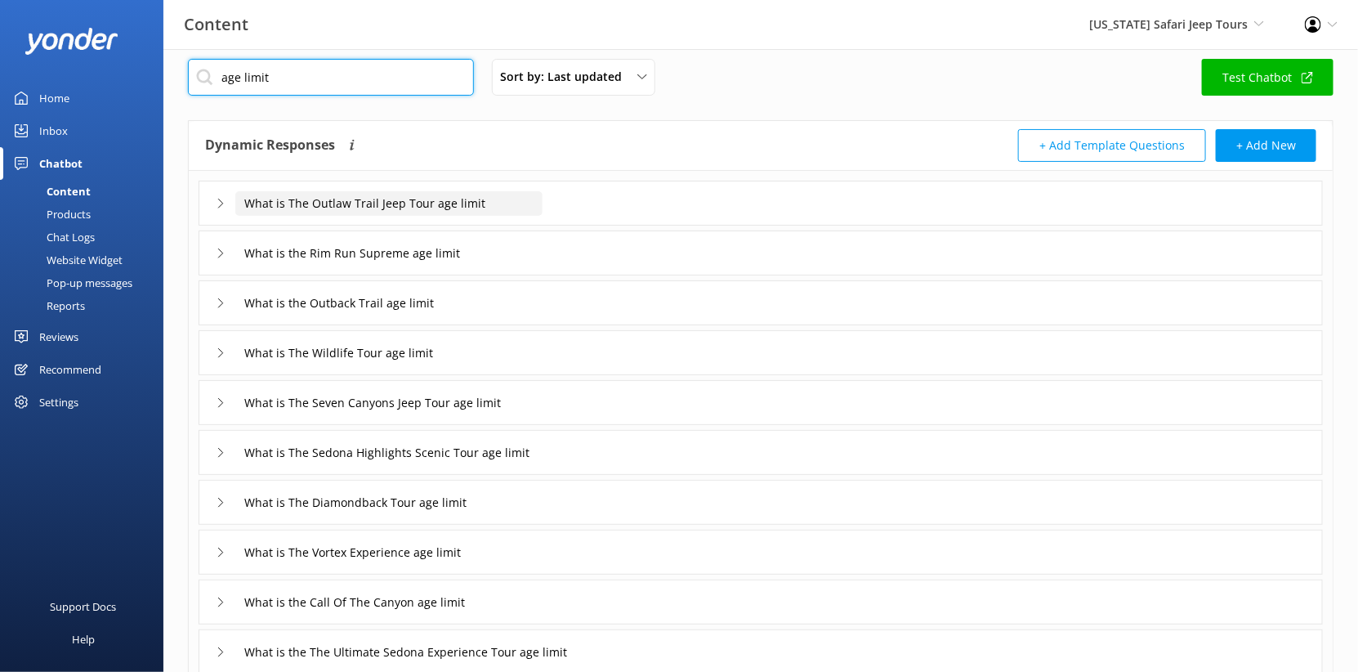
type input "age limit"
click at [365, 216] on input "What is The Outlaw Trail Jeep Tour age limit" at bounding box center [388, 203] width 307 height 25
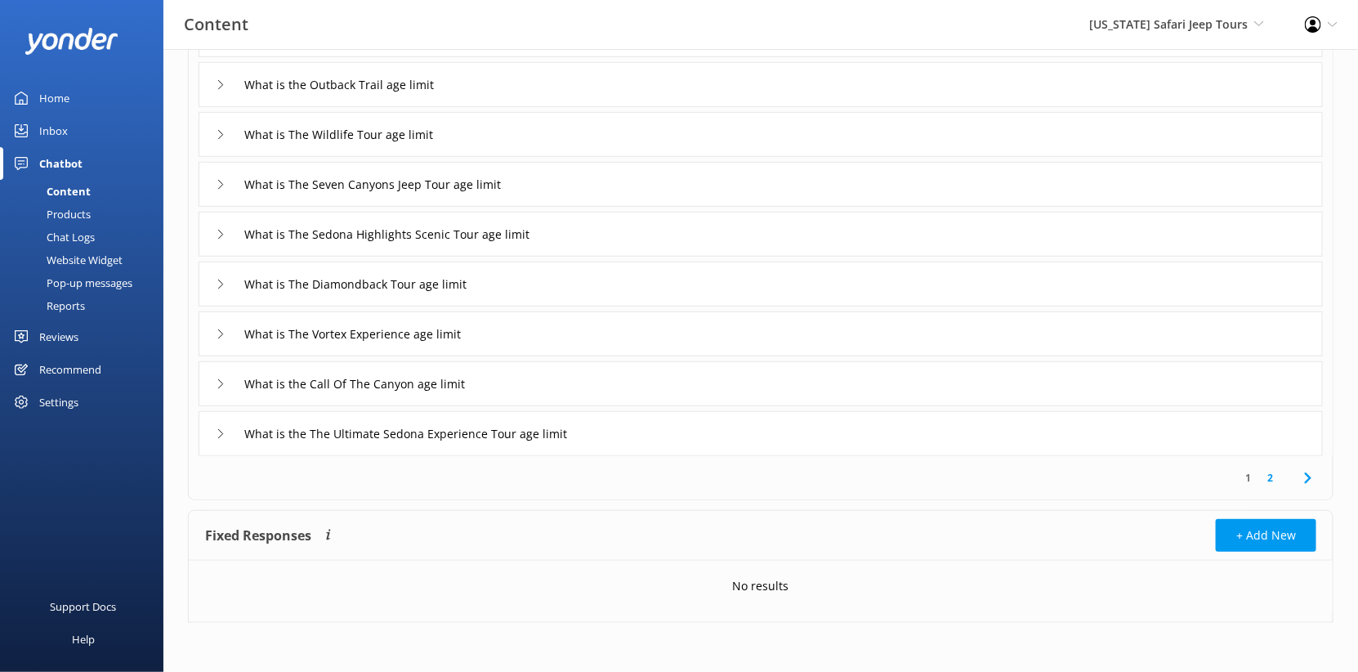
scroll to position [646, 0]
click at [1259, 470] on link "2" at bounding box center [1270, 478] width 22 height 16
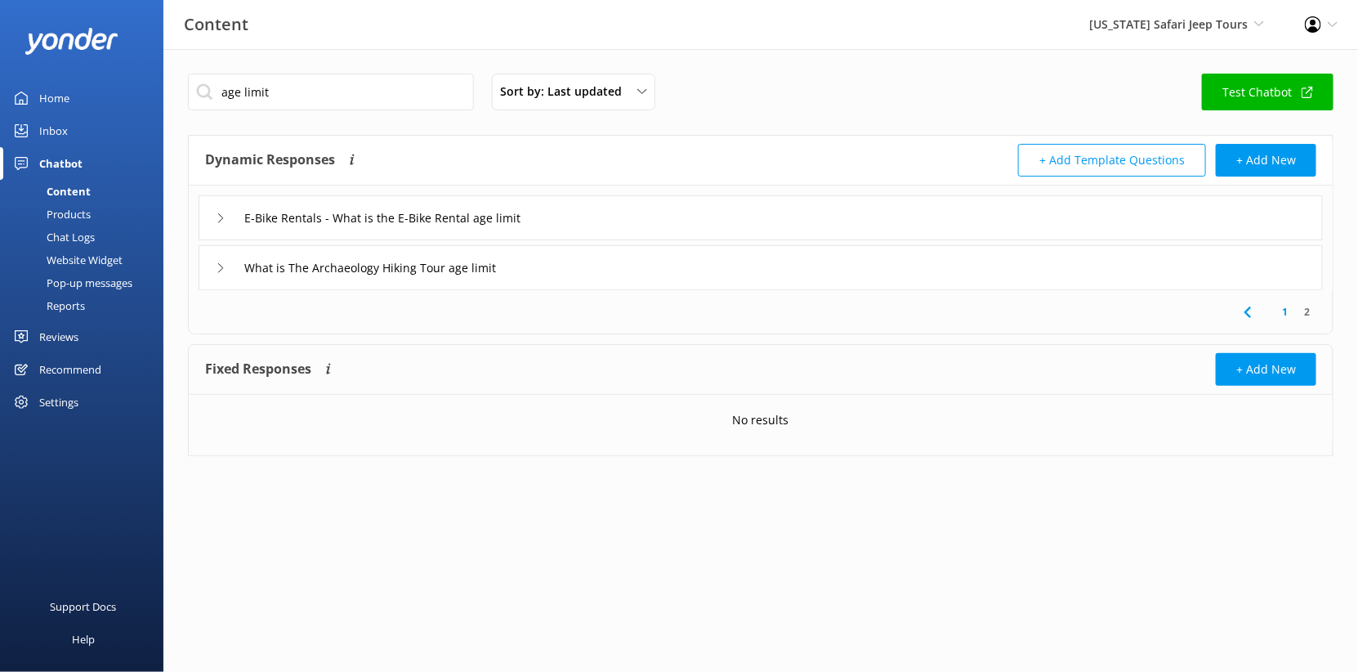
click at [1238, 322] on icon at bounding box center [1248, 312] width 20 height 20
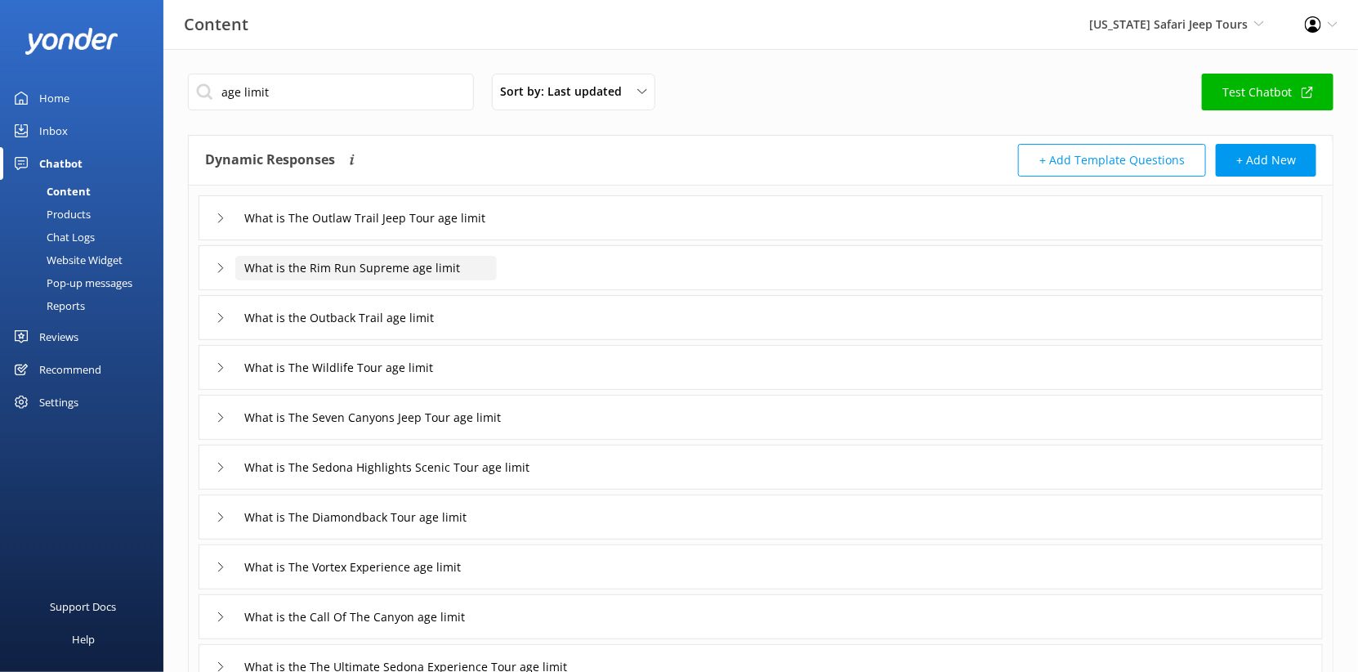
click at [497, 280] on input "What is the Rim Run Supreme age limit" at bounding box center [366, 268] width 262 height 25
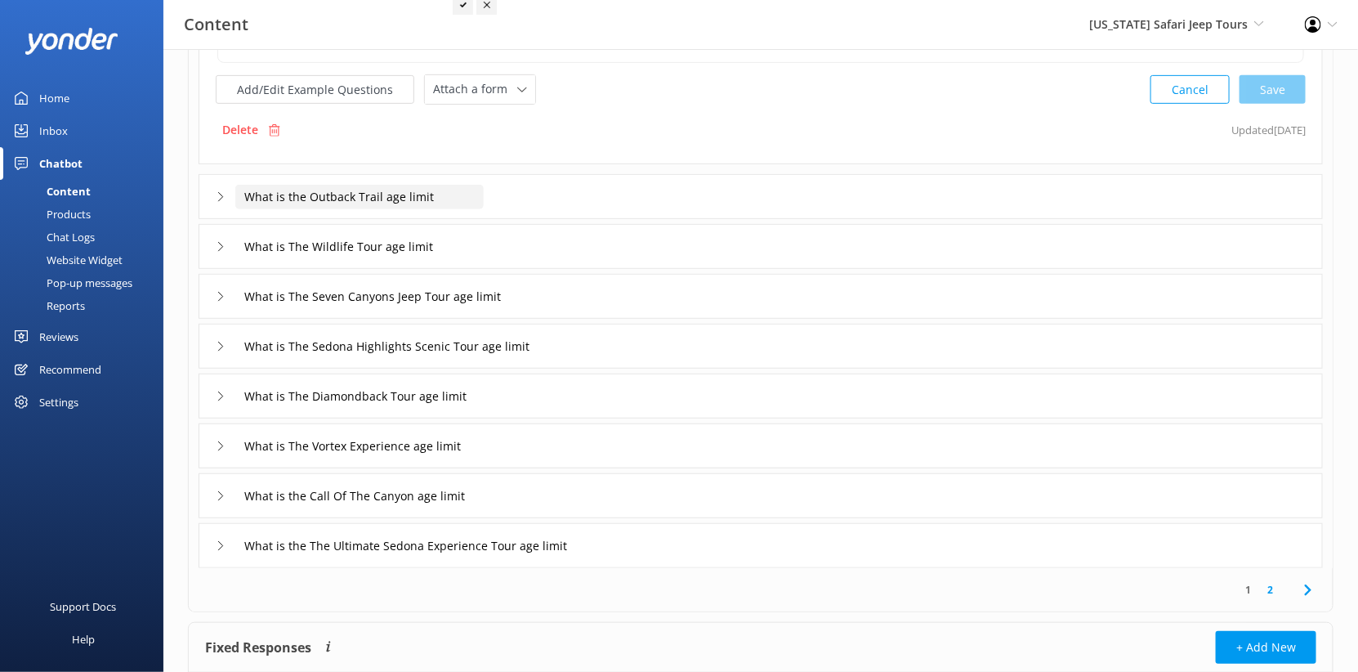
click at [484, 209] on input "What is the Outback Trail age limit" at bounding box center [359, 197] width 248 height 25
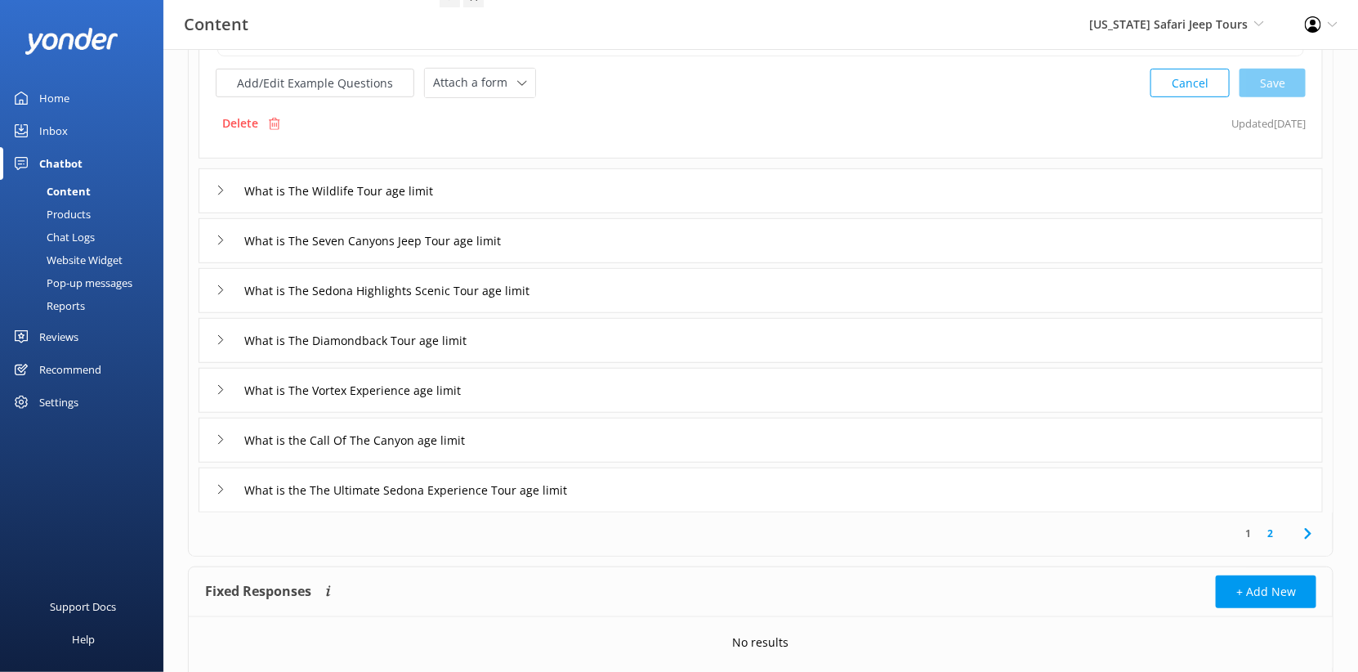
scroll to position [352, 0]
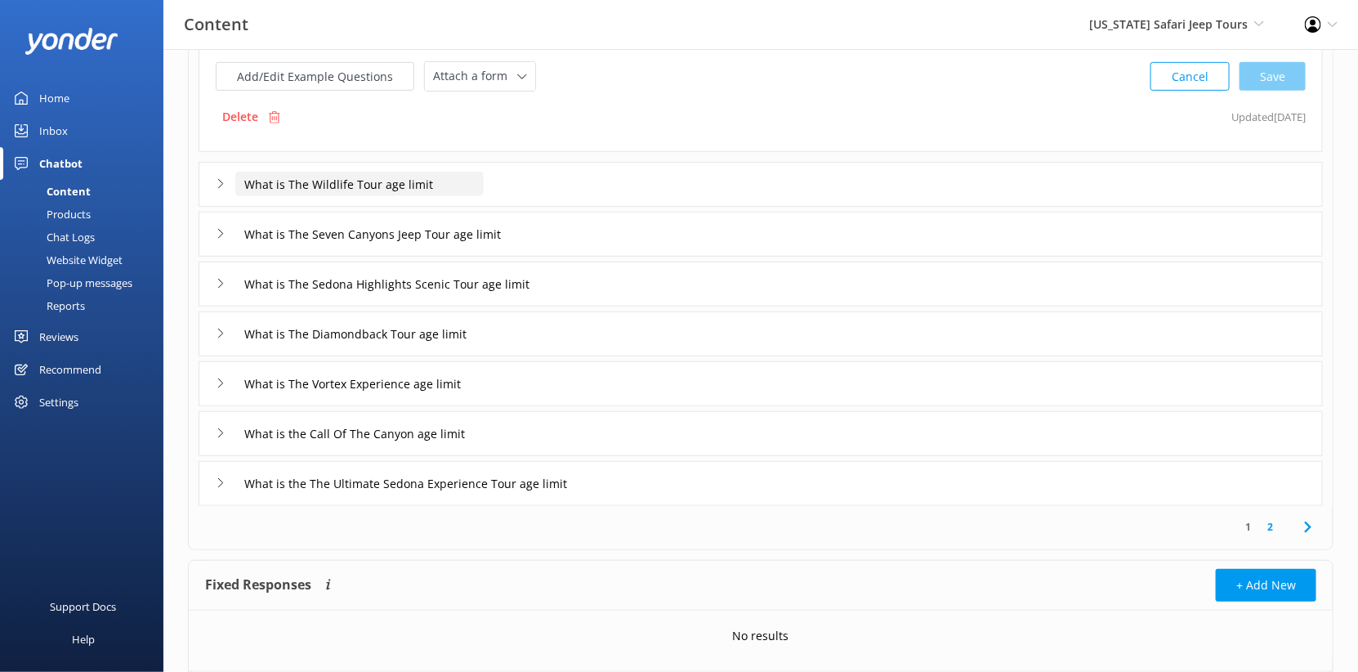
click at [484, 196] on input "What is The Wildlife Tour age limit" at bounding box center [359, 184] width 248 height 25
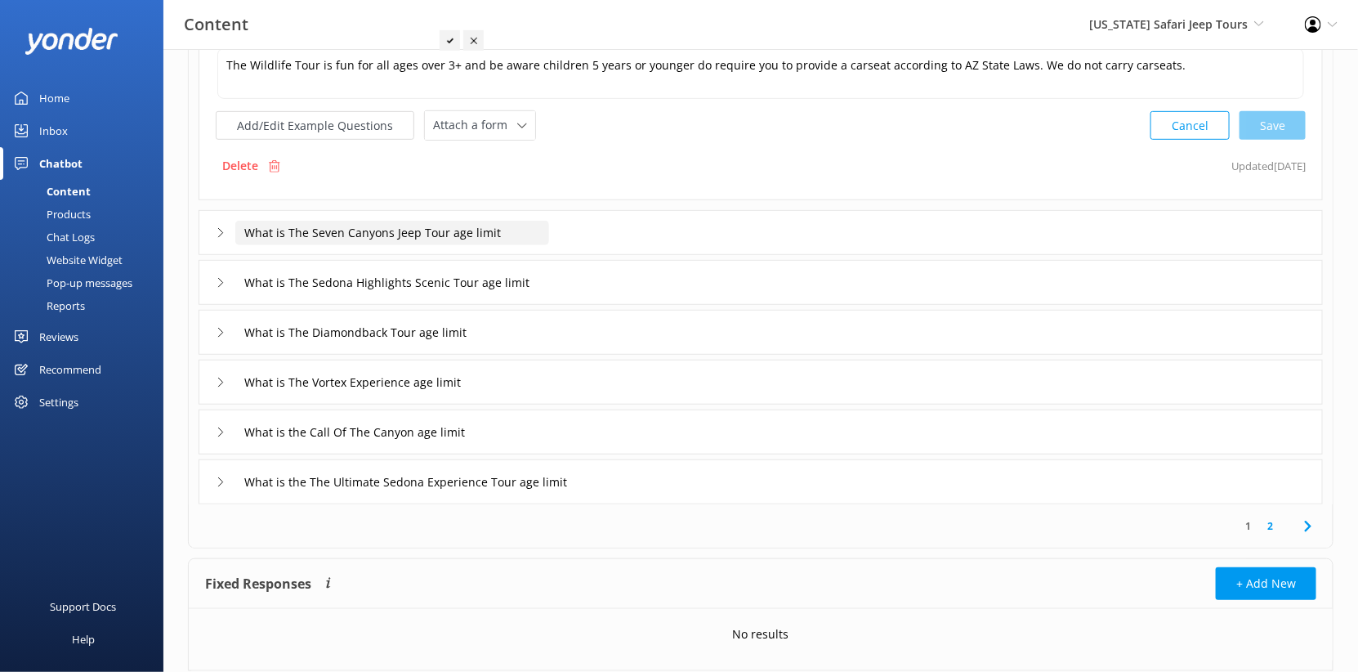
click at [506, 245] on input "What is The Seven Canyons Jeep Tour age limit" at bounding box center [392, 233] width 314 height 25
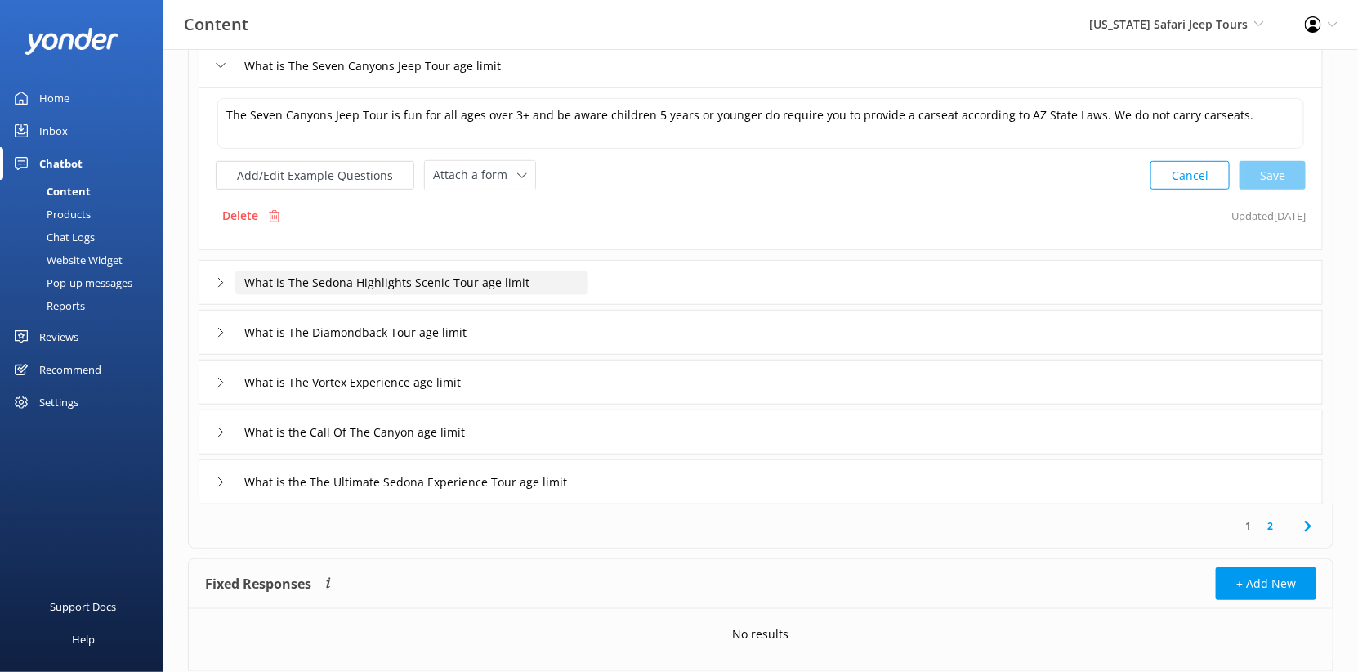
click at [504, 295] on input "What is The Sedona Highlights Scenic Tour age limit" at bounding box center [411, 283] width 353 height 25
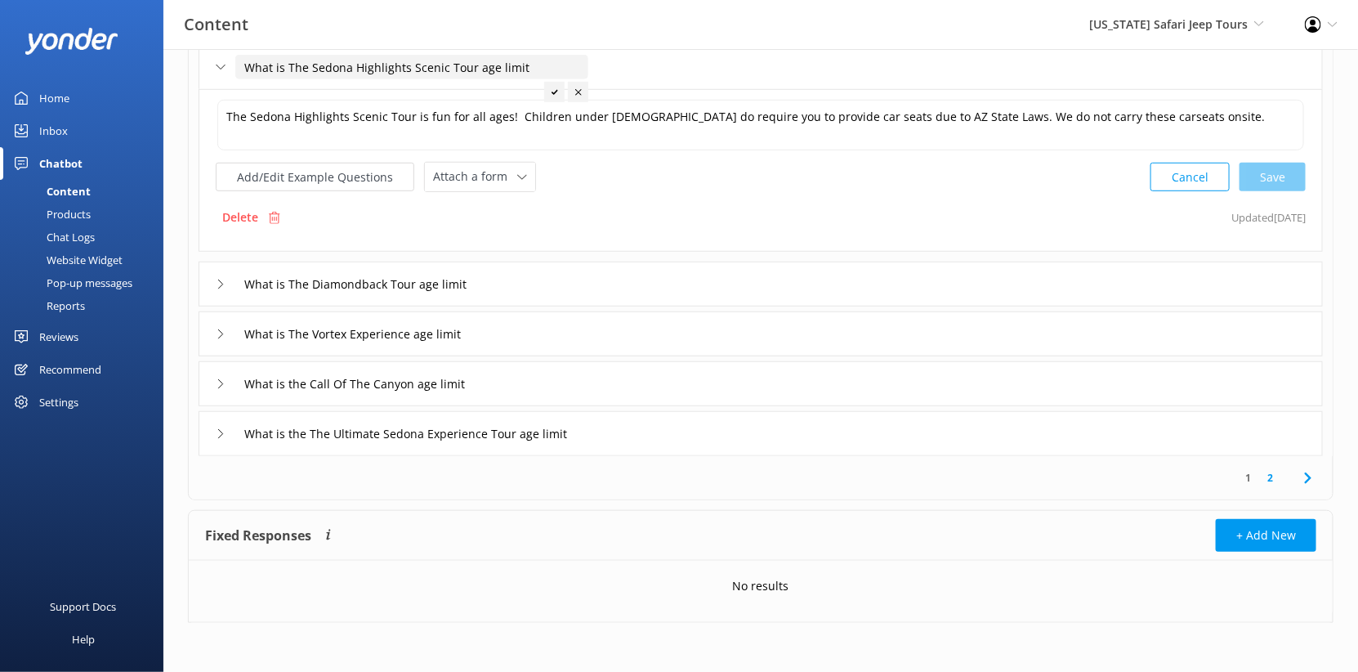
scroll to position [474, 0]
click at [471, 297] on input "What is The Diamondback Tour age limit" at bounding box center [369, 284] width 268 height 25
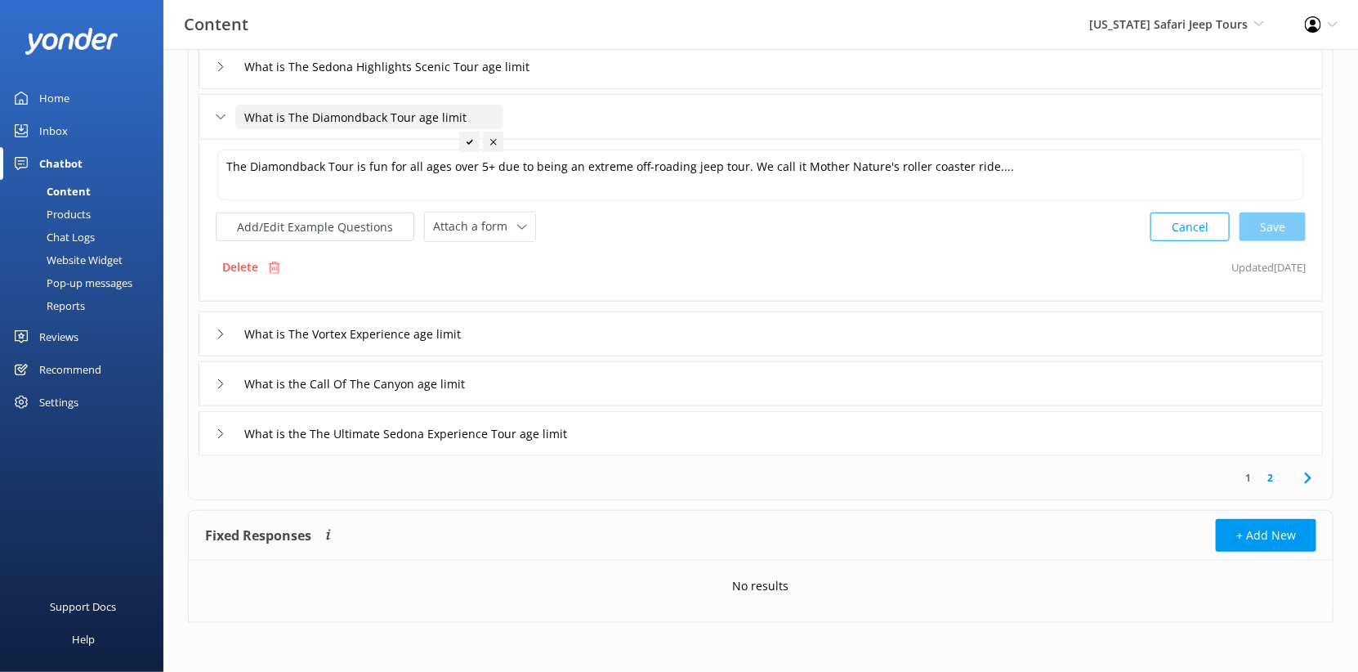
scroll to position [557, 0]
click at [466, 347] on input "What is The Vortex Experience age limit" at bounding box center [372, 334] width 275 height 25
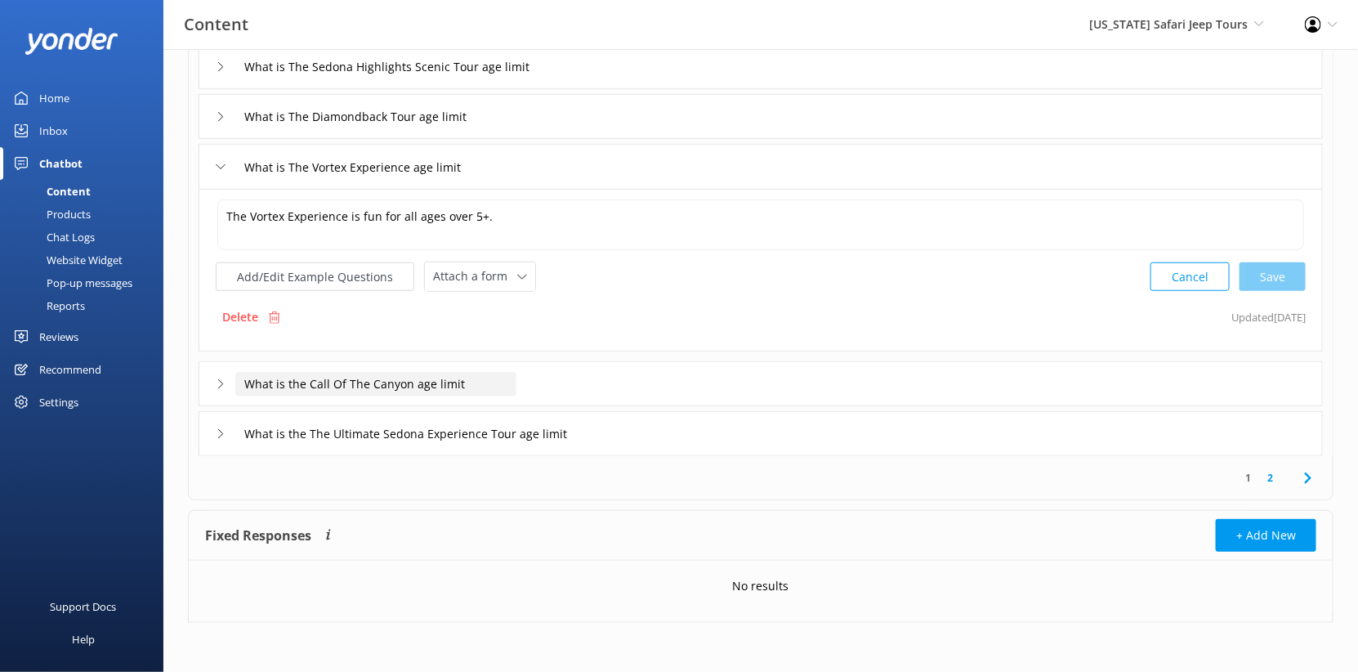
click at [472, 396] on input "What is the Call Of The Canyon age limit" at bounding box center [375, 384] width 281 height 25
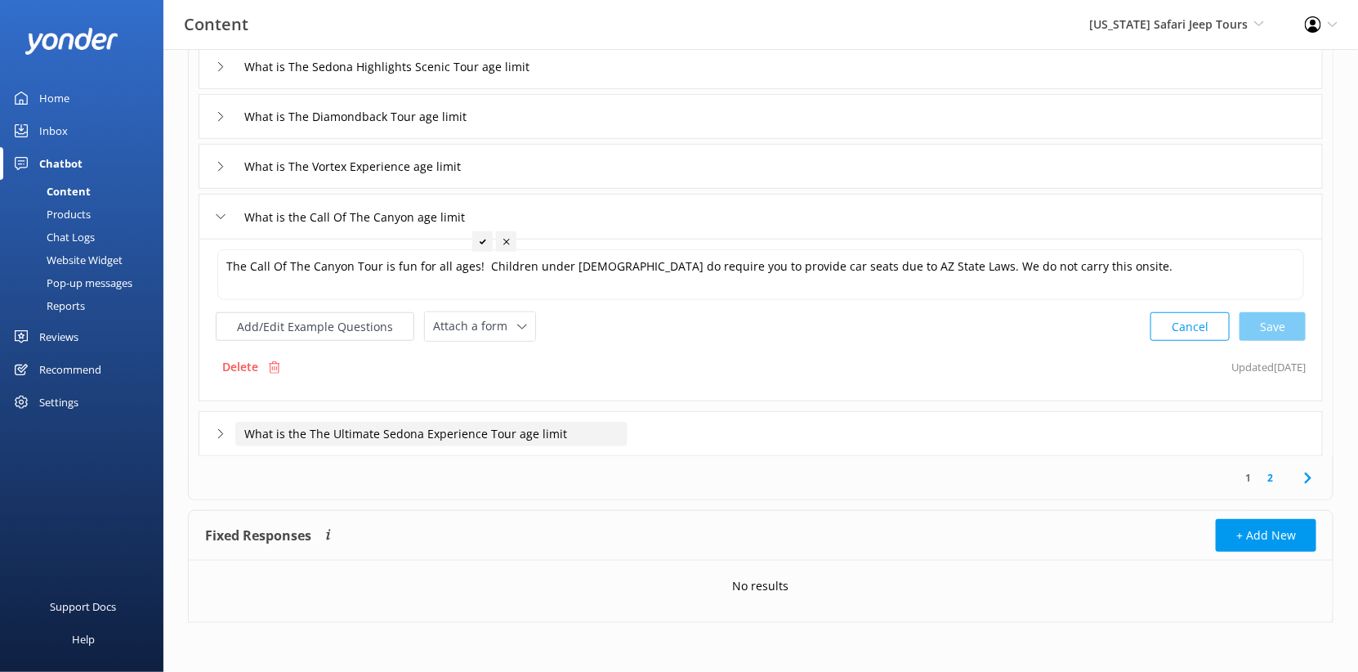
click at [481, 446] on input "What is the The Ultimate Sedona Experience Tour age limit" at bounding box center [431, 434] width 392 height 25
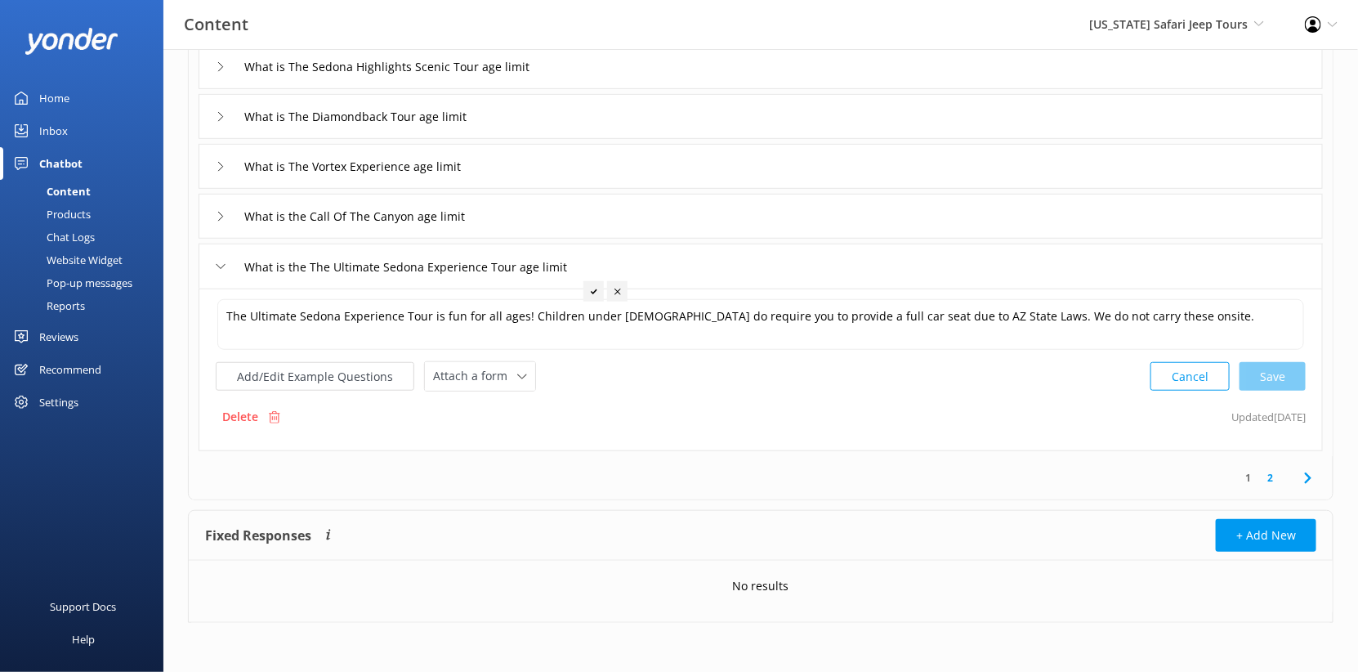
click at [68, 147] on div "Inbox" at bounding box center [53, 130] width 29 height 33
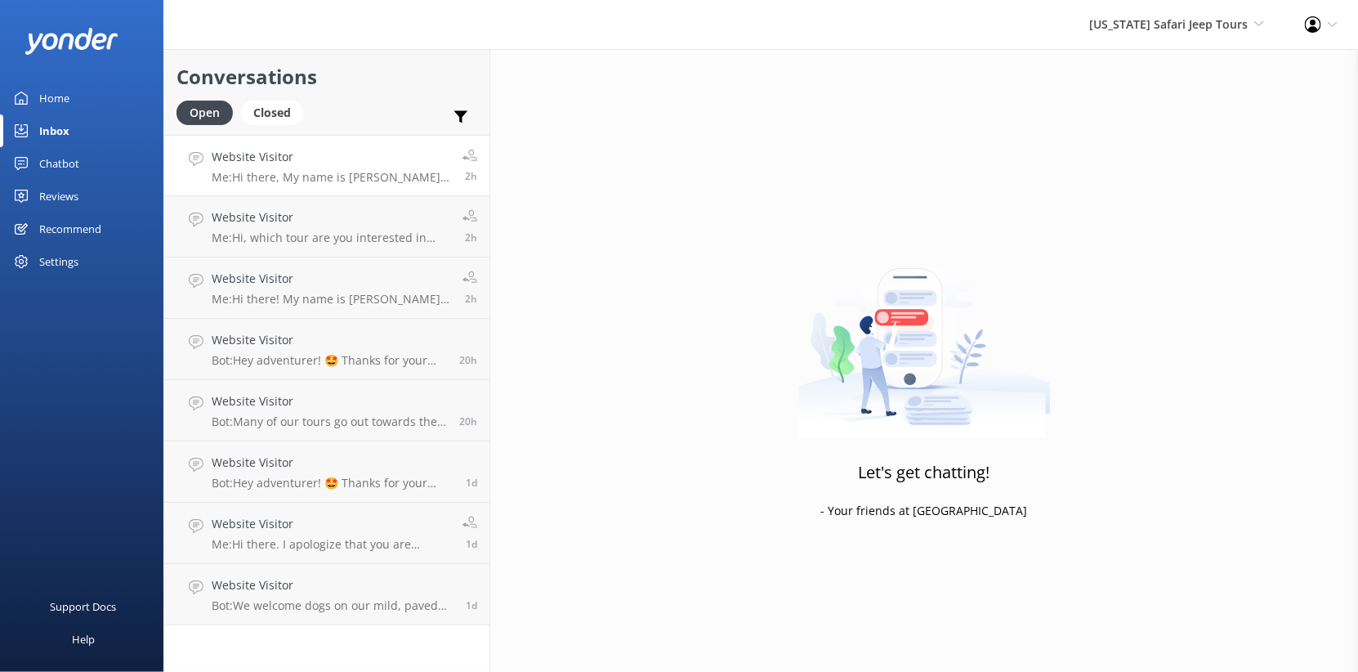
click at [342, 185] on p "Me: Hi there, My name is [PERSON_NAME]. We have several tours that are availabl…" at bounding box center [331, 177] width 239 height 15
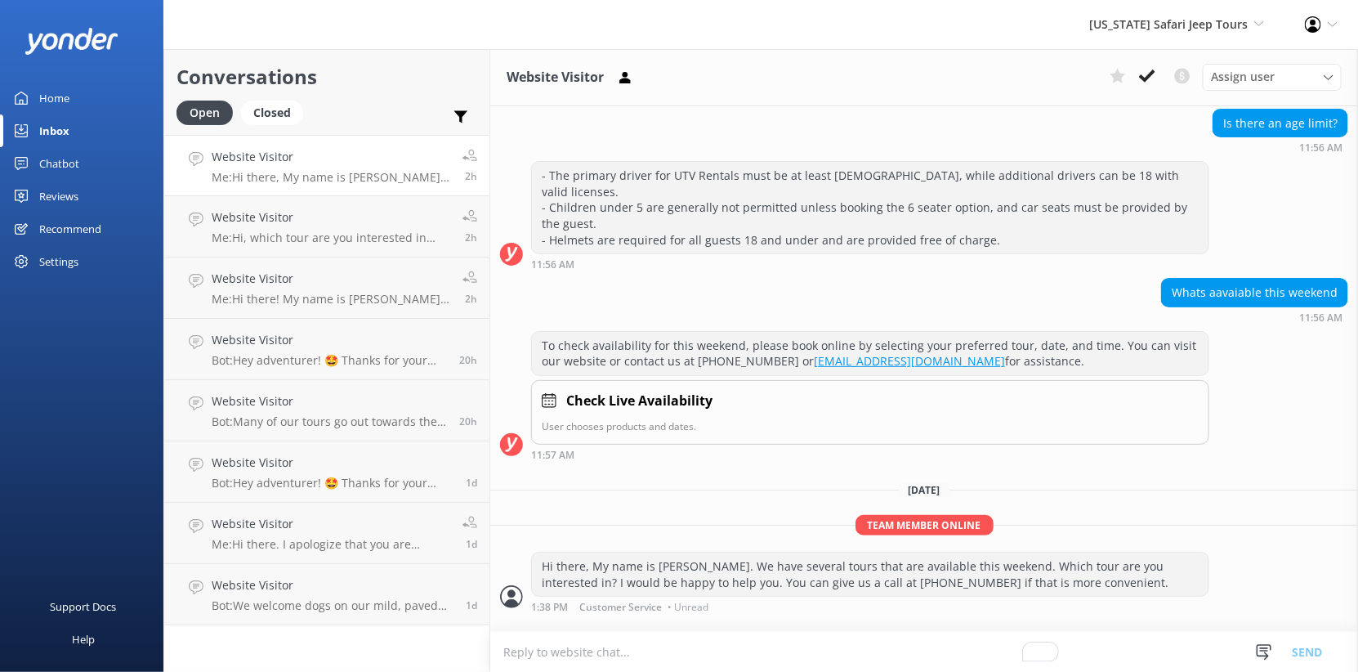
scroll to position [387, 0]
click at [417, 245] on p "Me: Hi, which tour are you interested in booking?" at bounding box center [331, 237] width 239 height 15
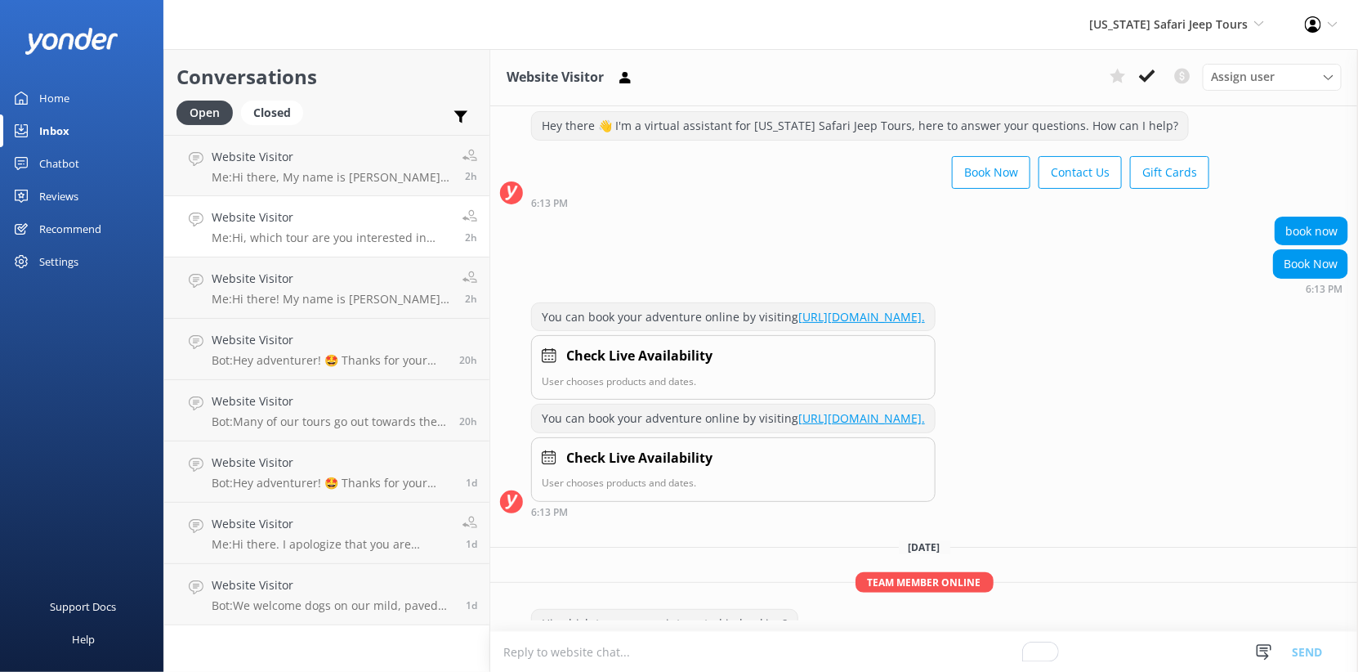
scroll to position [23, 0]
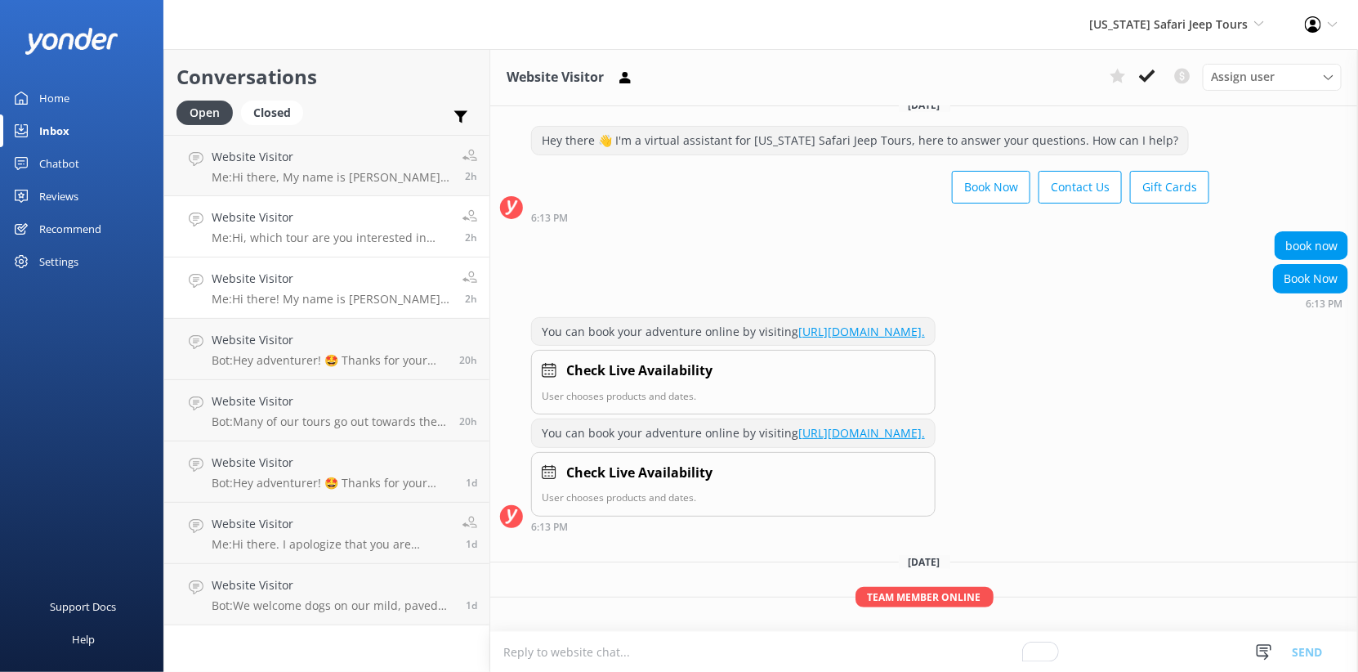
click at [391, 306] on div "Website Visitor Me: Hi there! My name is Amanda, I will be happy to help you. P…" at bounding box center [331, 288] width 239 height 36
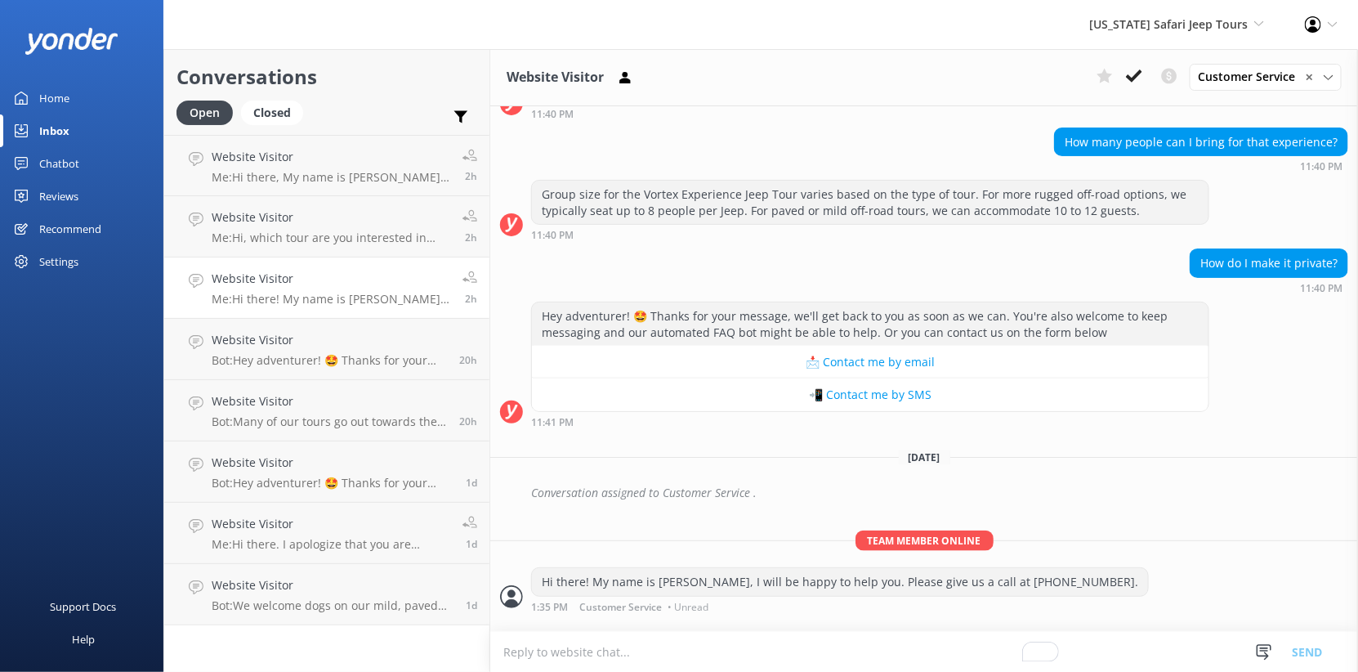
scroll to position [999, 0]
click at [902, 364] on div "Hey adventurer! 🤩 Thanks for your message, we'll get back to you as soon as we …" at bounding box center [924, 369] width 868 height 134
click at [921, 346] on button "📩 Contact me by email" at bounding box center [870, 362] width 677 height 33
click at [923, 378] on button "📲 Contact me by SMS" at bounding box center [870, 394] width 677 height 33
click at [69, 114] on div "Home" at bounding box center [54, 98] width 30 height 33
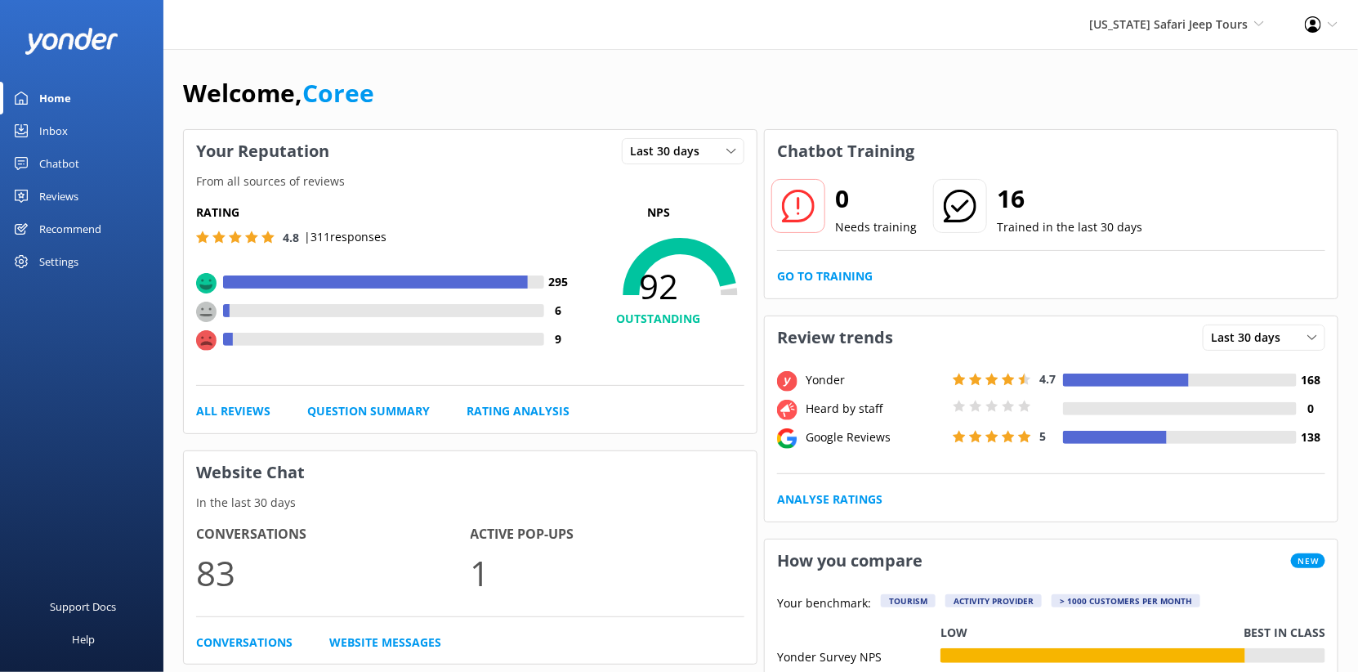
click at [71, 114] on div "Home" at bounding box center [55, 98] width 32 height 33
click at [1089, 31] on span "[US_STATE] Safari Jeep Tours" at bounding box center [1168, 24] width 159 height 16
click at [1122, 168] on link "[GEOGRAPHIC_DATA]" at bounding box center [1203, 148] width 163 height 39
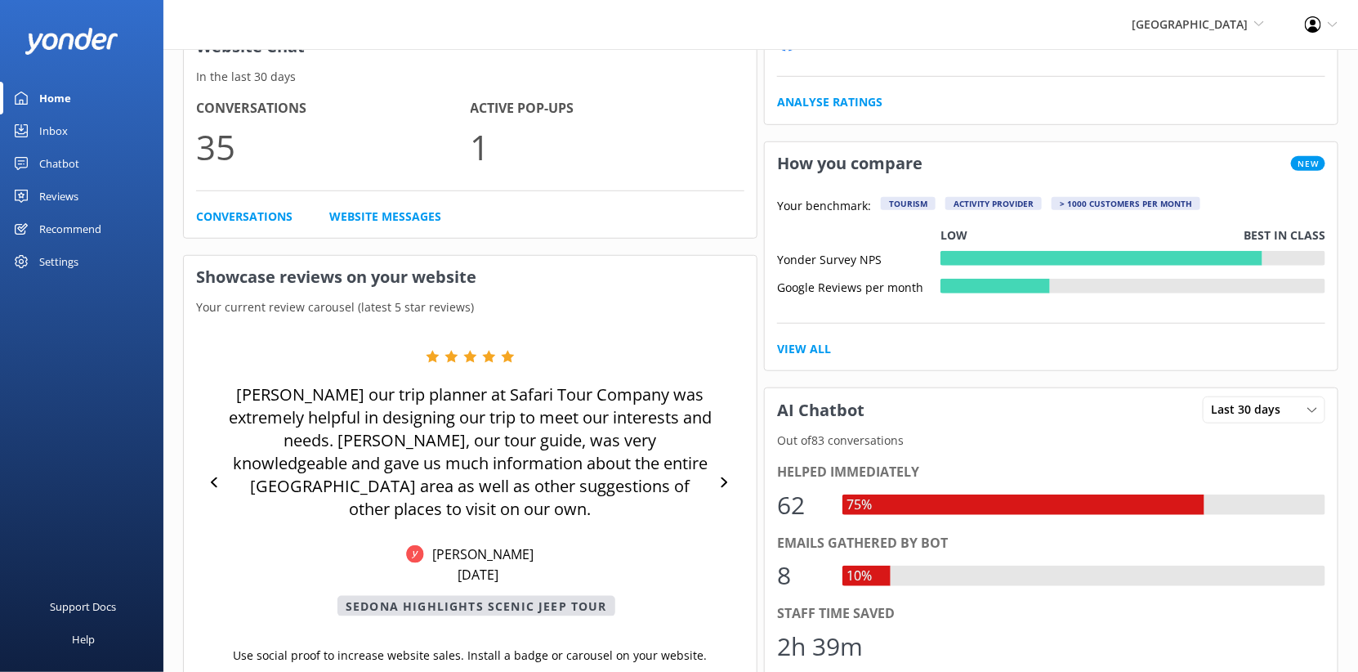
scroll to position [433, 0]
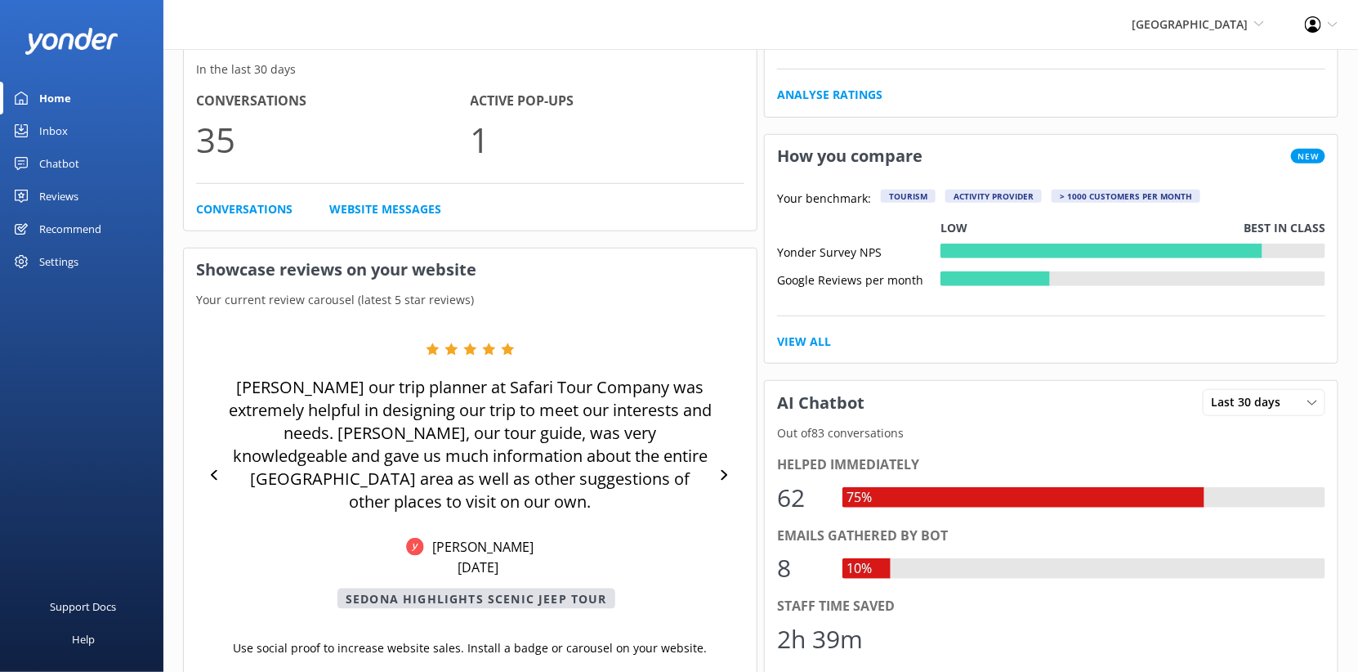
click at [67, 147] on div "Inbox" at bounding box center [53, 130] width 29 height 33
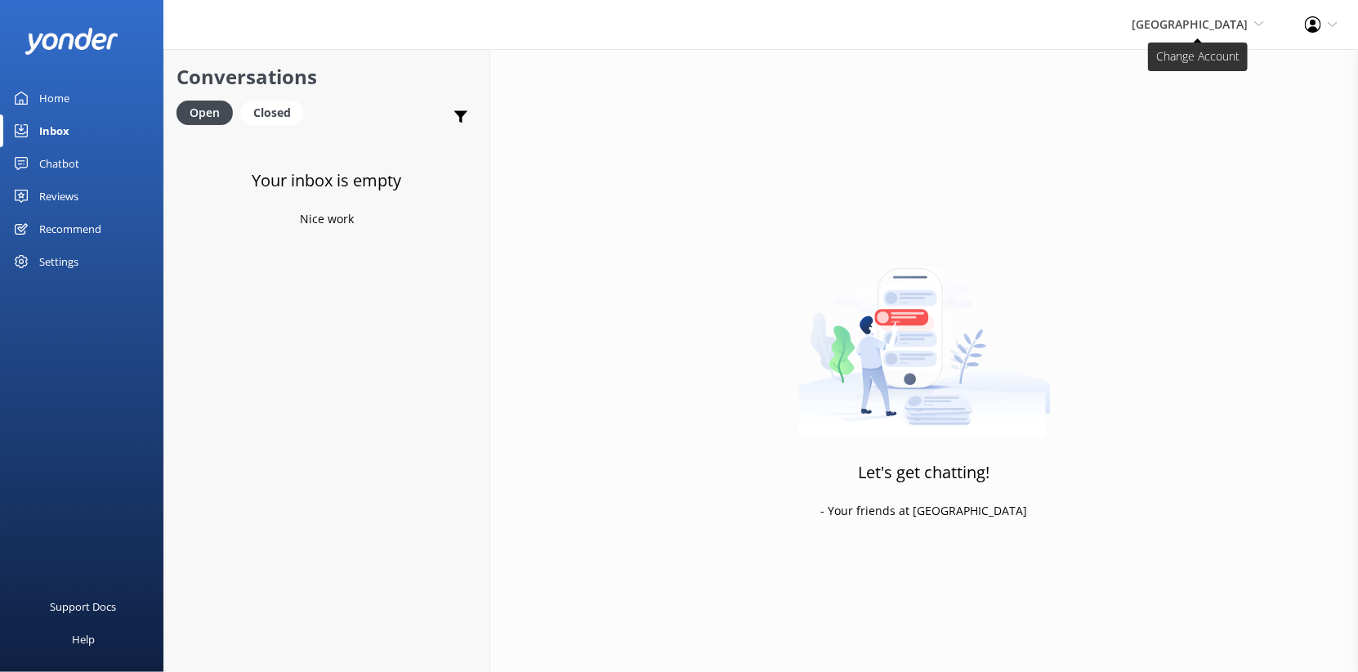
click at [1132, 32] on span "[GEOGRAPHIC_DATA]" at bounding box center [1190, 24] width 116 height 16
click at [1122, 123] on link "[US_STATE] ATV Adventures" at bounding box center [1203, 109] width 163 height 39
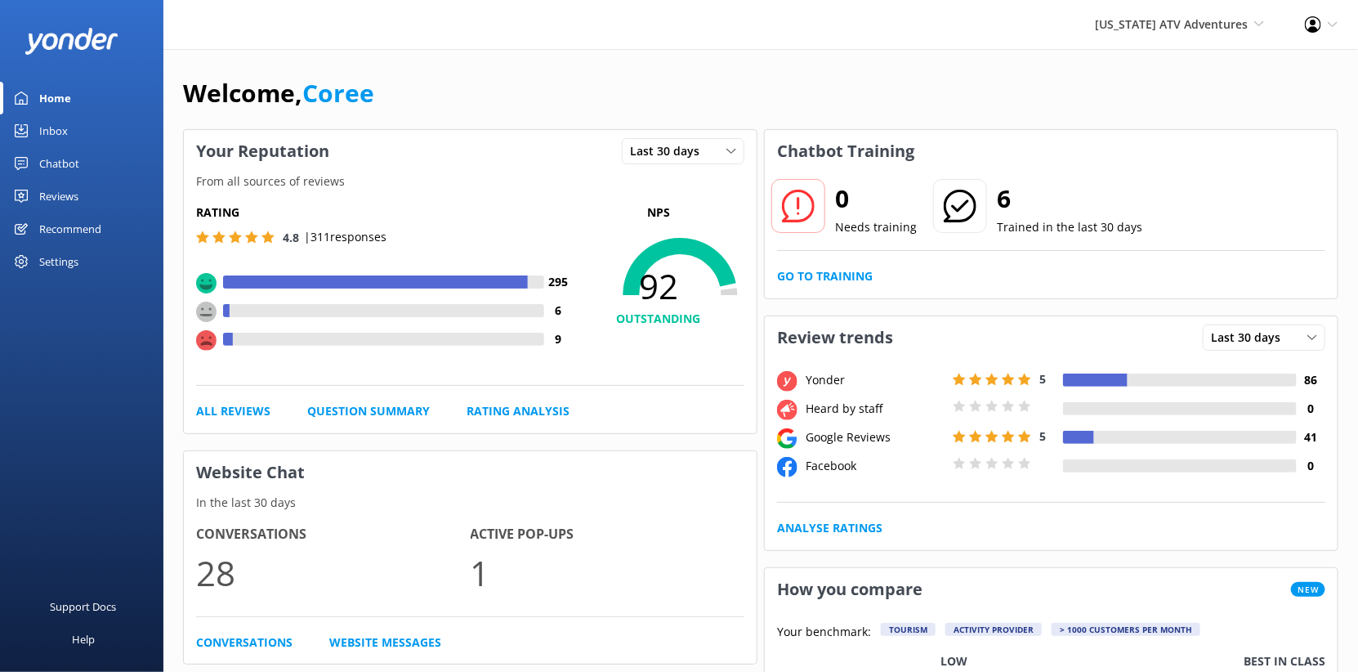
click at [84, 147] on link "Inbox" at bounding box center [81, 130] width 163 height 33
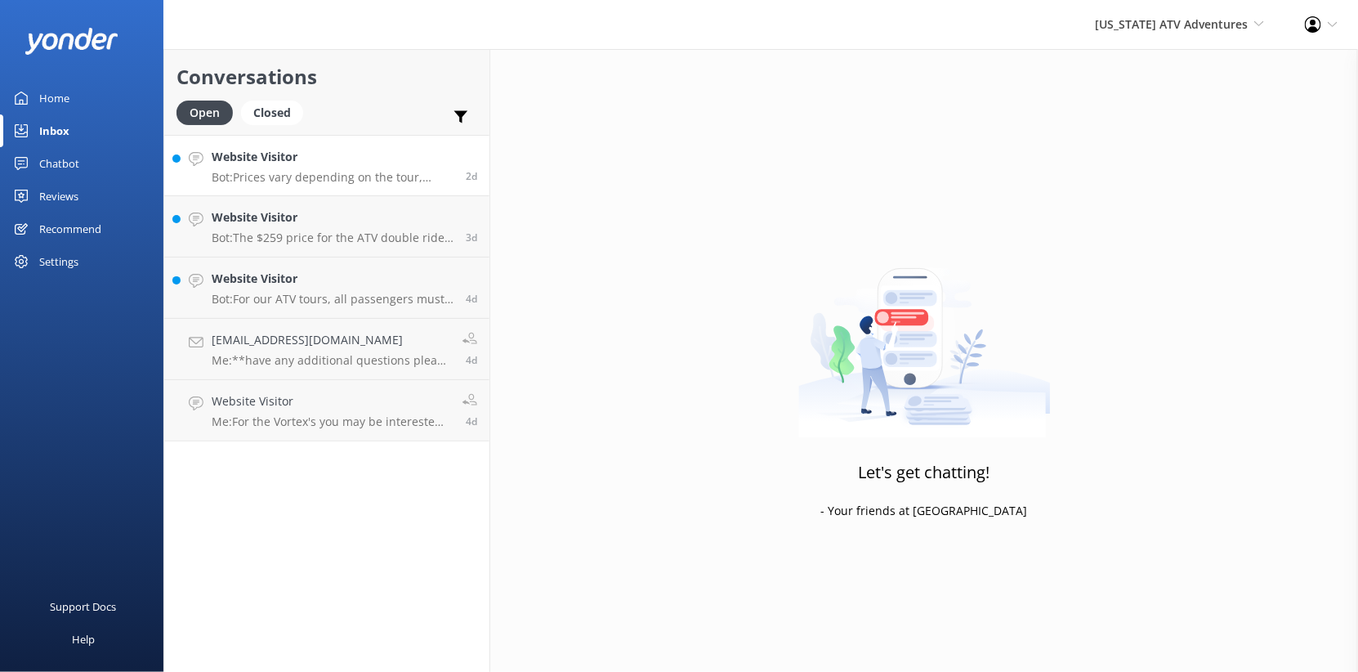
click at [348, 185] on p "Bot: Prices vary depending on the tour, season, and availability. For the most …" at bounding box center [333, 177] width 242 height 15
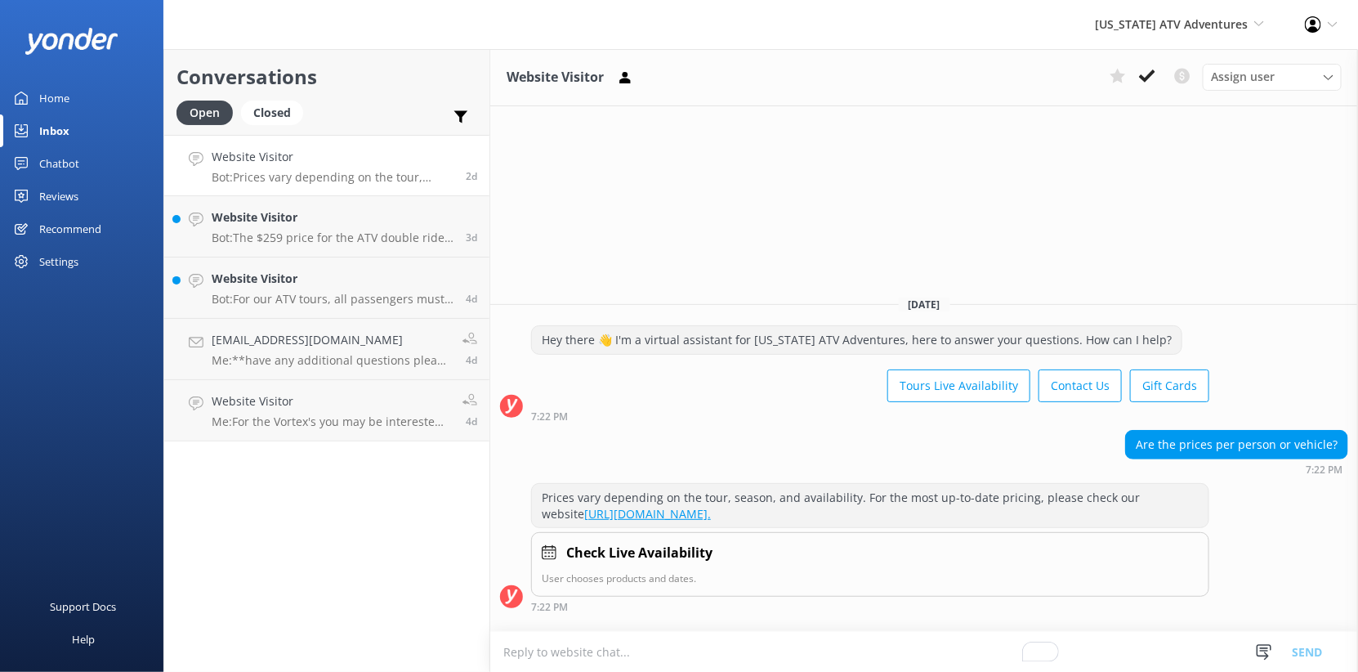
click at [946, 650] on textarea "To enrich screen reader interactions, please activate Accessibility in Grammarl…" at bounding box center [924, 652] width 868 height 40
type textarea "Hello, you can ride solo or tandem on our ATV's the pricing is based on"
click at [849, 643] on textarea "Hello, you can ride solo or tandem on our ATV's the pricing is based on" at bounding box center [924, 651] width 868 height 41
